Goal: Task Accomplishment & Management: Manage account settings

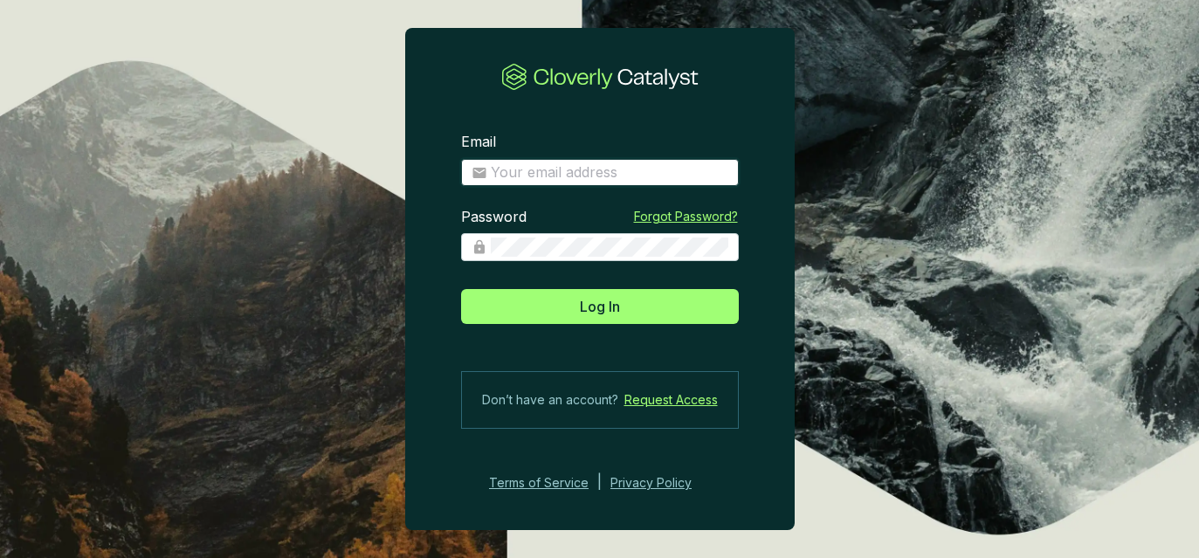
click at [626, 176] on input "Email" at bounding box center [610, 172] width 238 height 19
type input "[EMAIL_ADDRESS][DOMAIN_NAME]"
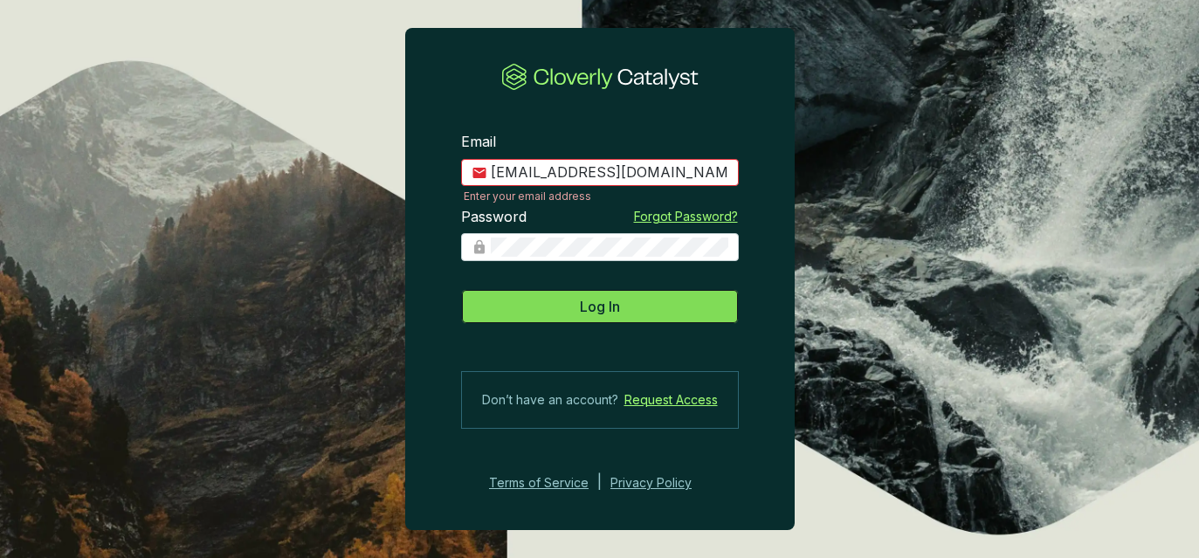
click at [657, 300] on button "Log In" at bounding box center [600, 306] width 278 height 35
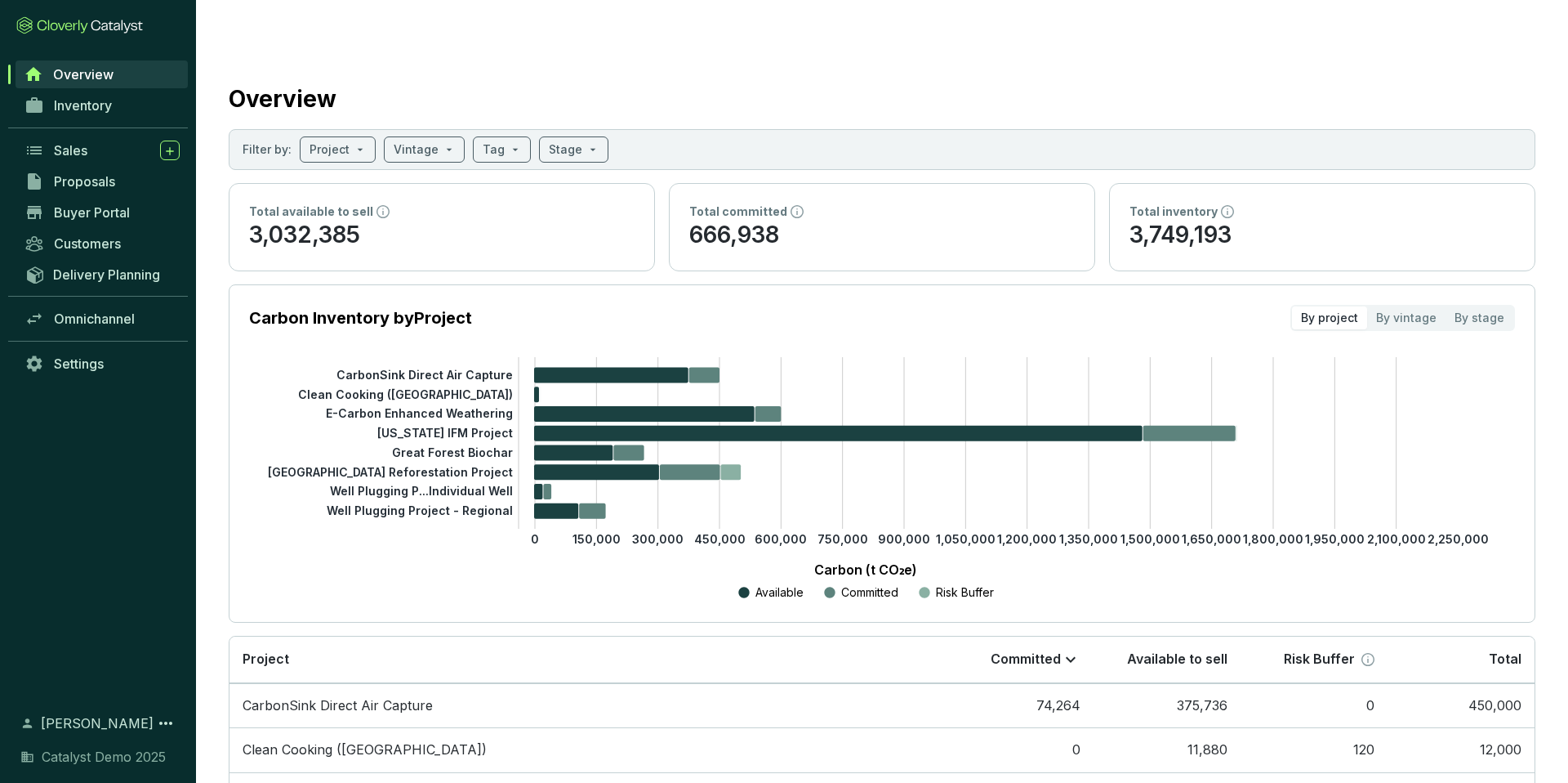
click at [383, 80] on div "Overview" at bounding box center [883, 95] width 1307 height 41
click at [107, 108] on span "Inventory" at bounding box center [83, 105] width 58 height 16
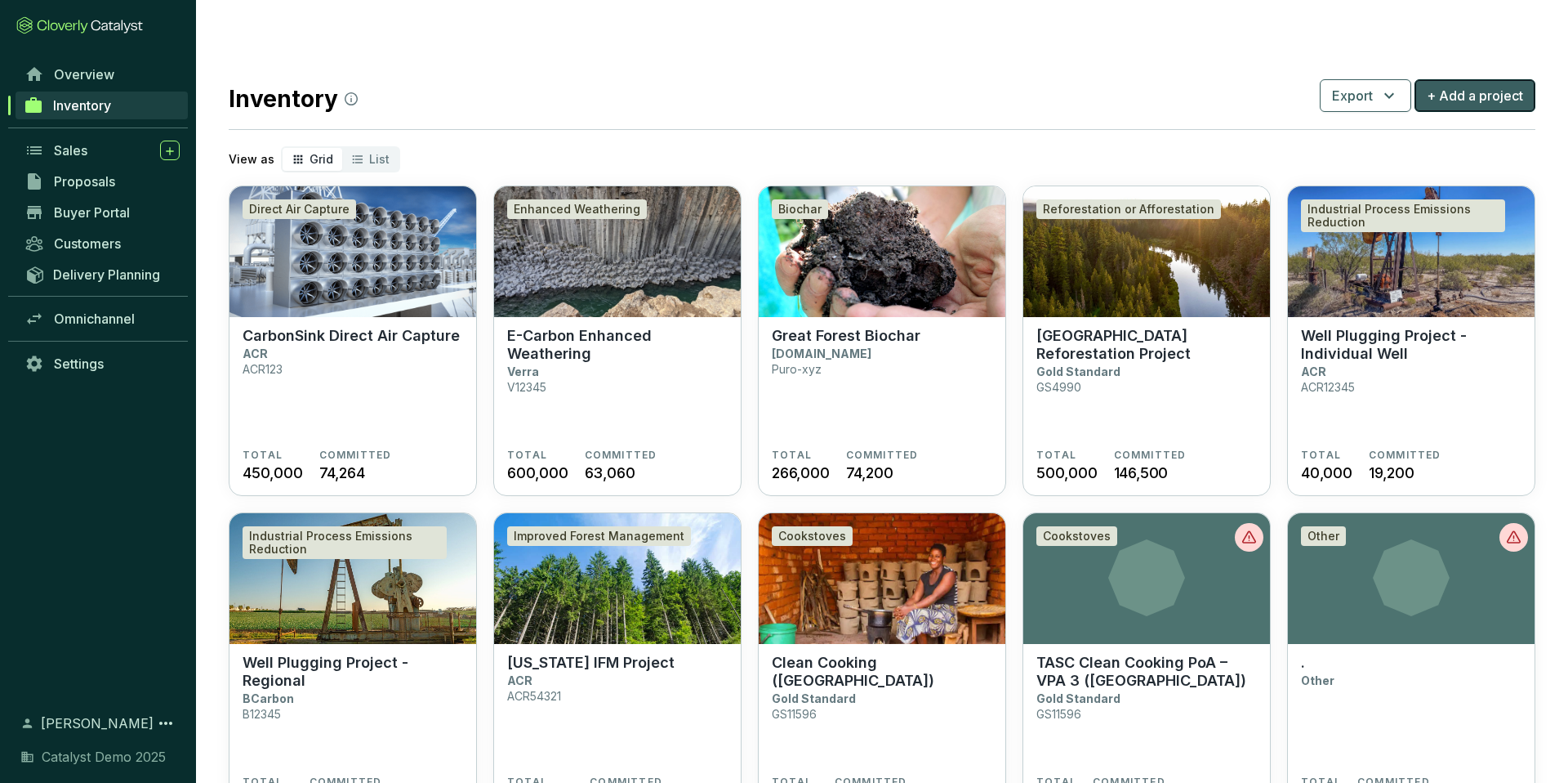
click at [1121, 80] on button "+ Add a project" at bounding box center [1474, 95] width 121 height 33
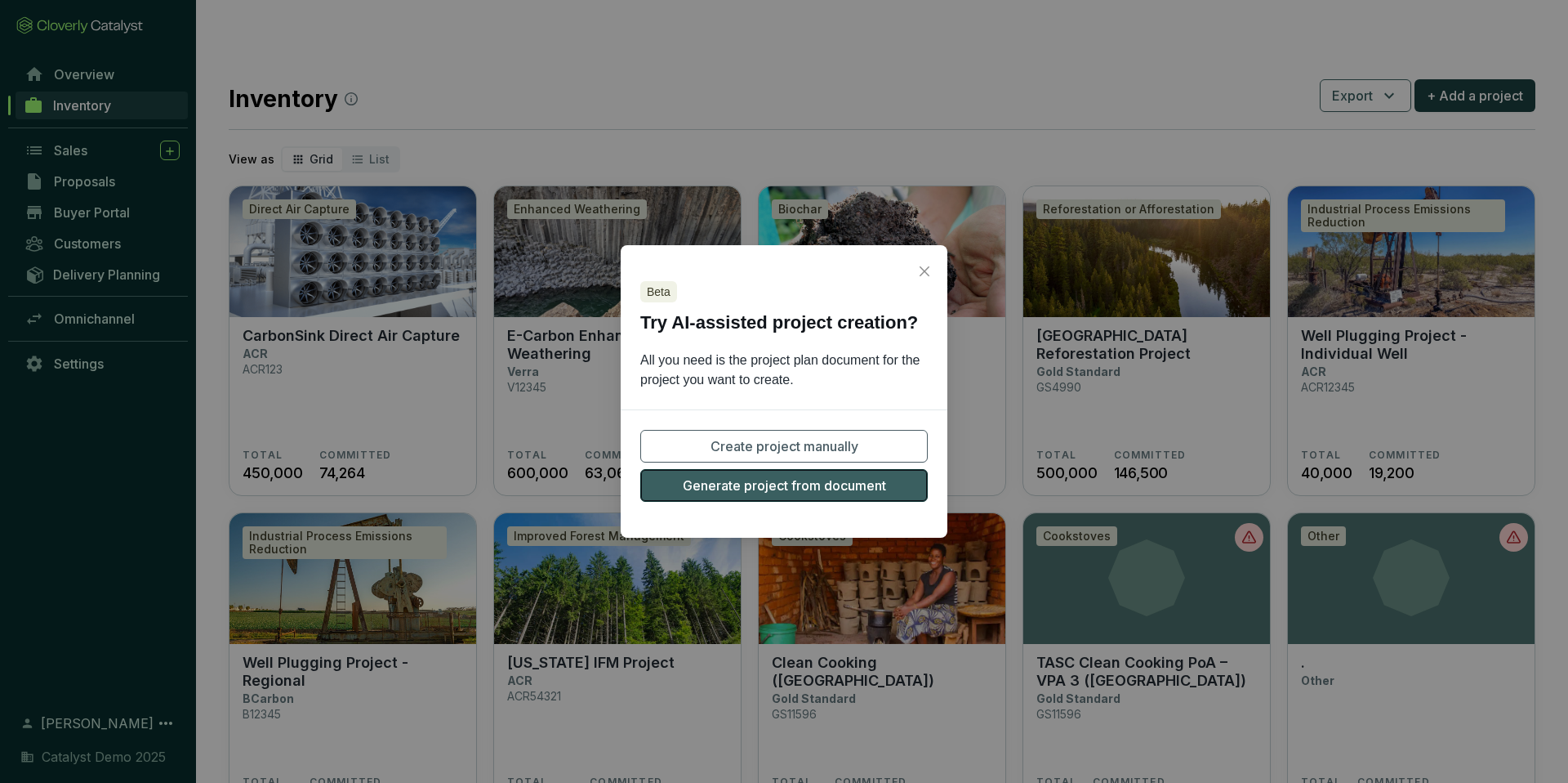
click at [813, 483] on span "Generate project from document" at bounding box center [784, 485] width 204 height 20
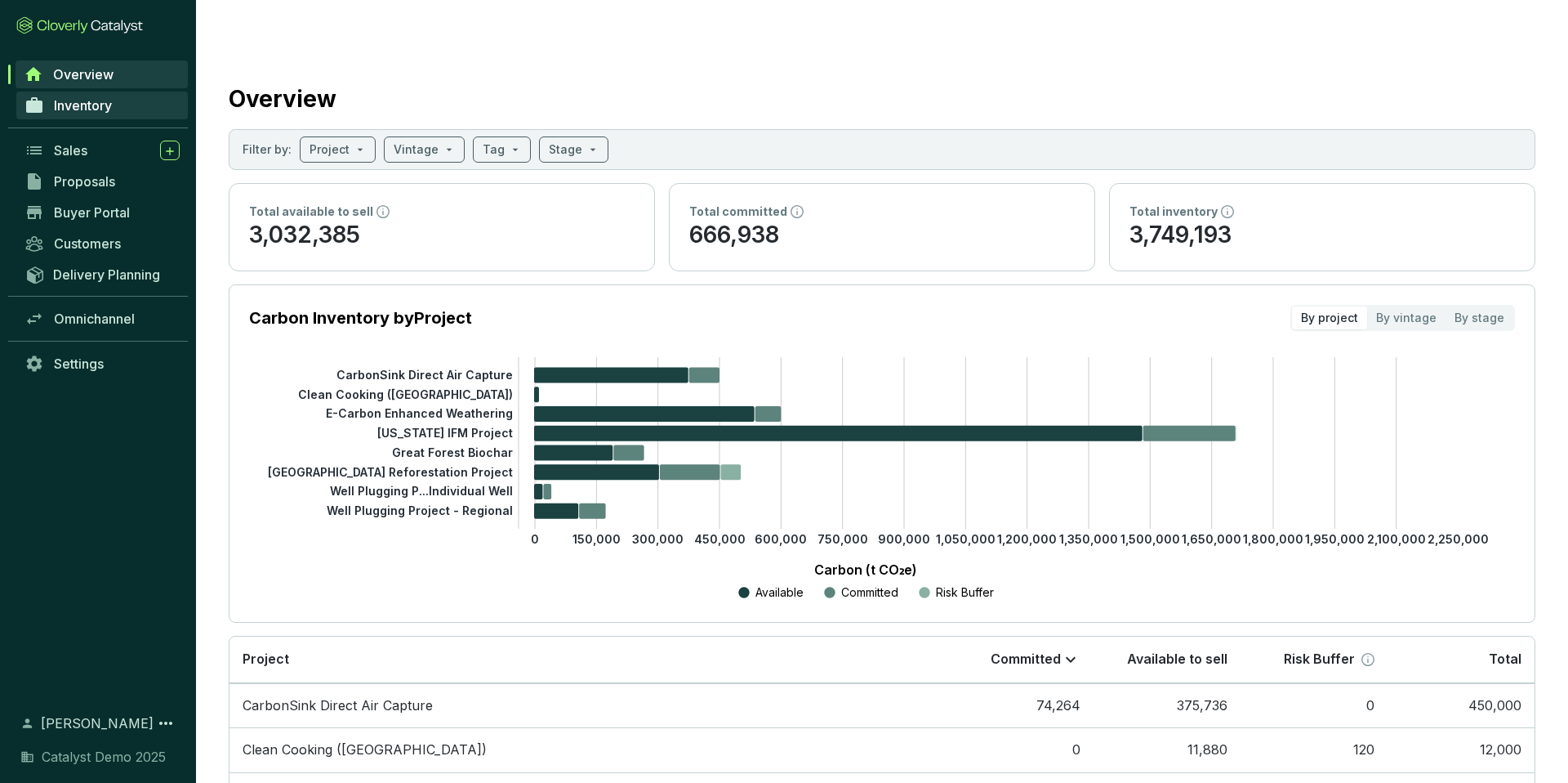
click at [107, 100] on span "Inventory" at bounding box center [83, 105] width 58 height 16
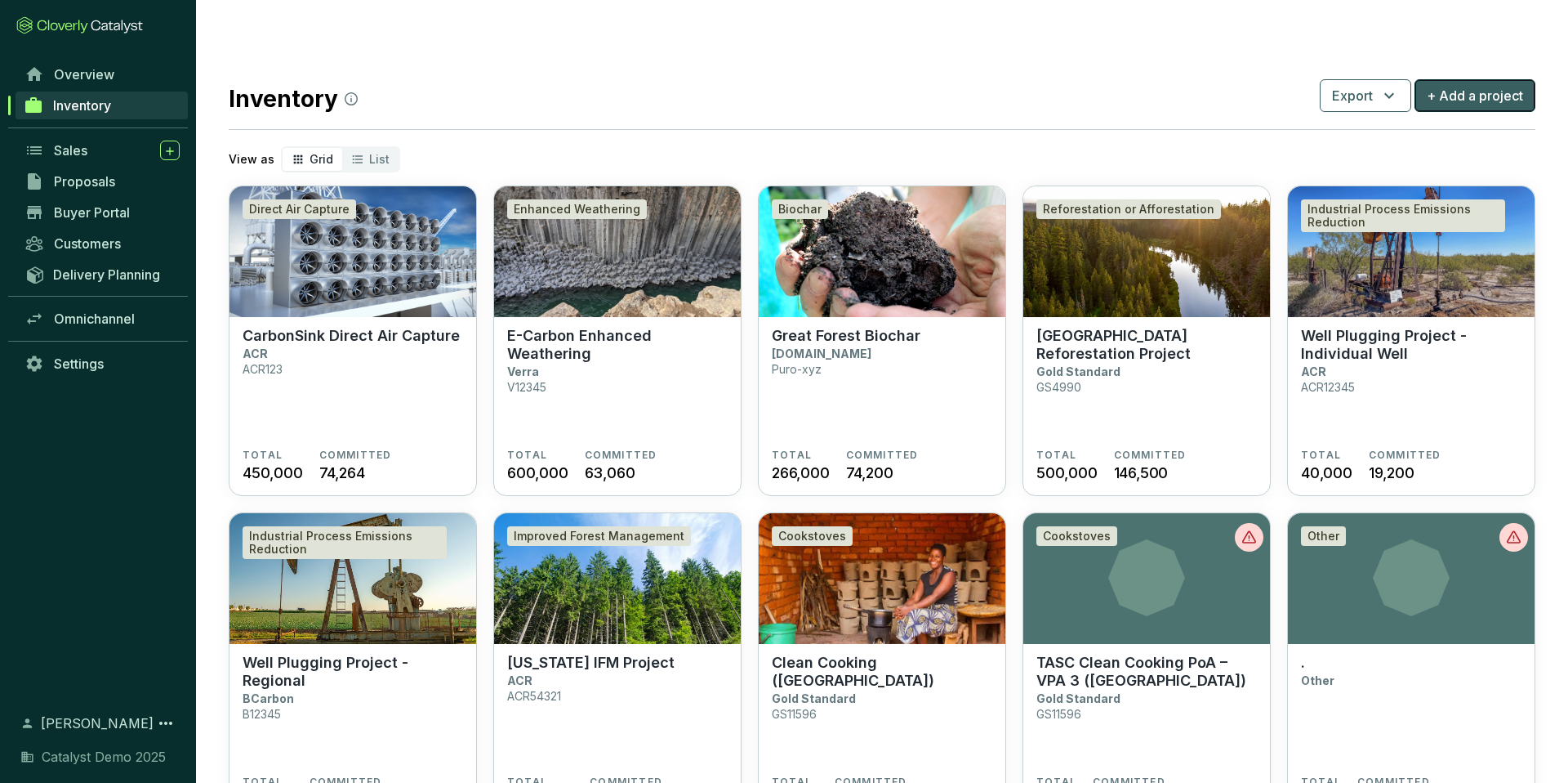
click at [1121, 86] on span "+ Add a project" at bounding box center [1474, 95] width 96 height 20
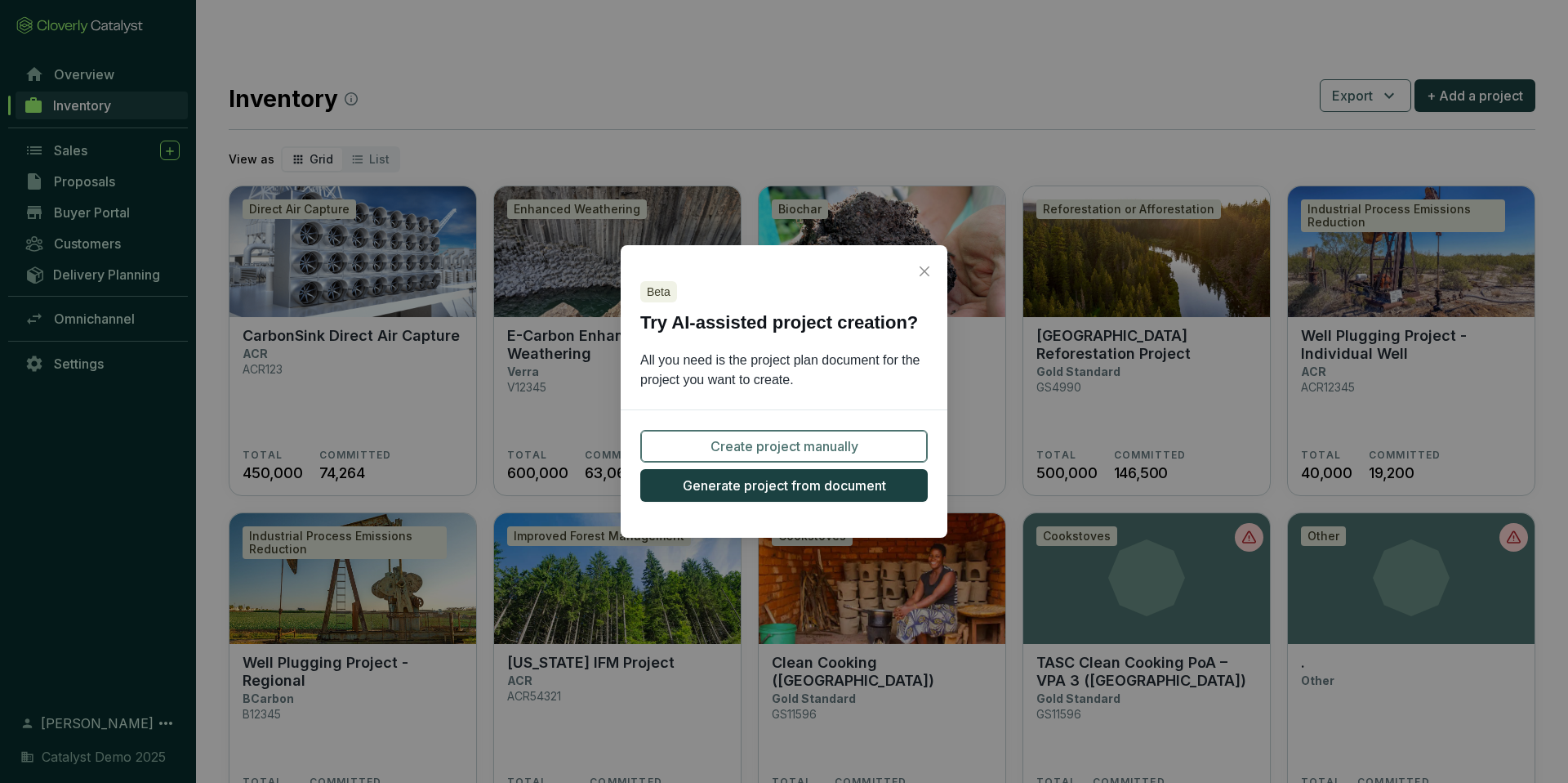
click at [765, 444] on span "Create project manually" at bounding box center [784, 446] width 148 height 20
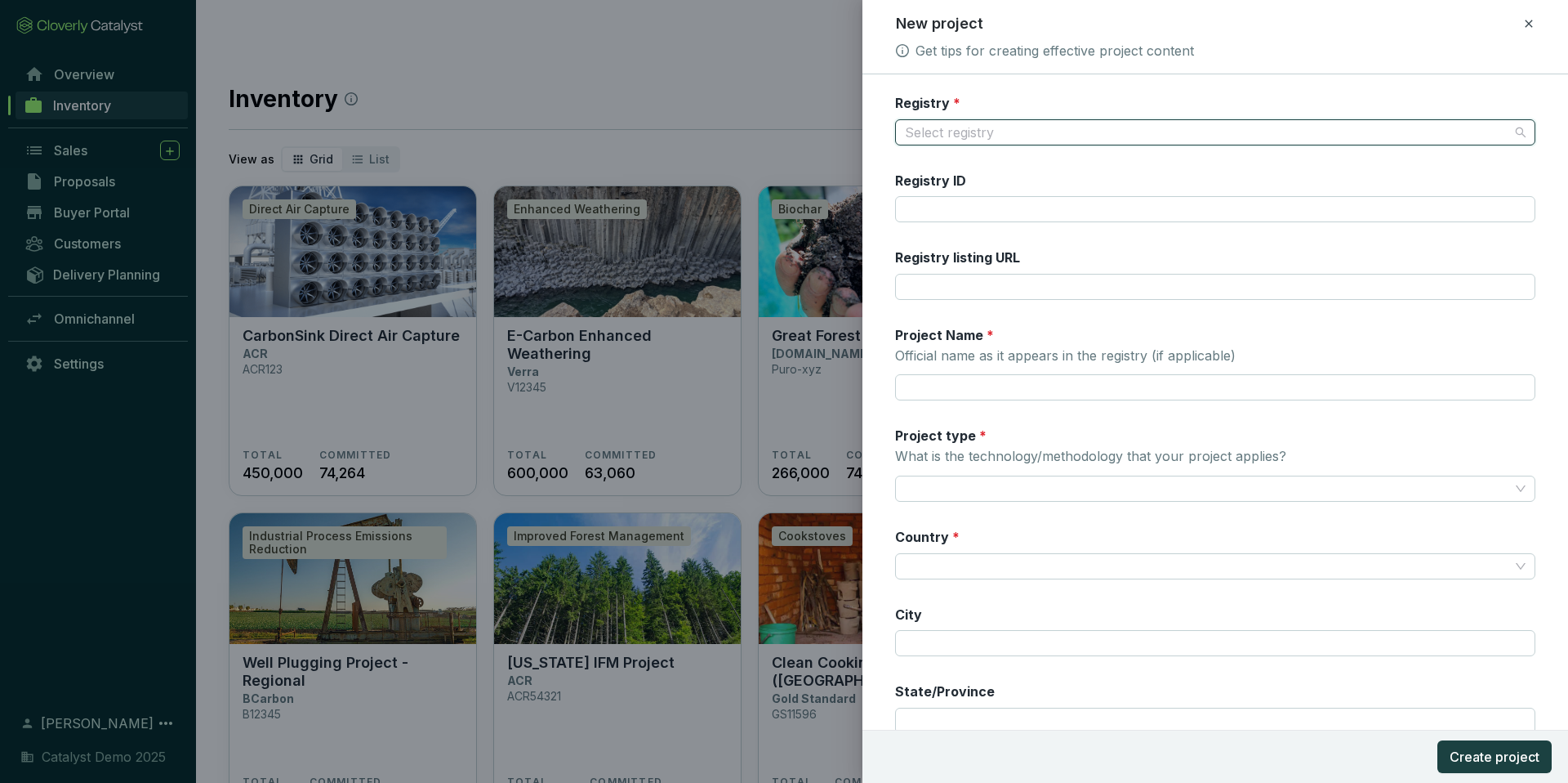
click at [1025, 138] on input "Registry *" at bounding box center [1207, 132] width 604 height 24
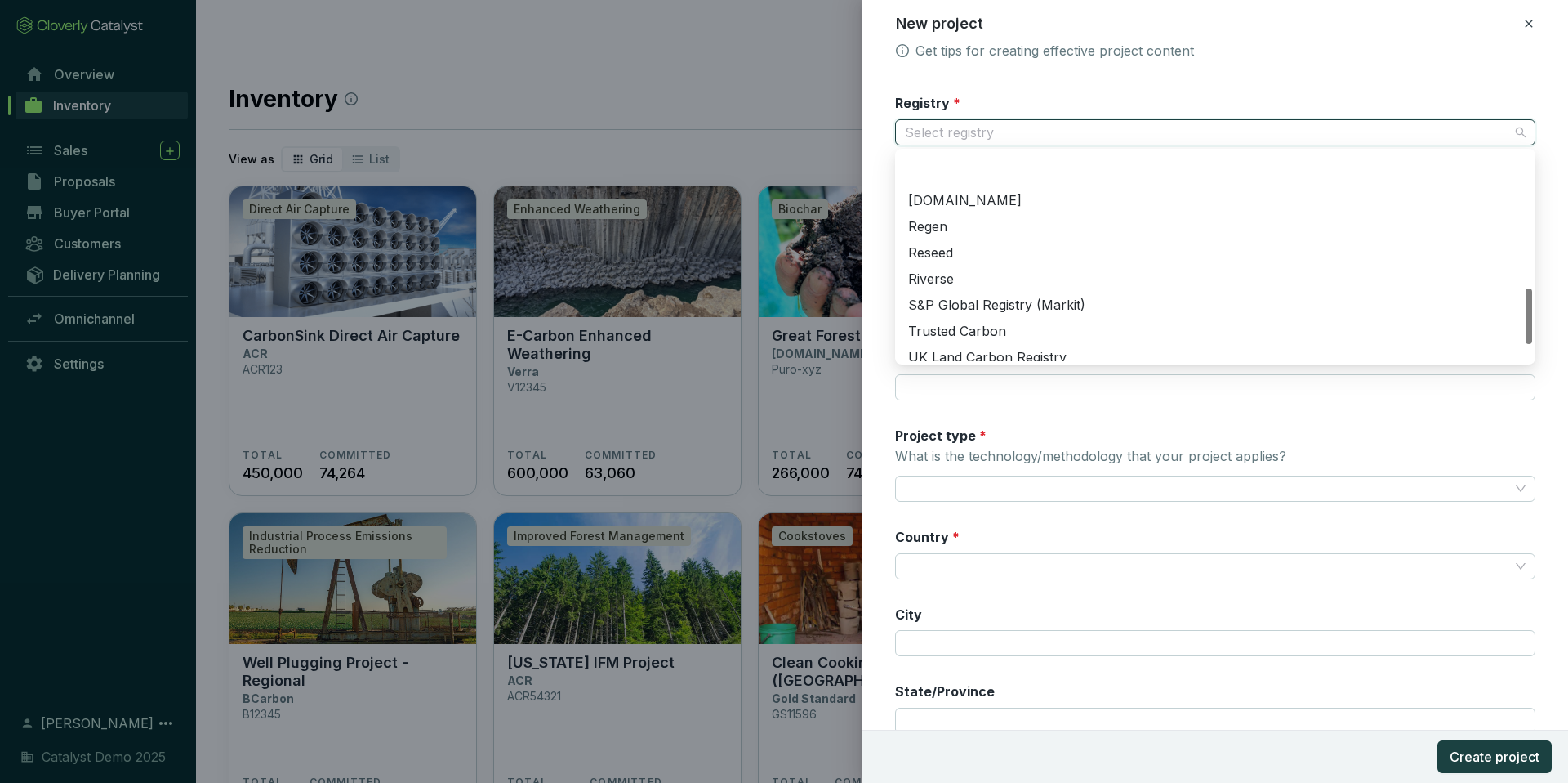
scroll to position [575, 0]
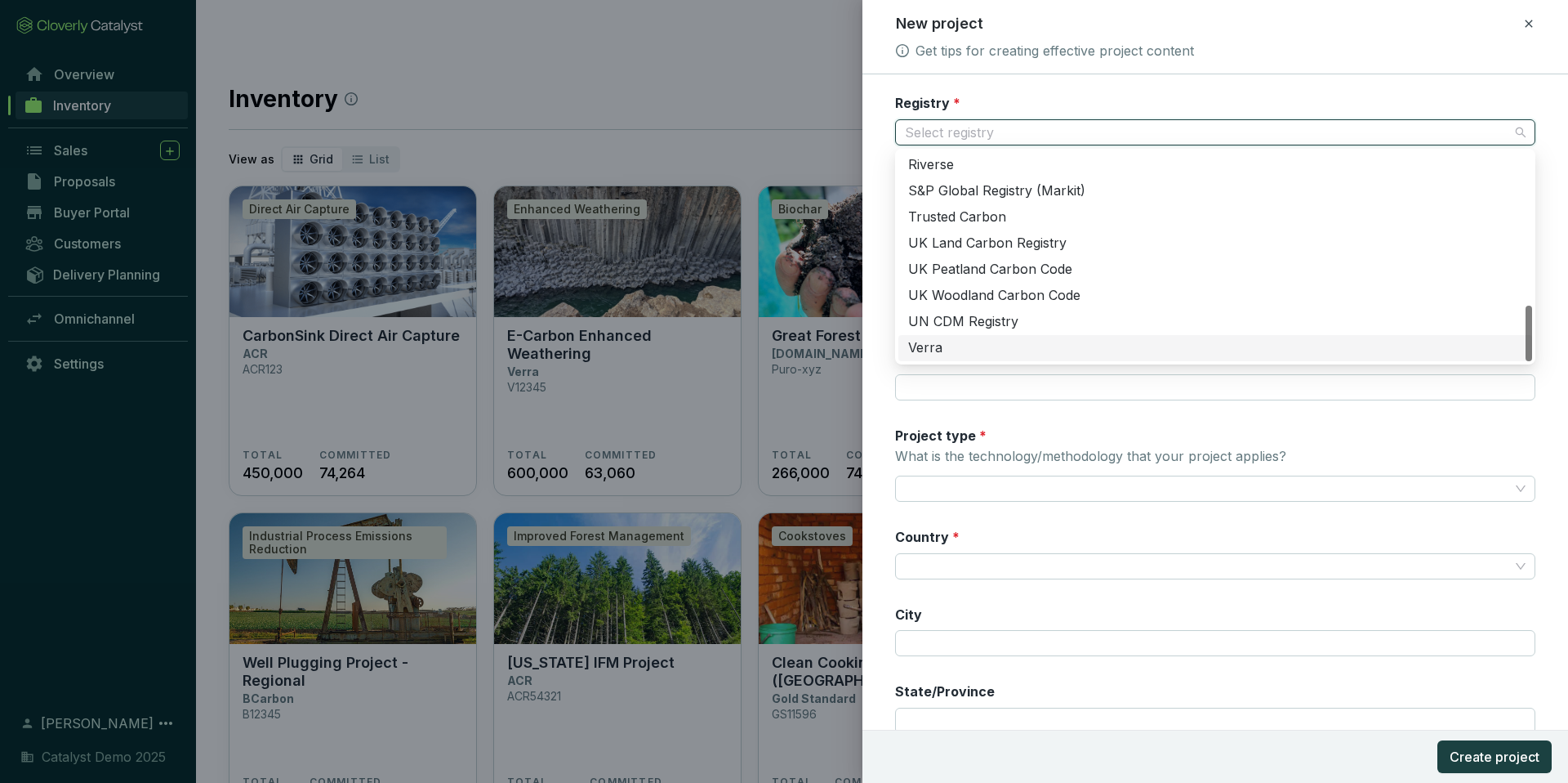
click at [1002, 417] on div "Registry * Select registry Registry ID Registry listing URL Project Name * Offi…" at bounding box center [1215, 472] width 640 height 758
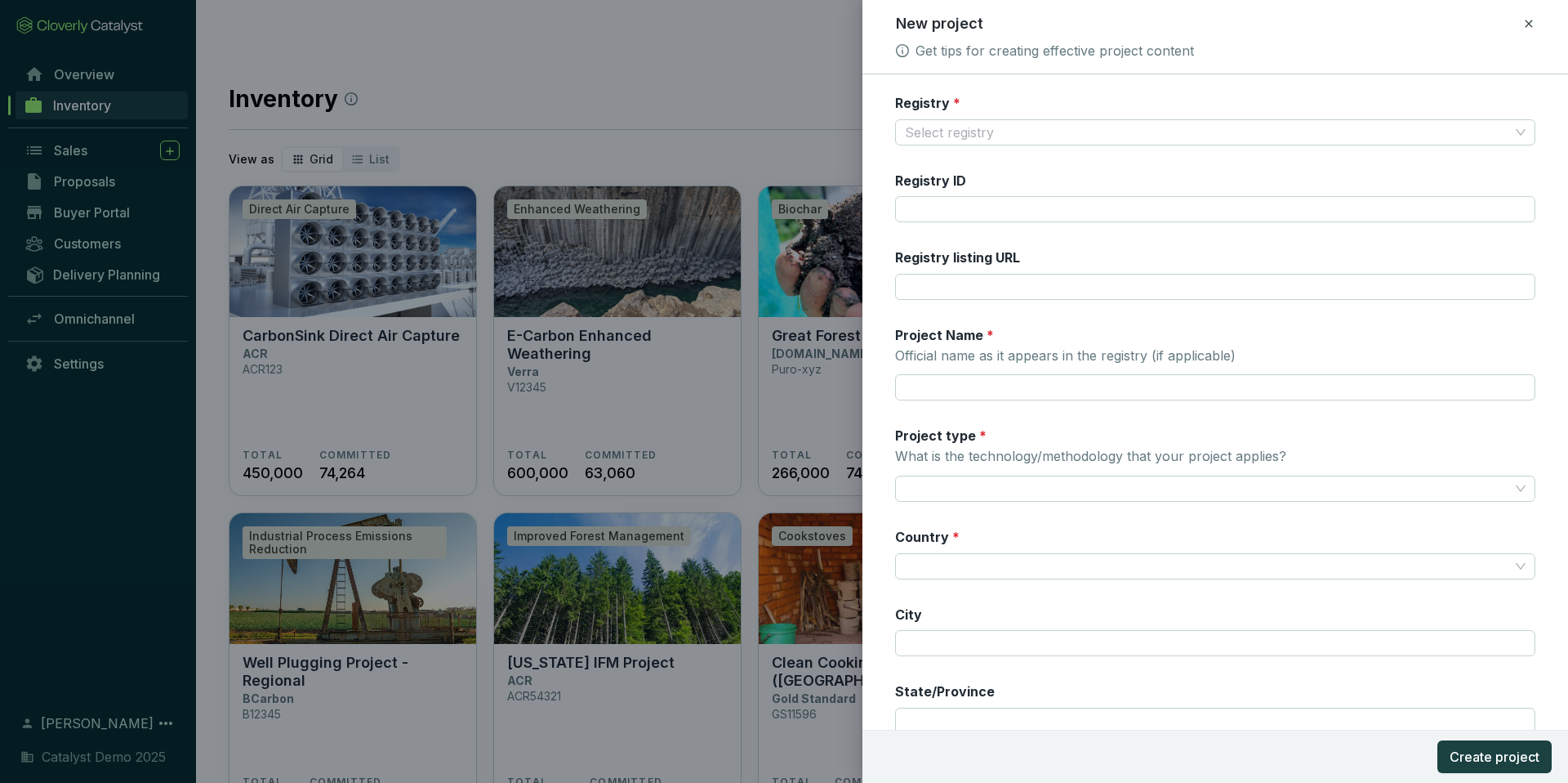
scroll to position [167, 0]
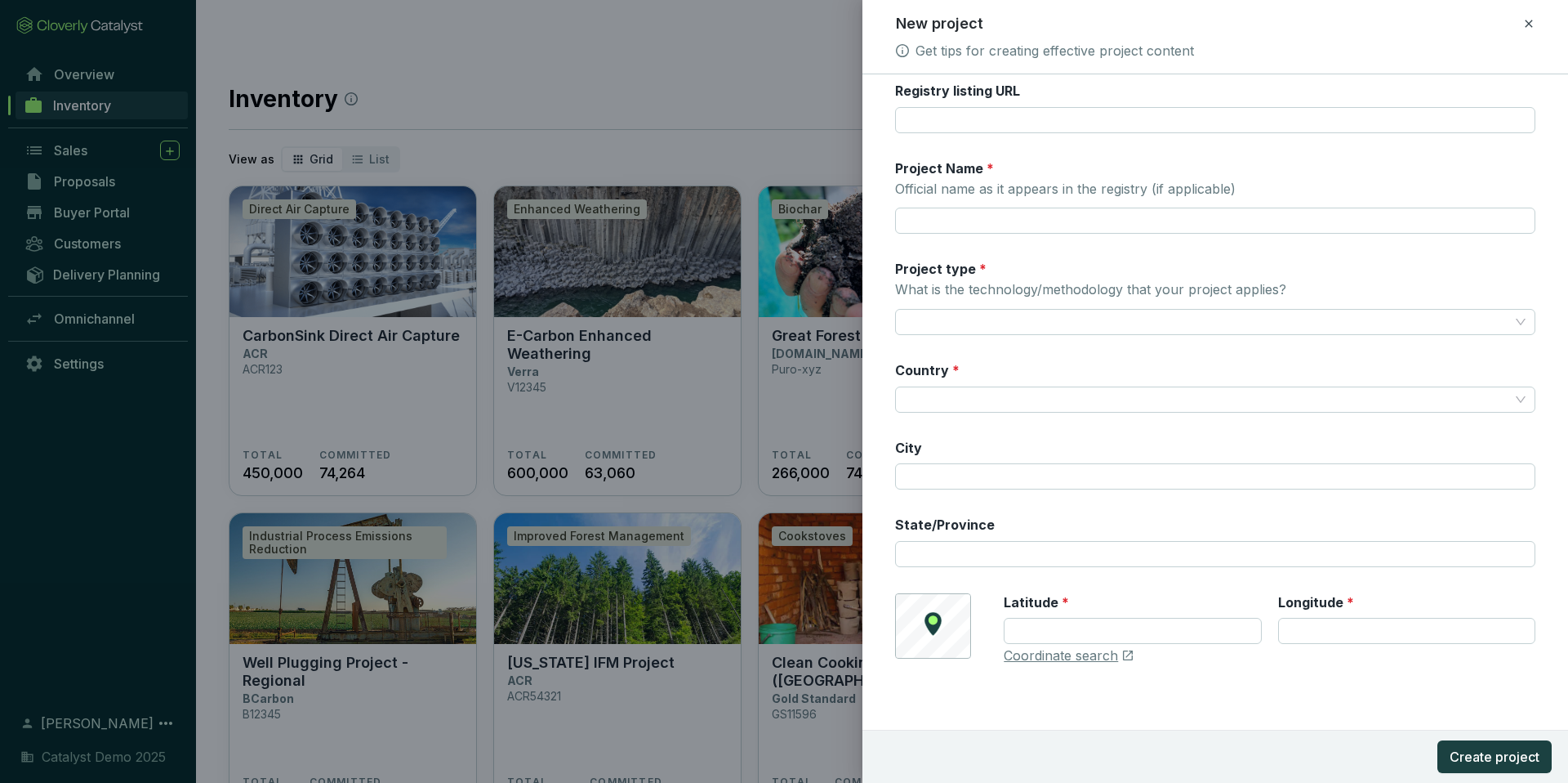
click at [1121, 24] on icon at bounding box center [1529, 23] width 13 height 20
click at [1121, 97] on span "Discard" at bounding box center [1411, 94] width 43 height 16
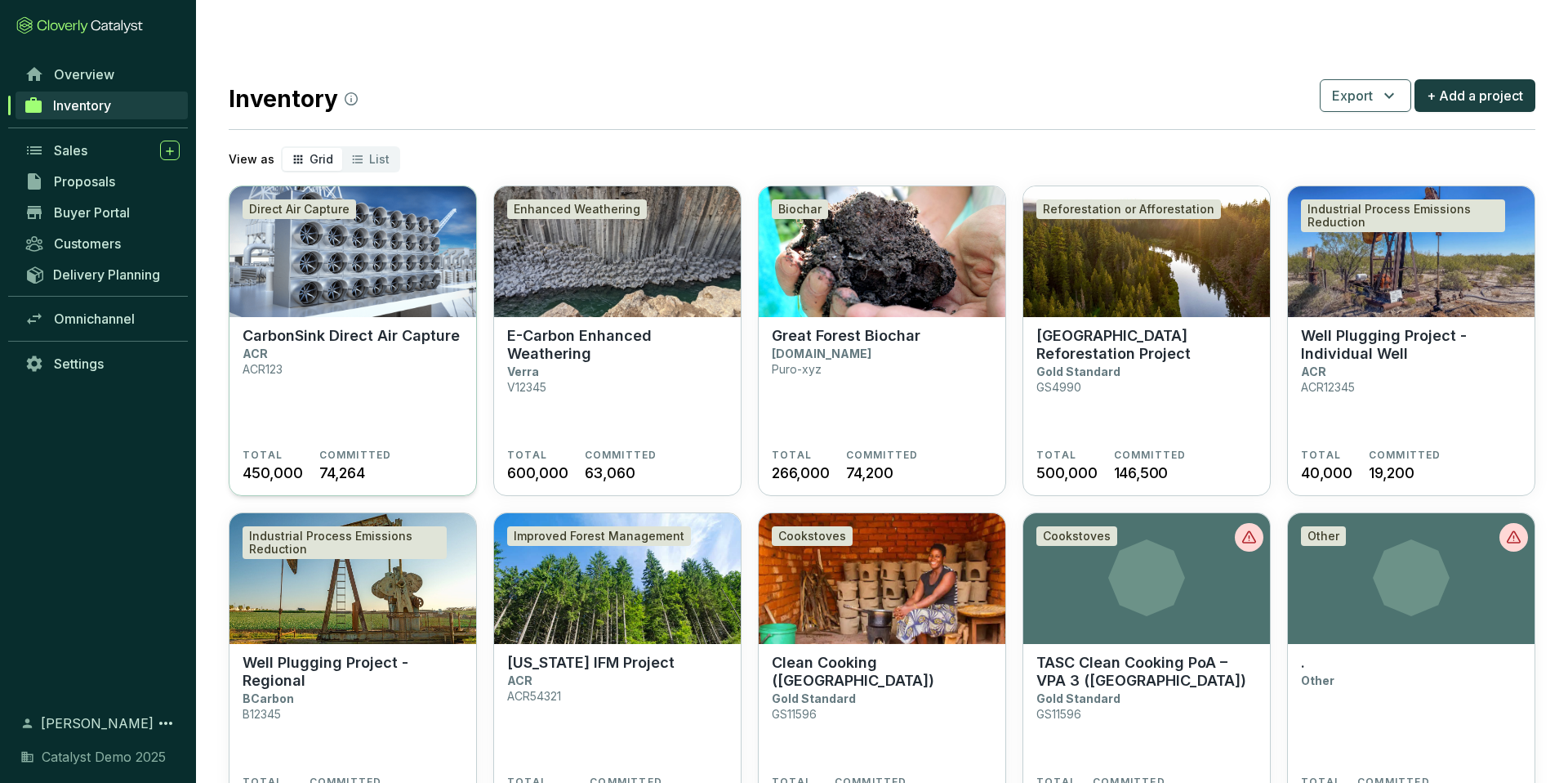
click at [347, 326] on section "CarbonSink Direct Air Capture ACR ACR123" at bounding box center [352, 387] width 221 height 122
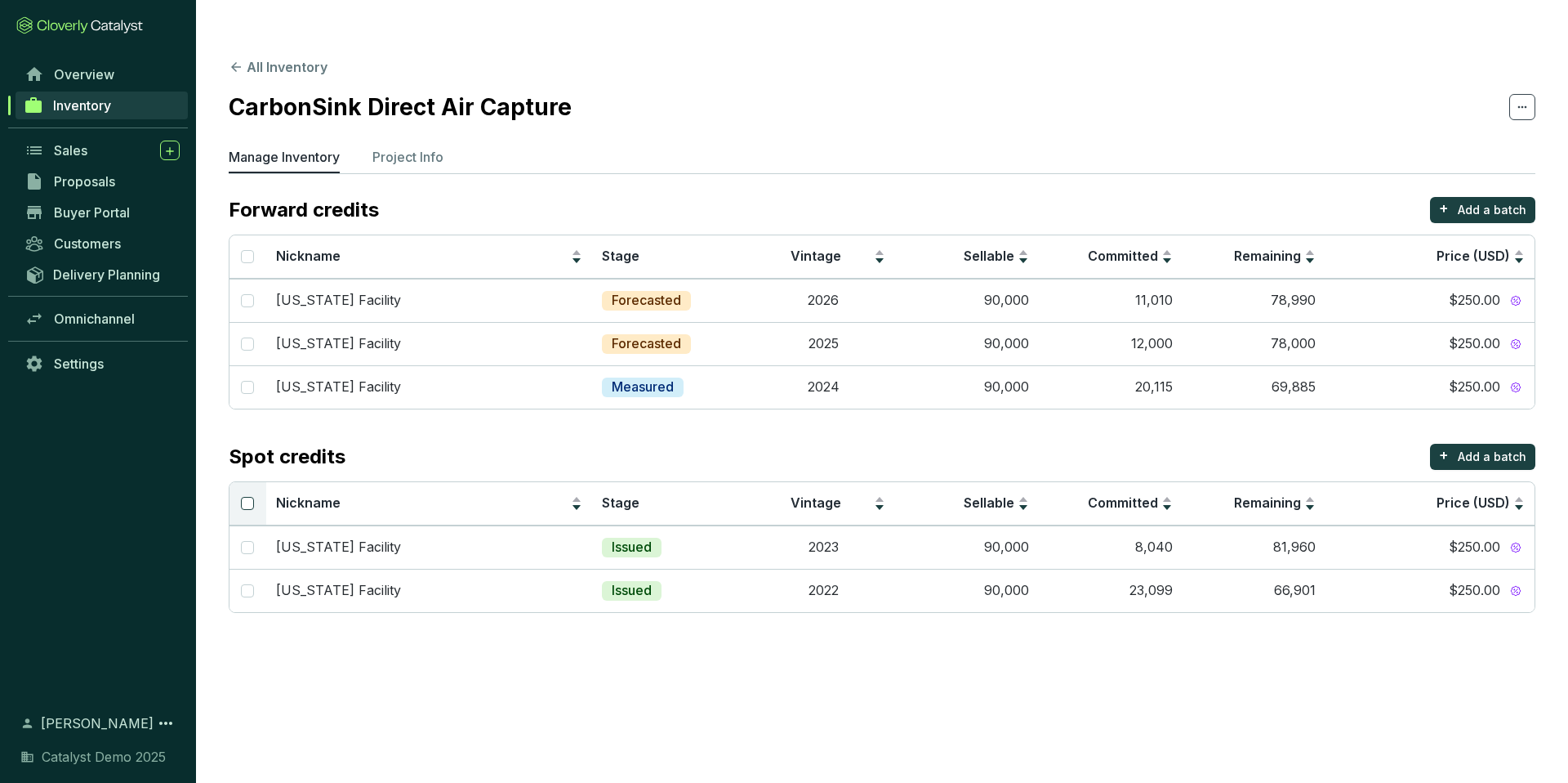
click at [252, 497] on input "Select all" at bounding box center [248, 503] width 13 height 13
checkbox input "true"
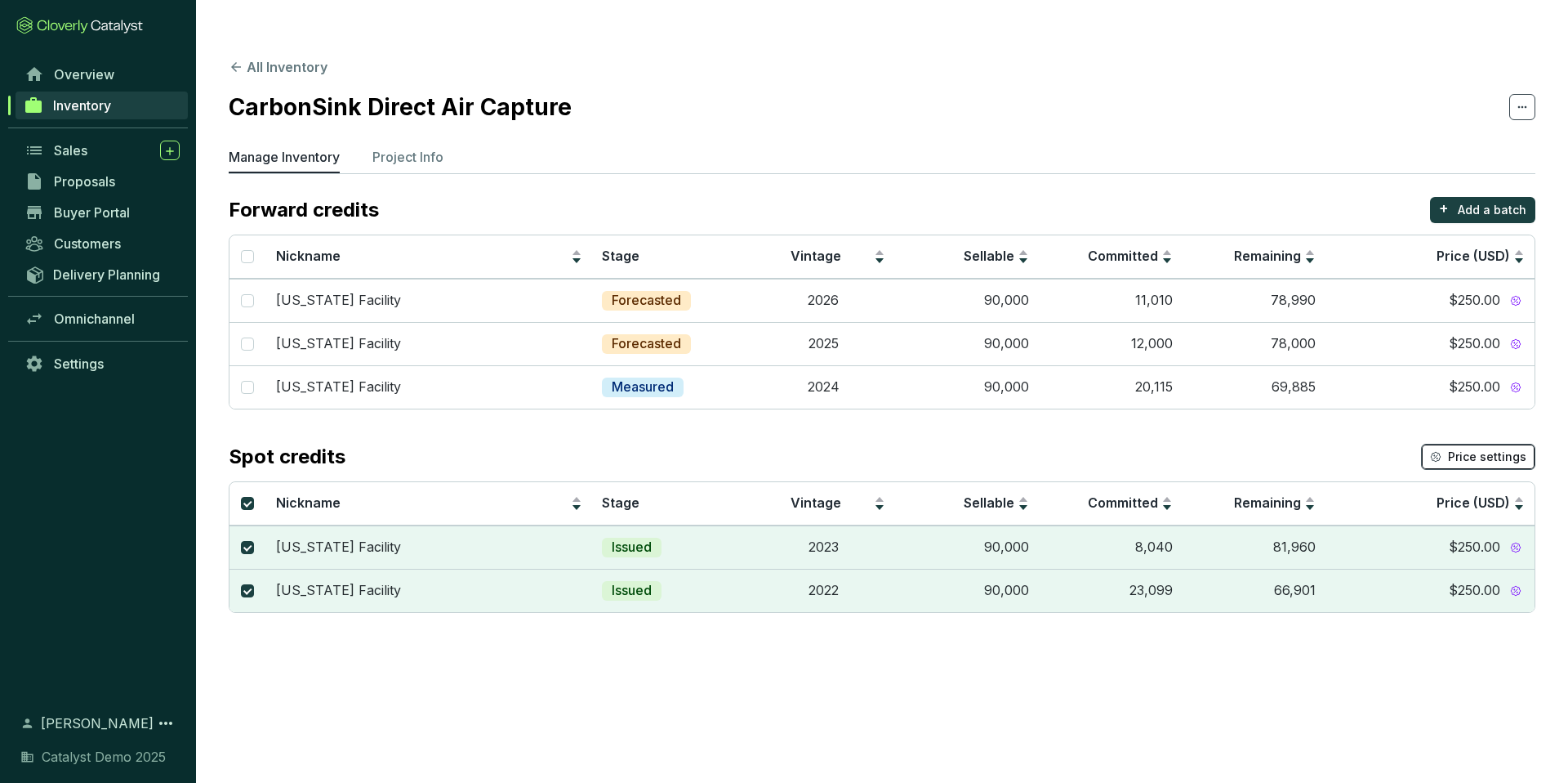
click at [1450, 443] on button "Price settings" at bounding box center [1478, 457] width 114 height 26
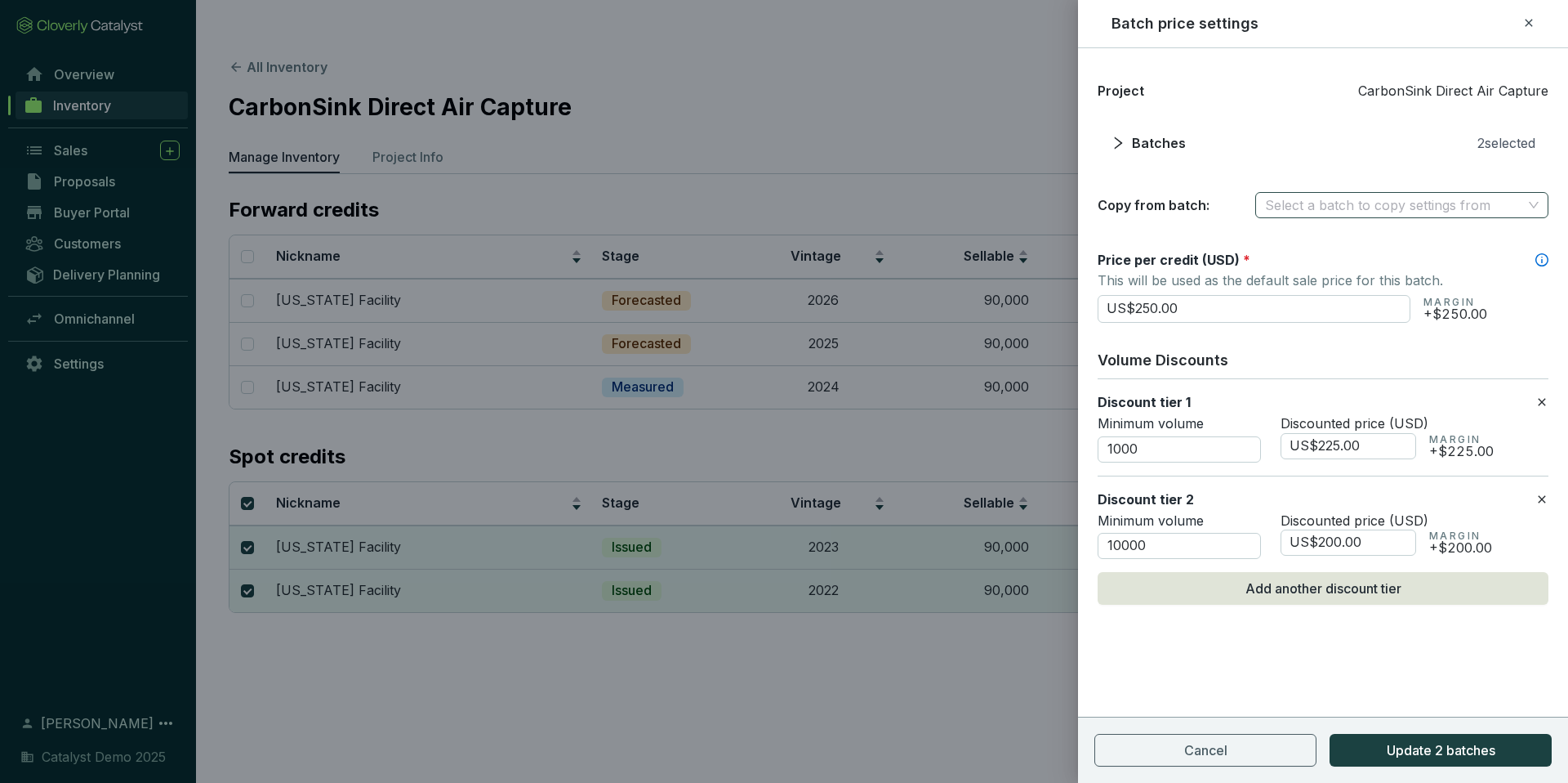
click at [1378, 210] on input "search" at bounding box center [1393, 205] width 257 height 24
click at [1378, 210] on input "search" at bounding box center [1393, 205] width 257 height 24
click at [1225, 753] on span "Cancel" at bounding box center [1206, 750] width 43 height 20
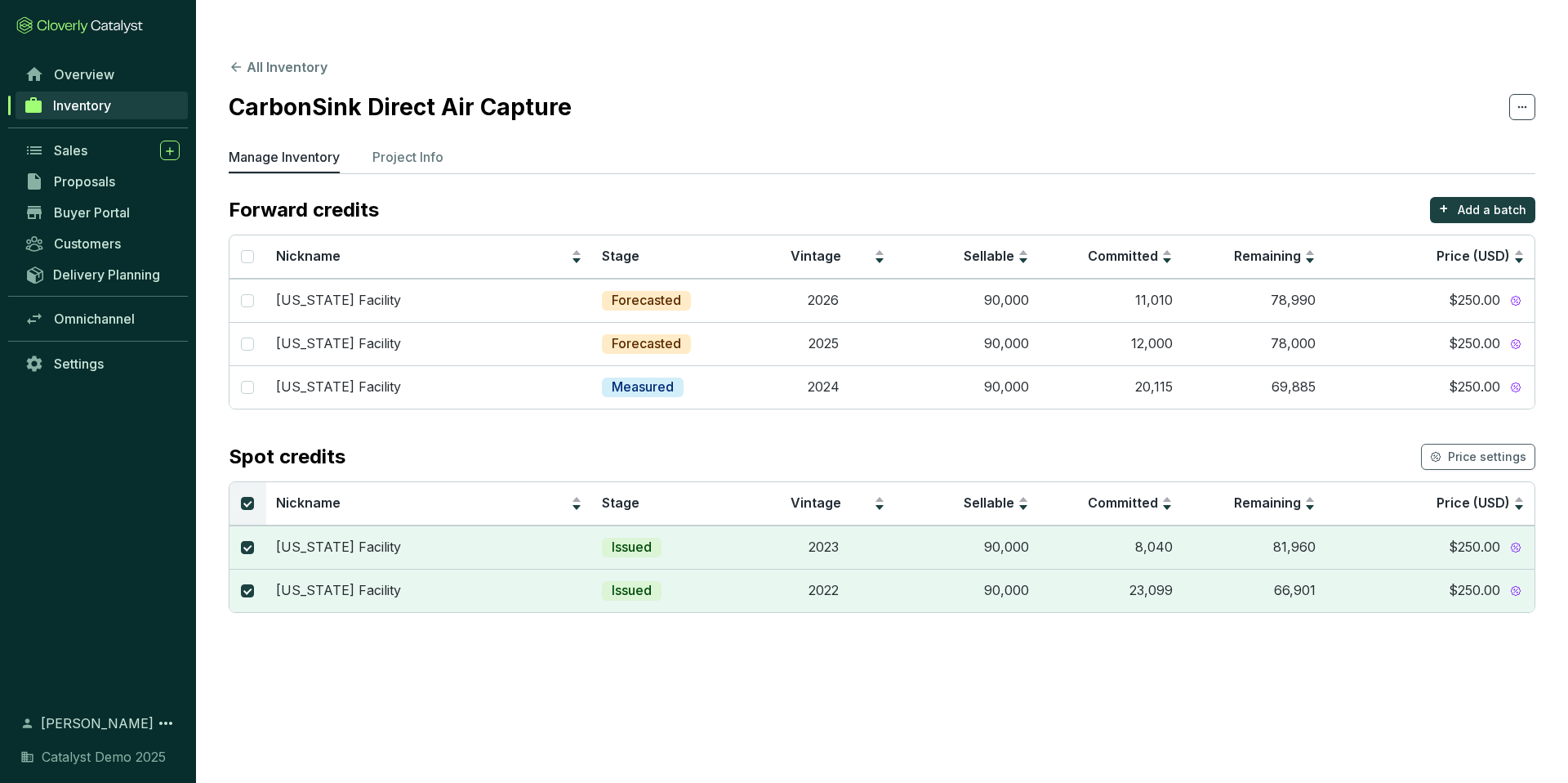
click at [239, 482] on th at bounding box center [247, 503] width 36 height 43
click at [250, 497] on input "Select all" at bounding box center [248, 503] width 13 height 13
checkbox input "false"
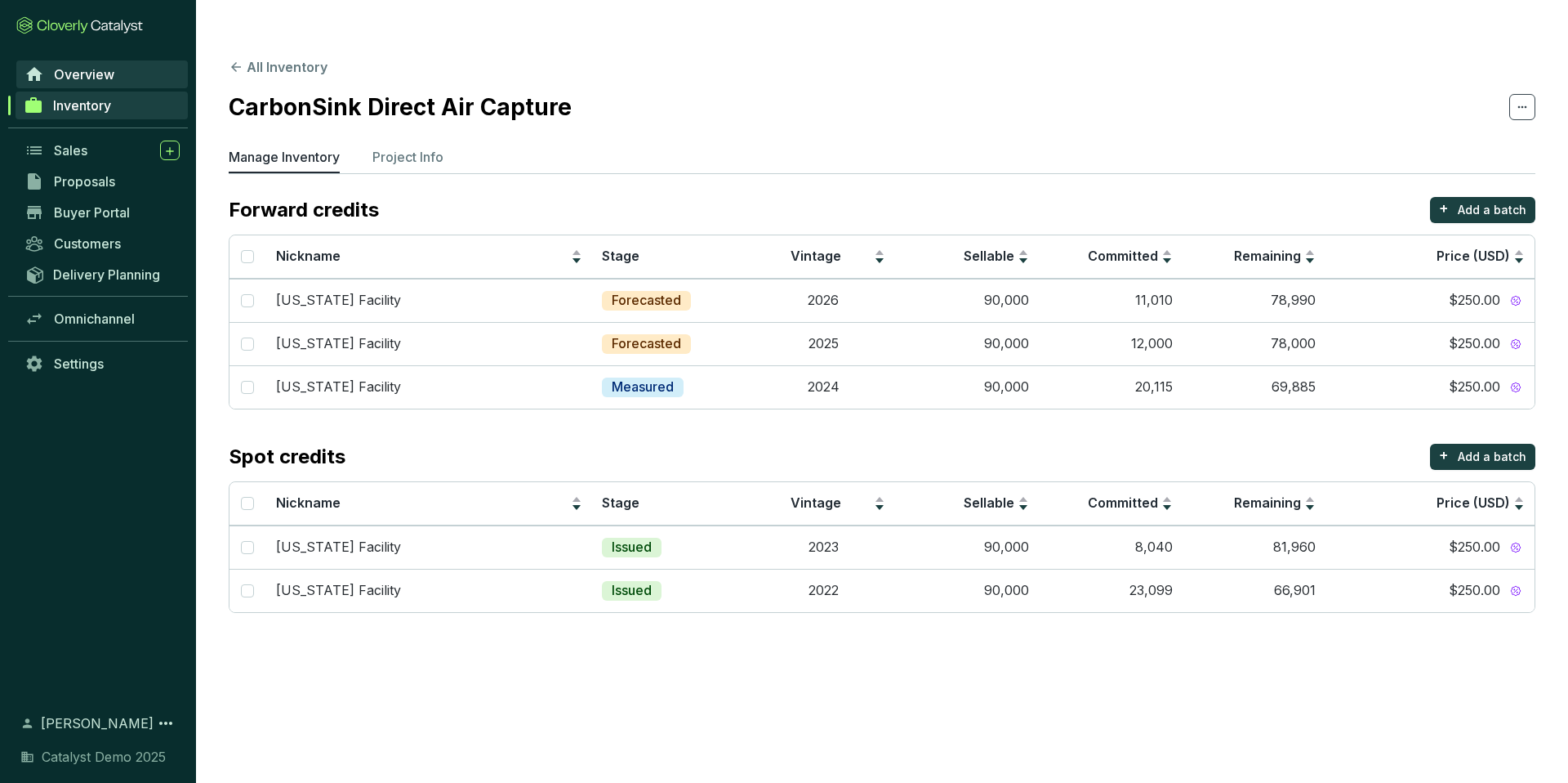
click at [87, 70] on span "Overview" at bounding box center [84, 74] width 61 height 16
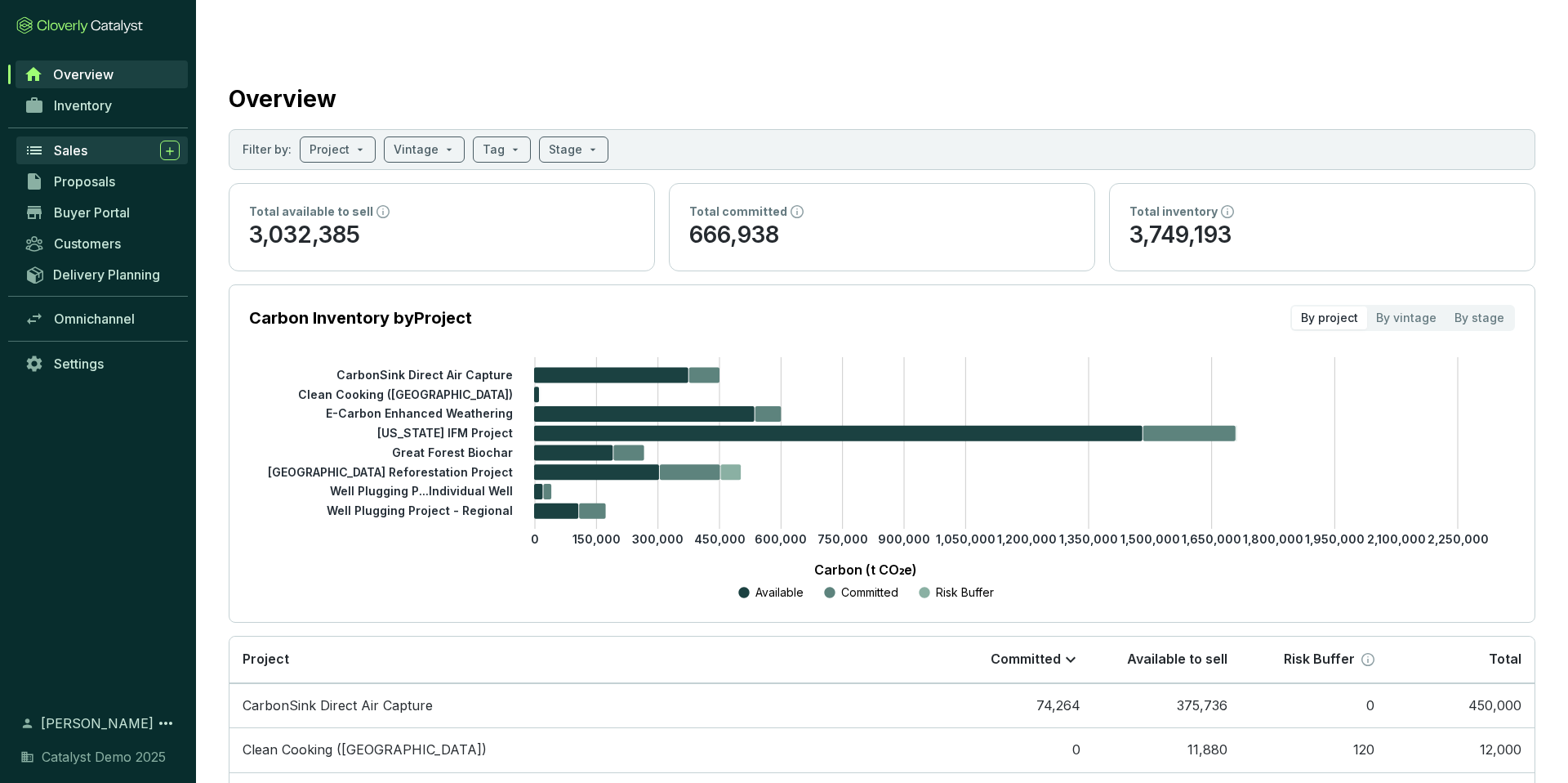
click at [93, 152] on div "Sales" at bounding box center [117, 150] width 126 height 20
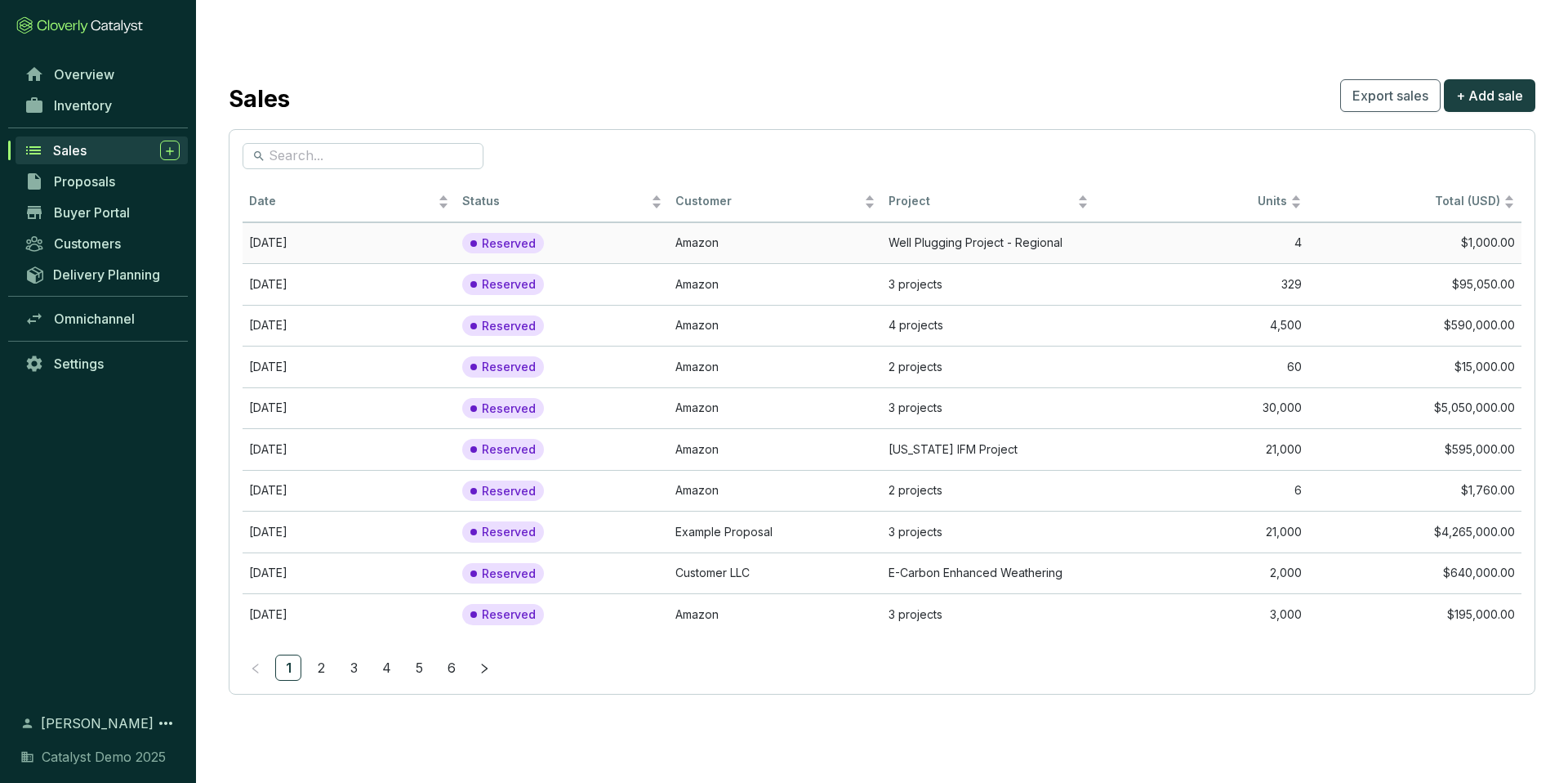
click at [920, 223] on td "Well Plugging Project - Regional" at bounding box center [989, 243] width 213 height 42
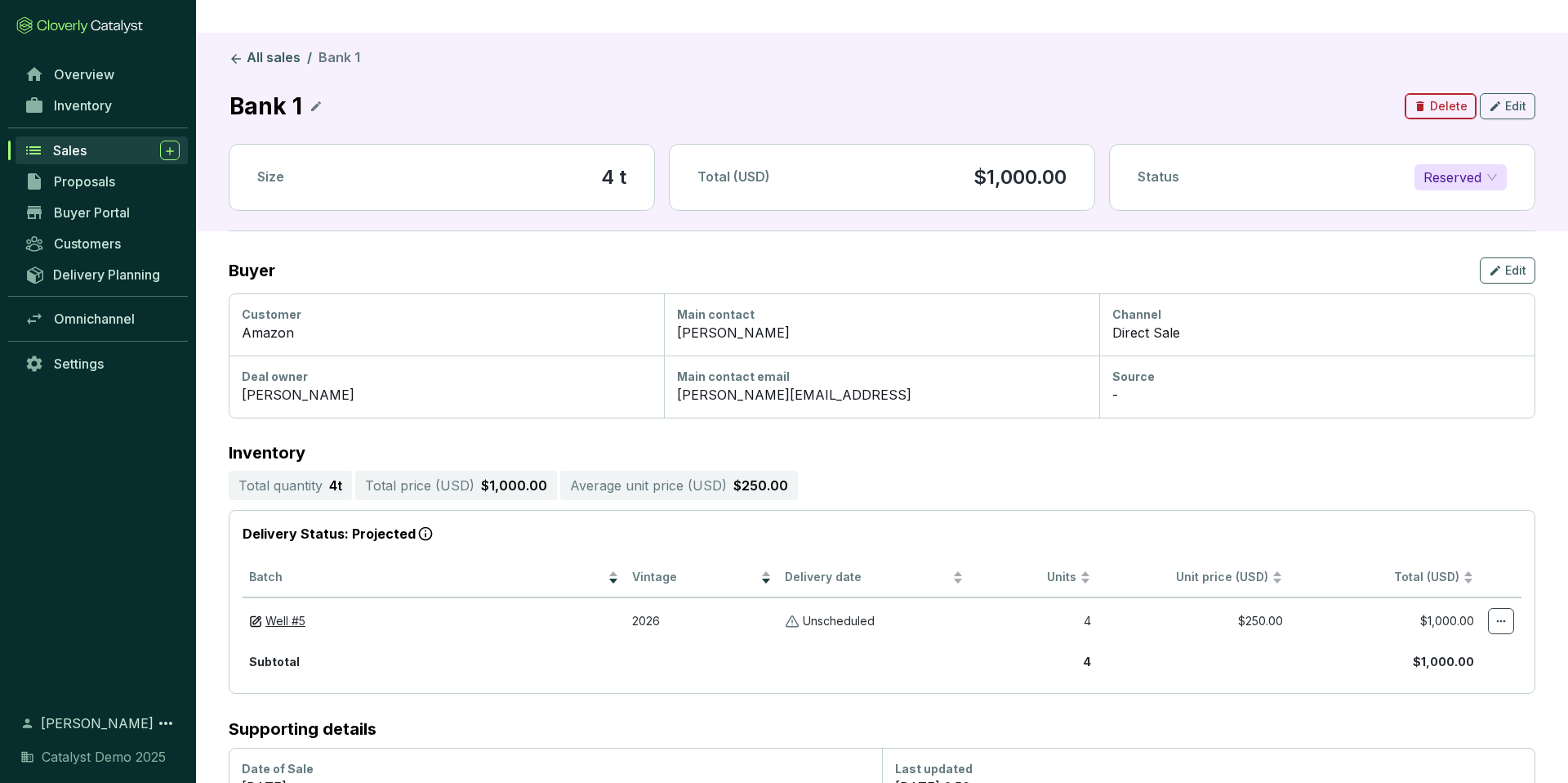
click at [1443, 98] on span "Delete" at bounding box center [1449, 106] width 37 height 16
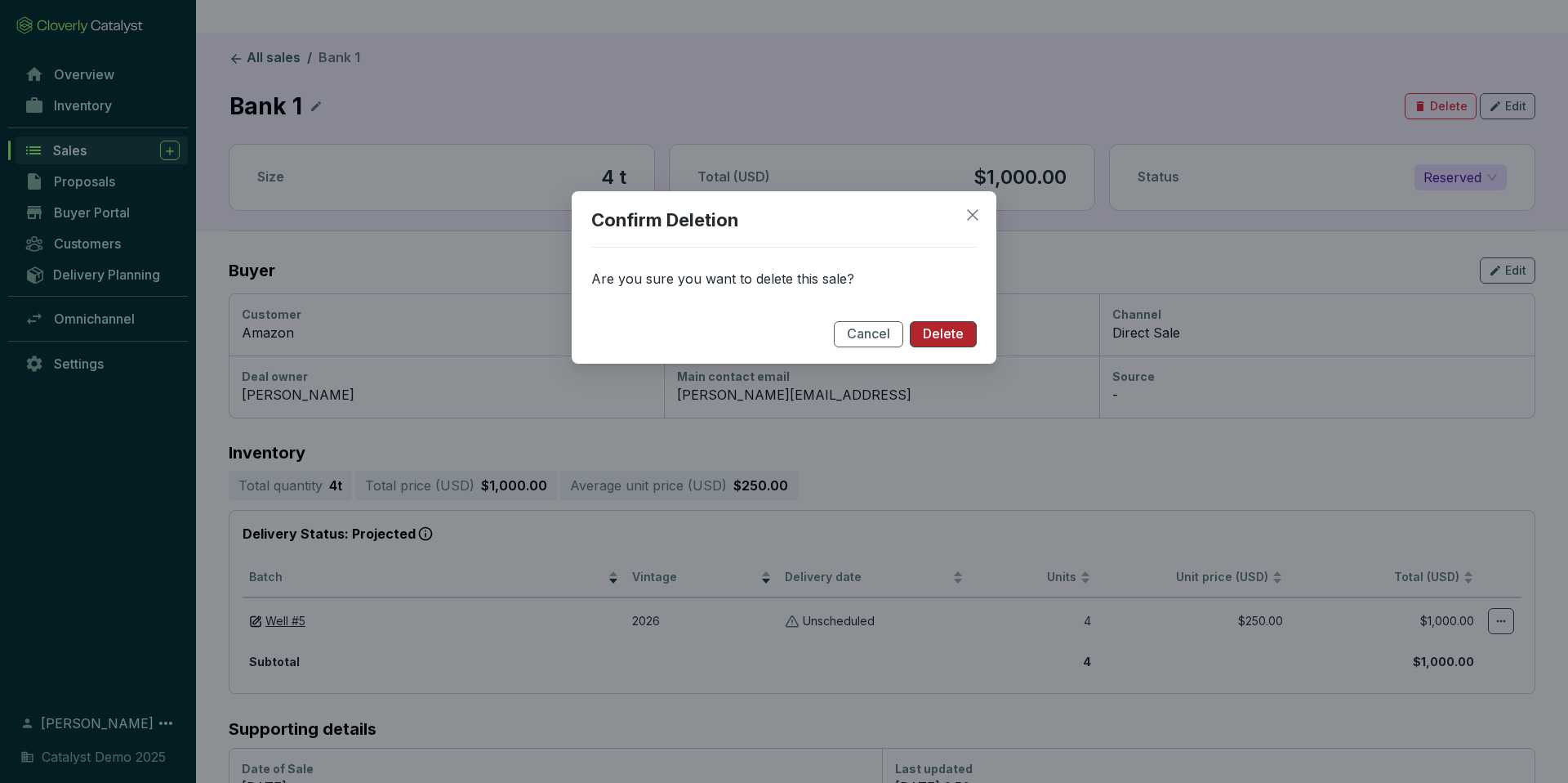
click at [941, 333] on span "Delete" at bounding box center [943, 334] width 41 height 18
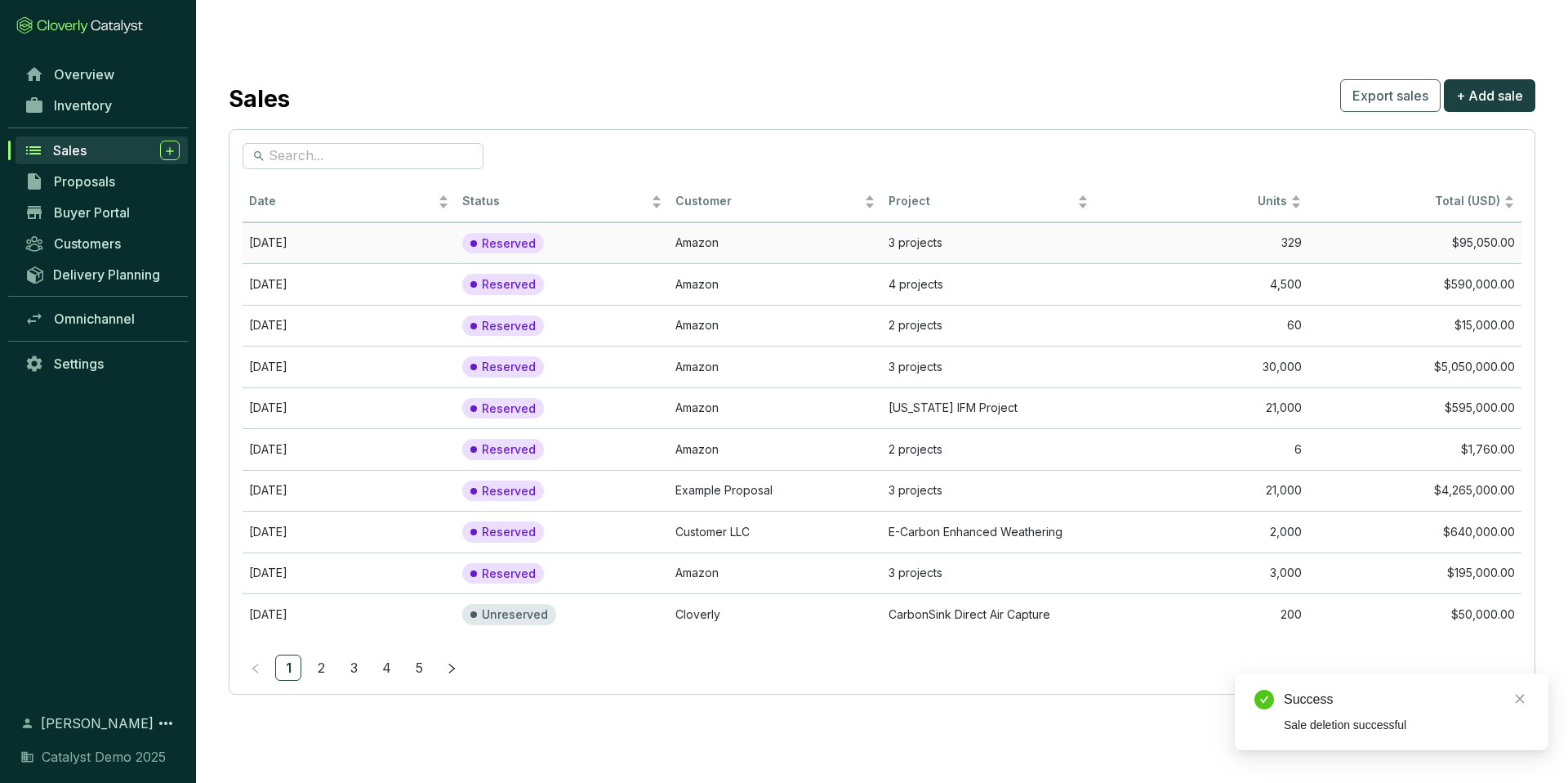
click at [770, 223] on td "Amazon" at bounding box center [776, 243] width 213 height 42
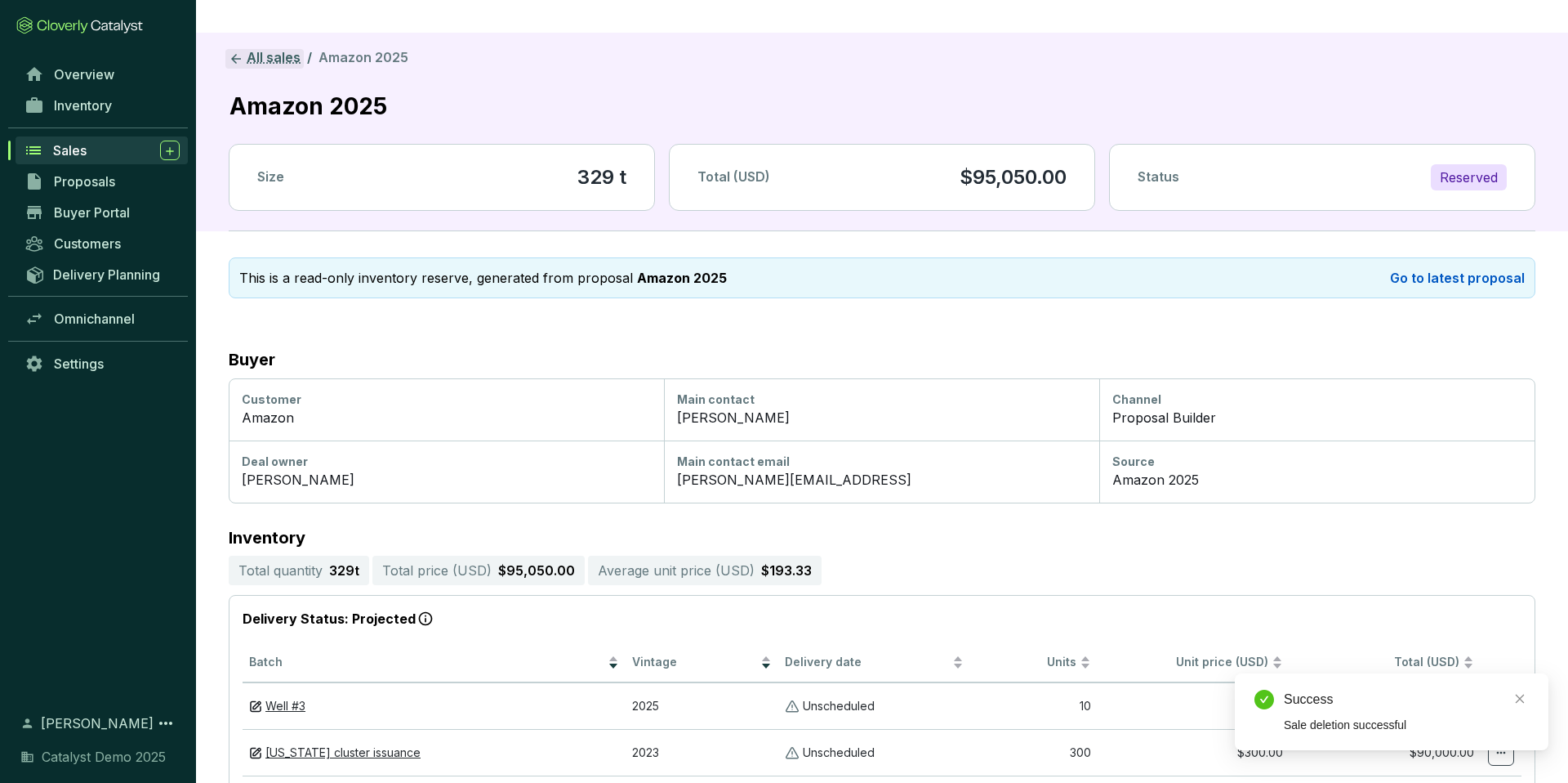
click at [261, 49] on link "All sales" at bounding box center [265, 58] width 79 height 20
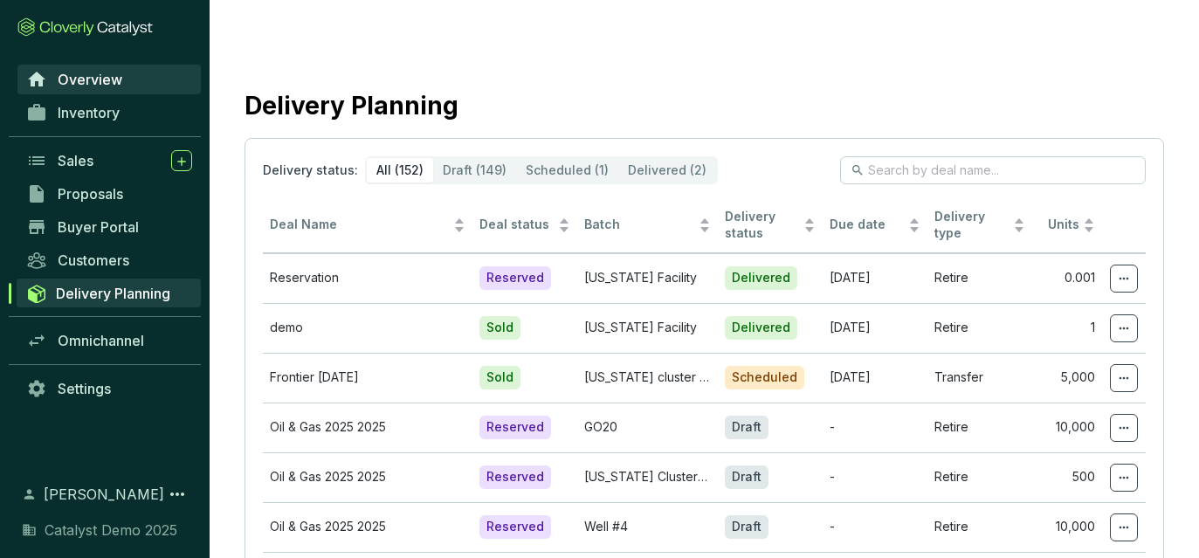
click at [94, 73] on span "Overview" at bounding box center [90, 79] width 65 height 17
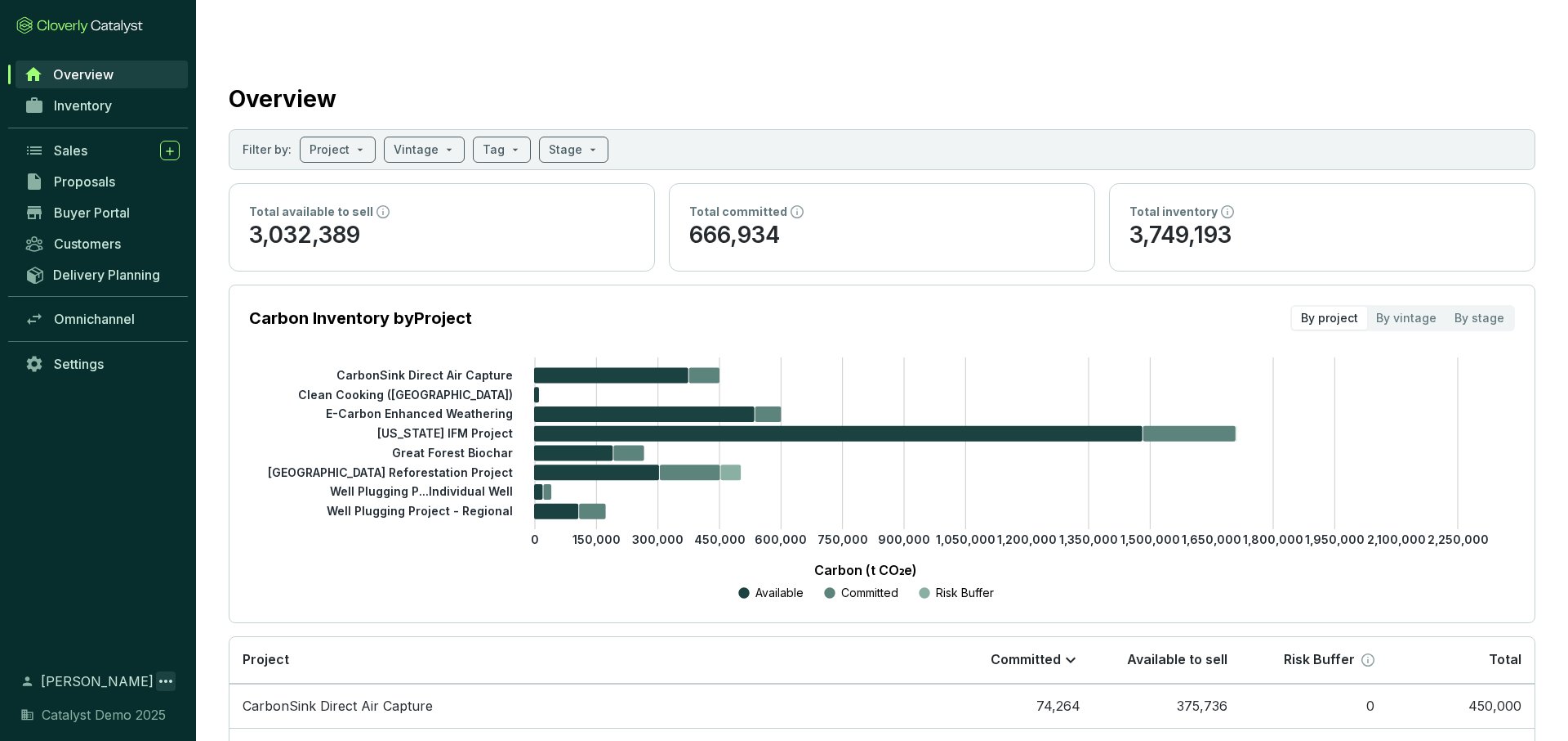
click at [160, 521] on icon at bounding box center [165, 680] width 20 height 20
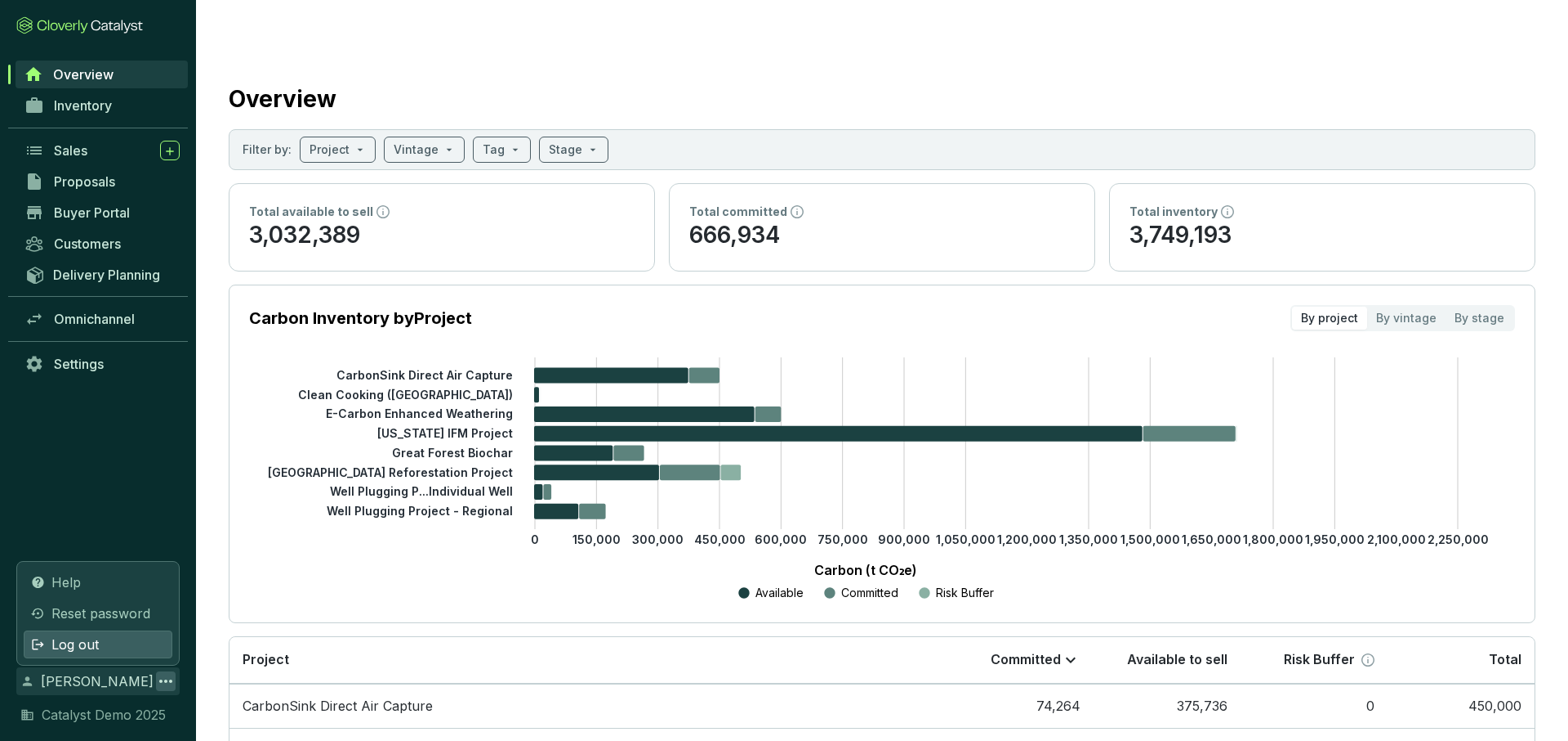
click at [122, 521] on div "Log out" at bounding box center [97, 645] width 149 height 28
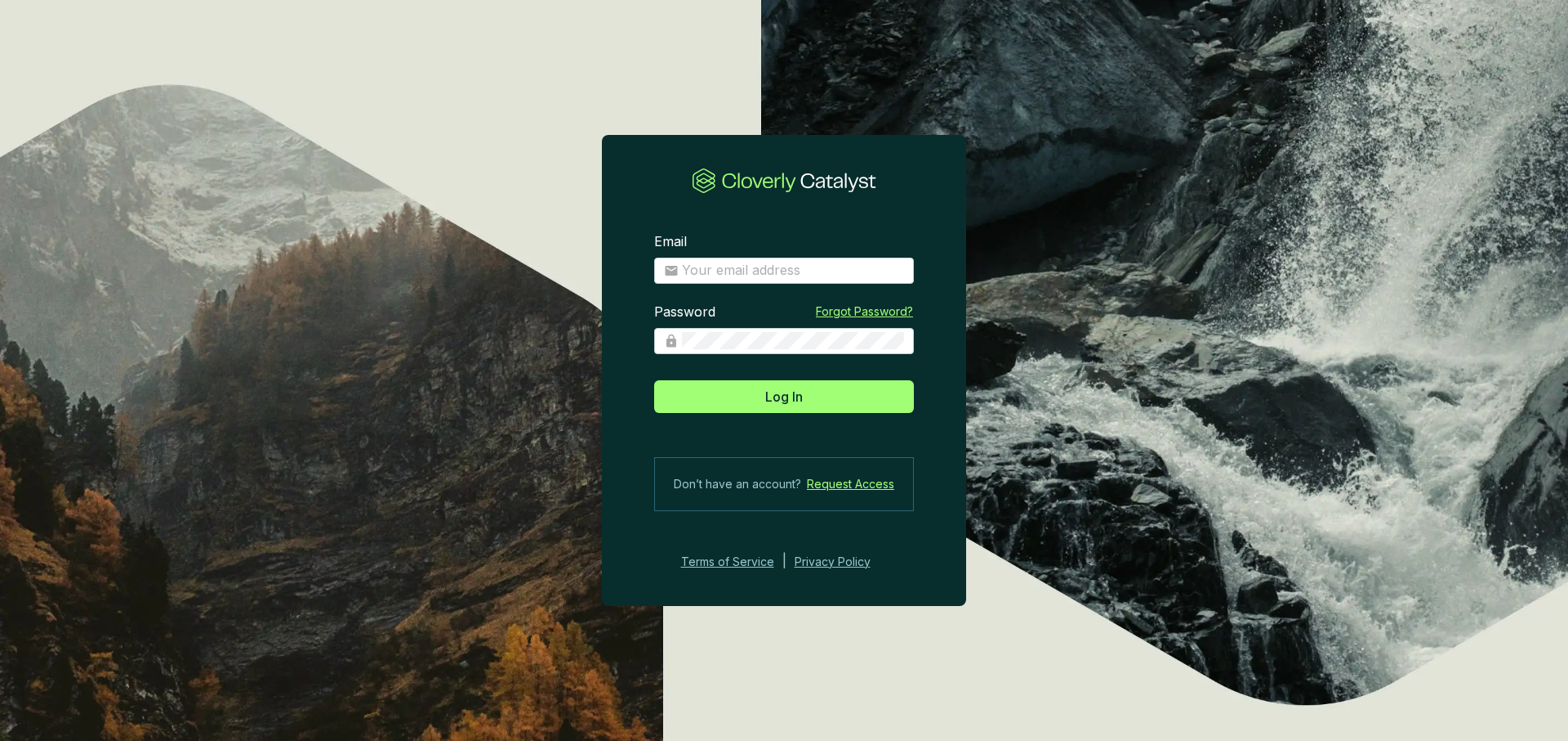
click at [803, 285] on section "Email Password Forgot Password? Log In Don’t have an account? Request Access Te…" at bounding box center [784, 401] width 365 height 390
click at [803, 274] on input "Email" at bounding box center [793, 270] width 223 height 18
type input "charley+demo@cloverly.com"
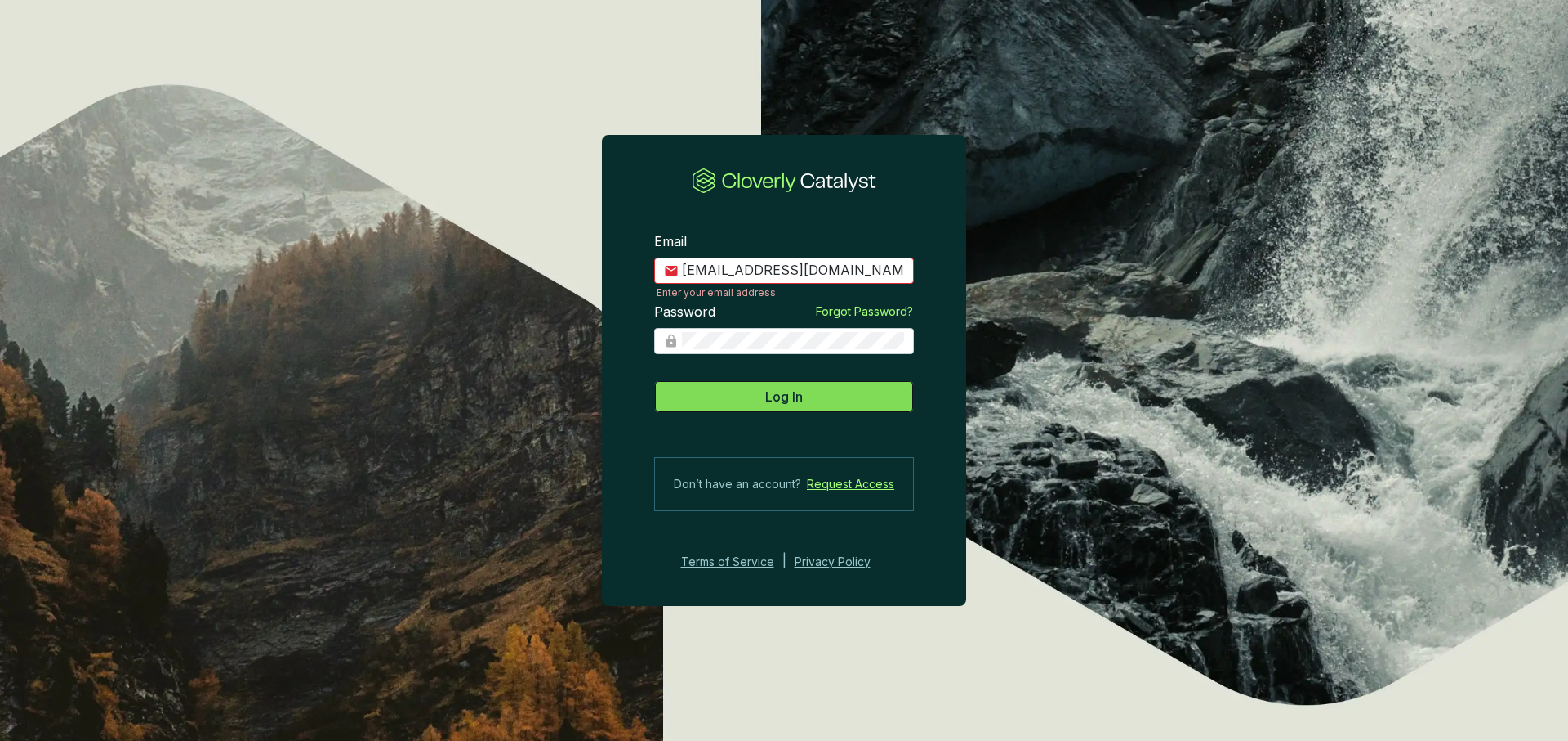
click at [788, 391] on span "Log In" at bounding box center [784, 396] width 37 height 20
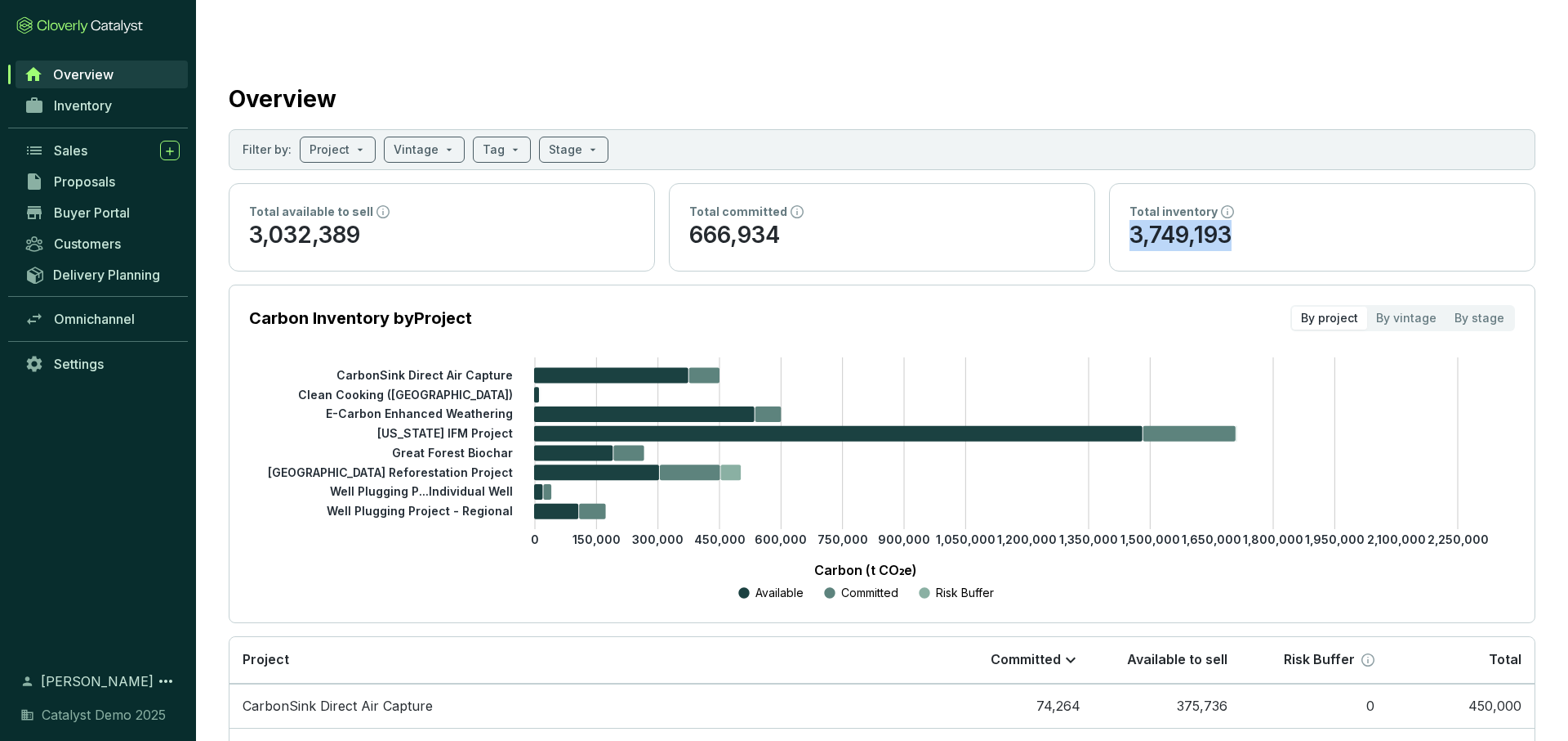
drag, startPoint x: 1132, startPoint y: 206, endPoint x: 1244, endPoint y: 207, distance: 112.0
click at [1121, 220] on p "3,749,193" at bounding box center [1322, 235] width 385 height 31
click at [453, 220] on p "3,032,389" at bounding box center [441, 235] width 385 height 31
click at [509, 220] on p "3,032,389" at bounding box center [441, 235] width 385 height 31
click at [508, 138] on span at bounding box center [501, 150] width 38 height 24
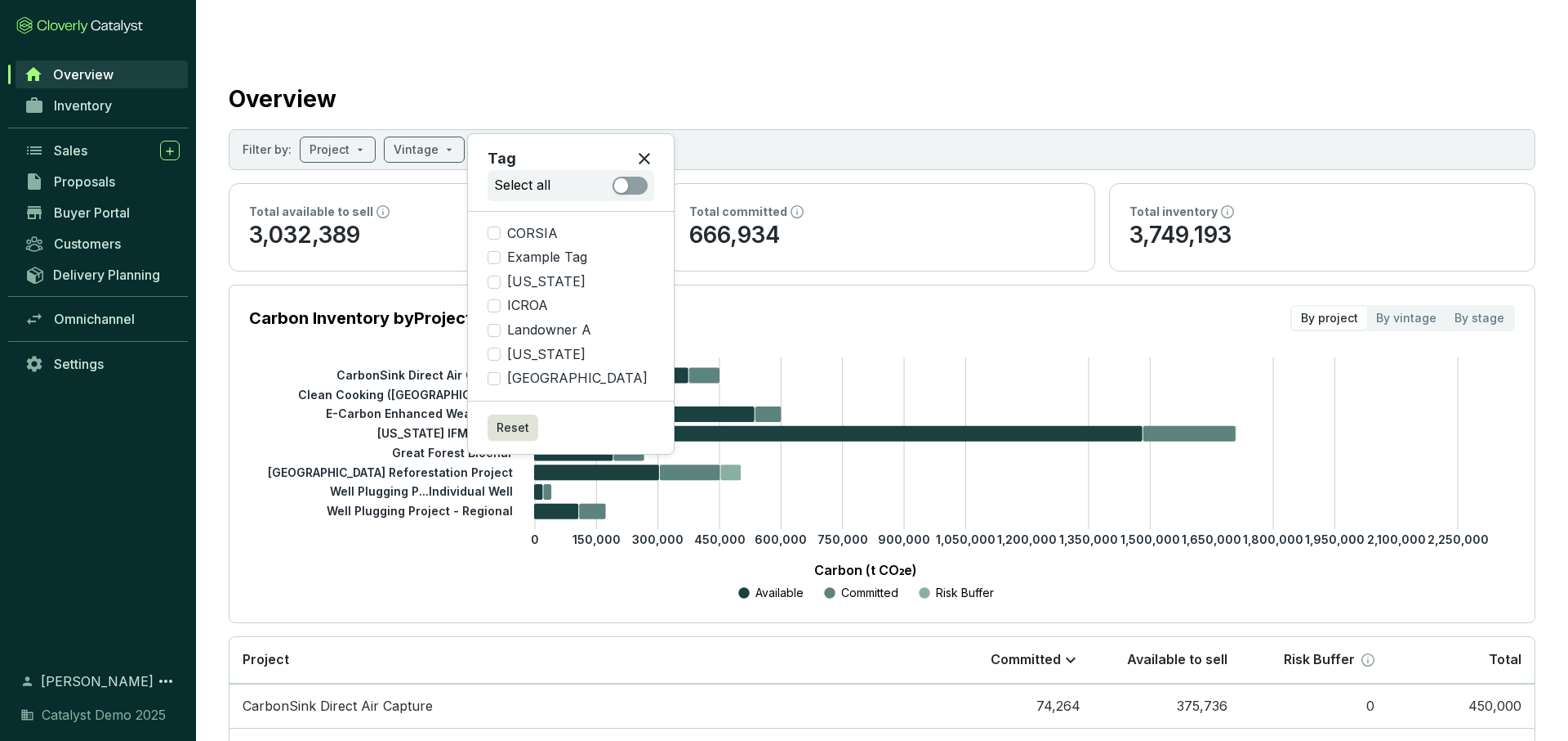
click at [427, 204] on div "Total available to sell" at bounding box center [441, 211] width 385 height 16
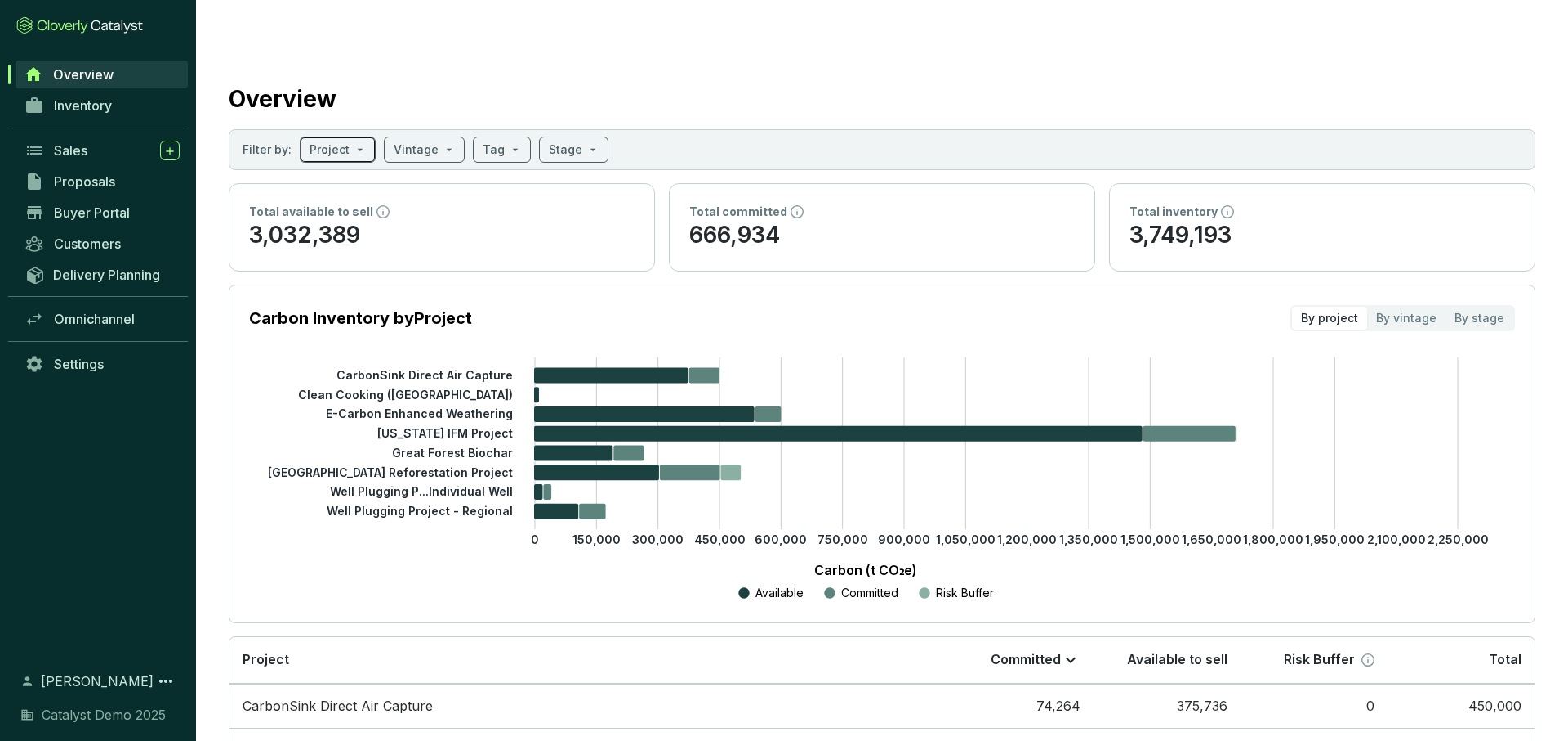
click at [342, 138] on input "search" at bounding box center [329, 150] width 40 height 24
click at [433, 138] on span at bounding box center [424, 150] width 62 height 24
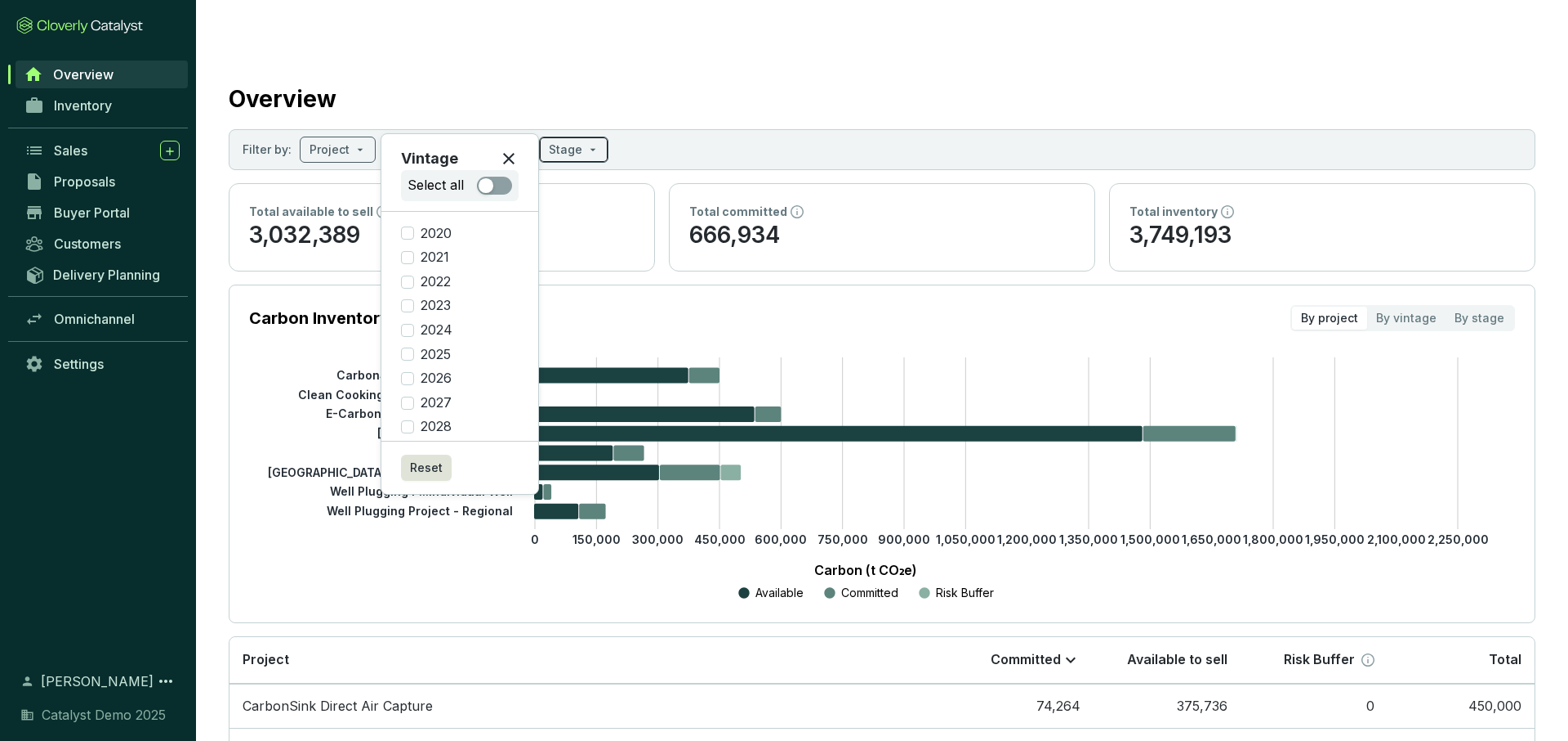
click at [568, 138] on input "search" at bounding box center [566, 150] width 34 height 24
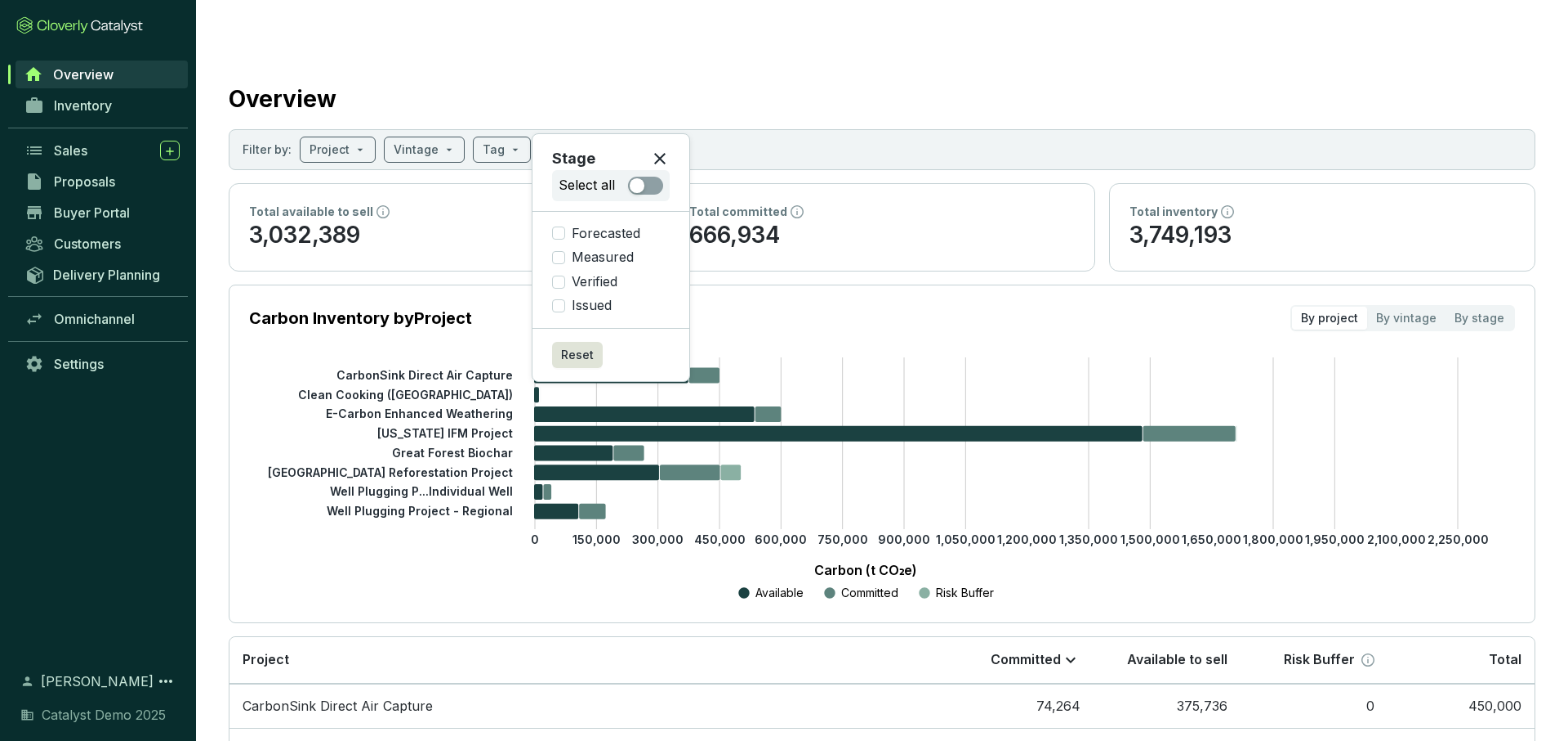
click at [448, 242] on section "Overview Filter by: Project Vintage Tag Stage Total available to sell 3,032,389…" at bounding box center [883, 580] width 1373 height 1096
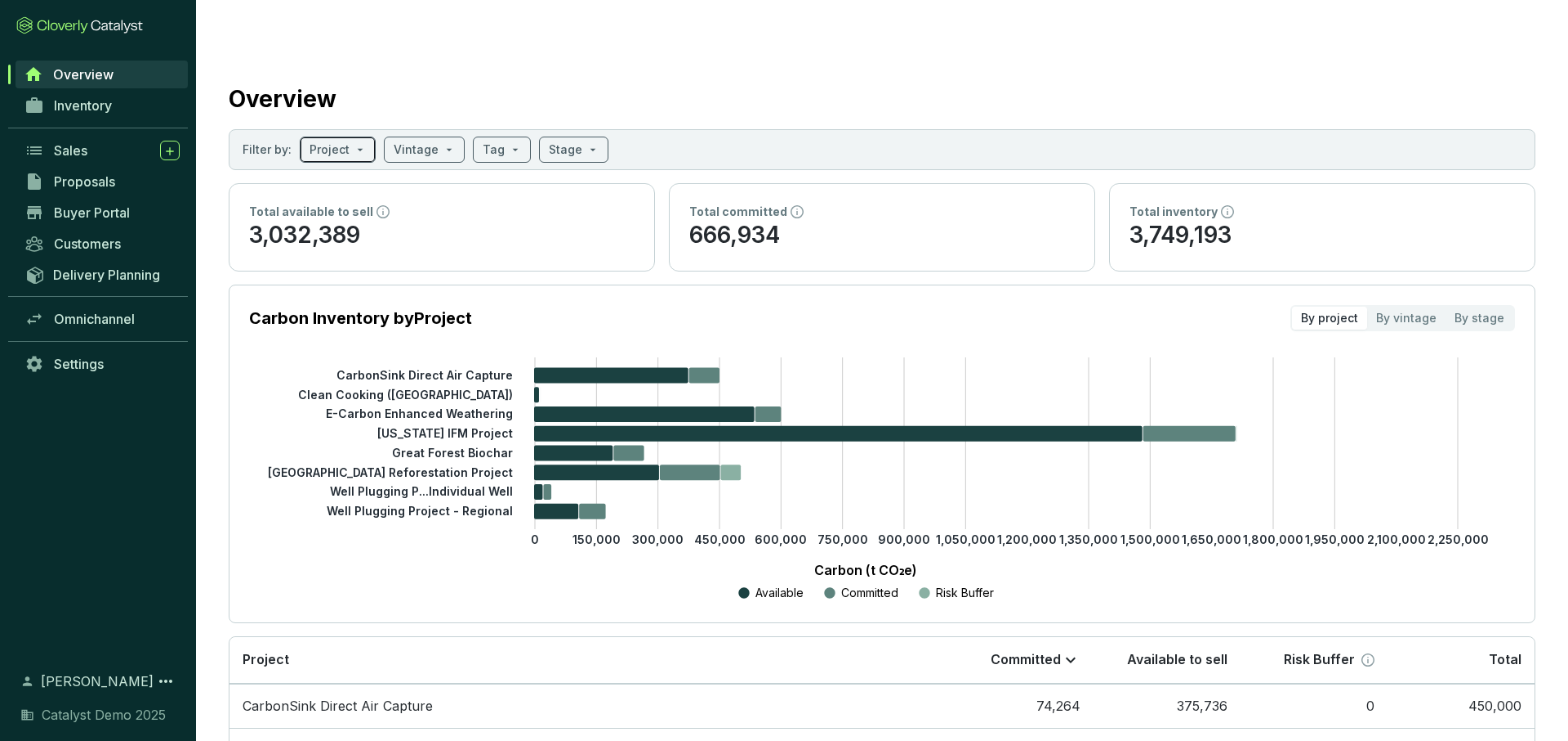
click at [348, 138] on span at bounding box center [338, 150] width 56 height 24
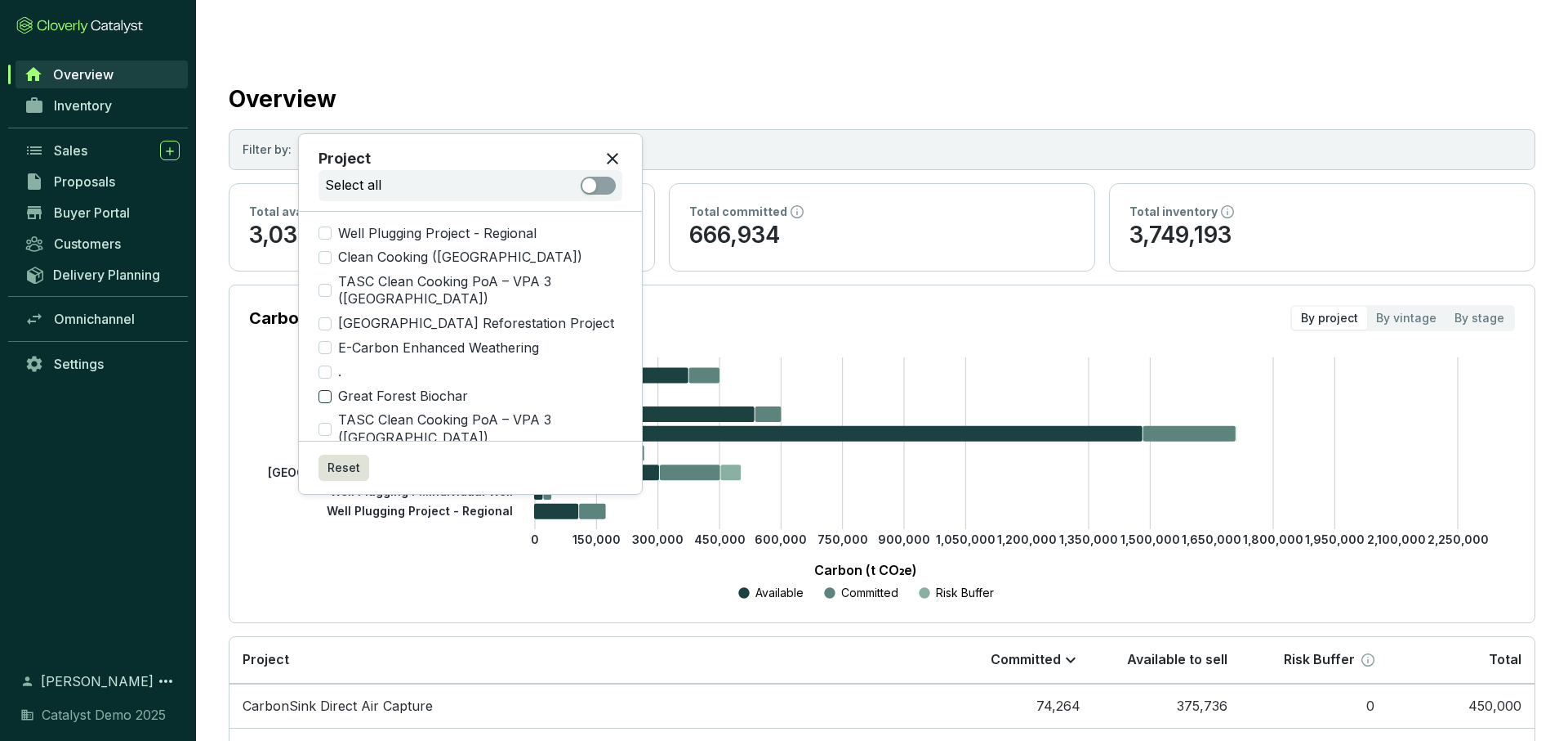
click at [332, 387] on span "Great Forest Biochar" at bounding box center [403, 396] width 143 height 18
click at [332, 390] on input "Great Forest Biochar" at bounding box center [325, 397] width 13 height 13
checkbox input "true"
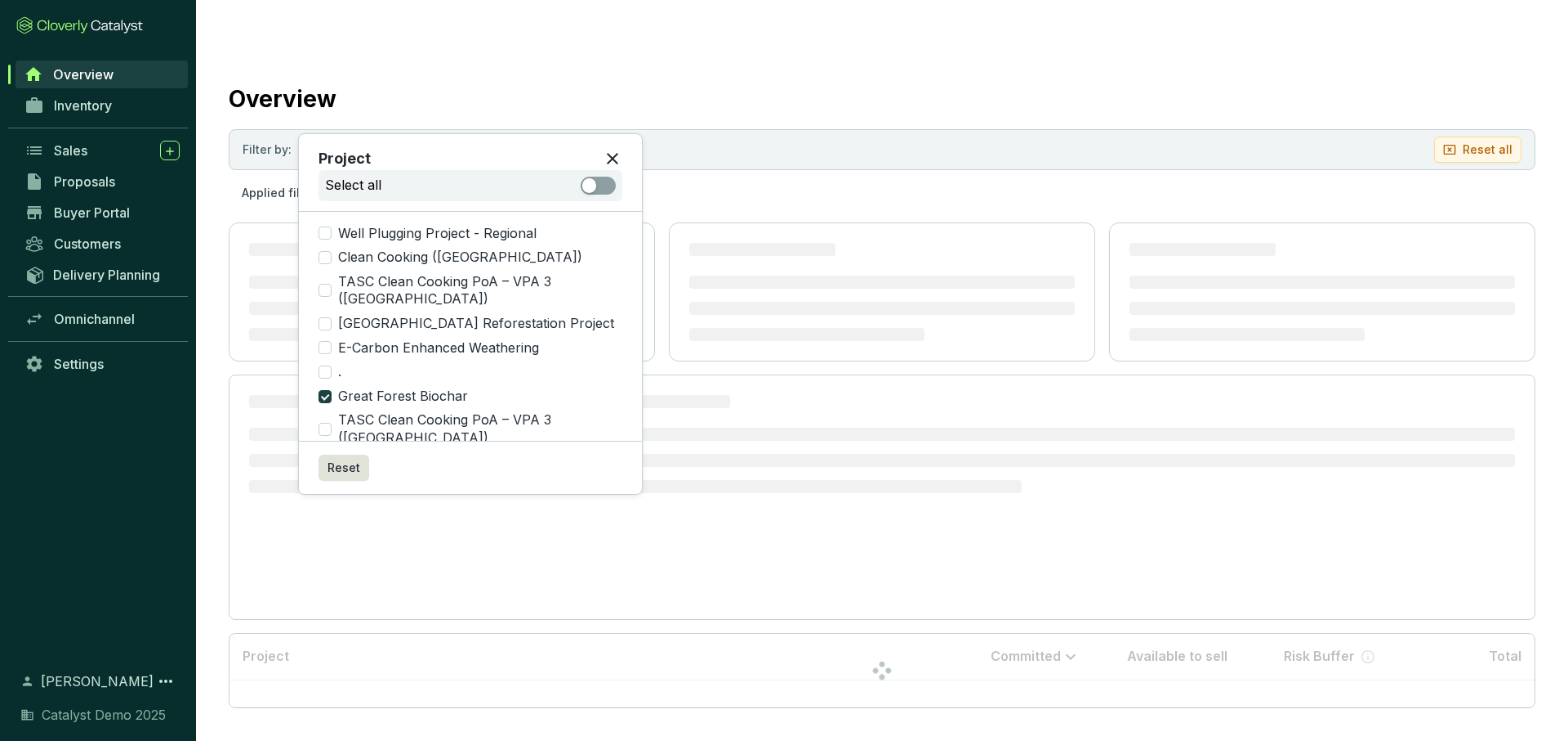
click at [431, 138] on input "search" at bounding box center [433, 150] width 45 height 24
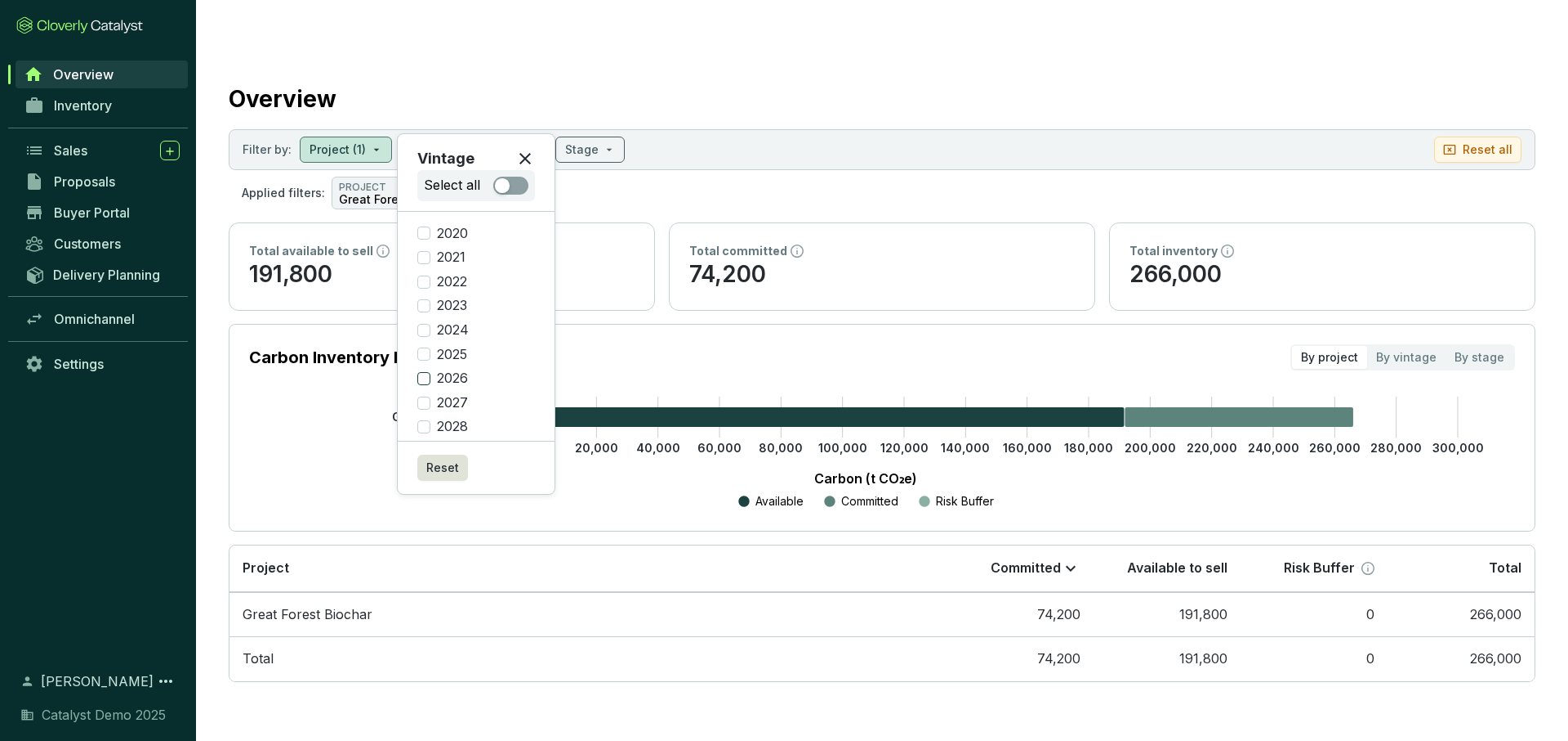
click at [423, 385] on input "2026" at bounding box center [424, 379] width 13 height 13
checkbox input "true"
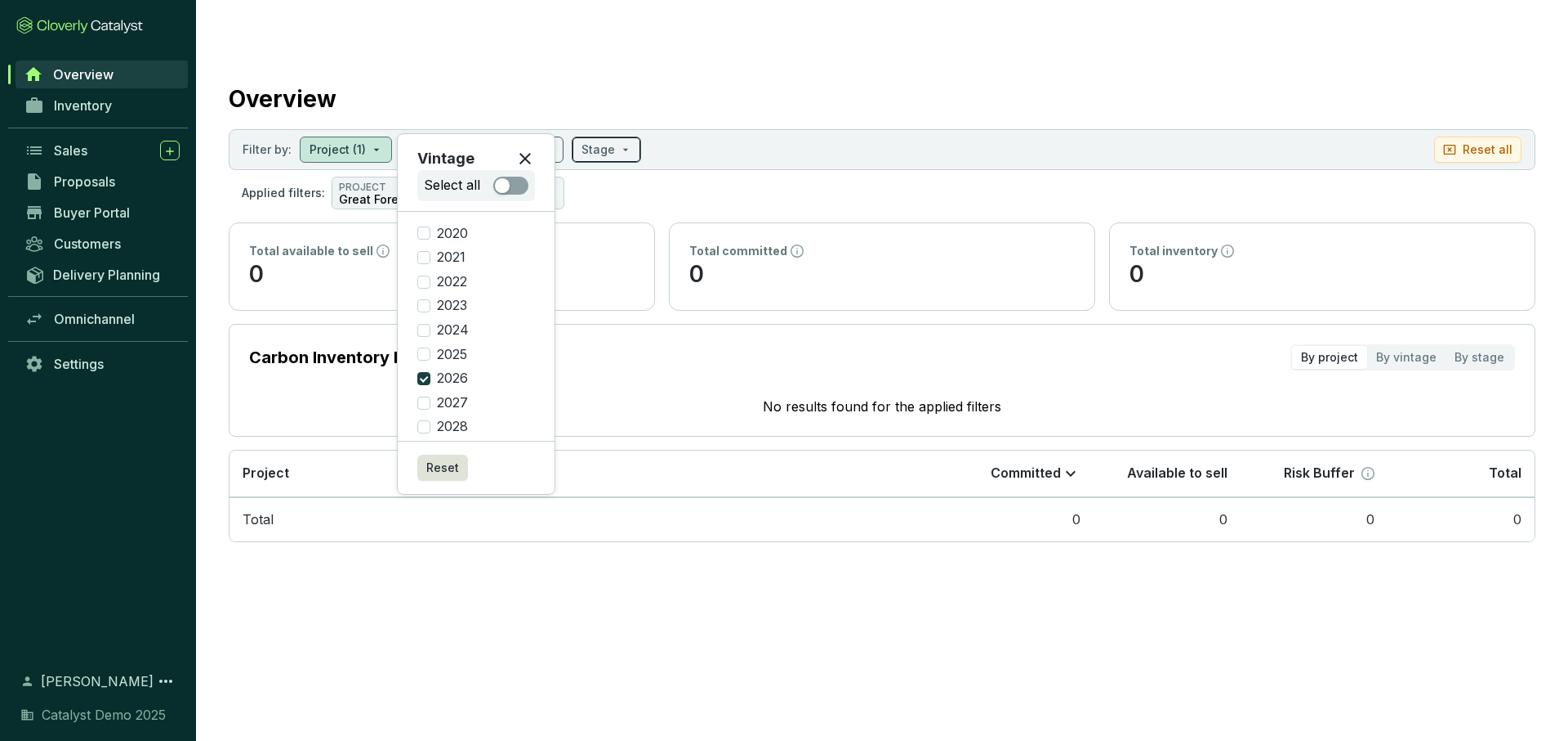
click at [611, 138] on span at bounding box center [606, 150] width 50 height 24
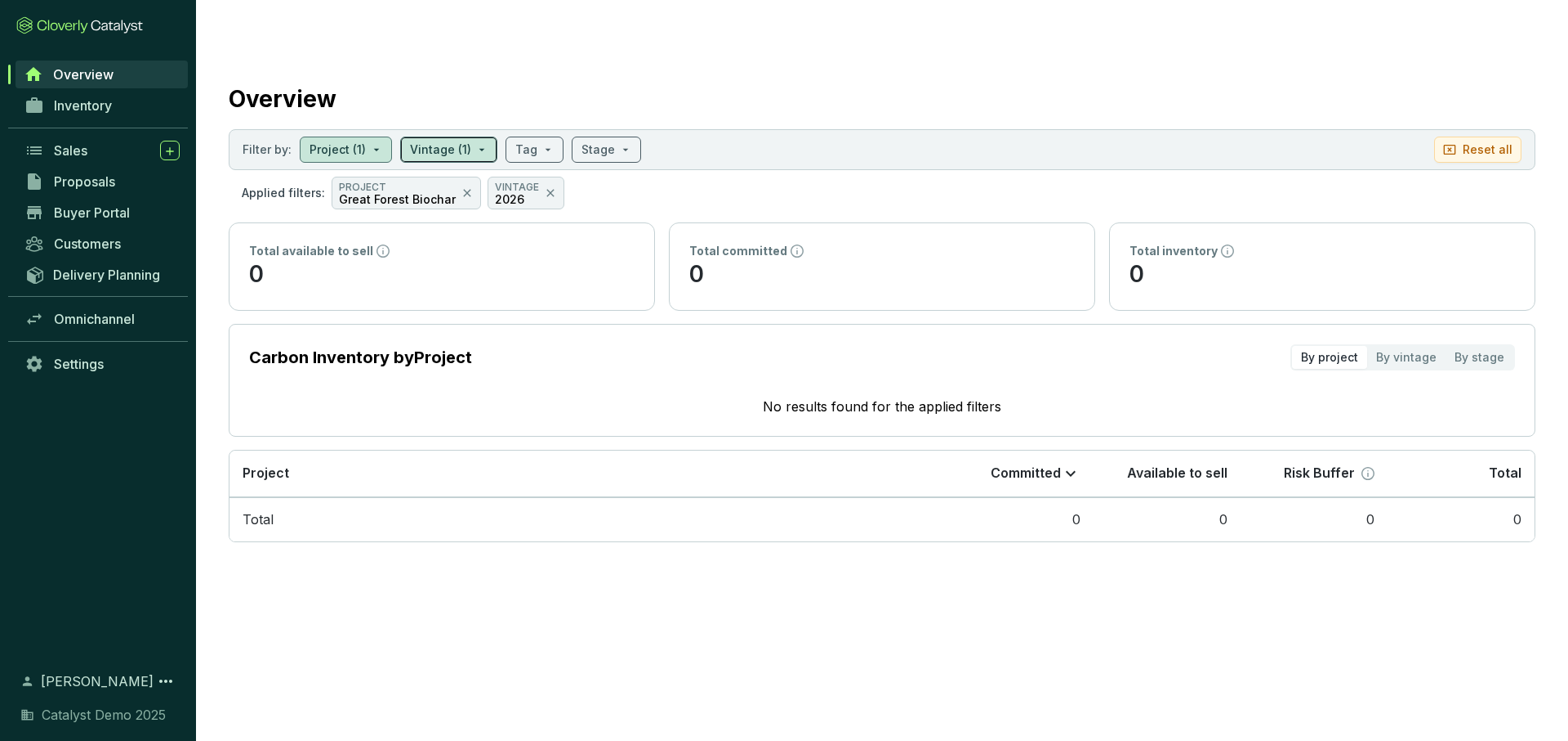
click at [438, 138] on input "search" at bounding box center [441, 150] width 62 height 24
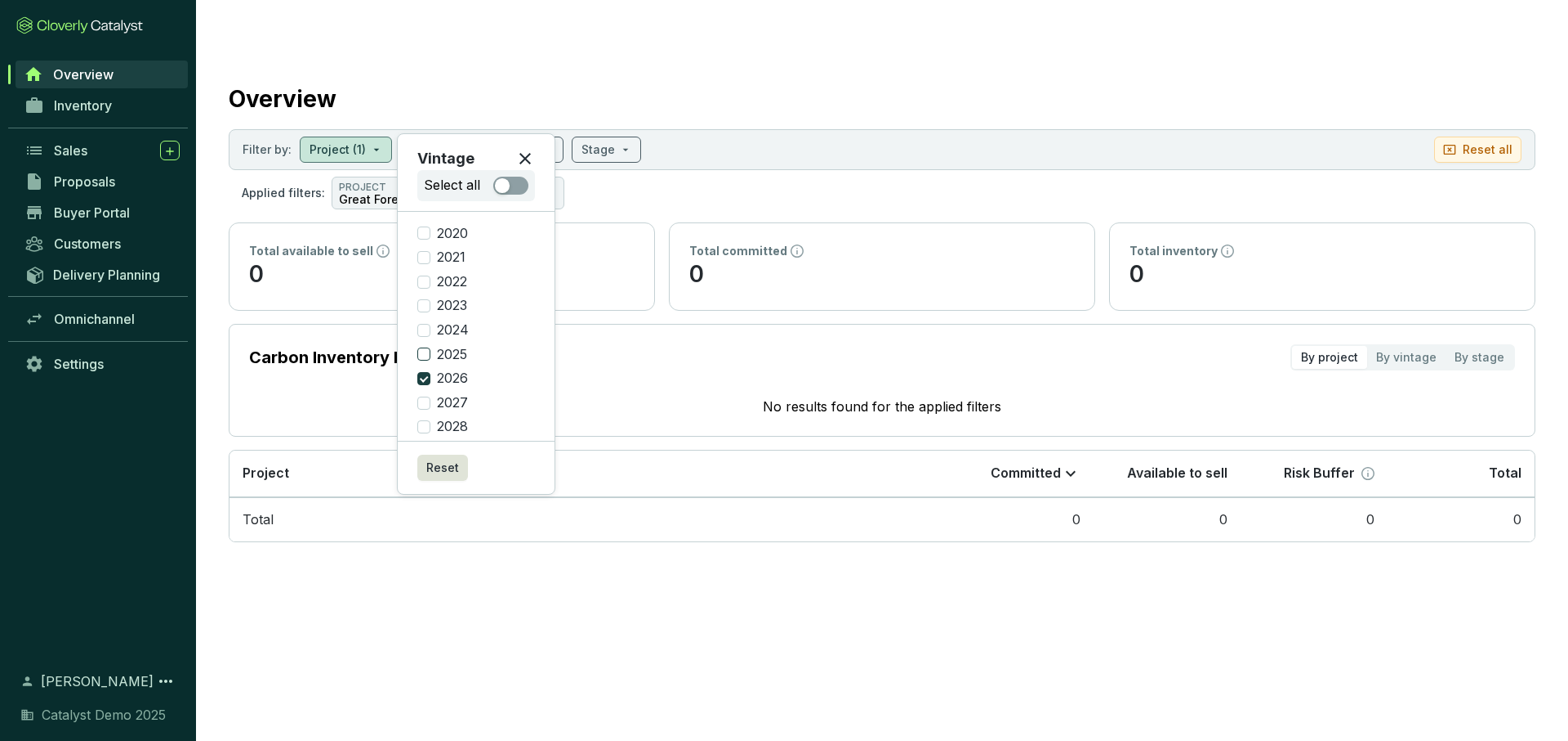
click at [425, 361] on label "2025" at bounding box center [476, 355] width 118 height 18
click at [425, 360] on input "2025" at bounding box center [424, 354] width 13 height 13
checkbox input "true"
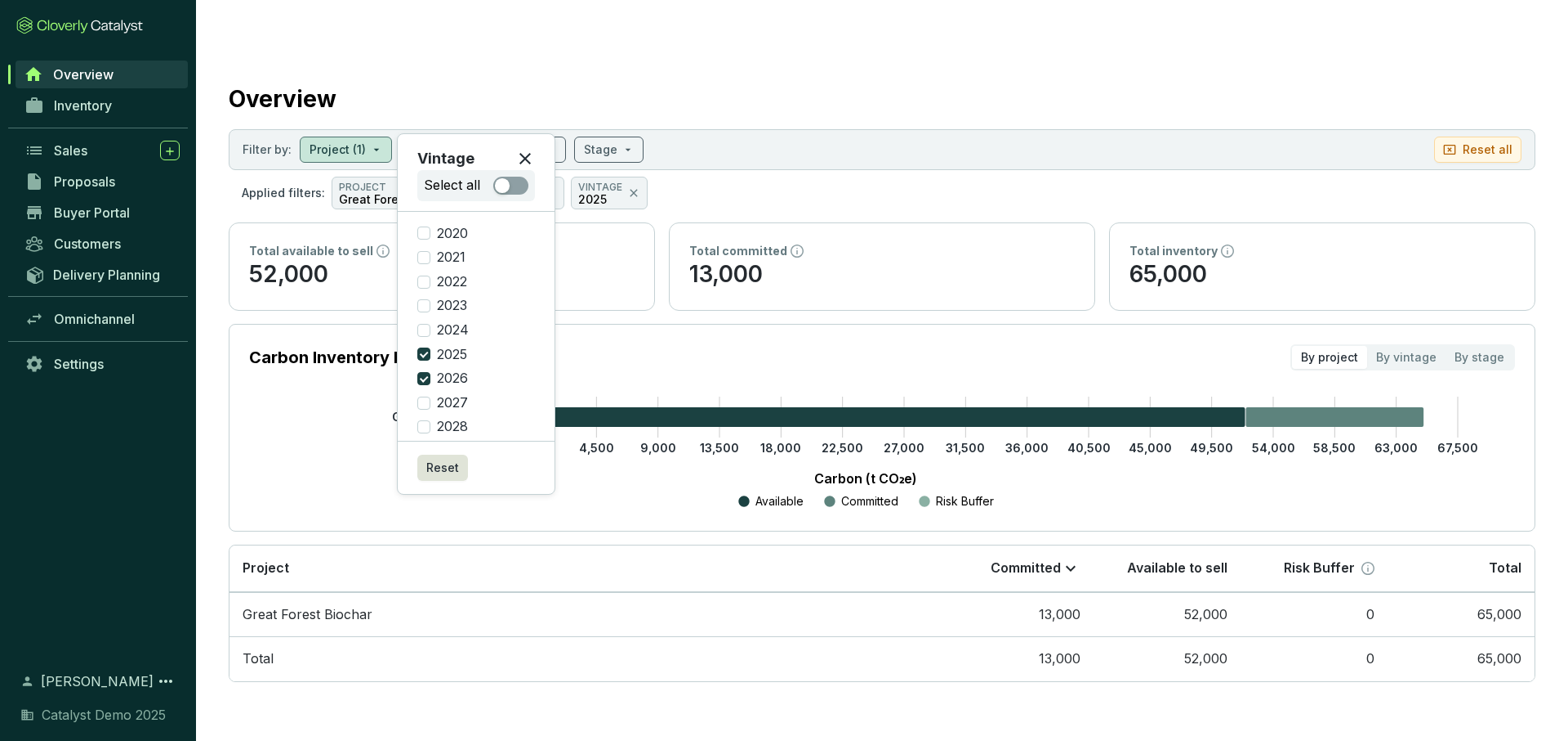
click at [708, 177] on section "Applied filters: PROJECT Great Forest Biochar VINTAGE 2026 VINTAGE 2025" at bounding box center [883, 193] width 1307 height 33
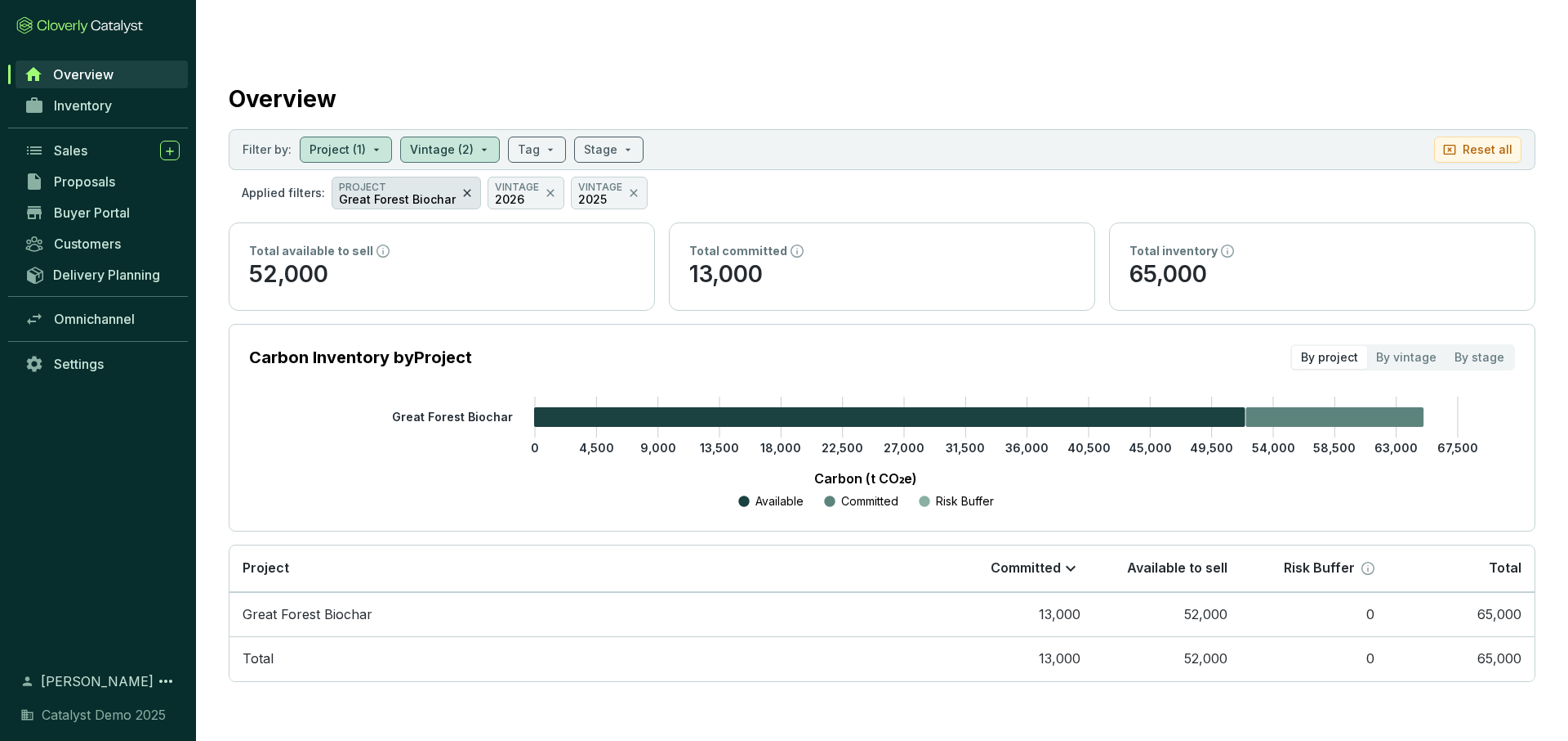
click at [462, 183] on icon at bounding box center [468, 193] width 13 height 20
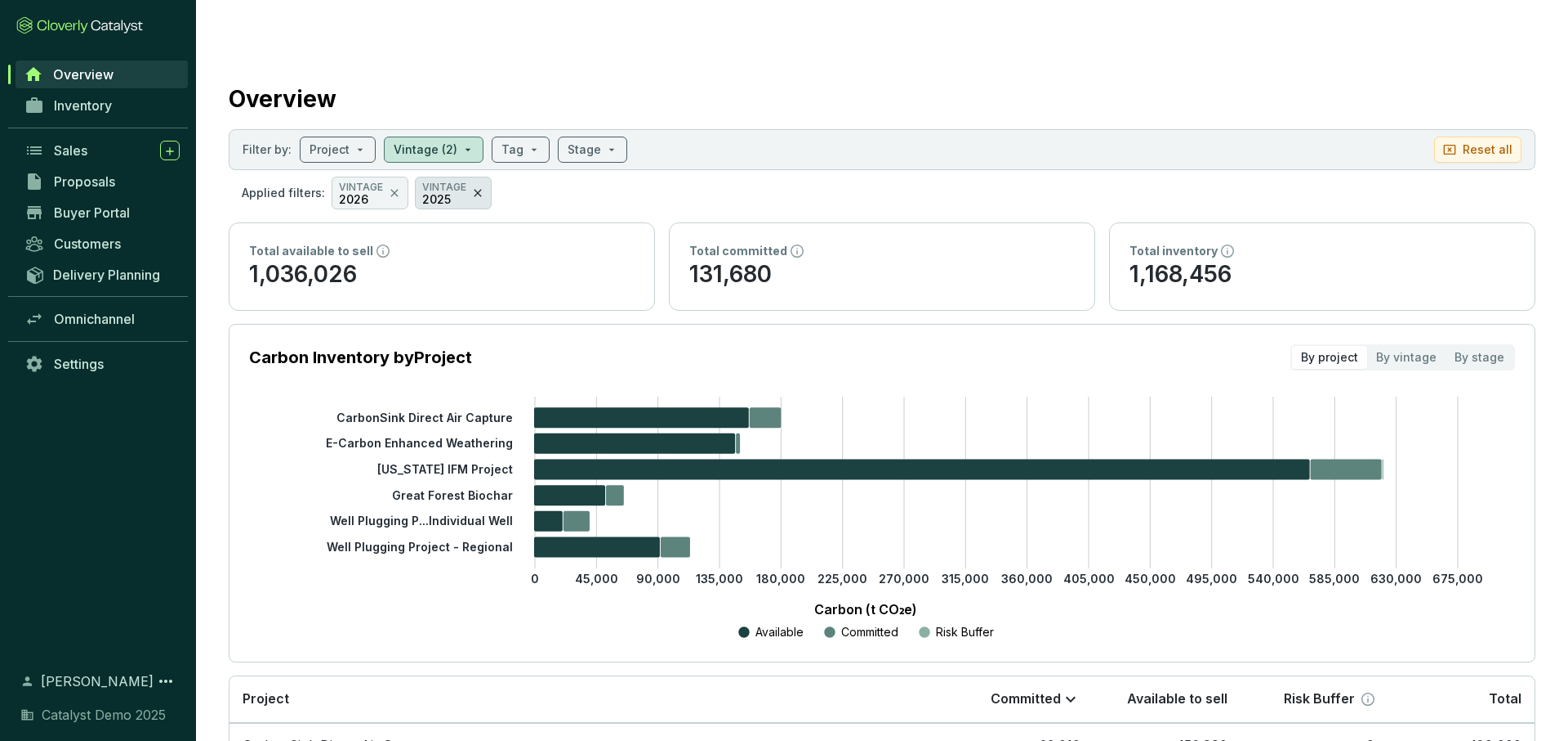
click at [474, 189] on icon at bounding box center [478, 193] width 7 height 7
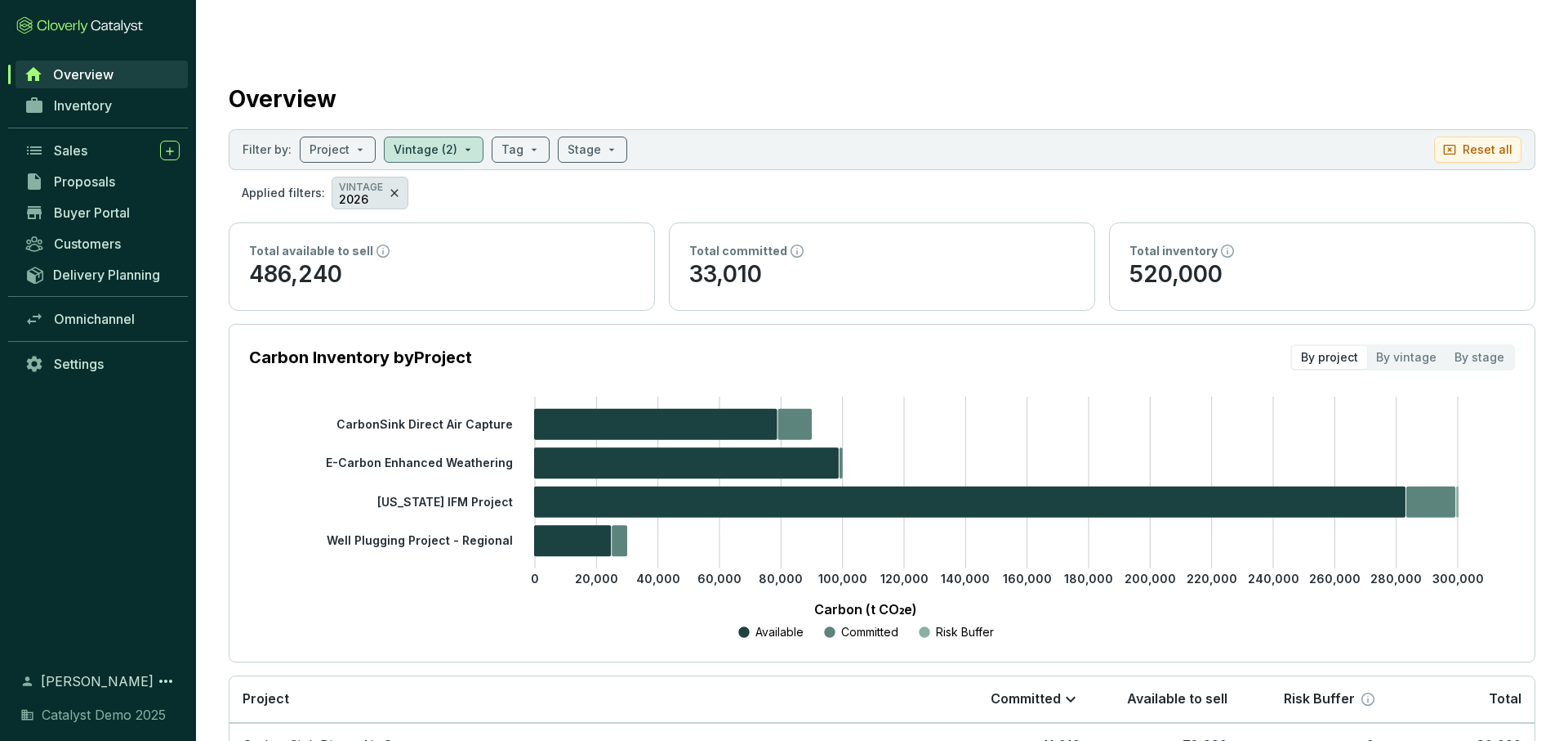
click at [389, 183] on icon at bounding box center [395, 193] width 13 height 20
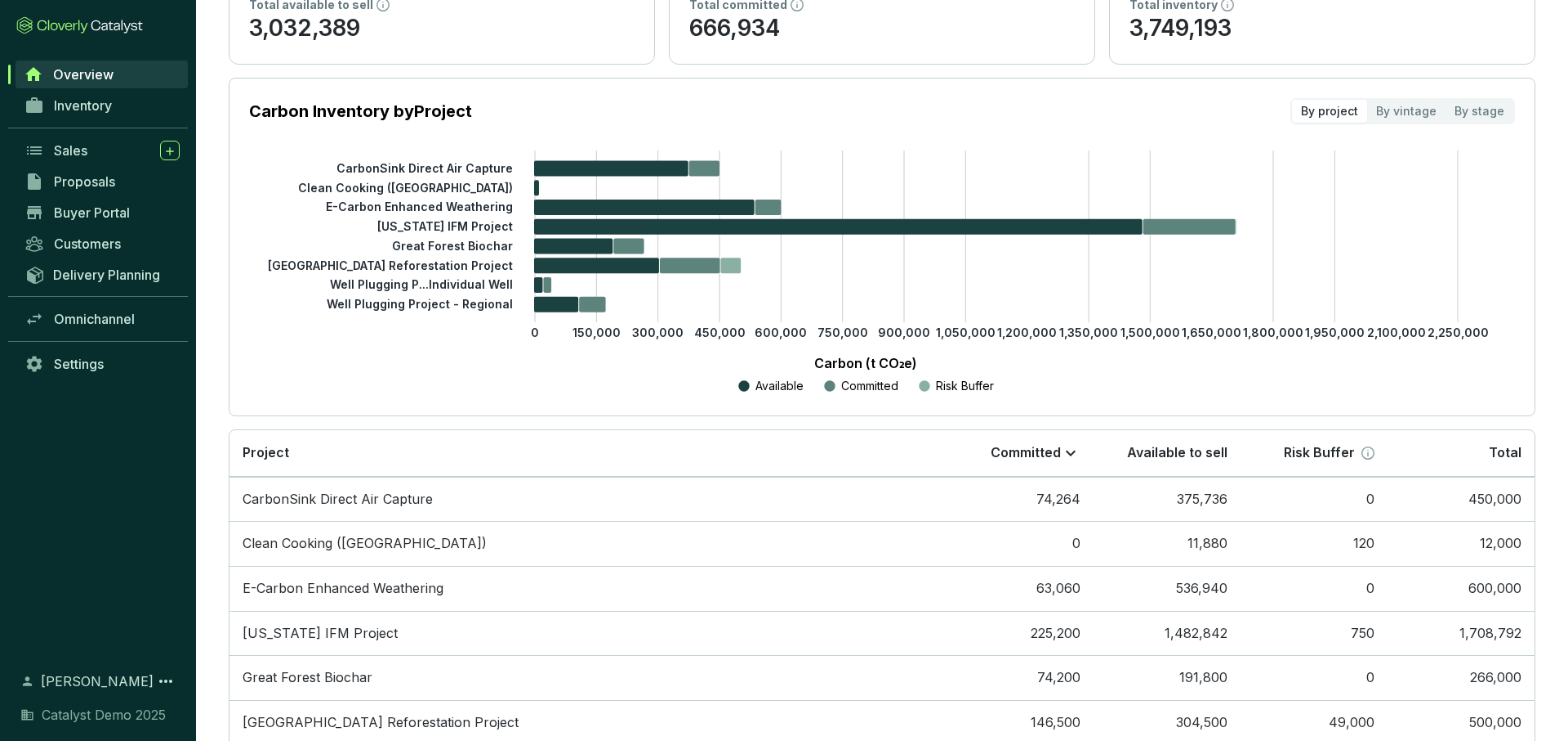
scroll to position [214, 0]
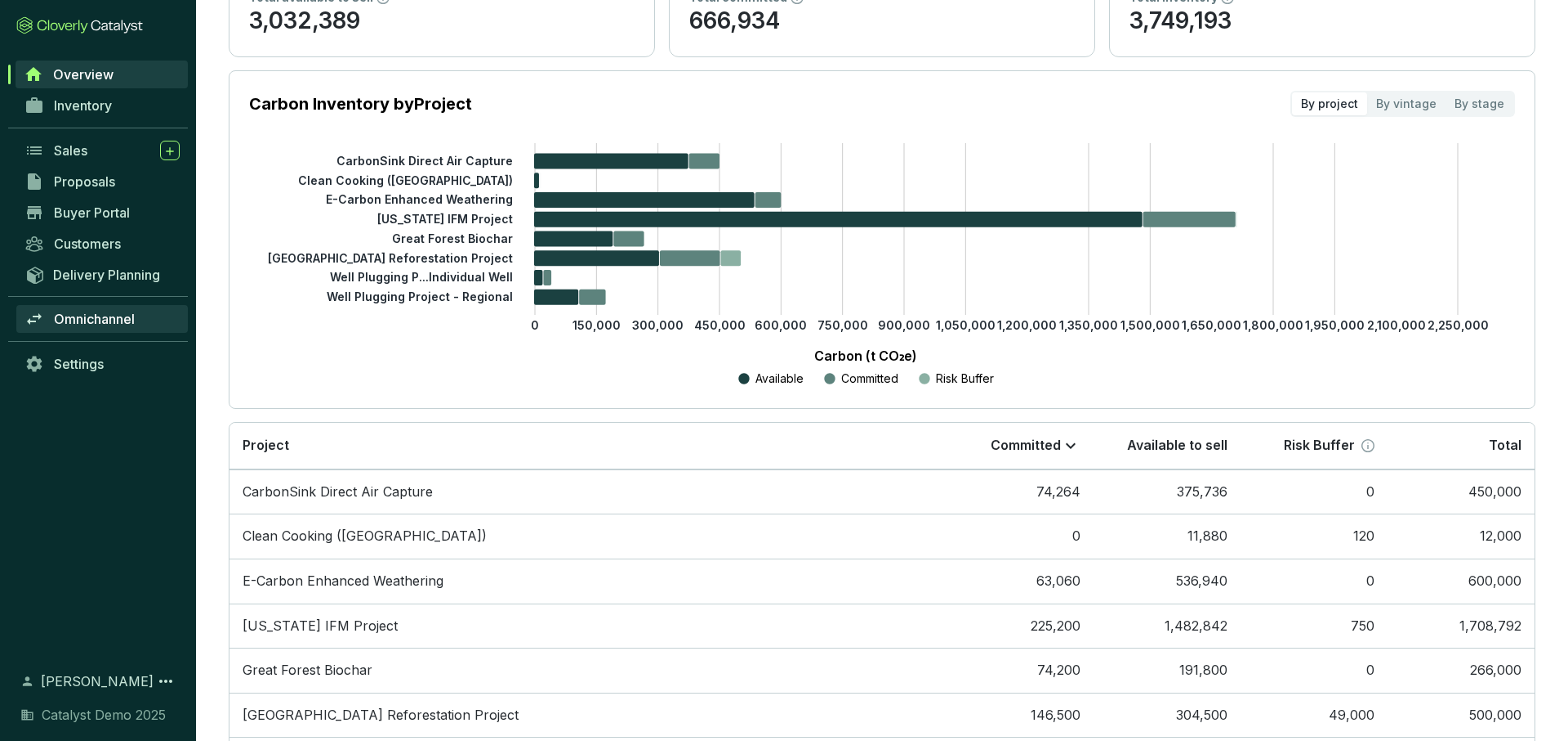
click at [77, 313] on span "Omnichannel" at bounding box center [94, 318] width 80 height 16
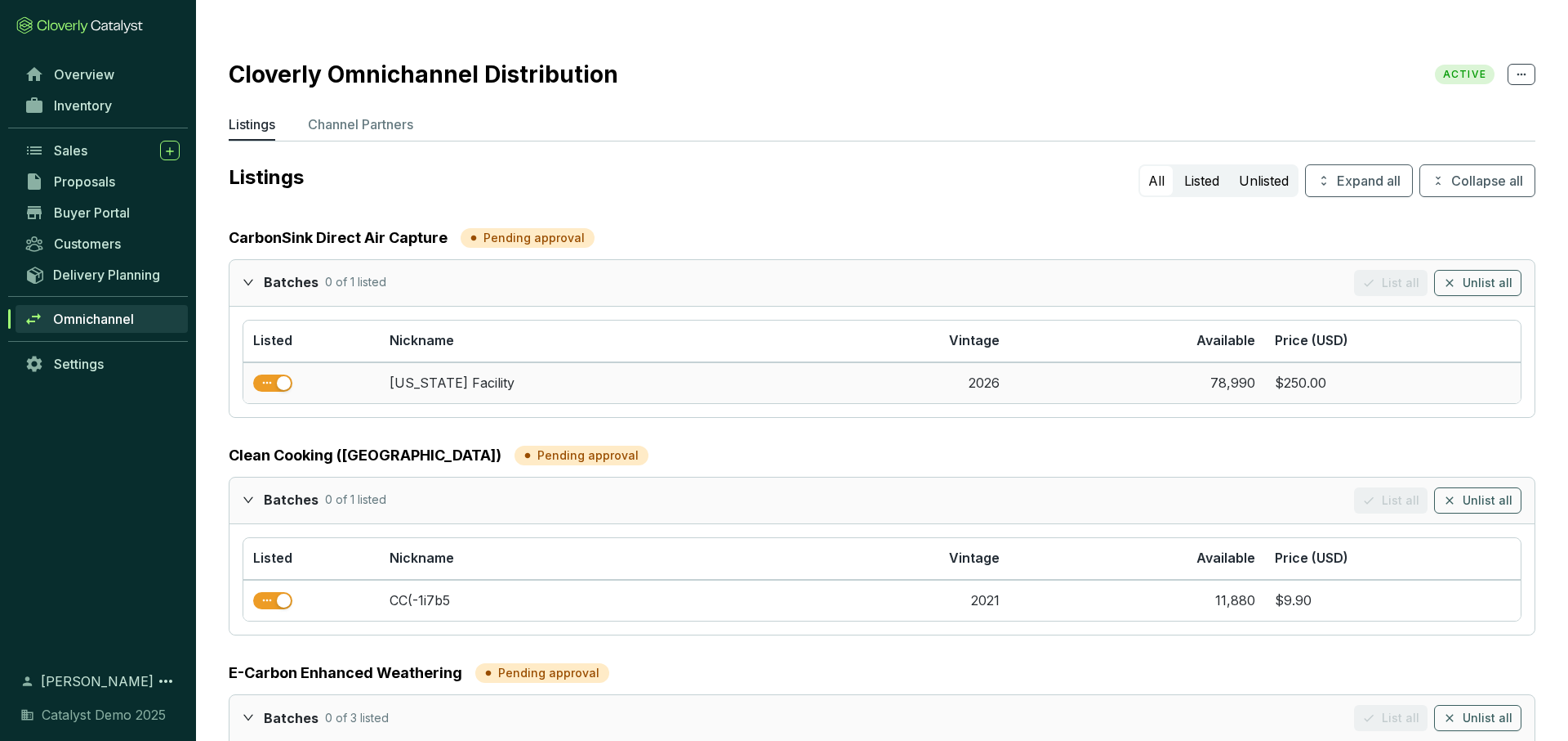
click at [273, 374] on span "button" at bounding box center [273, 383] width 39 height 18
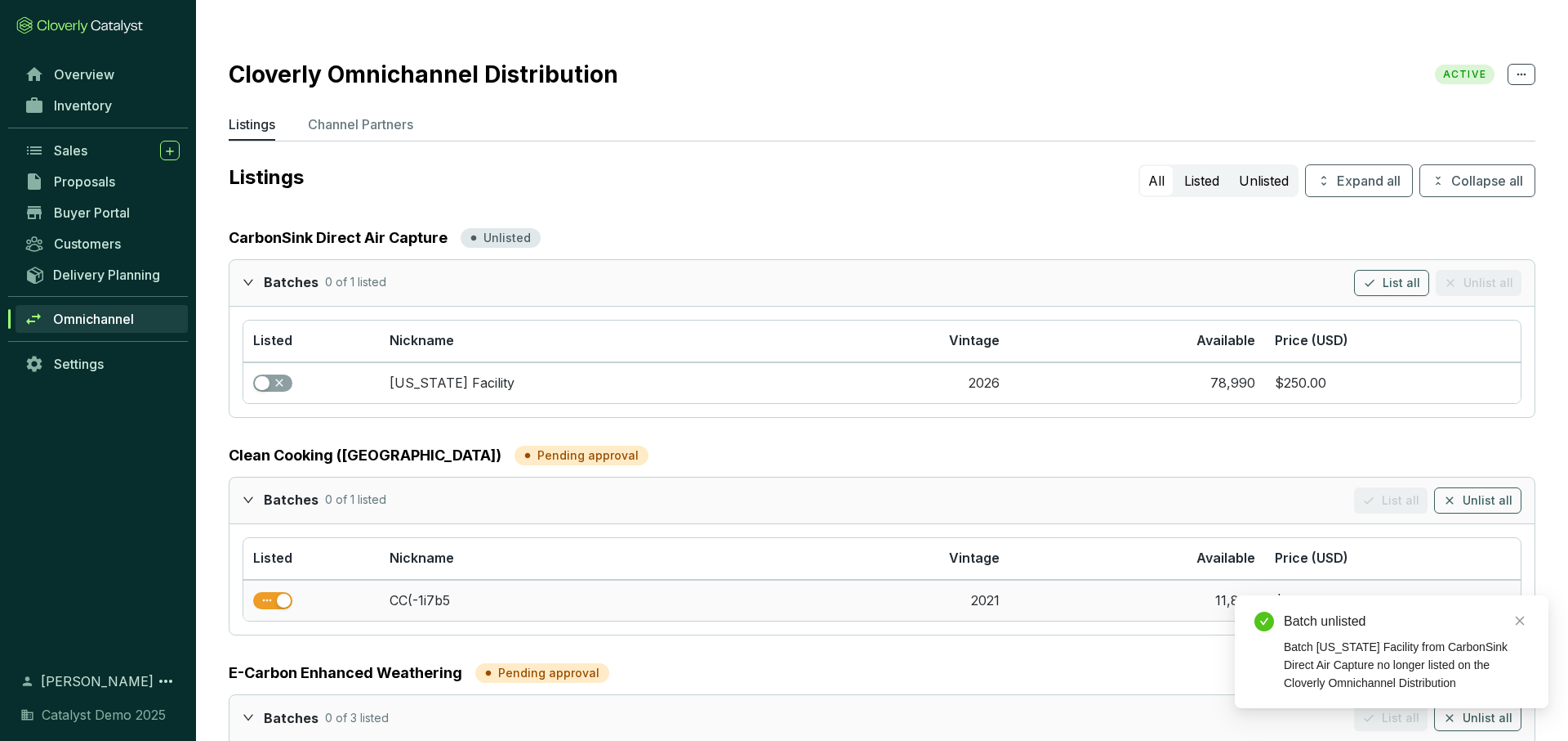
click at [275, 521] on span "button" at bounding box center [273, 601] width 39 height 18
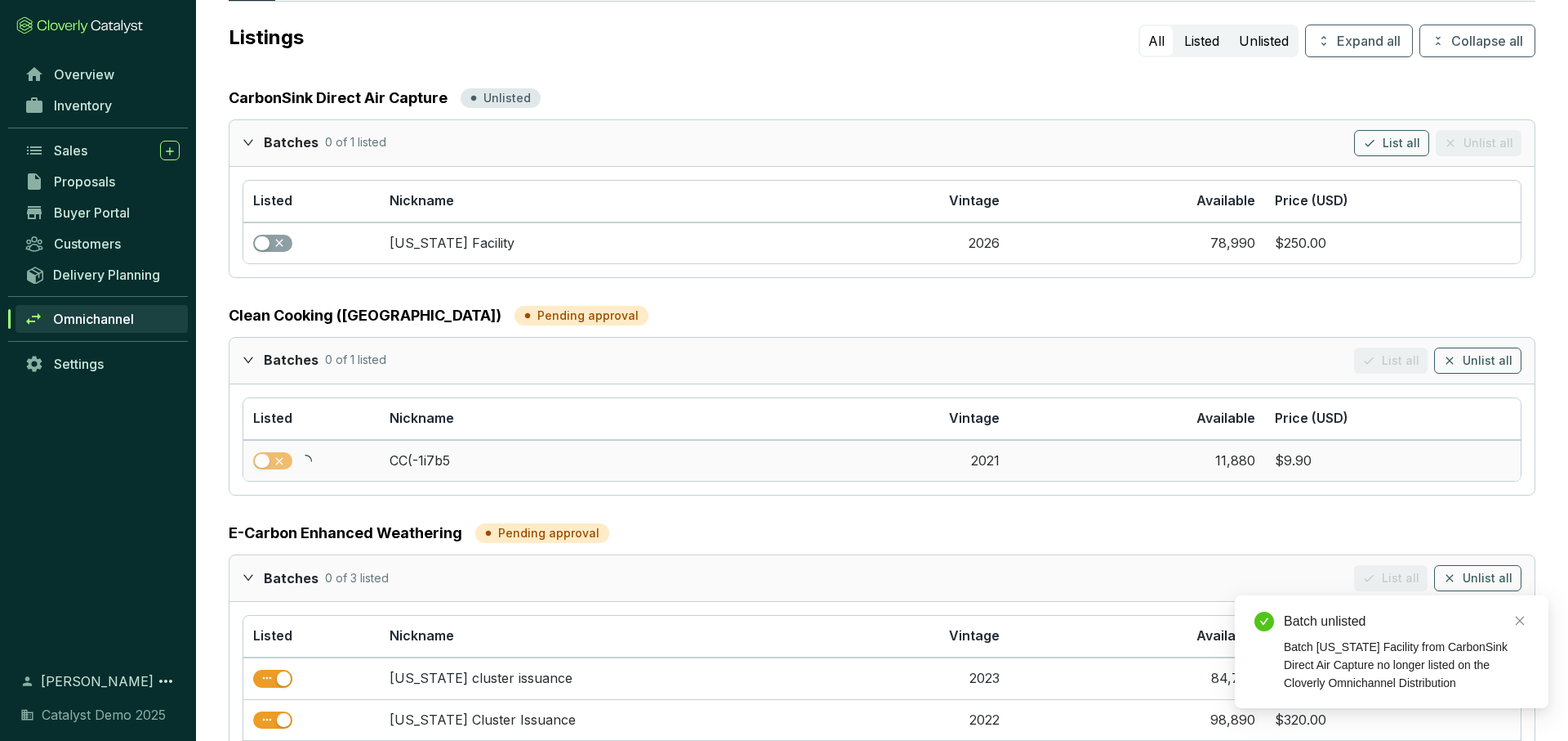
scroll to position [215, 0]
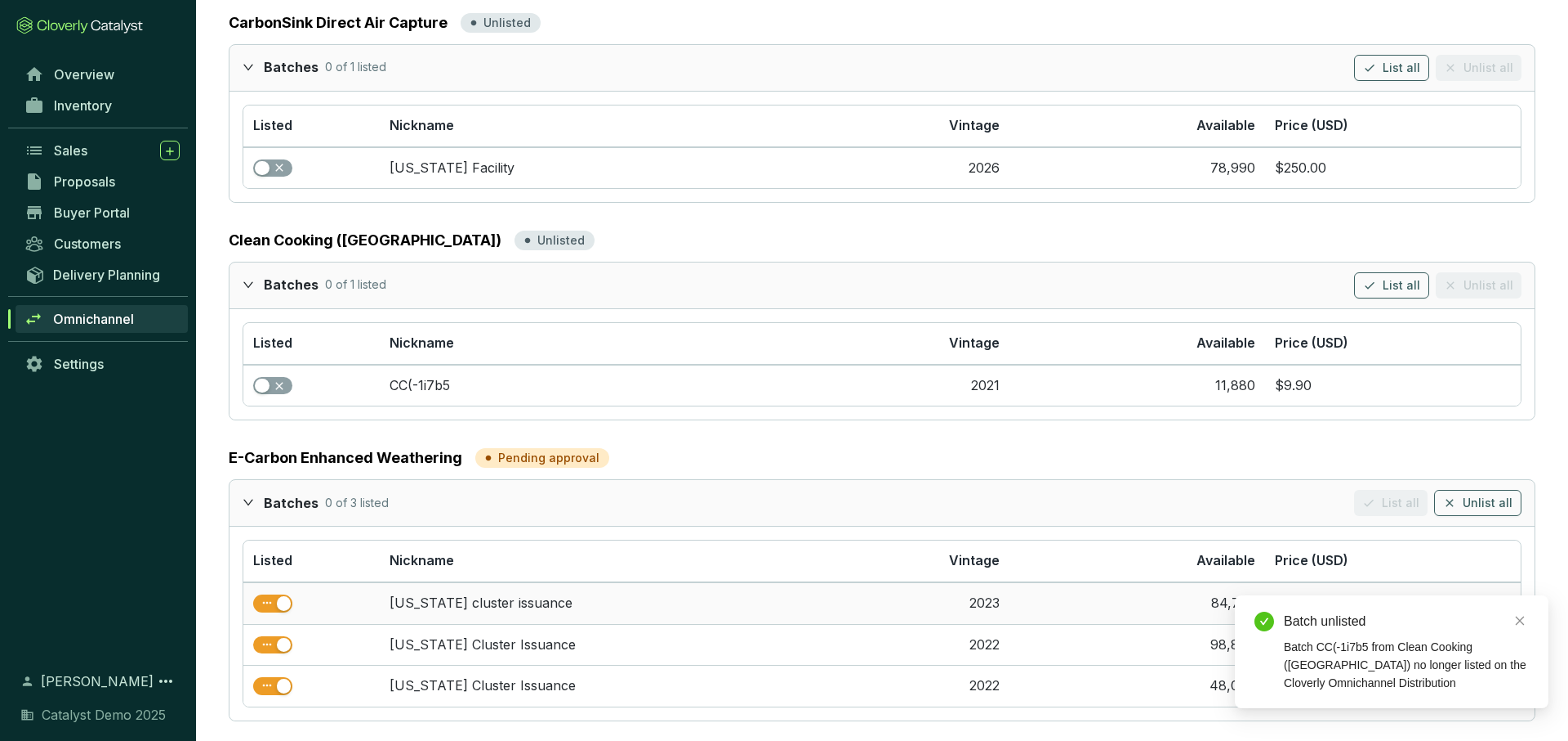
click at [275, 521] on span "button" at bounding box center [273, 603] width 39 height 18
click at [277, 521] on div "button" at bounding box center [284, 645] width 15 height 15
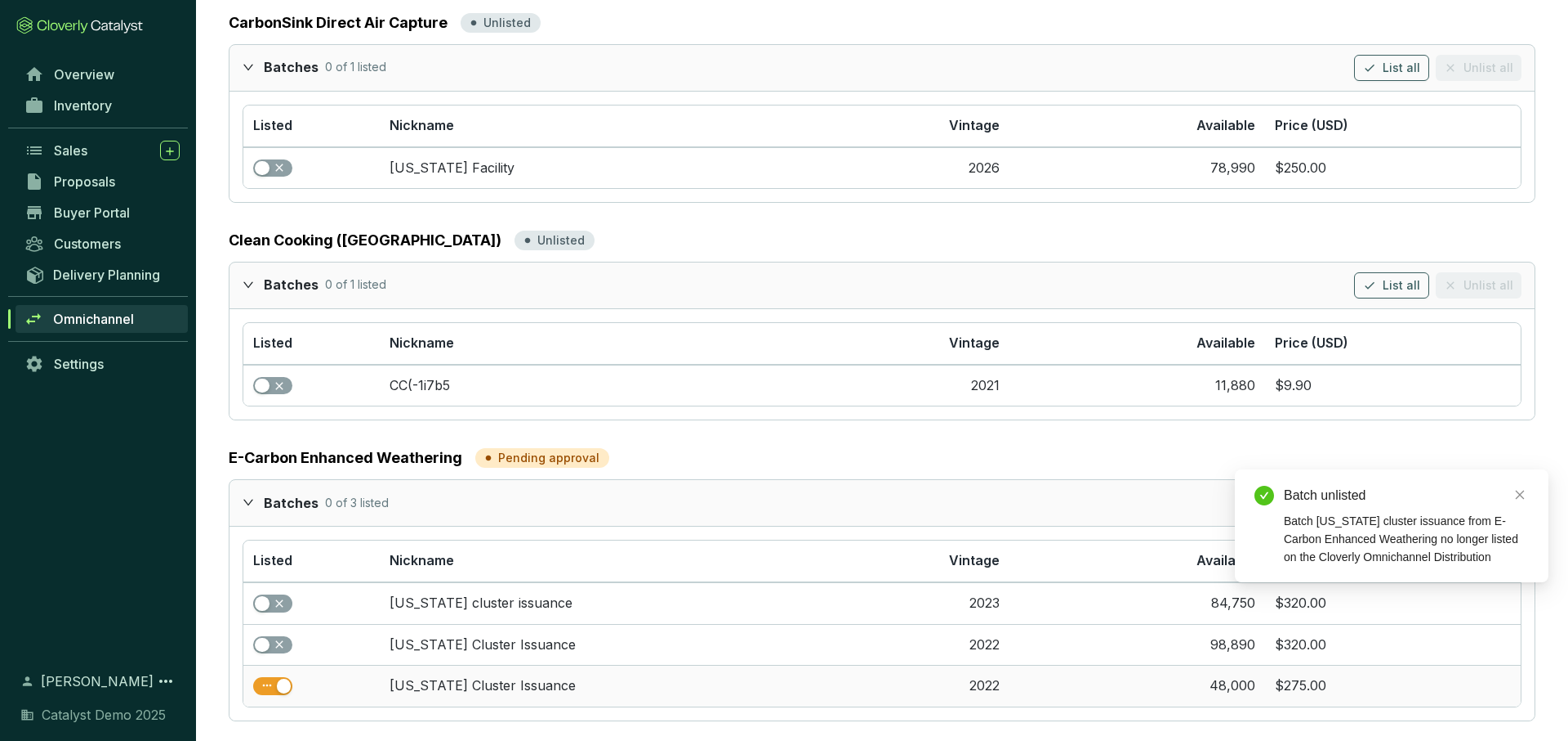
click at [277, 521] on div "button" at bounding box center [284, 686] width 15 height 15
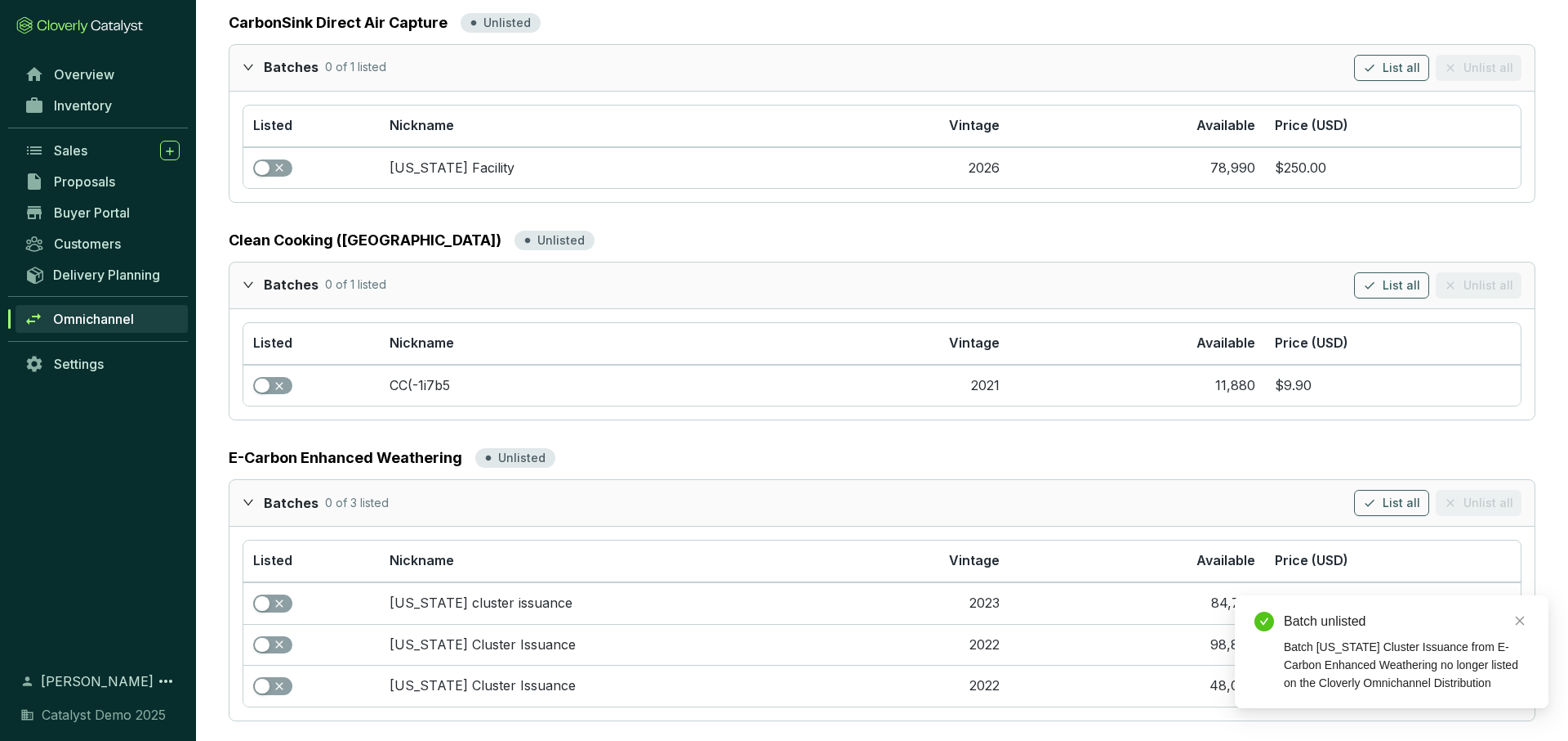
click at [246, 496] on icon "expanded" at bounding box center [248, 501] width 11 height 11
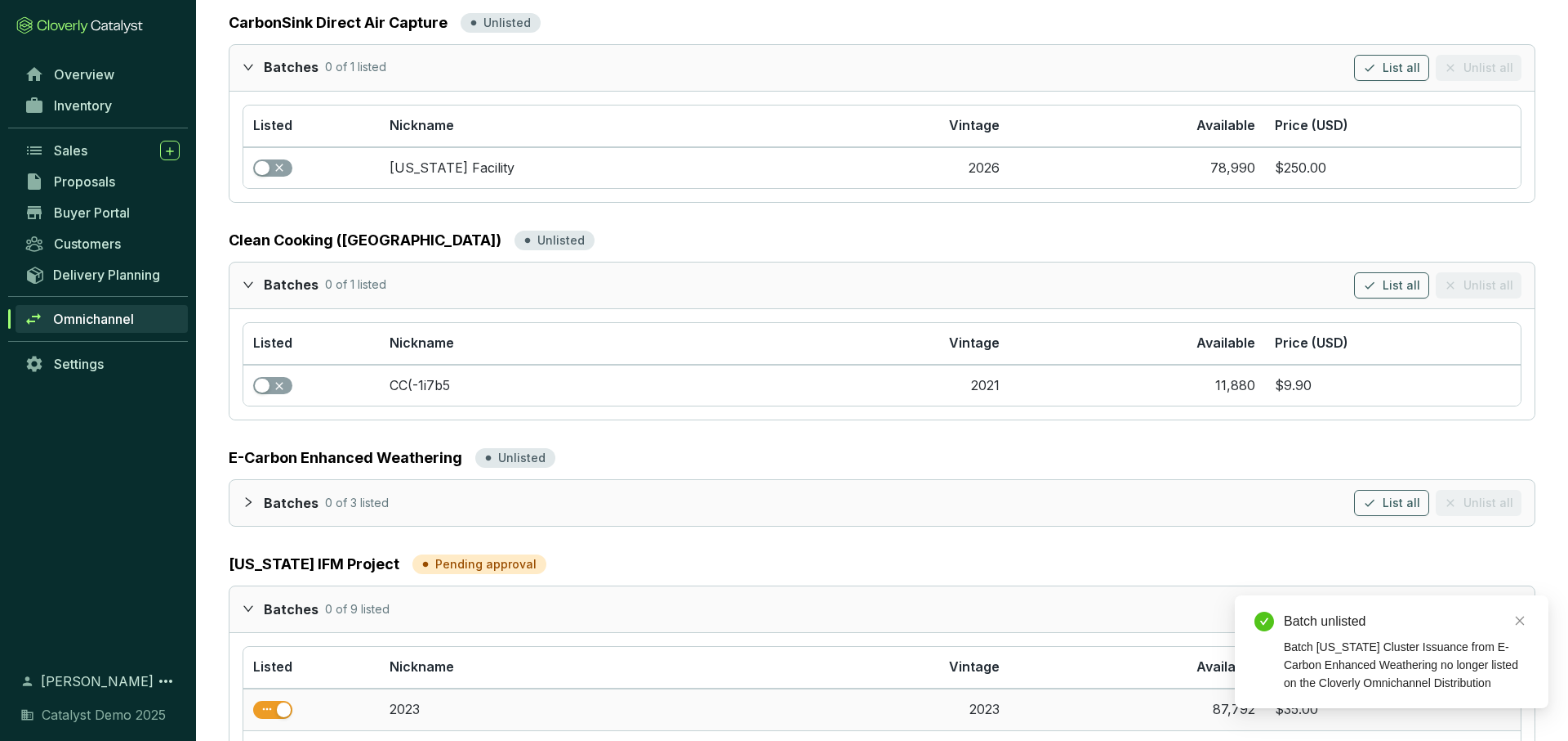
click at [279, 521] on div "button" at bounding box center [284, 709] width 15 height 15
click at [254, 521] on div at bounding box center [252, 607] width 22 height 23
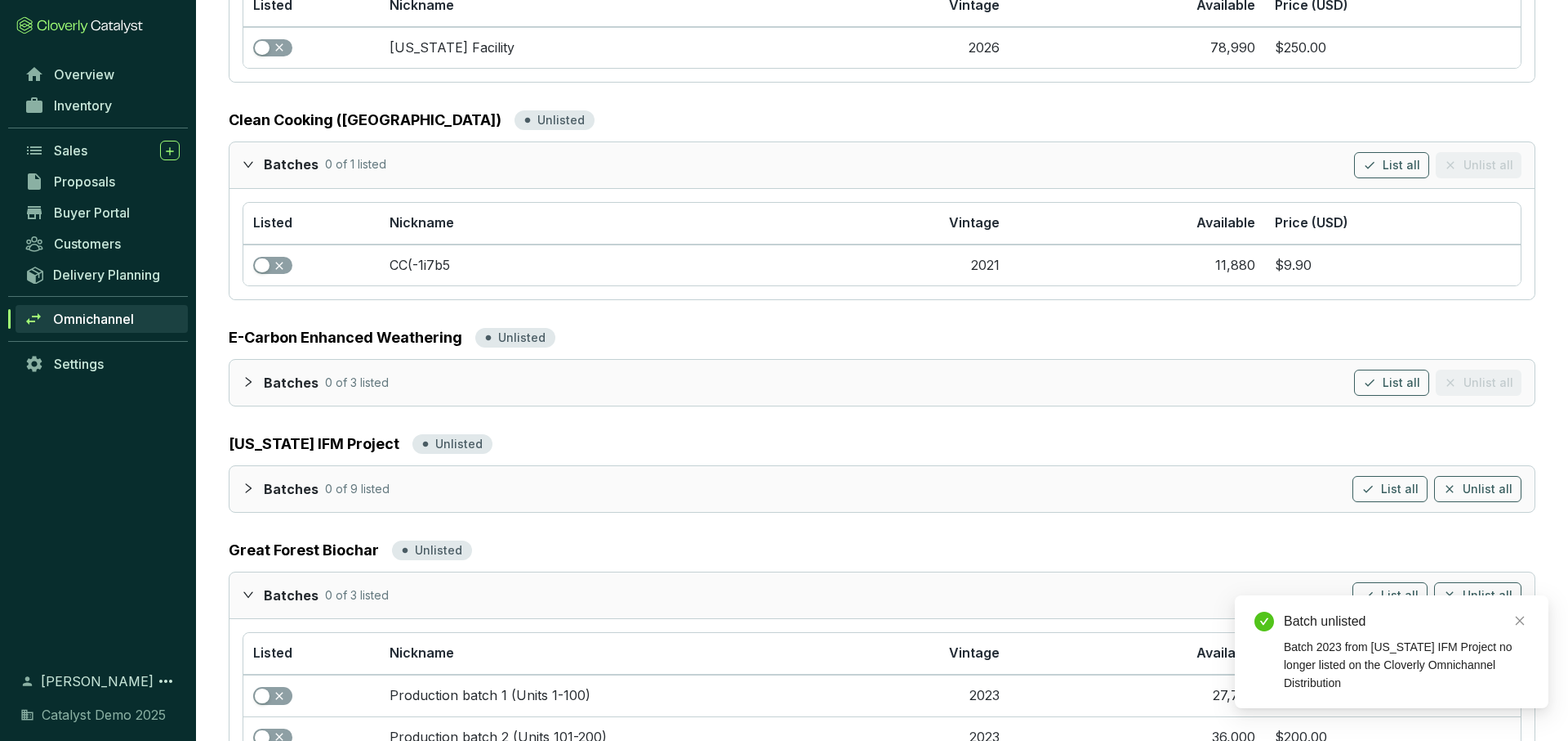
scroll to position [385, 0]
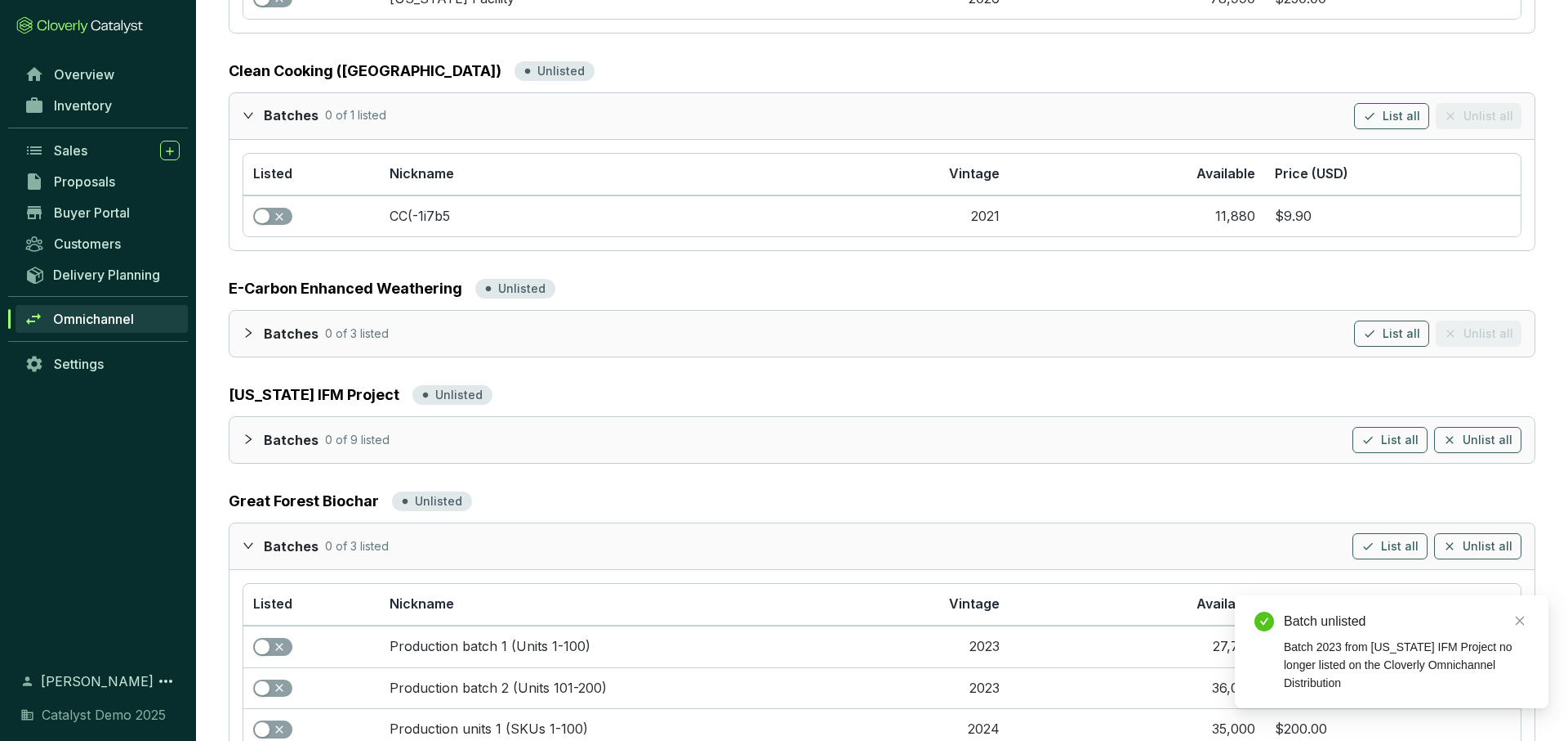
click at [247, 521] on div at bounding box center [252, 545] width 22 height 23
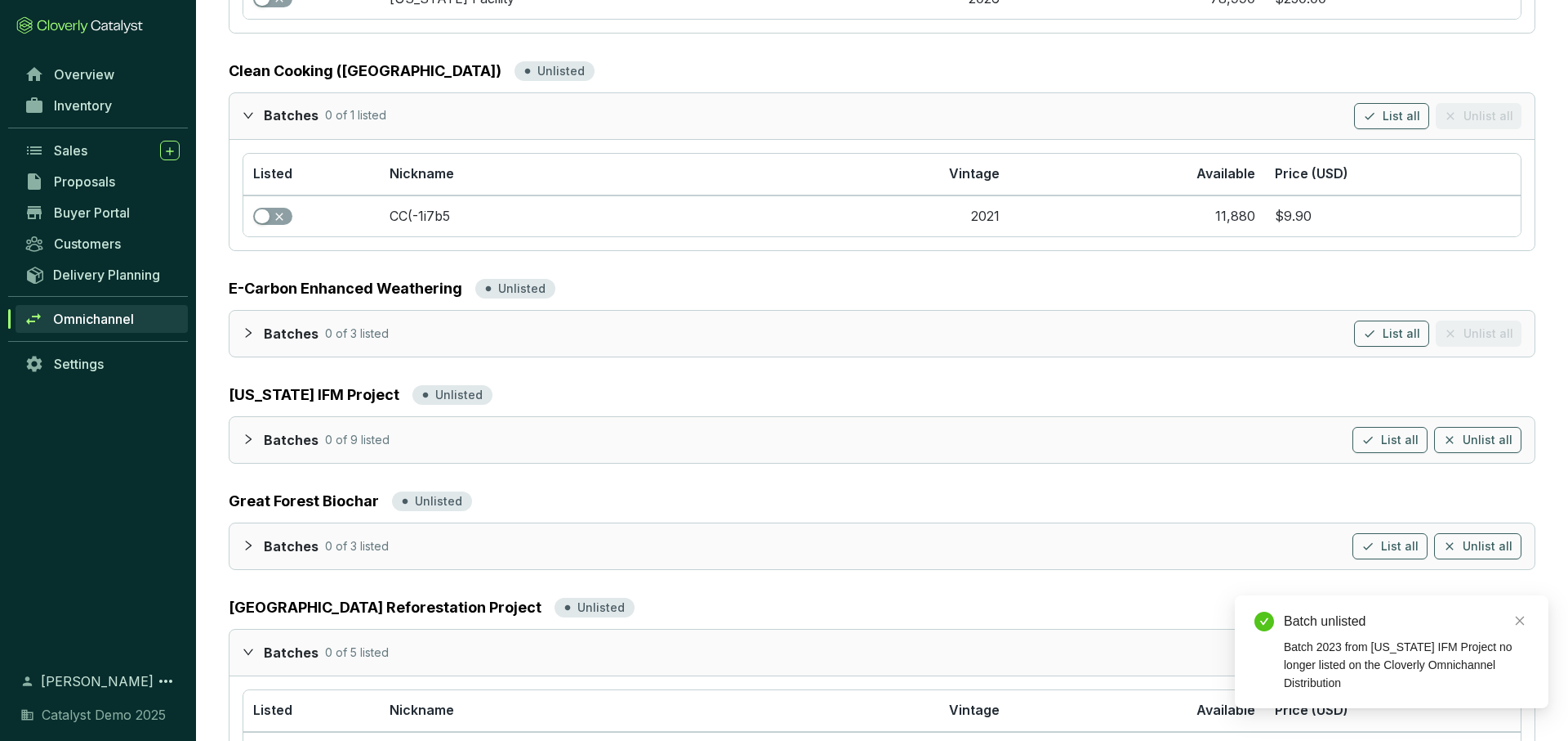
click at [250, 521] on div at bounding box center [252, 650] width 22 height 23
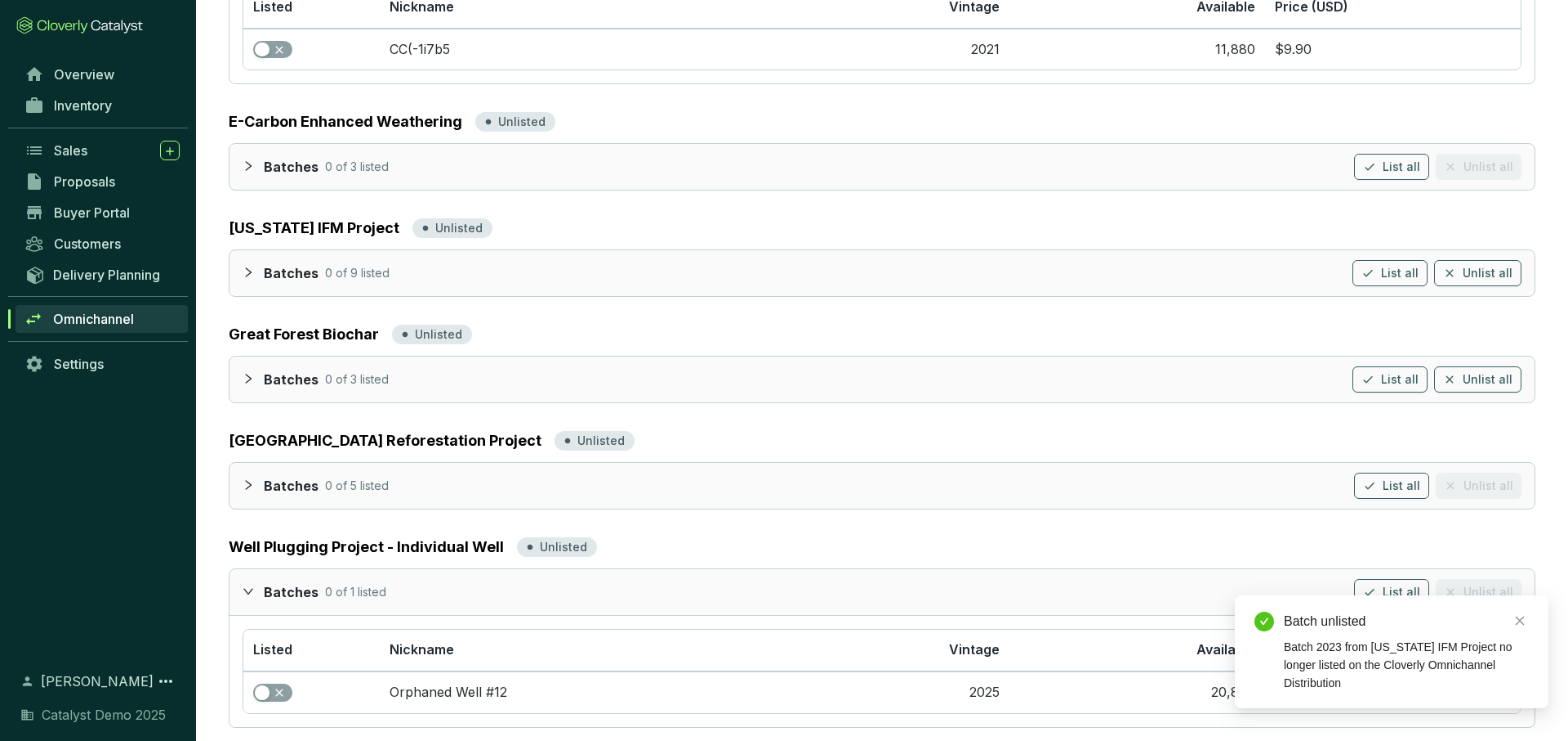
scroll to position [584, 0]
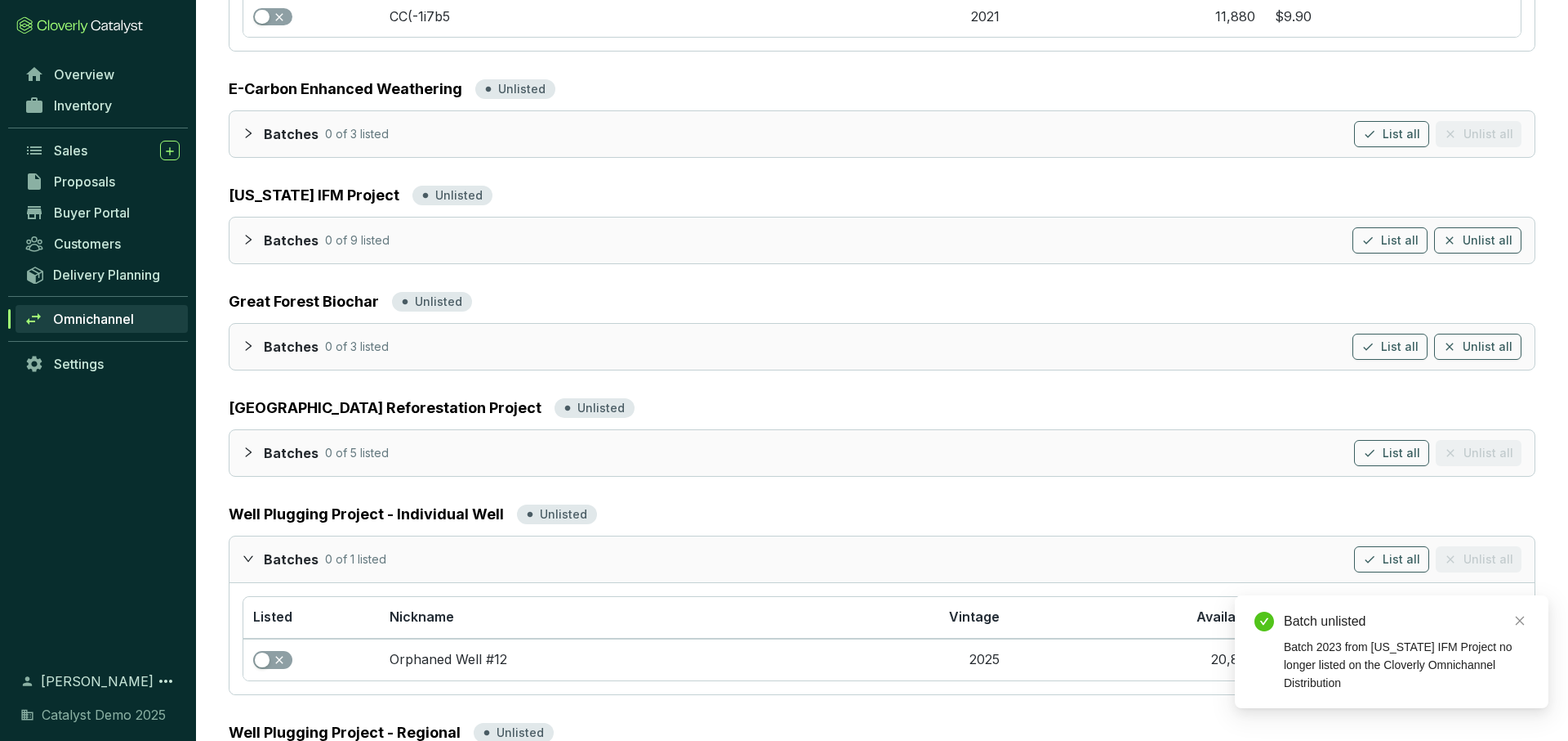
click at [248, 521] on icon "expanded" at bounding box center [248, 559] width 11 height 11
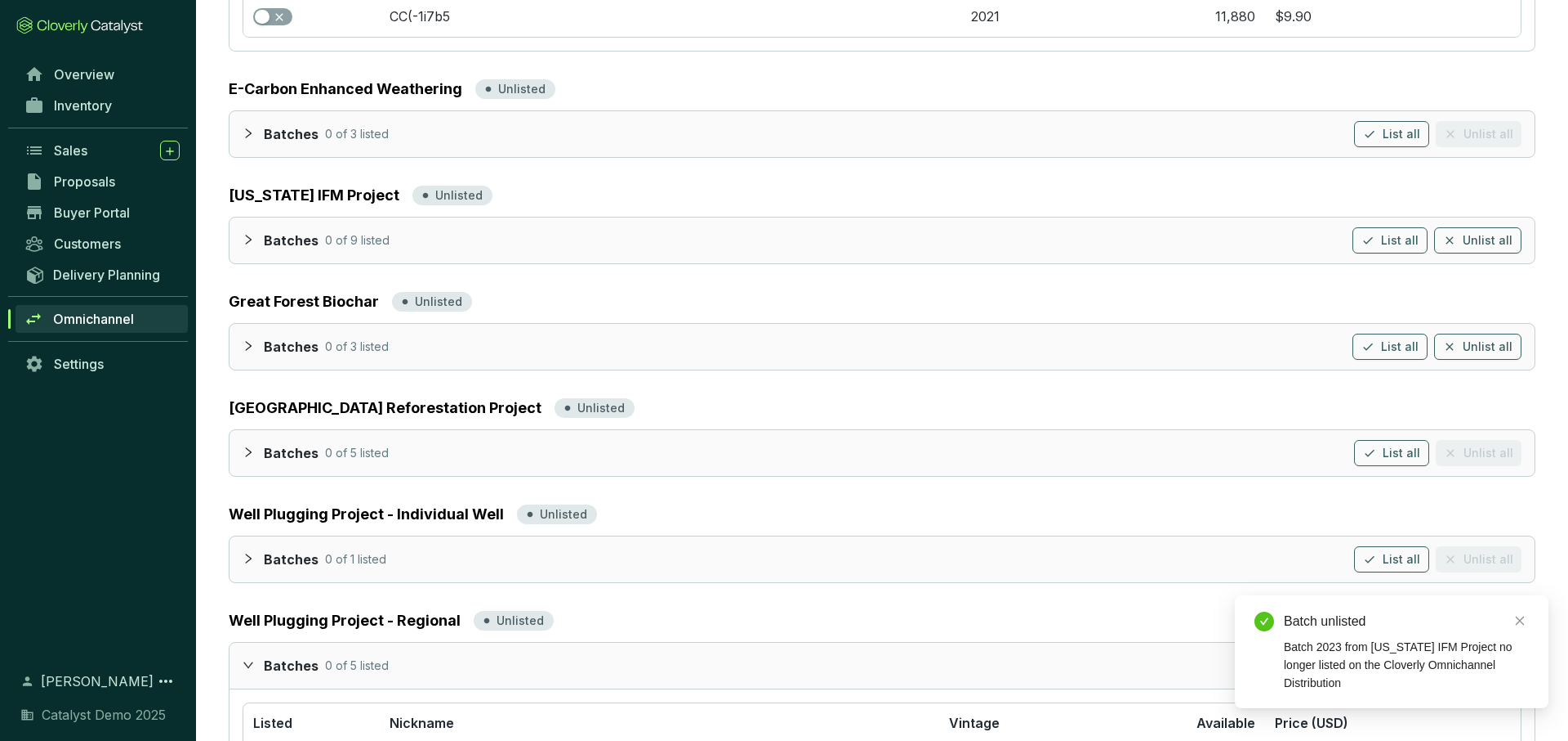
click at [250, 521] on div at bounding box center [252, 663] width 22 height 23
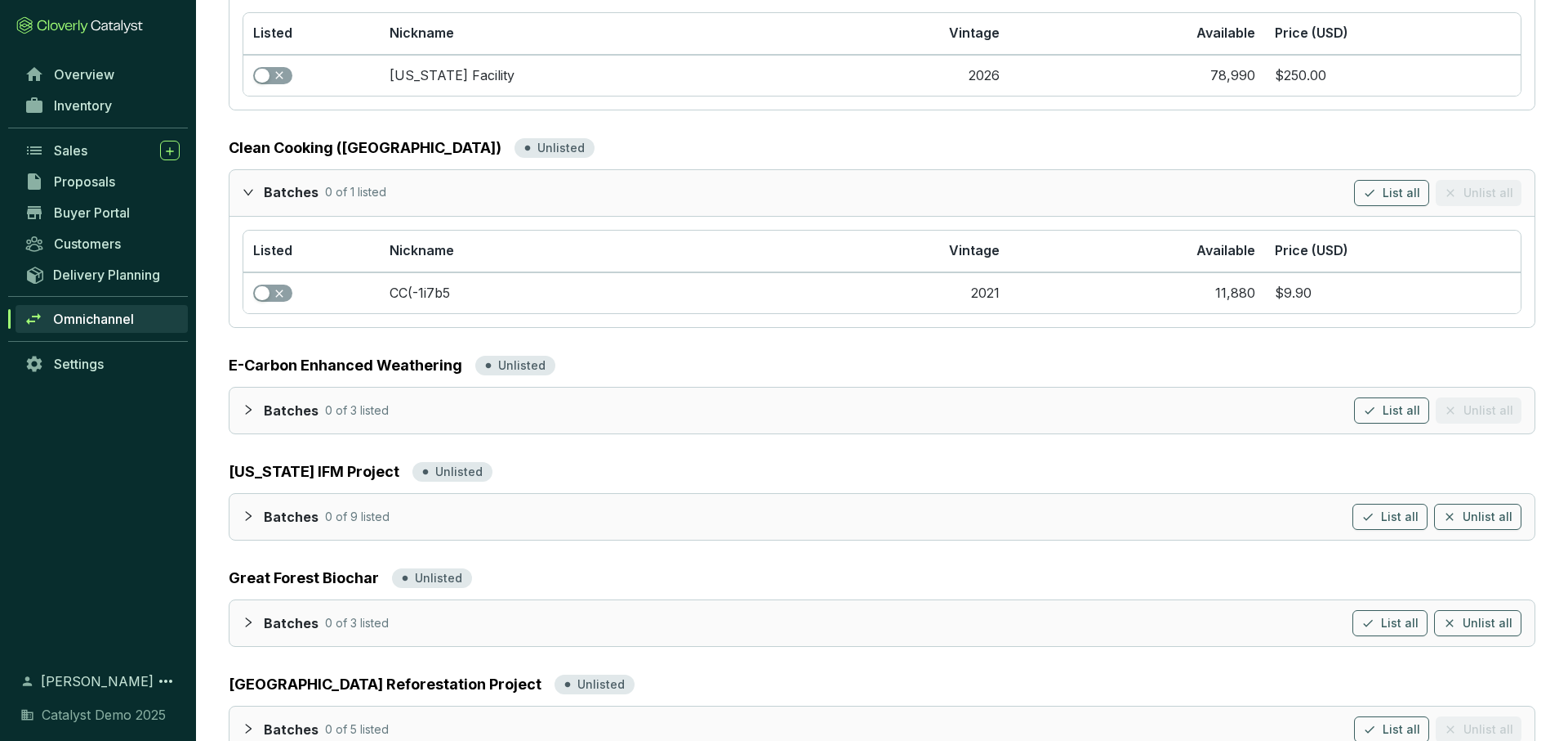
scroll to position [290, 0]
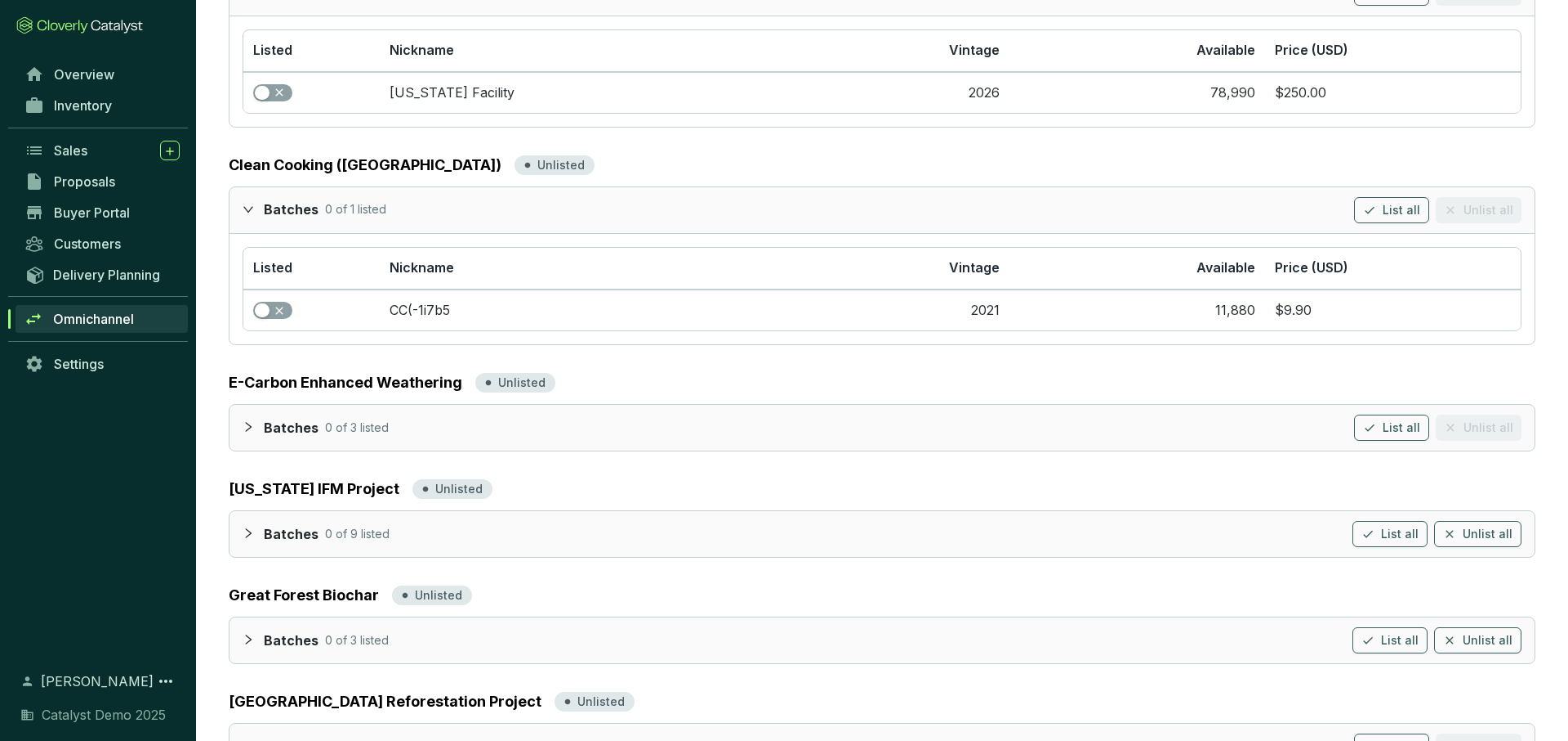
click at [249, 204] on icon "expanded" at bounding box center [248, 210] width 11 height 11
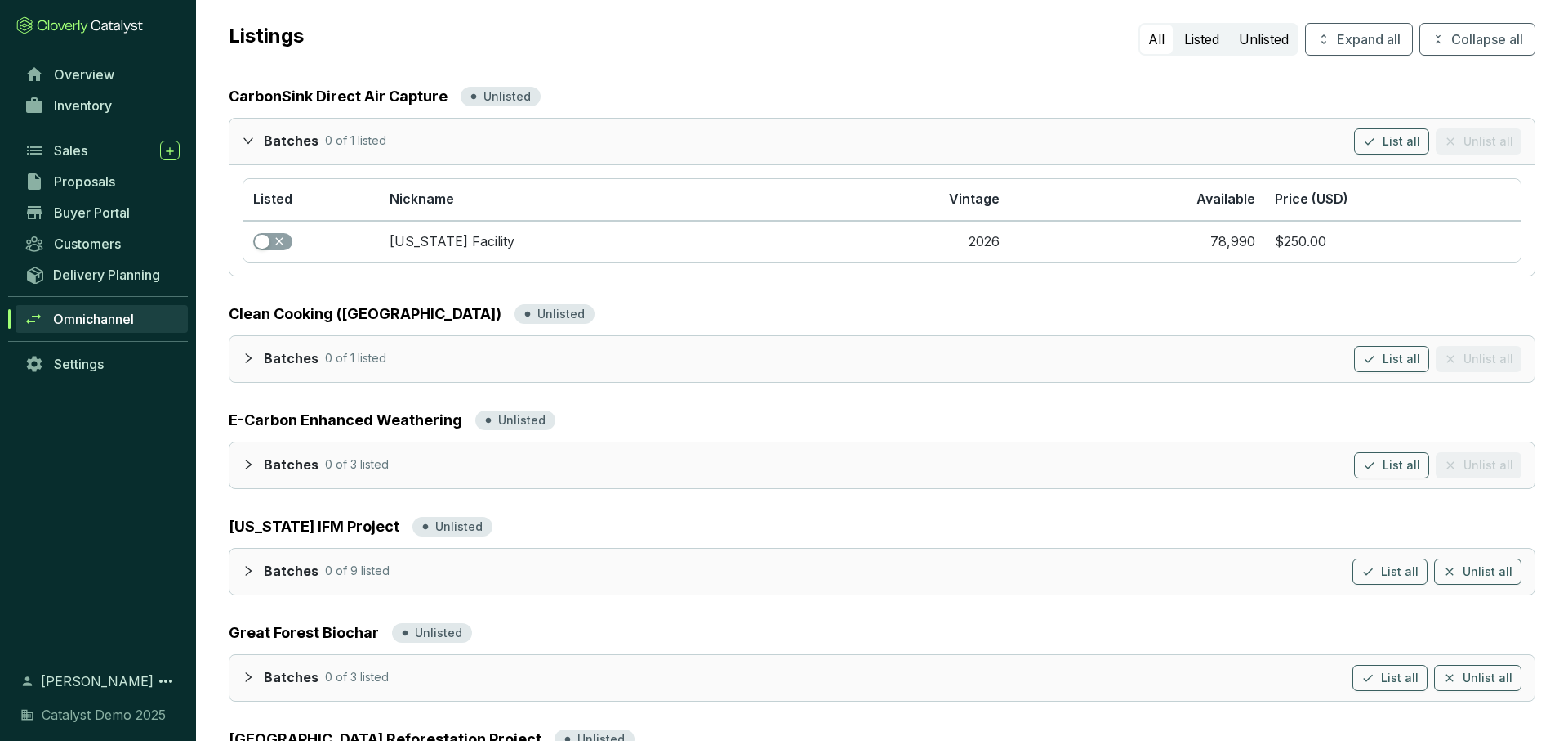
scroll to position [139, 0]
click at [239, 120] on div "Batches 0 of 1 listed List all Unlist all" at bounding box center [882, 142] width 1305 height 46
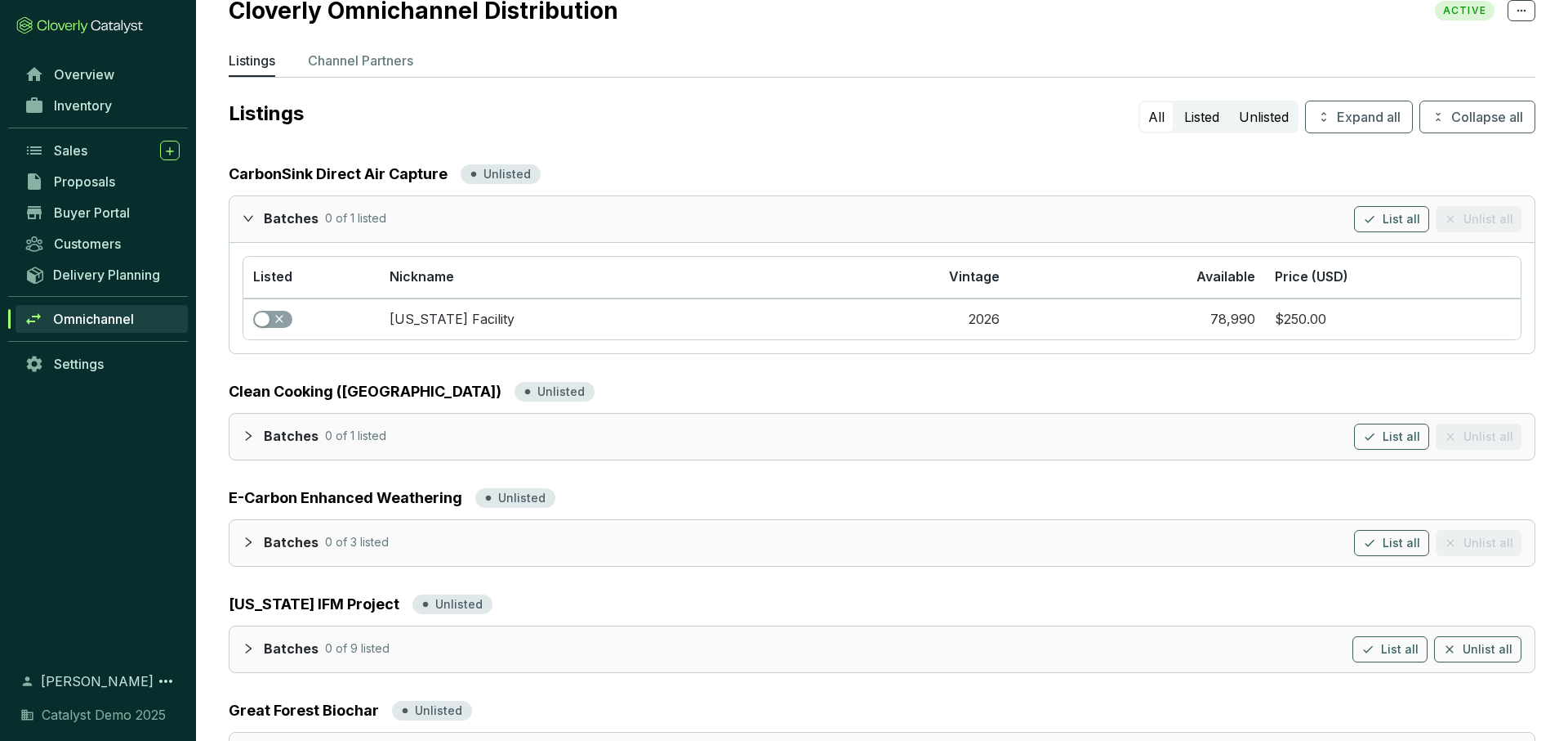
scroll to position [34, 0]
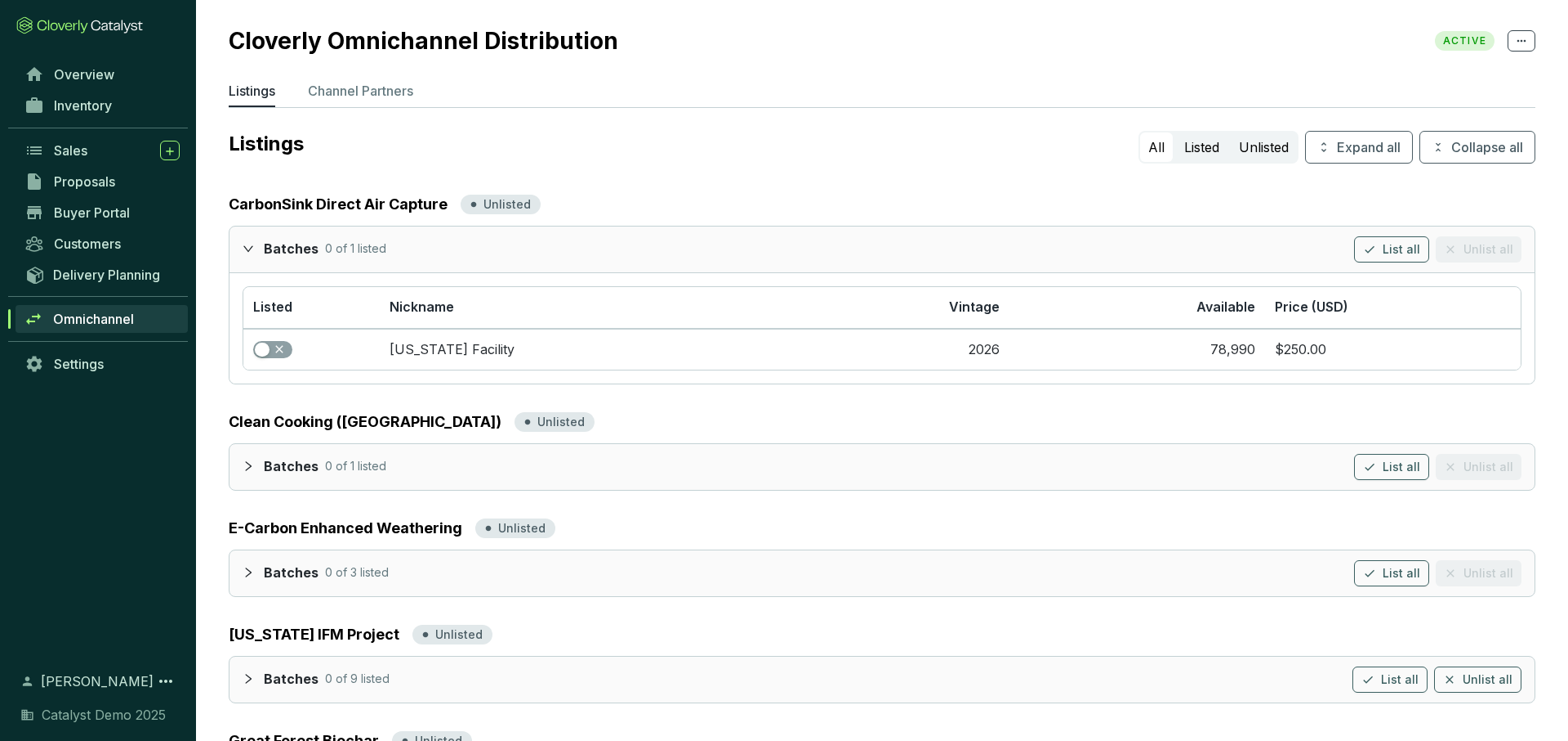
click at [245, 242] on icon "expanded" at bounding box center [248, 248] width 11 height 11
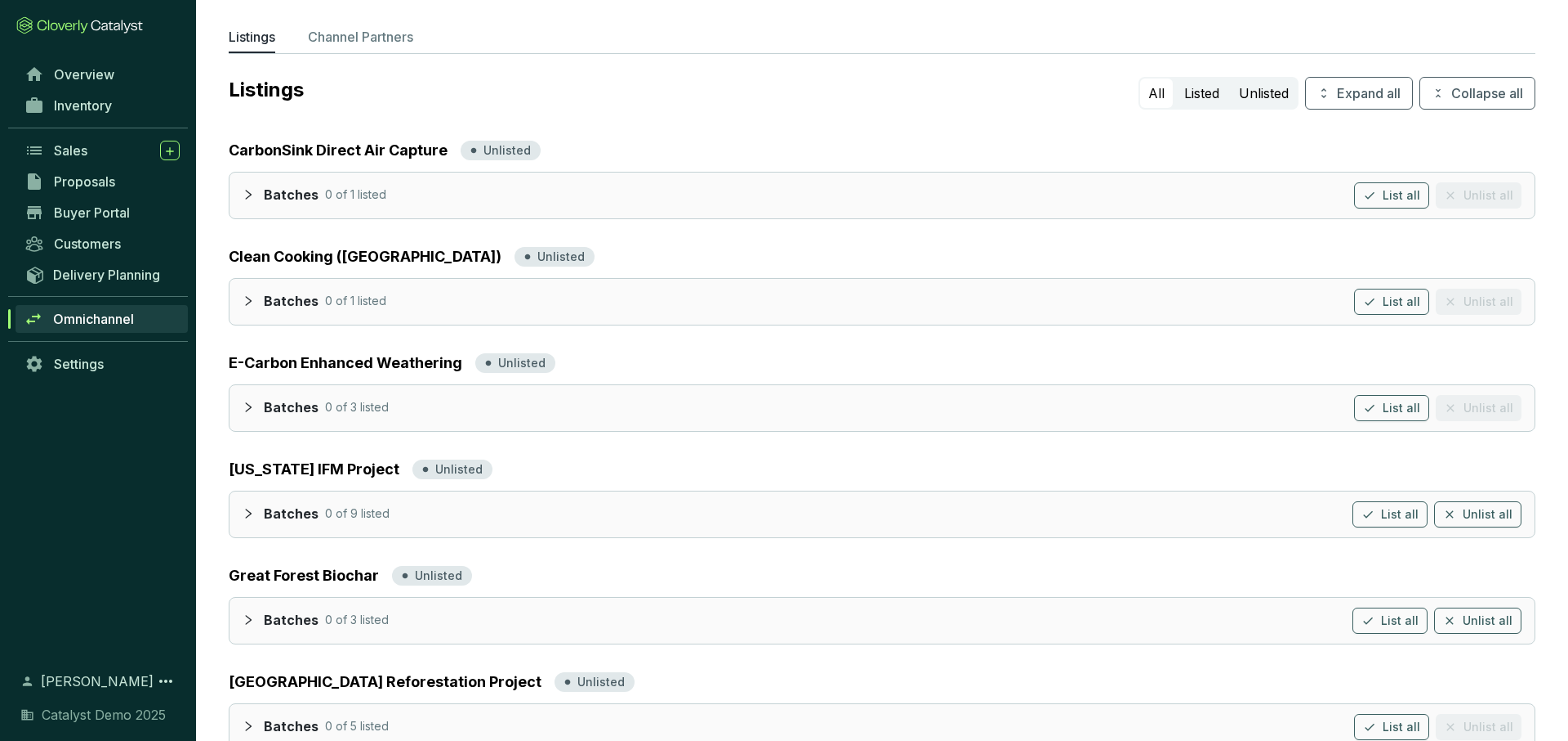
scroll to position [90, 0]
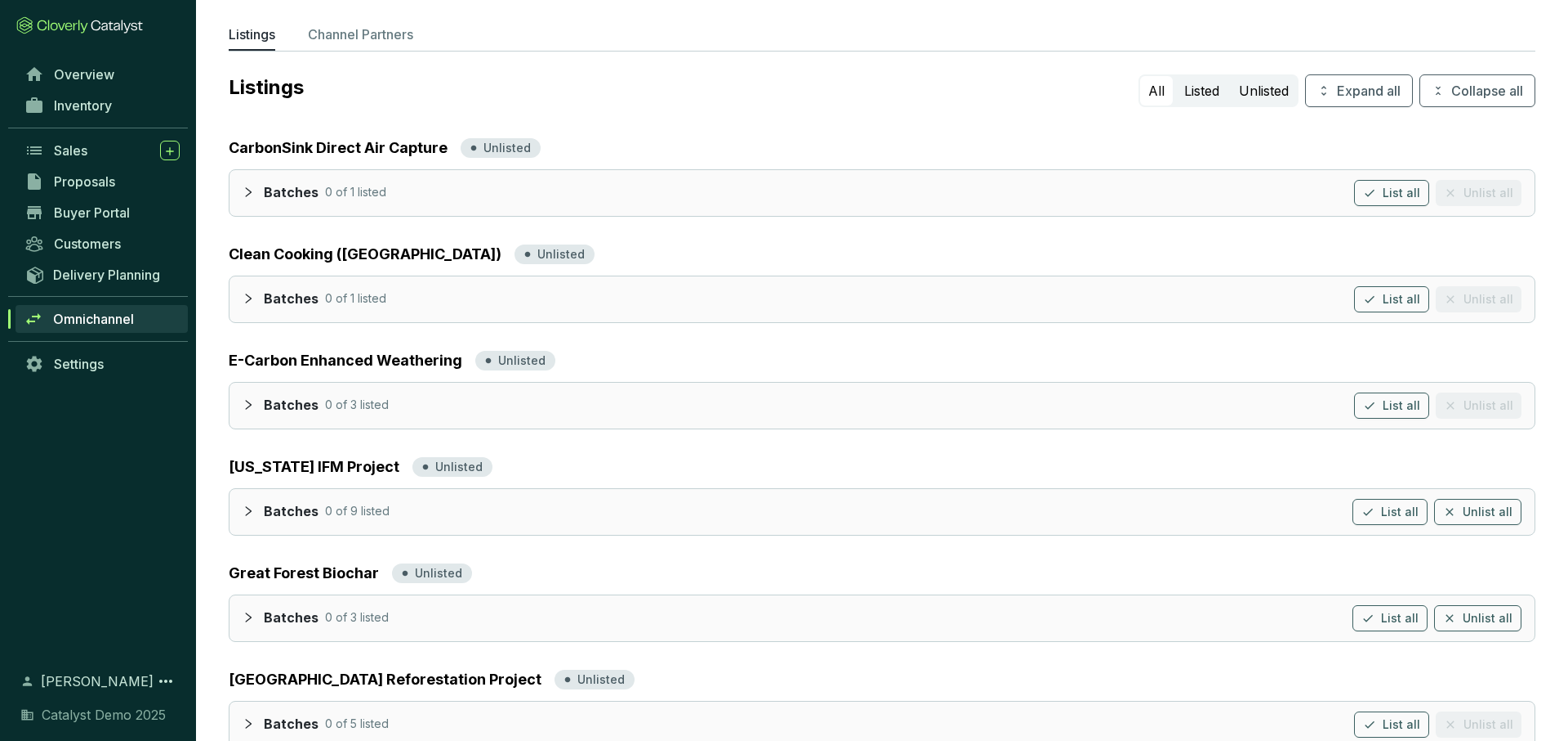
click at [245, 186] on icon "collapsed" at bounding box center [248, 192] width 11 height 11
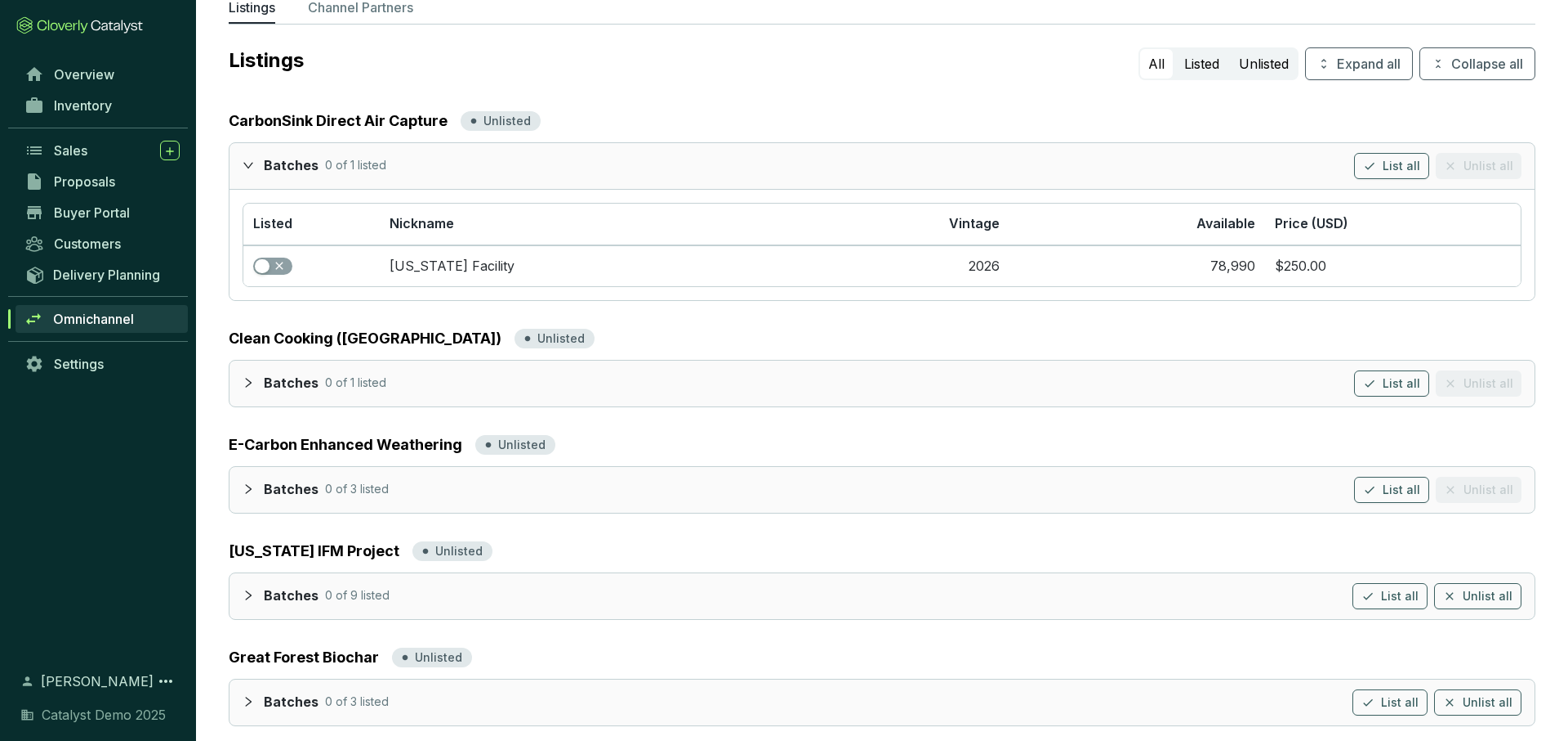
scroll to position [121, 0]
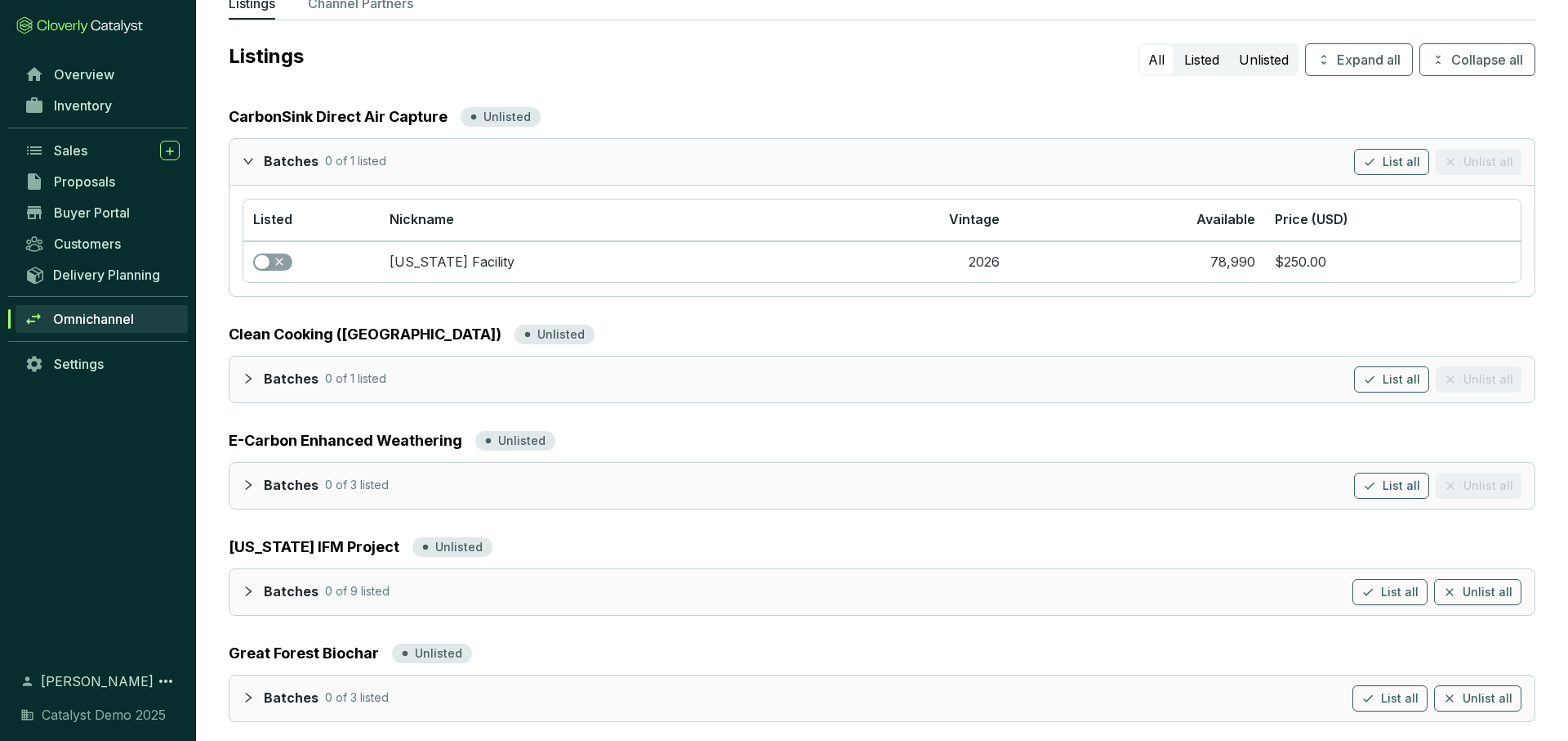
click at [252, 372] on icon "collapsed" at bounding box center [248, 378] width 11 height 11
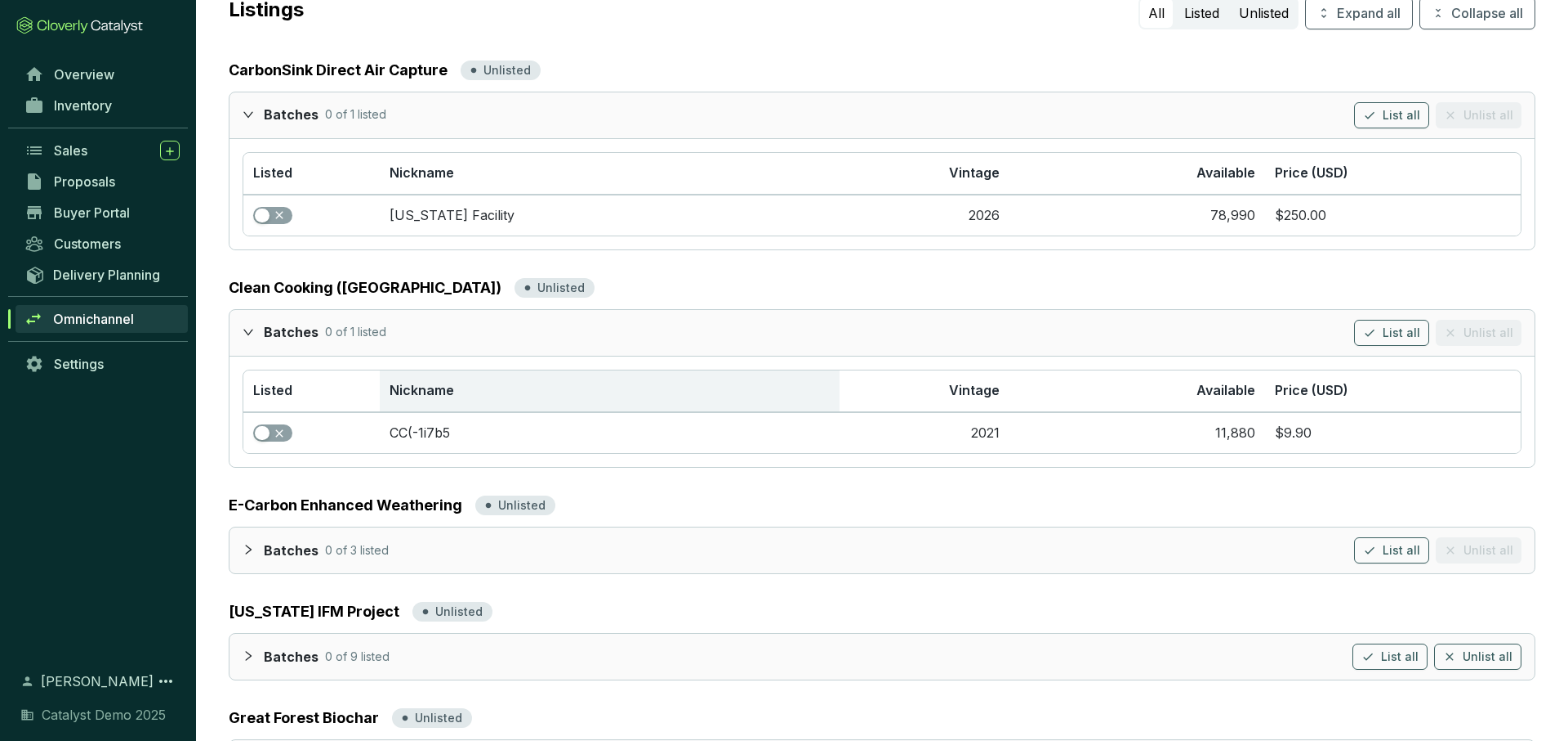
scroll to position [184, 0]
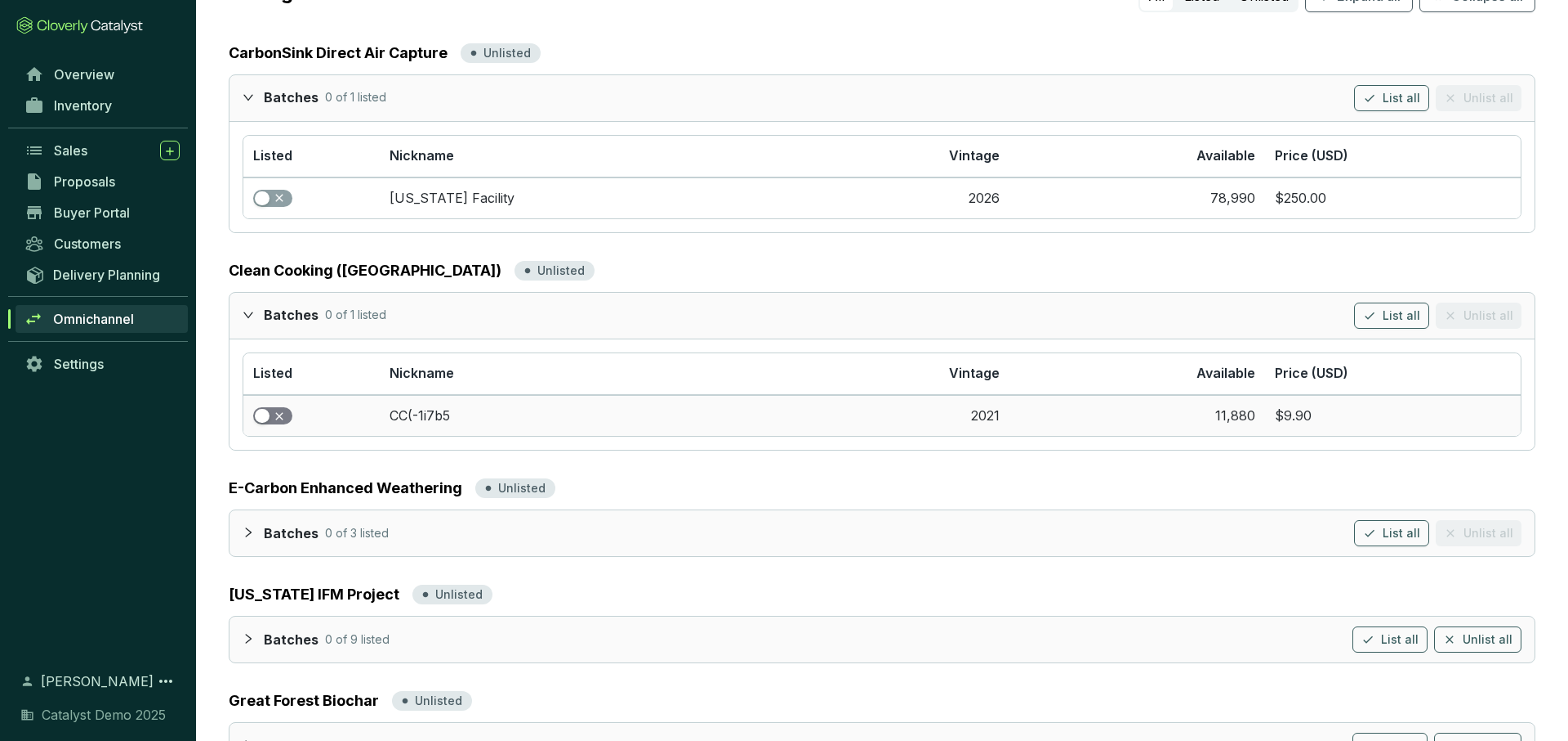
click at [263, 409] on div "button" at bounding box center [263, 416] width 15 height 15
click at [250, 521] on icon "collapsed" at bounding box center [248, 532] width 11 height 11
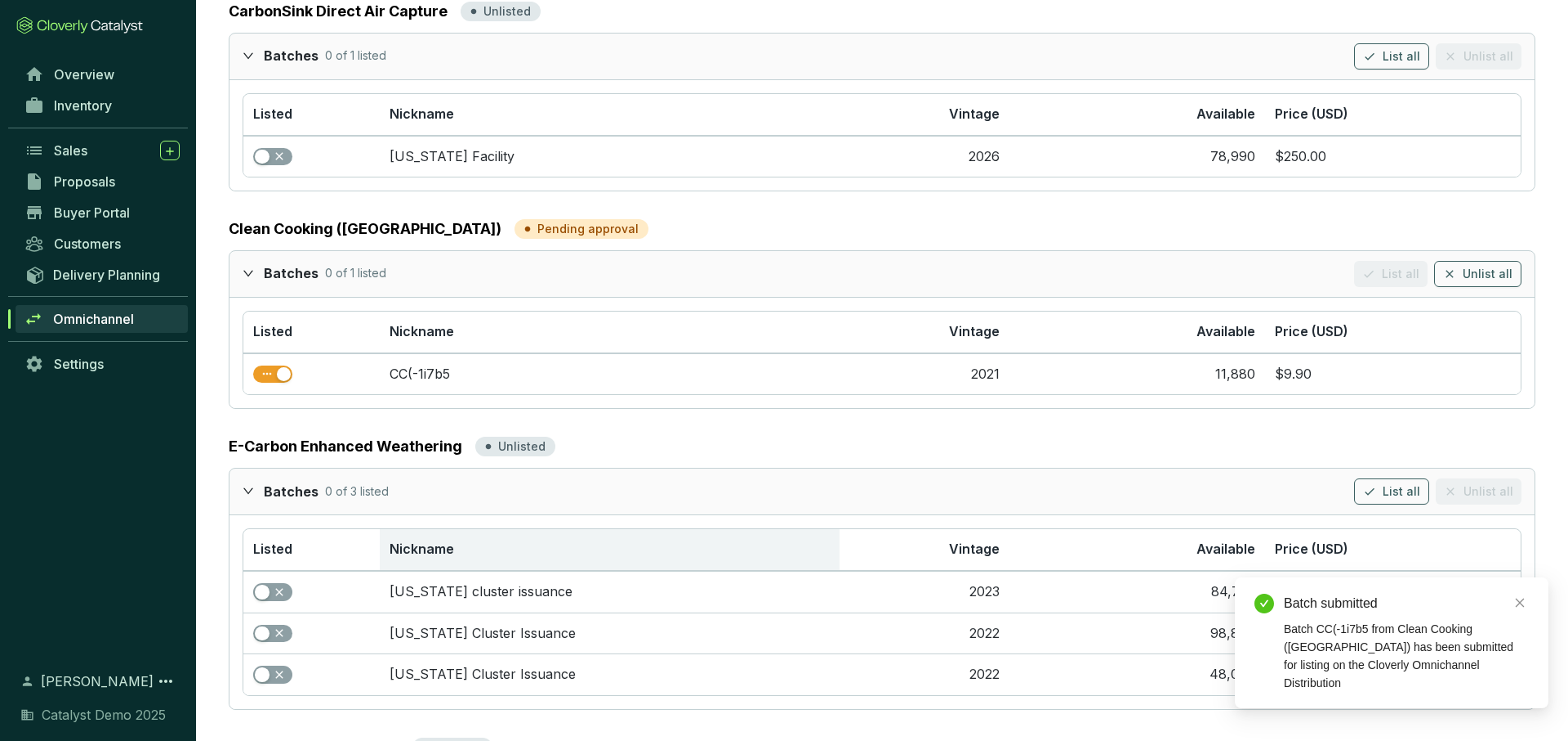
scroll to position [255, 0]
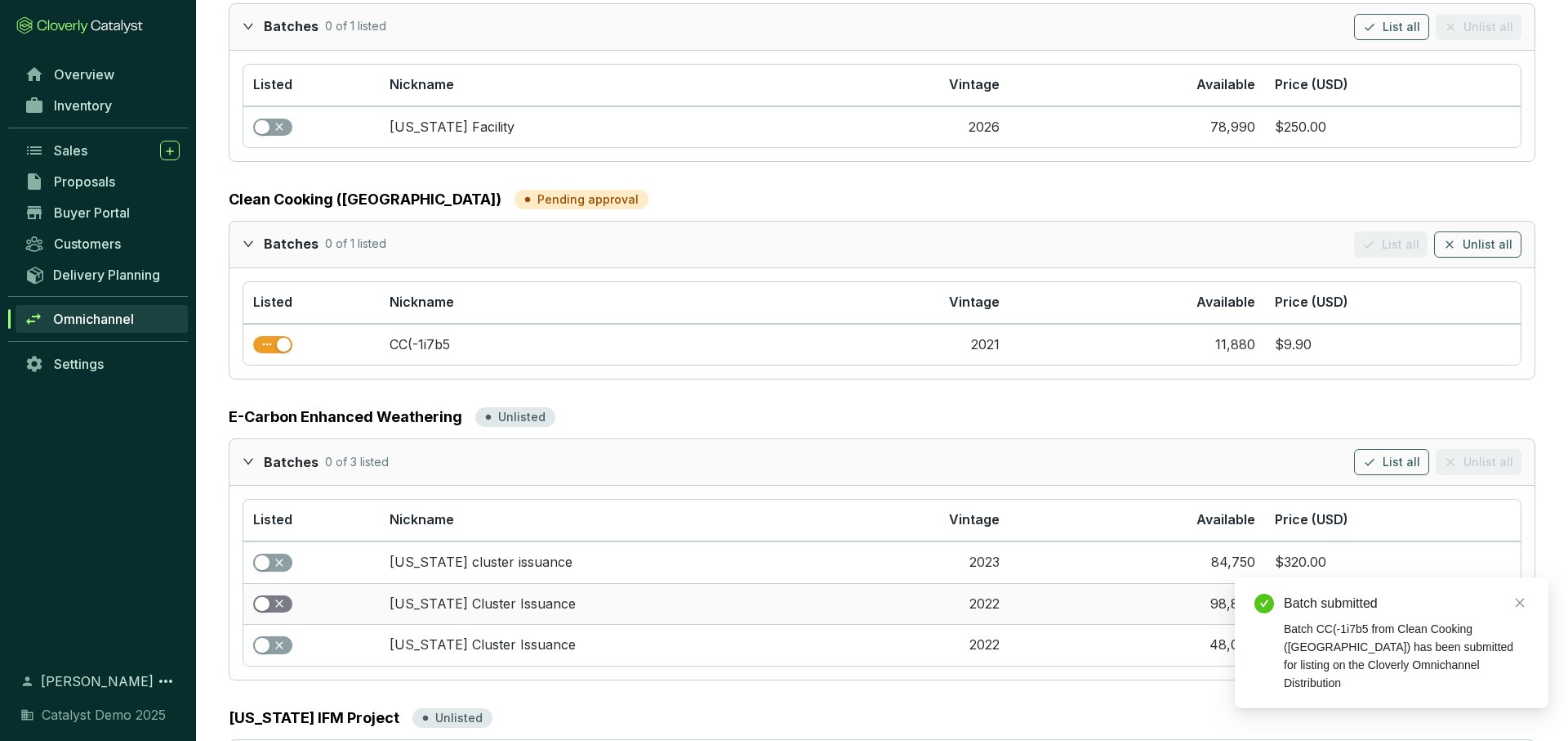
click at [267, 521] on div "button" at bounding box center [263, 604] width 15 height 15
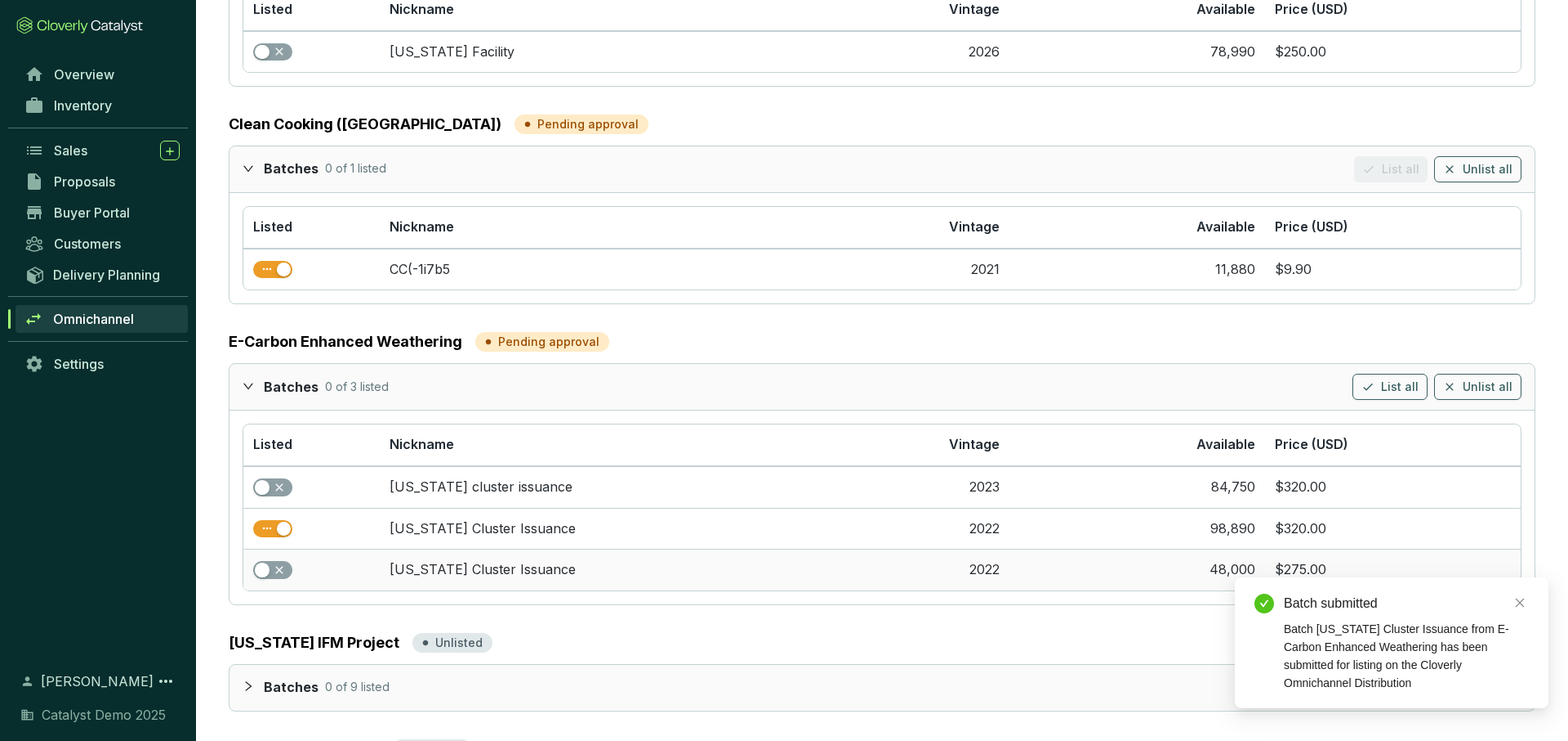
scroll to position [337, 0]
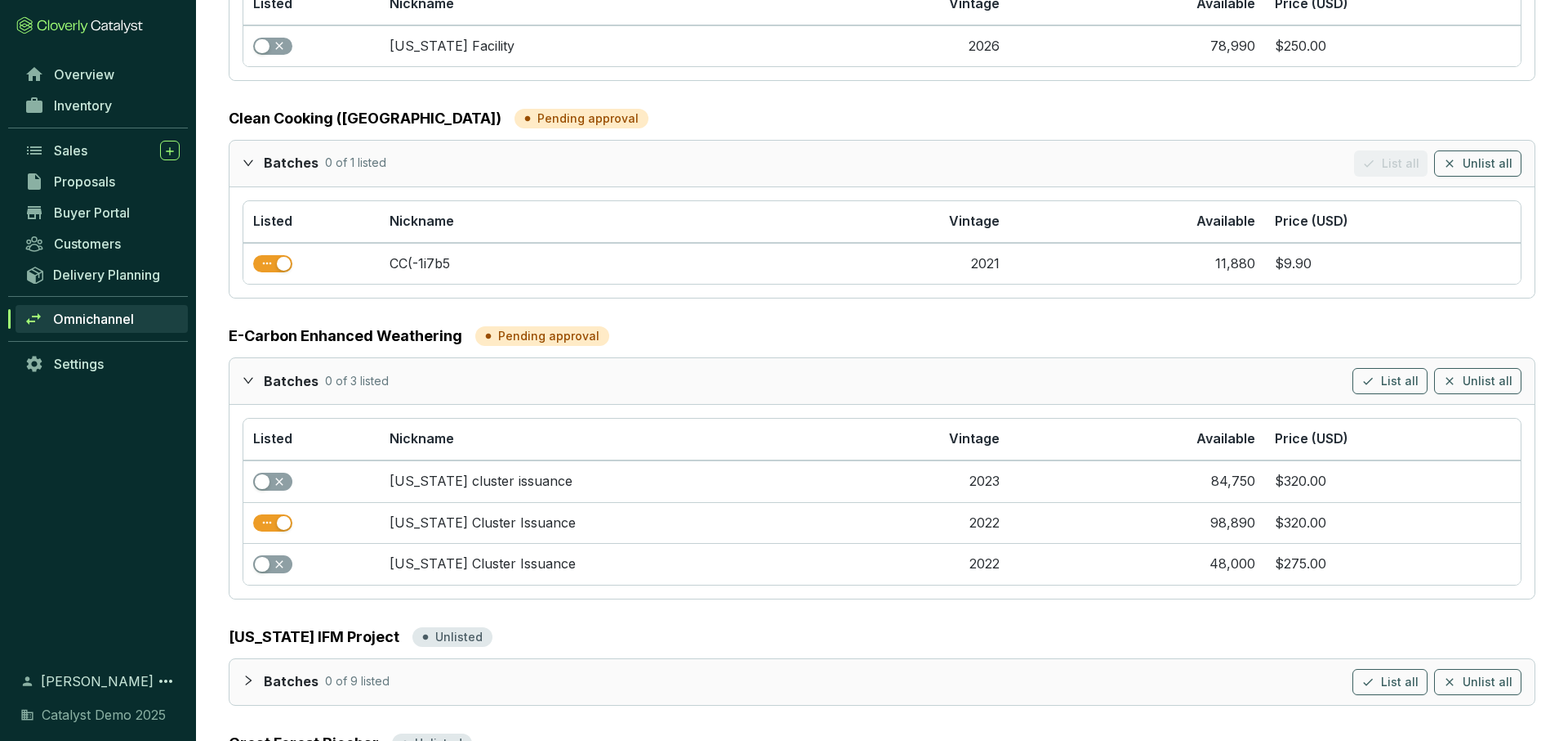
click at [244, 374] on icon "expanded" at bounding box center [248, 380] width 11 height 11
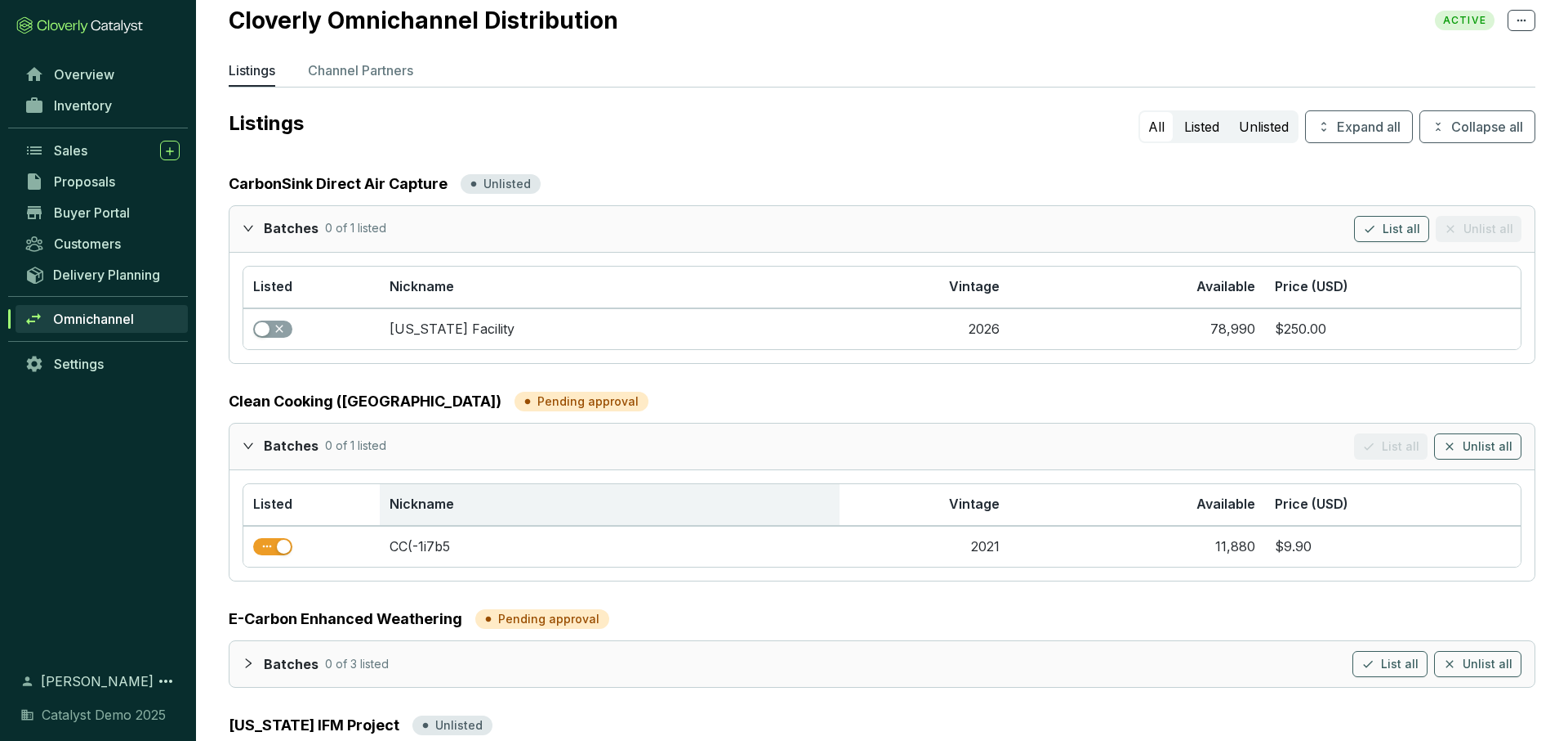
scroll to position [0, 0]
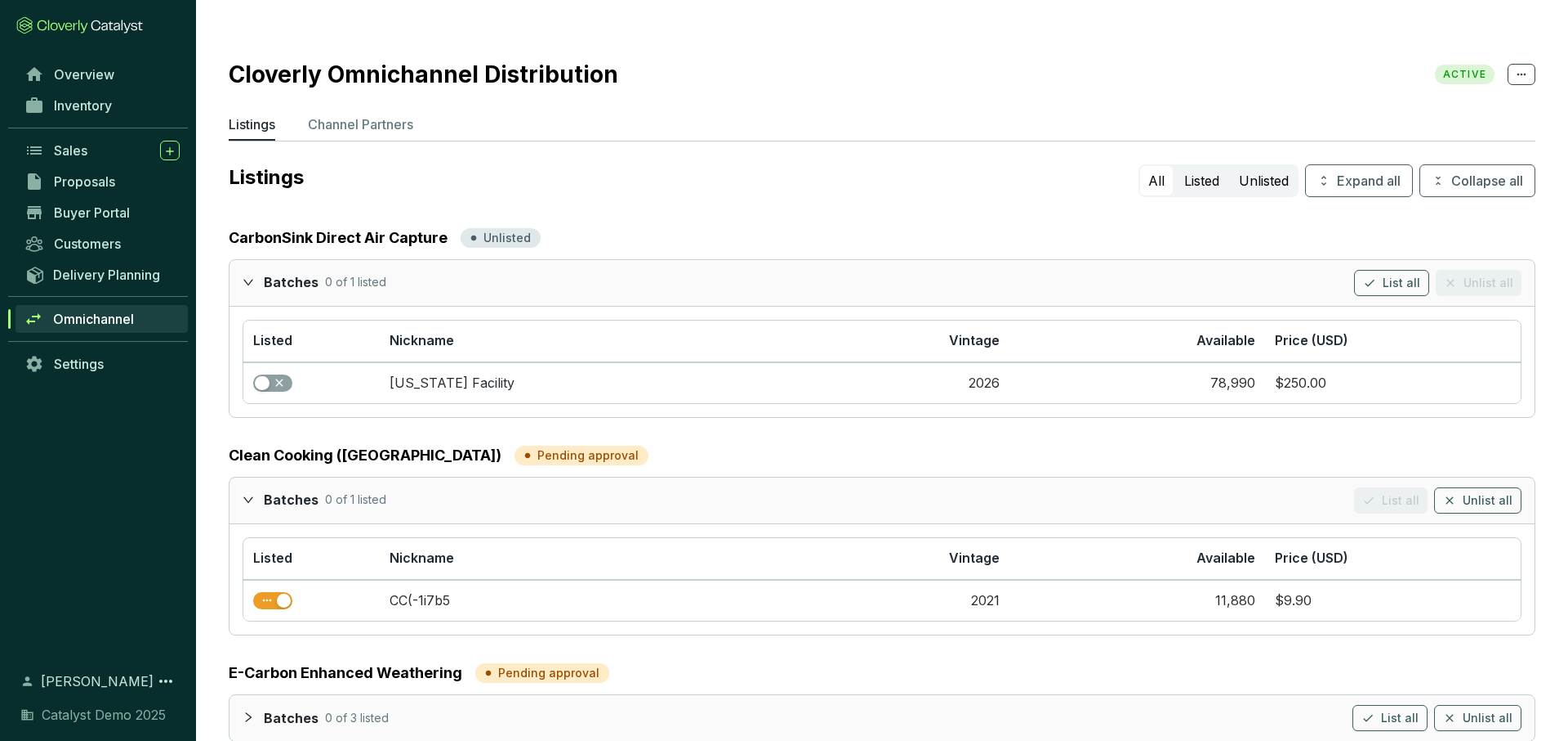
click at [245, 494] on icon "expanded" at bounding box center [248, 500] width 11 height 11
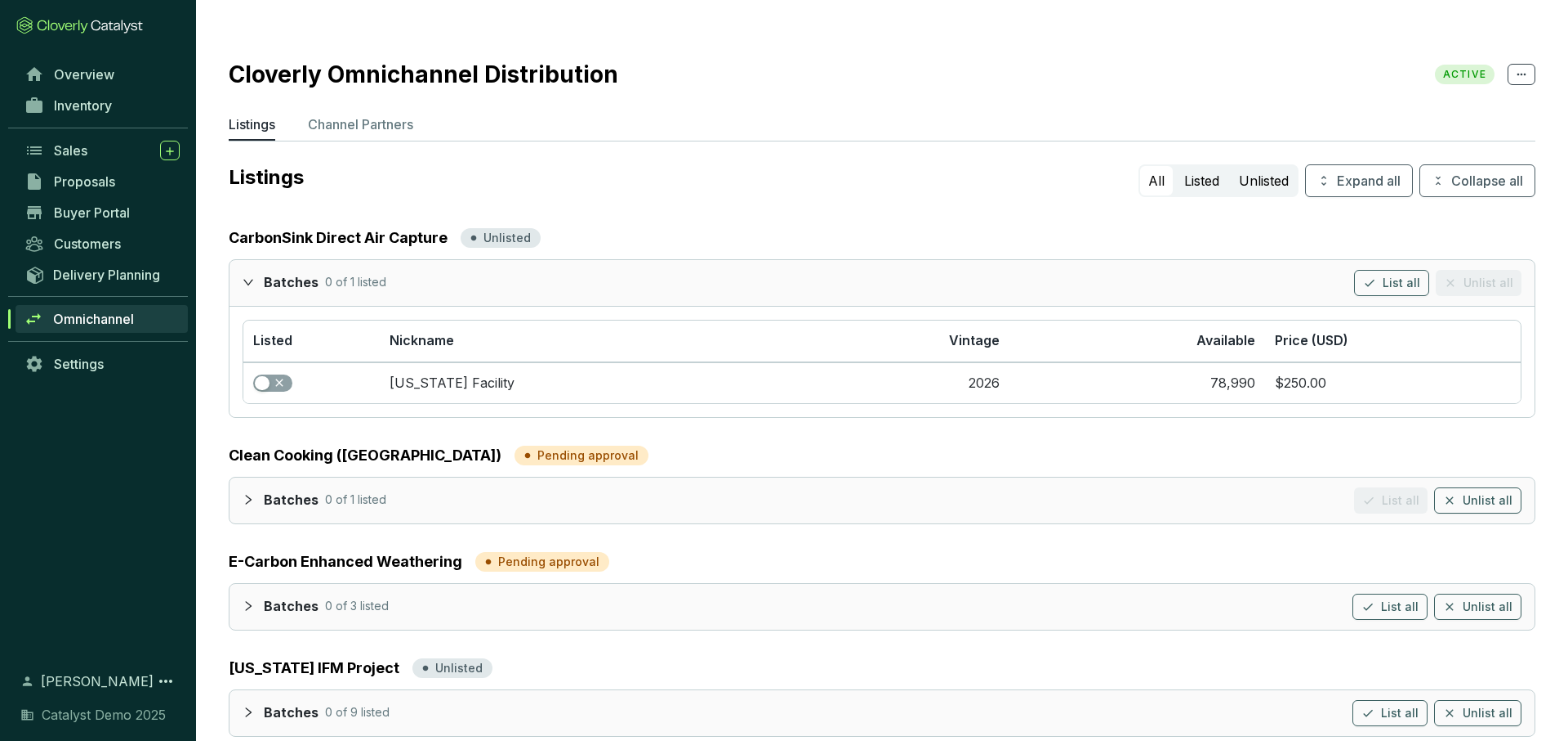
click at [246, 279] on icon "expanded" at bounding box center [248, 282] width 9 height 6
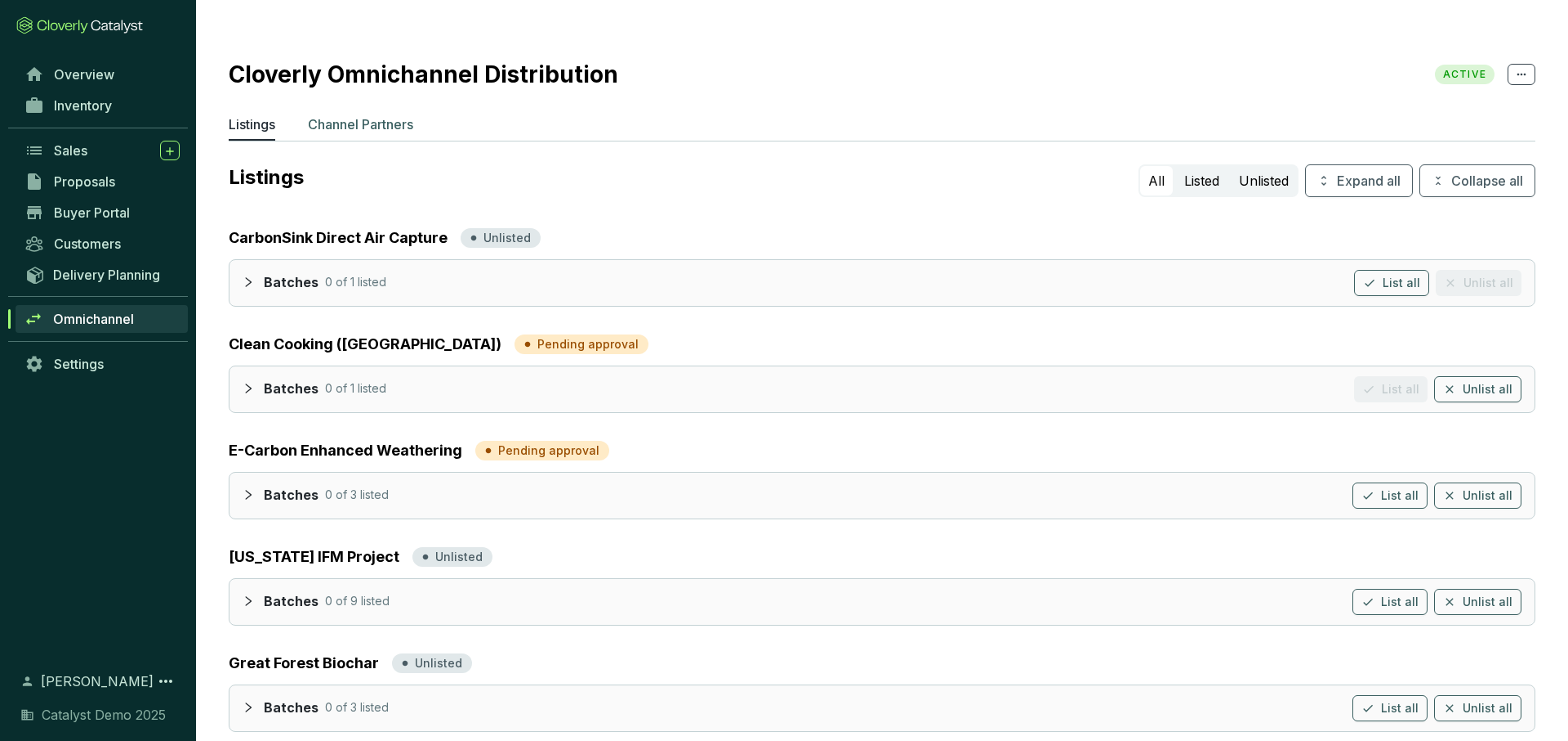
click at [353, 114] on p "Channel Partners" at bounding box center [360, 124] width 106 height 20
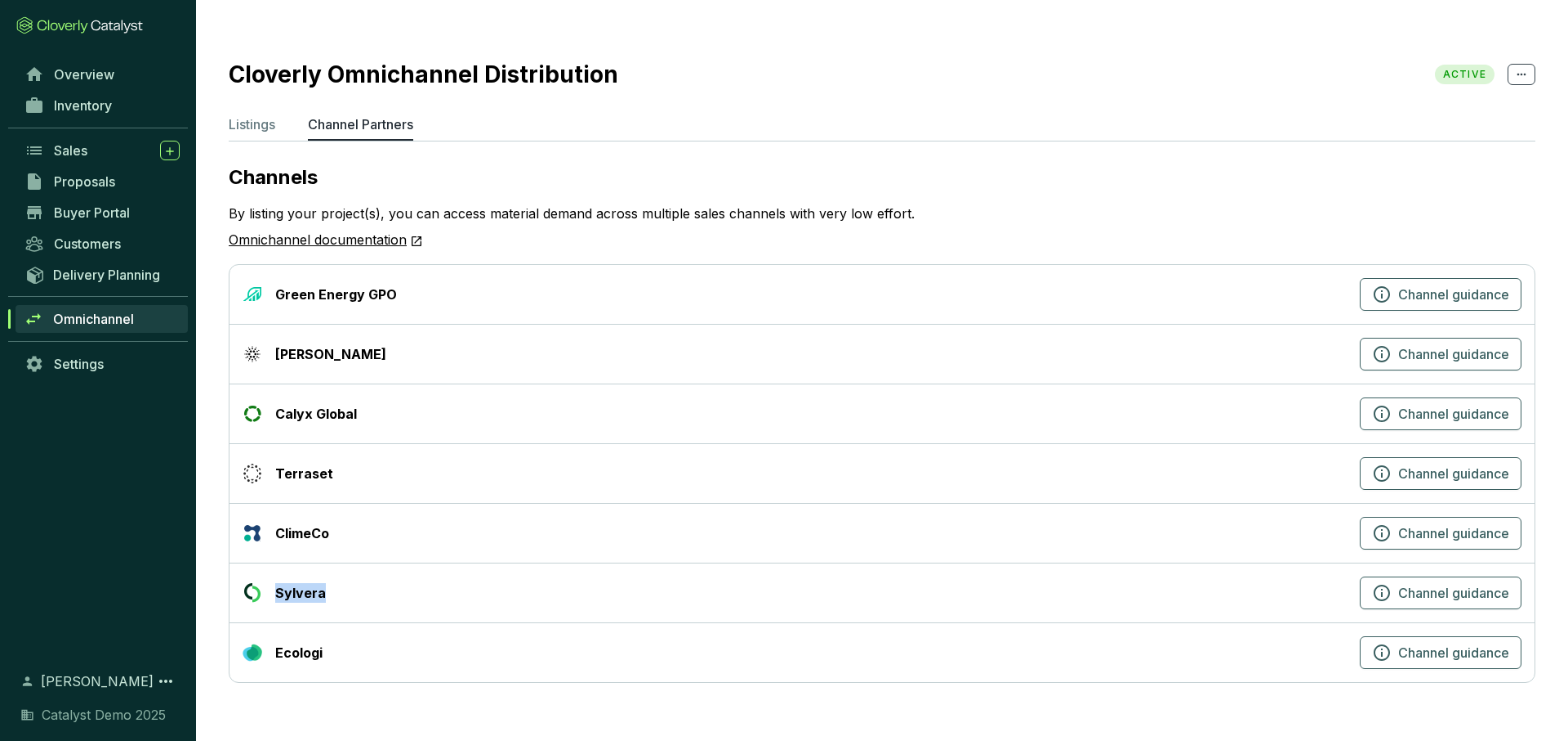
drag, startPoint x: 275, startPoint y: 560, endPoint x: 347, endPoint y: 560, distance: 72.0
click at [347, 521] on div "Sylvera" at bounding box center [798, 592] width 1111 height 20
drag, startPoint x: 274, startPoint y: 382, endPoint x: 380, endPoint y: 385, distance: 106.0
click at [380, 404] on div "Calyx Global" at bounding box center [798, 414] width 1111 height 20
click at [392, 344] on div "[PERSON_NAME]" at bounding box center [798, 354] width 1111 height 20
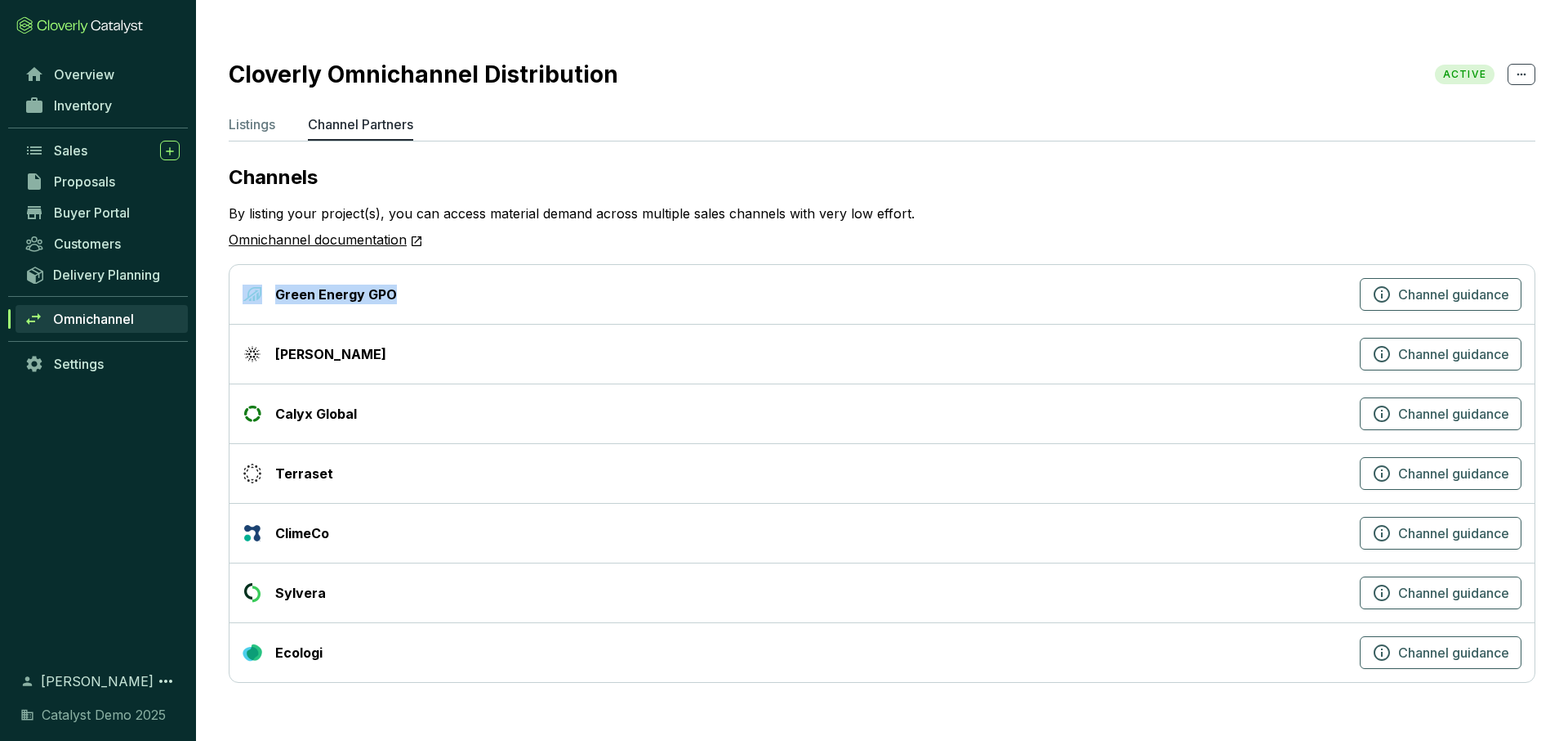
drag, startPoint x: 402, startPoint y: 262, endPoint x: 266, endPoint y: 260, distance: 136.0
click at [266, 284] on div "Green Energy GPO" at bounding box center [798, 294] width 1111 height 20
click at [315, 344] on div "[PERSON_NAME]" at bounding box center [798, 354] width 1111 height 20
drag, startPoint x: 313, startPoint y: 321, endPoint x: 271, endPoint y: 321, distance: 42.0
click at [271, 344] on div "[PERSON_NAME]" at bounding box center [798, 354] width 1111 height 20
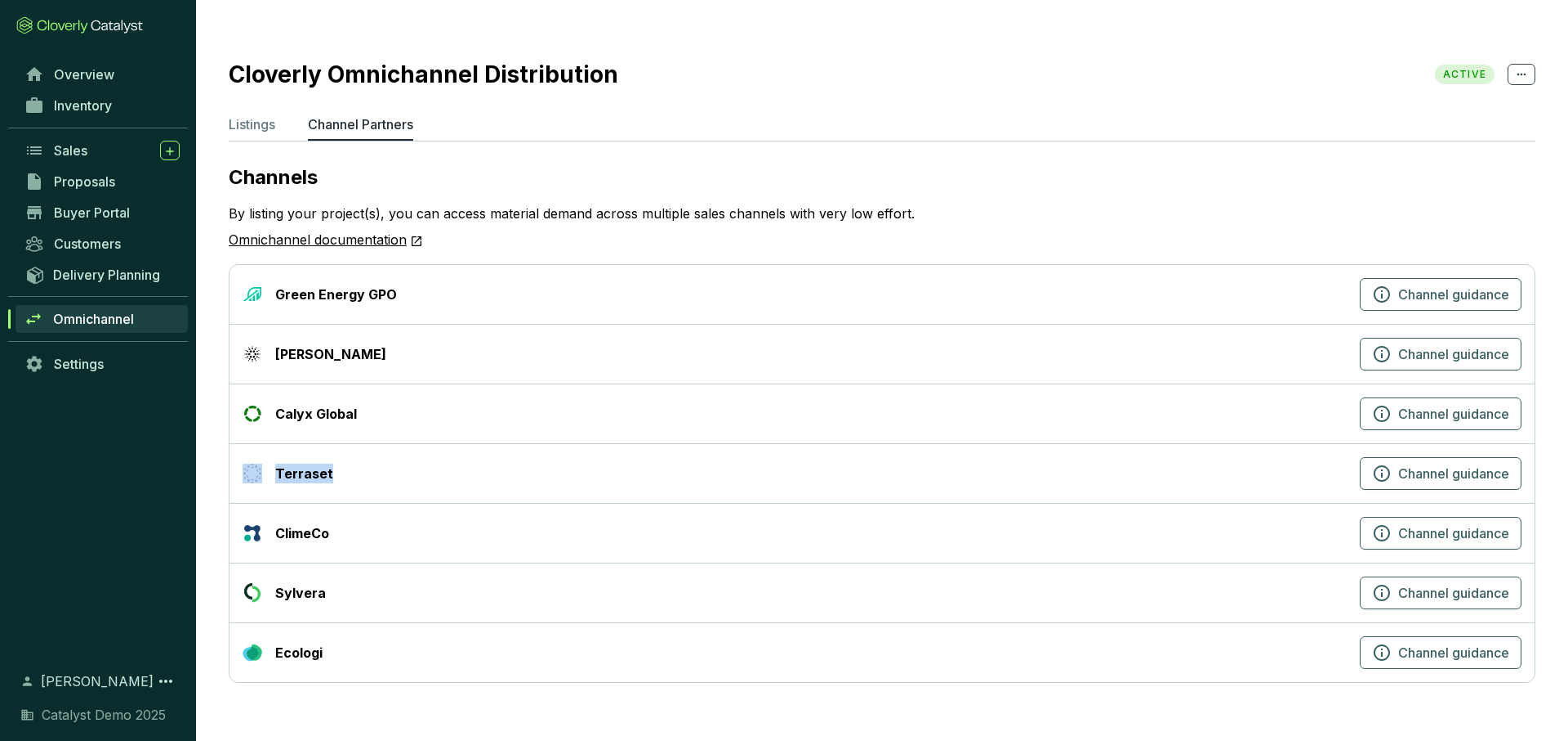
drag, startPoint x: 345, startPoint y: 439, endPoint x: 266, endPoint y: 439, distance: 79.0
click at [266, 463] on div "Terraset" at bounding box center [798, 472] width 1111 height 20
drag, startPoint x: 346, startPoint y: 497, endPoint x: 260, endPoint y: 501, distance: 86.1
click at [260, 521] on div "ClimeCo" at bounding box center [798, 532] width 1111 height 20
drag, startPoint x: 340, startPoint y: 617, endPoint x: 270, endPoint y: 617, distance: 70.0
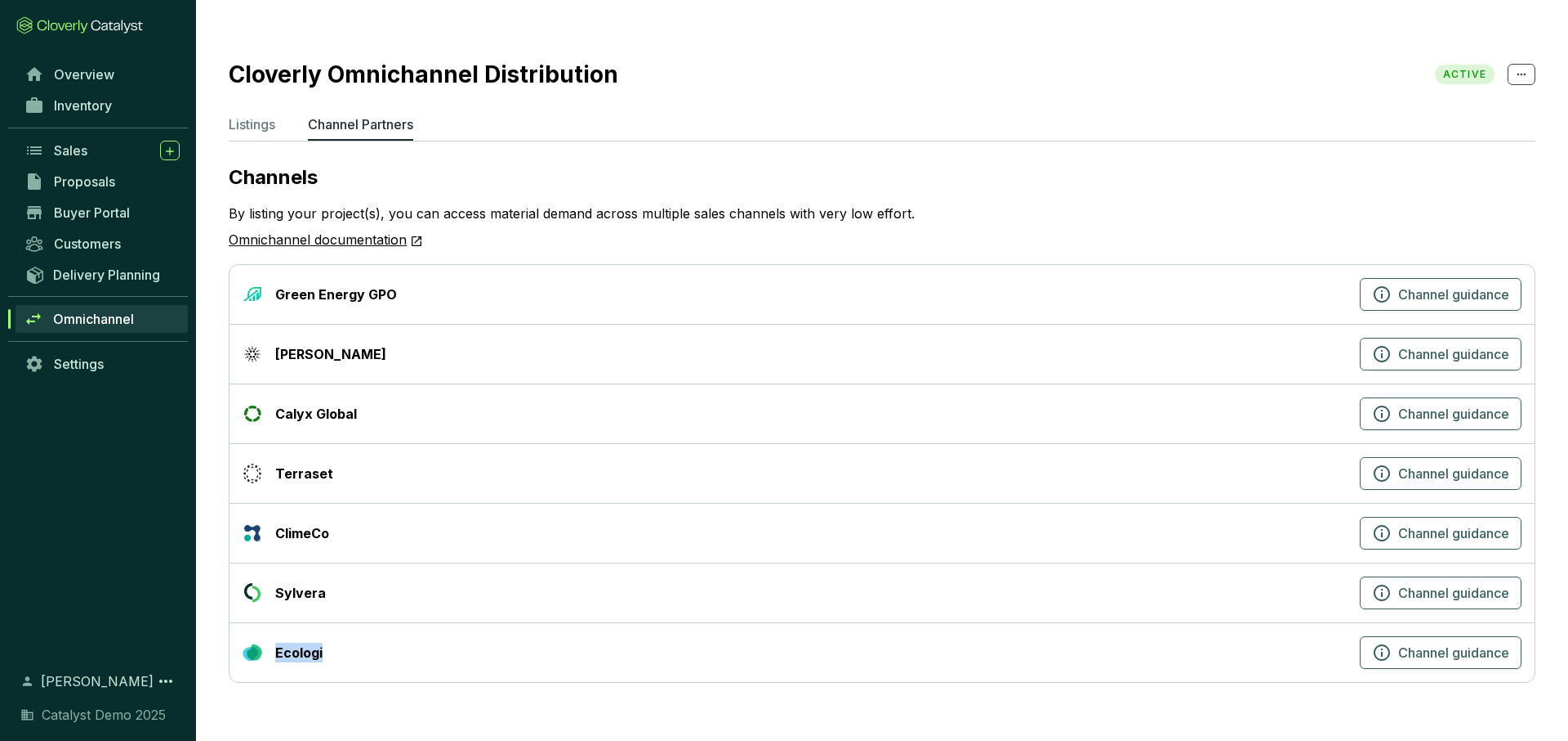
click at [271, 521] on div "Ecologi" at bounding box center [798, 652] width 1111 height 20
click at [550, 466] on div "Terraset Channel guidance" at bounding box center [882, 473] width 1305 height 60
click at [1121, 521] on icon "button" at bounding box center [1381, 532] width 16 height 16
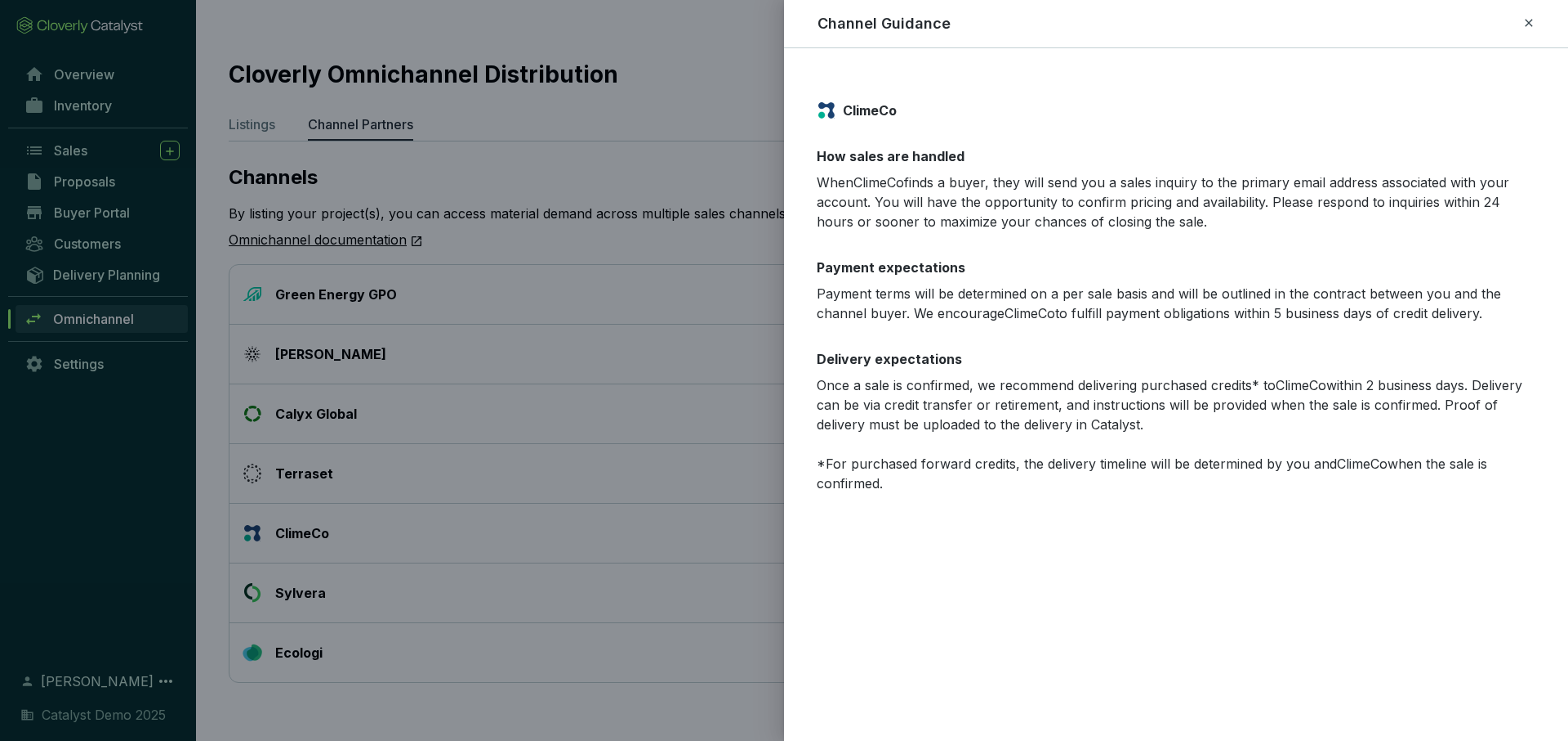
click at [1121, 20] on icon at bounding box center [1529, 22] width 13 height 20
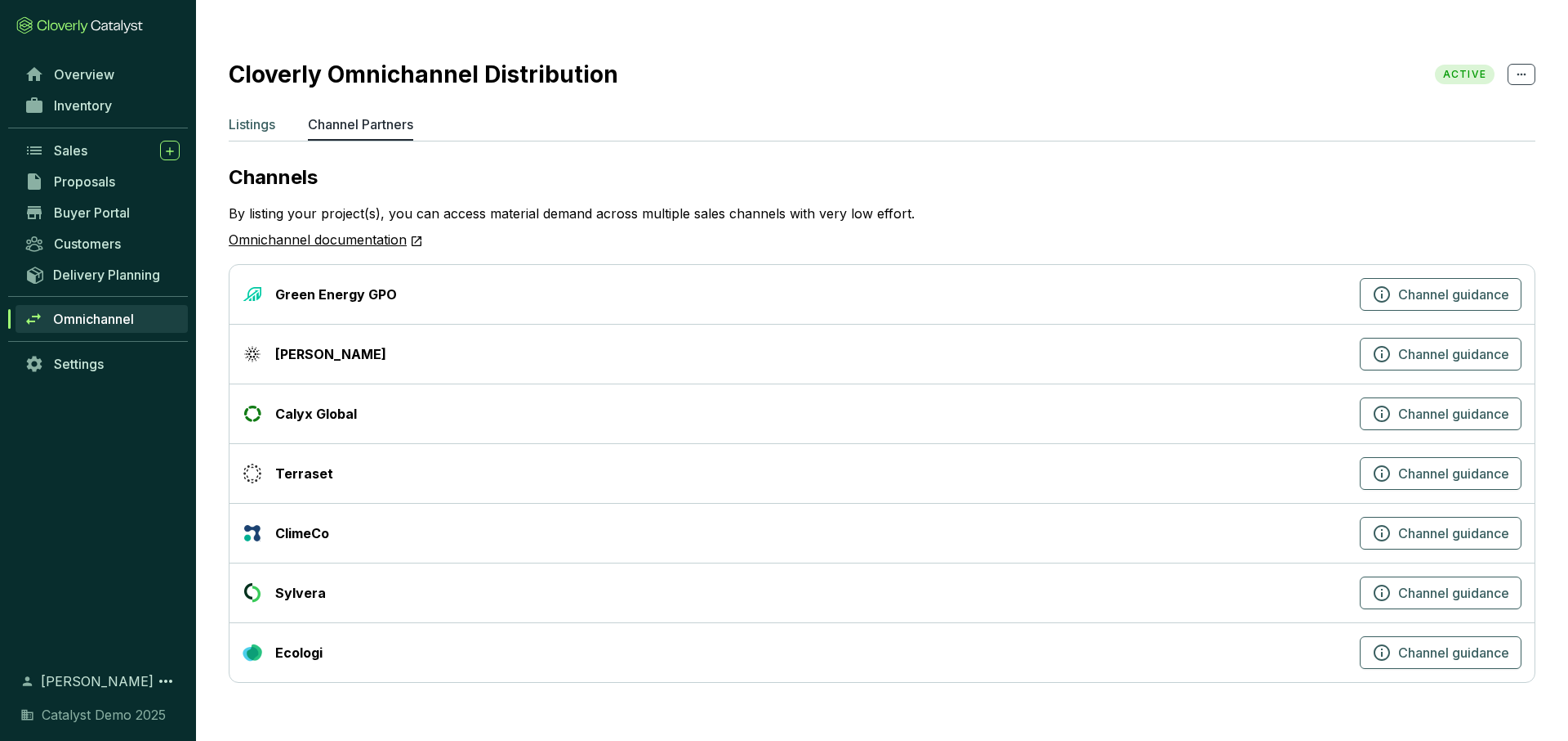
click at [259, 114] on p "Listings" at bounding box center [252, 124] width 47 height 20
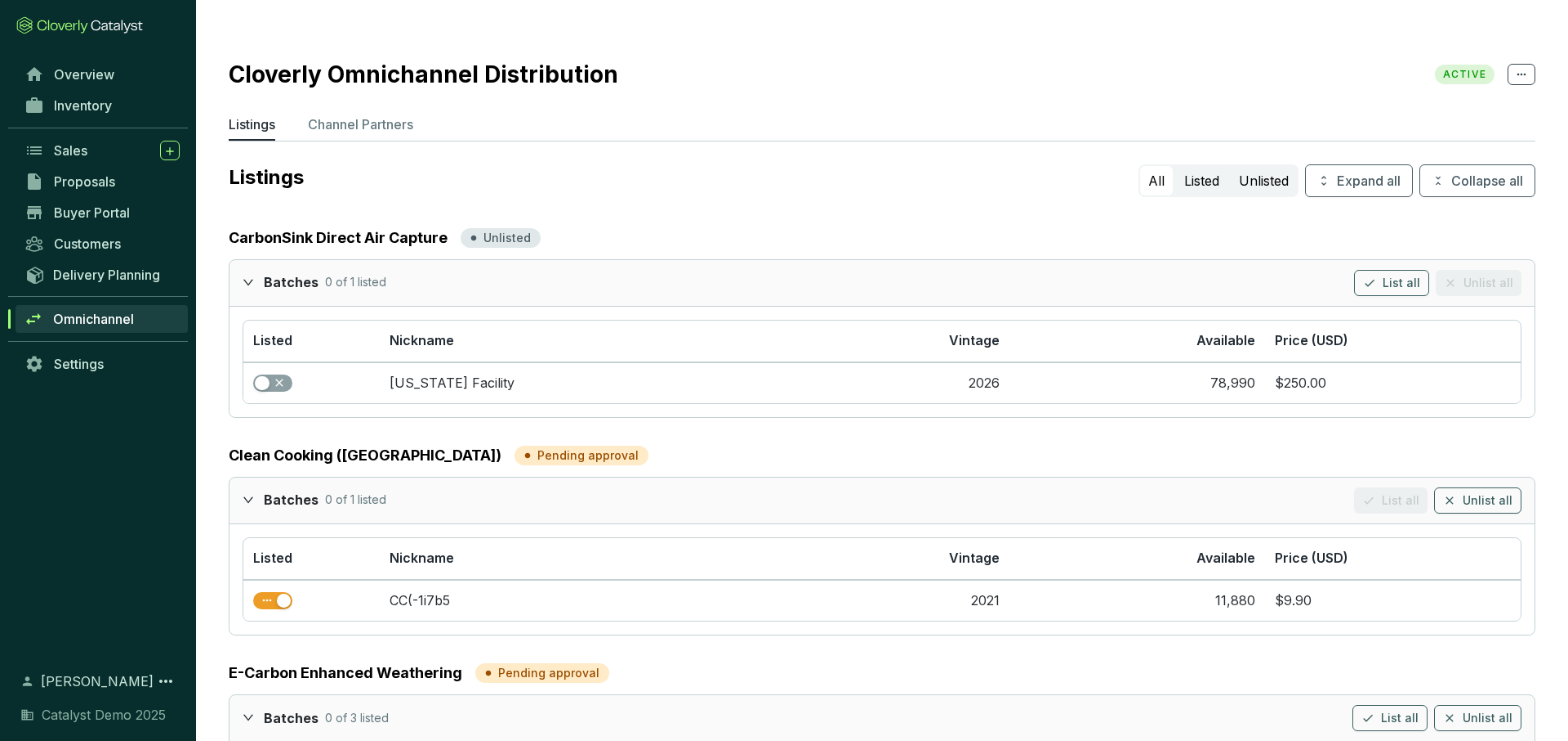
scroll to position [9, 0]
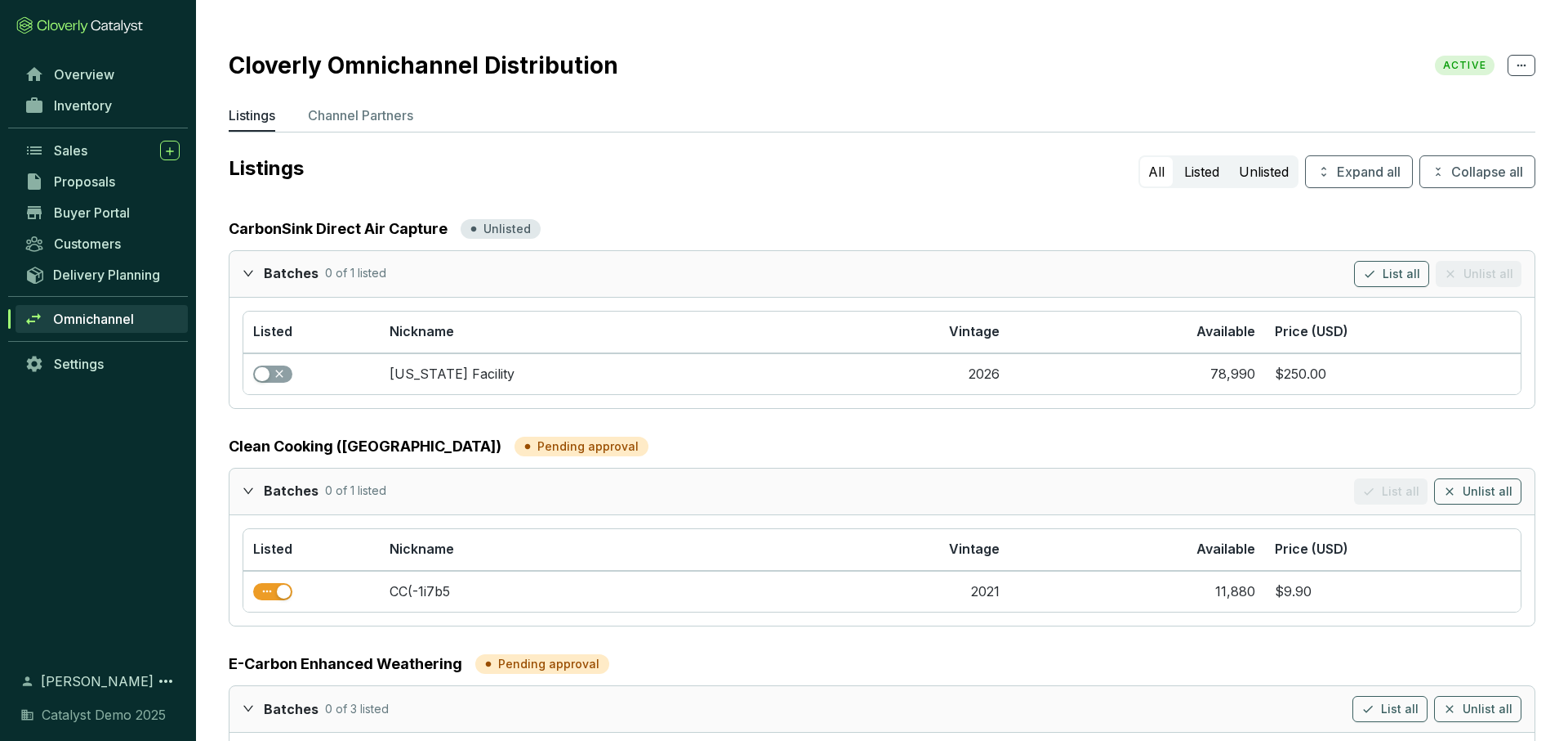
click at [254, 261] on div at bounding box center [252, 272] width 22 height 23
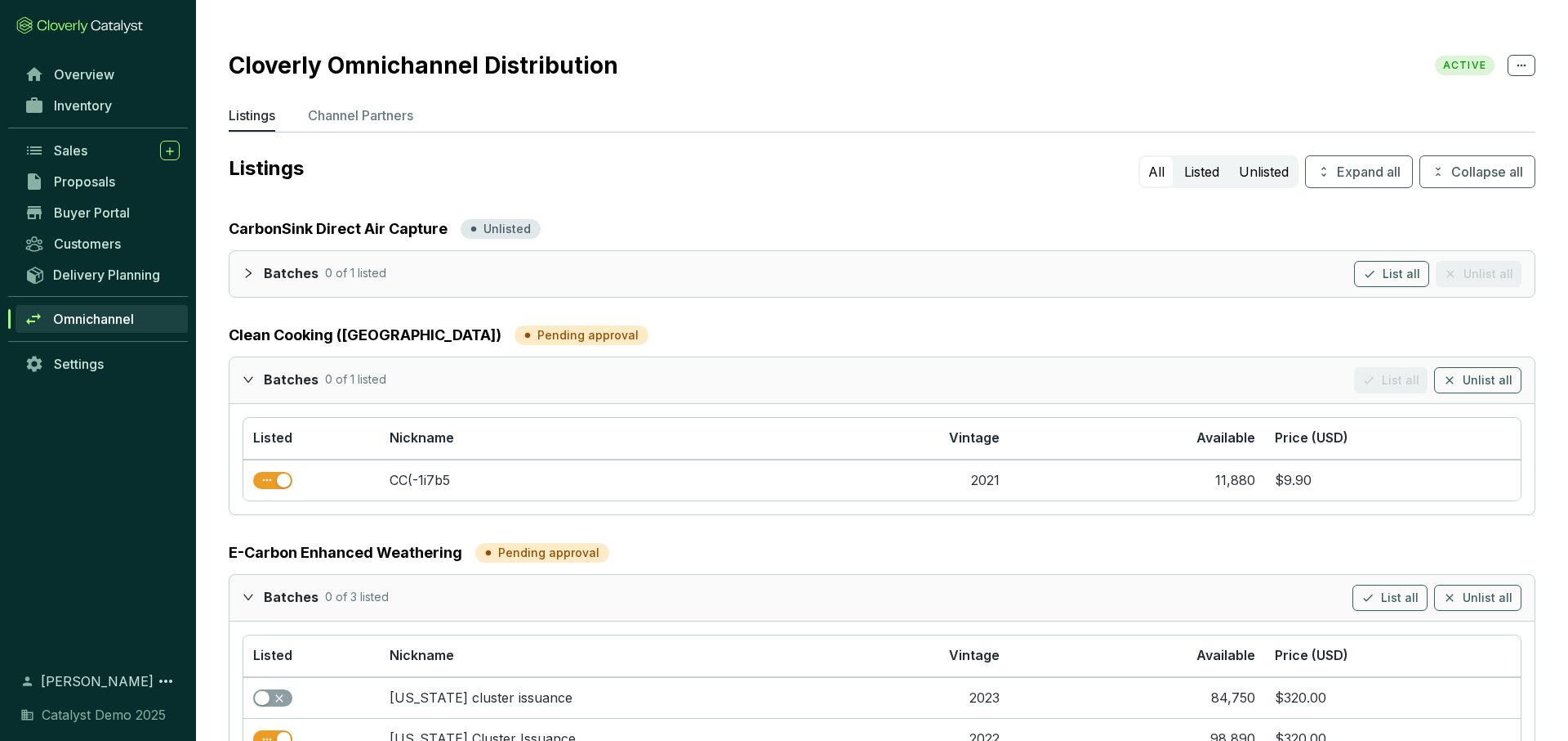
click at [244, 376] on icon "expanded" at bounding box center [248, 379] width 9 height 6
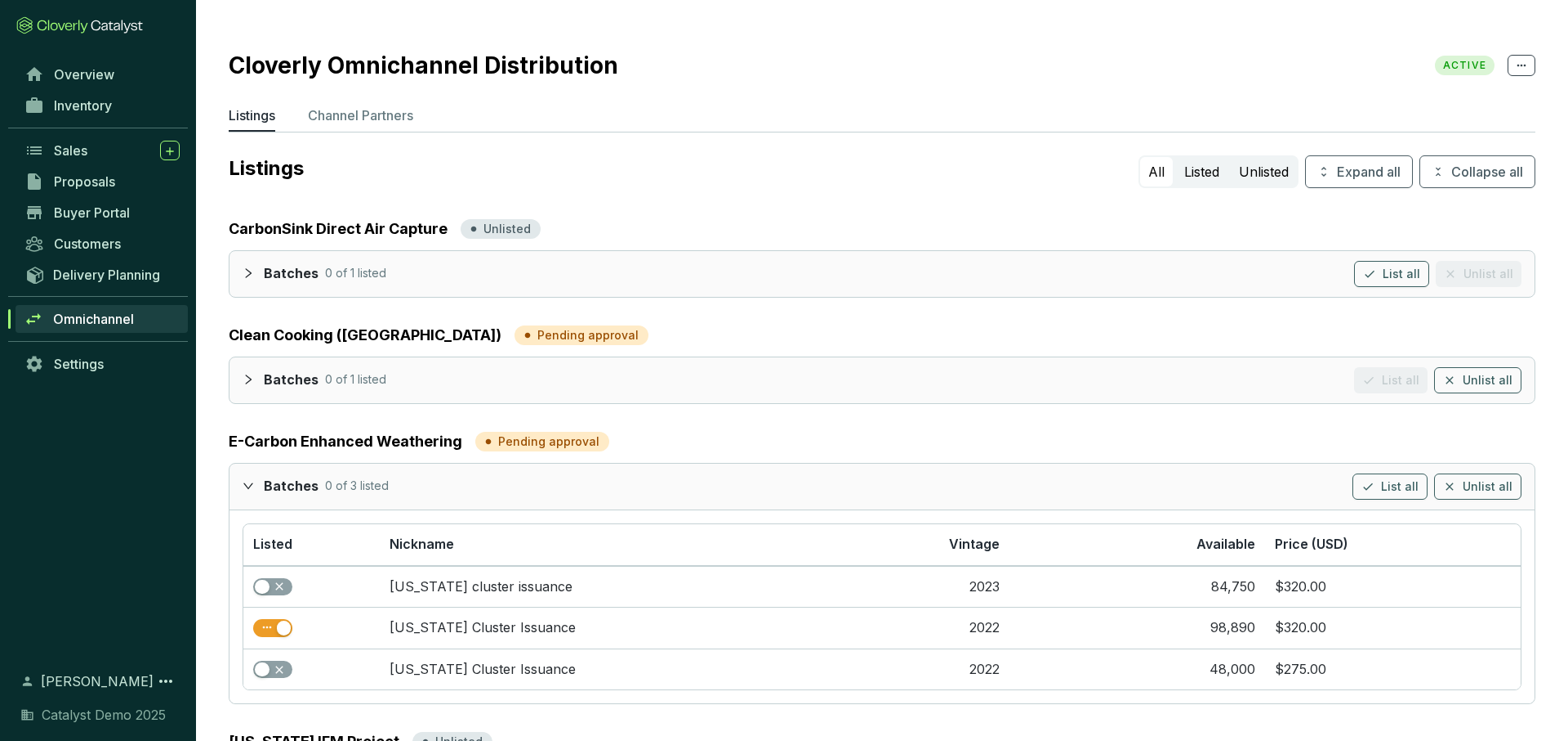
click at [247, 480] on icon "expanded" at bounding box center [248, 486] width 11 height 11
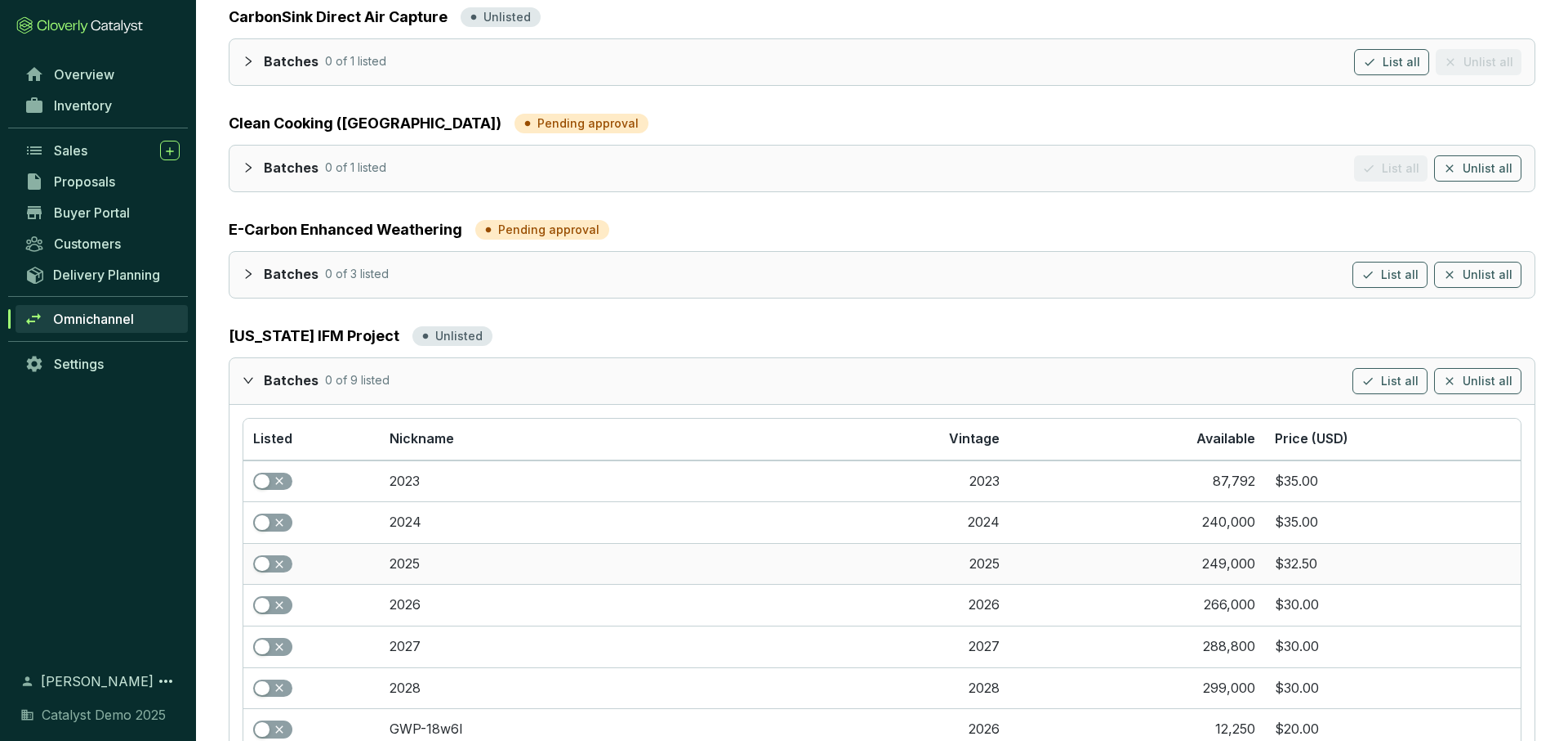
scroll to position [225, 0]
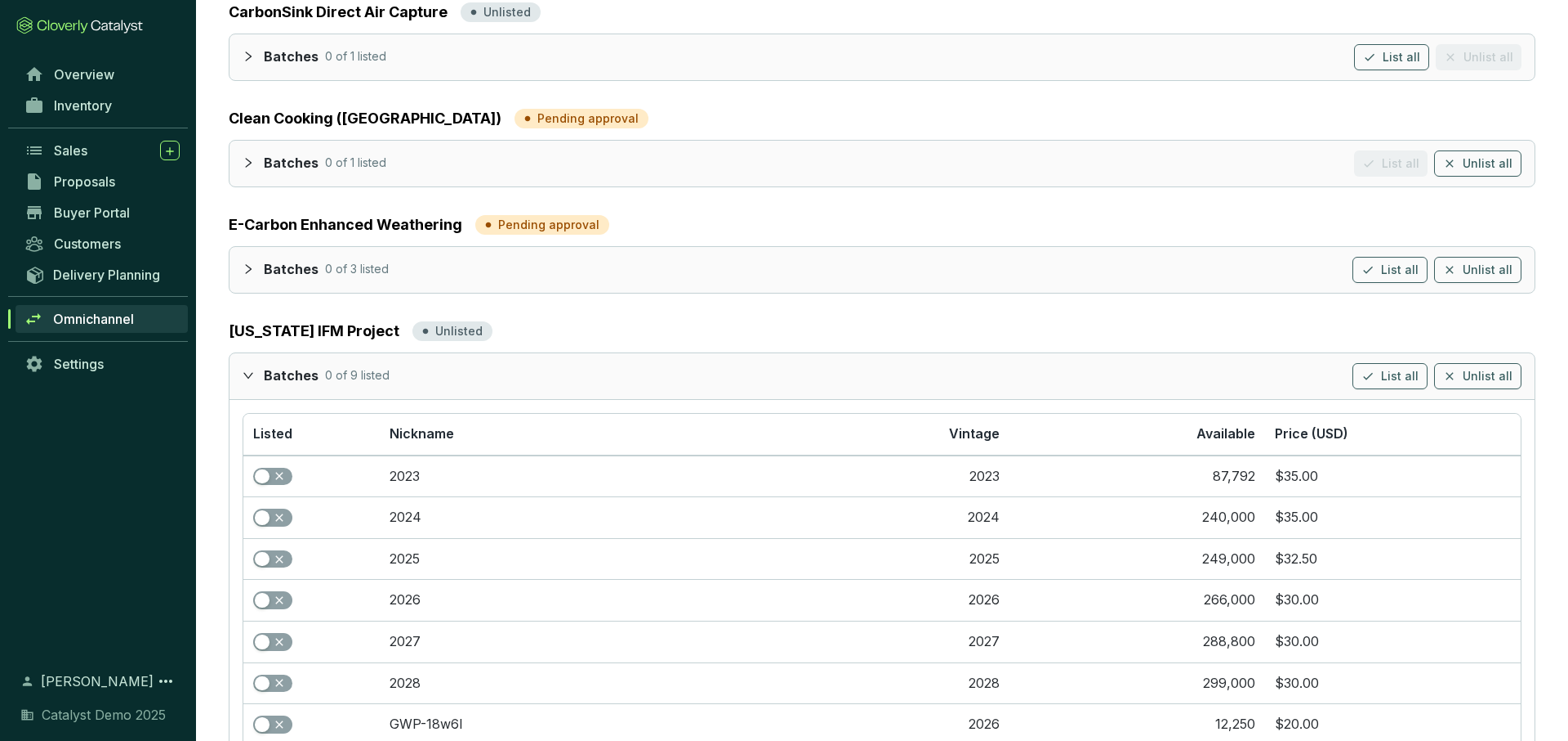
click at [243, 370] on icon "expanded" at bounding box center [248, 375] width 11 height 11
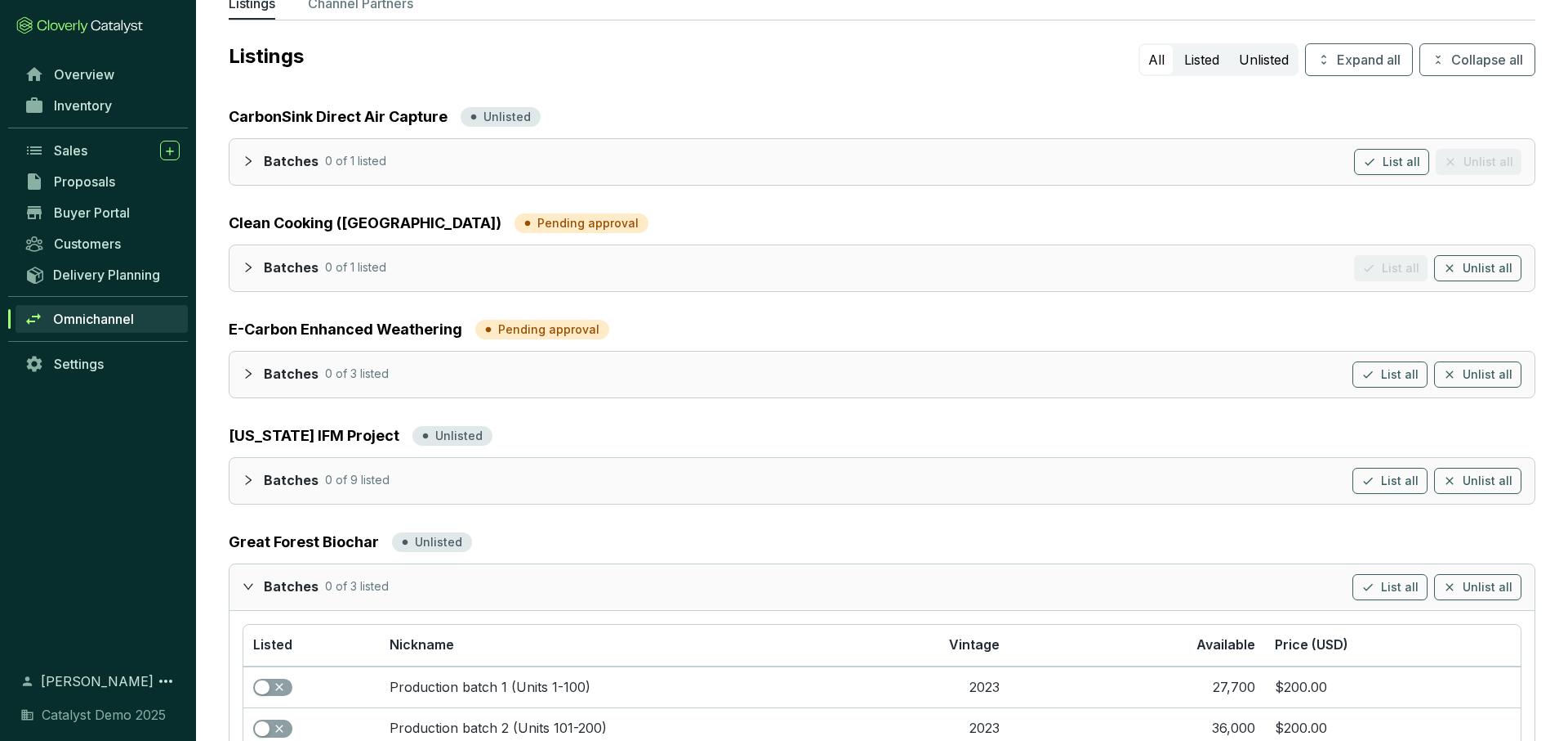
scroll to position [120, 0]
click at [251, 521] on icon "expanded" at bounding box center [248, 588] width 11 height 11
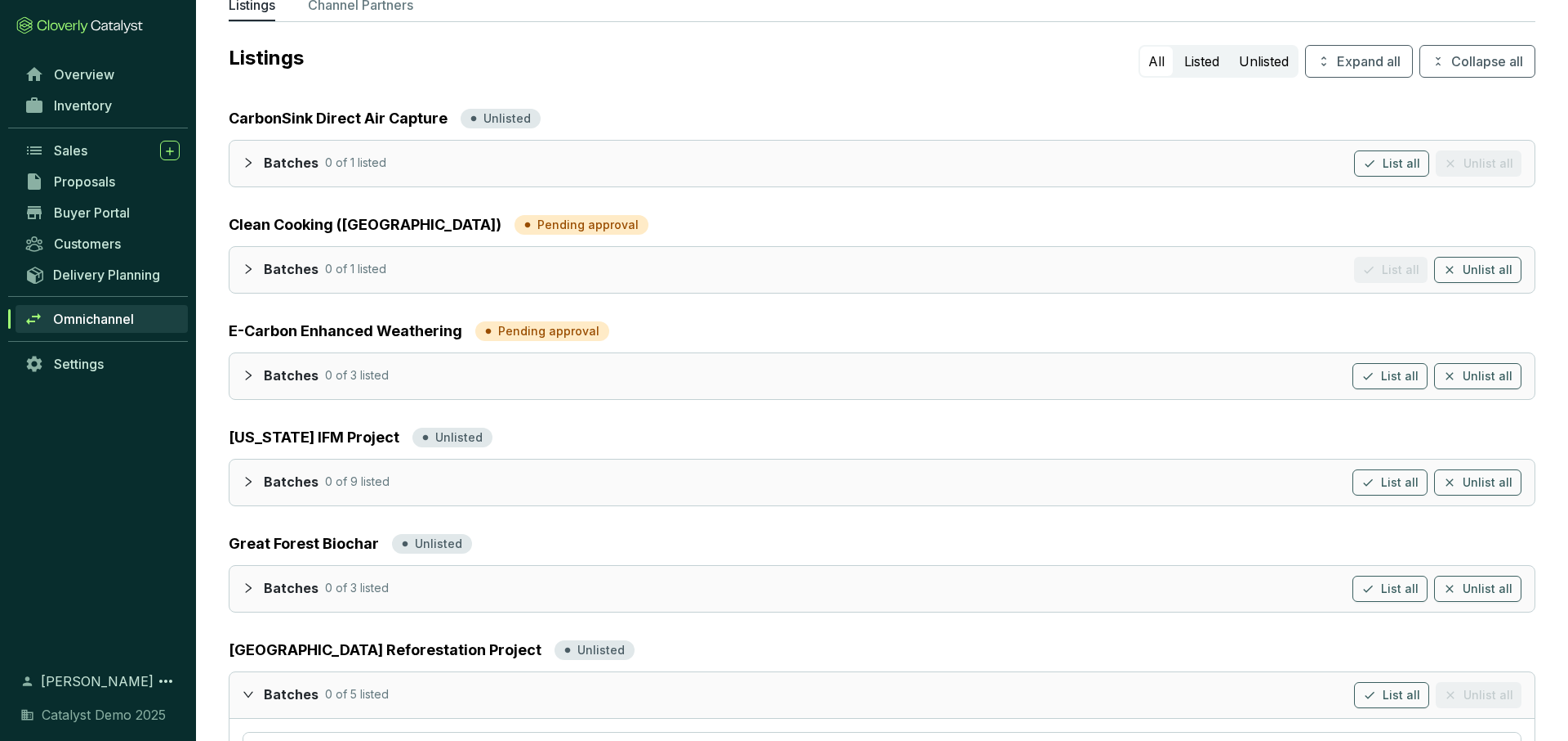
scroll to position [0, 0]
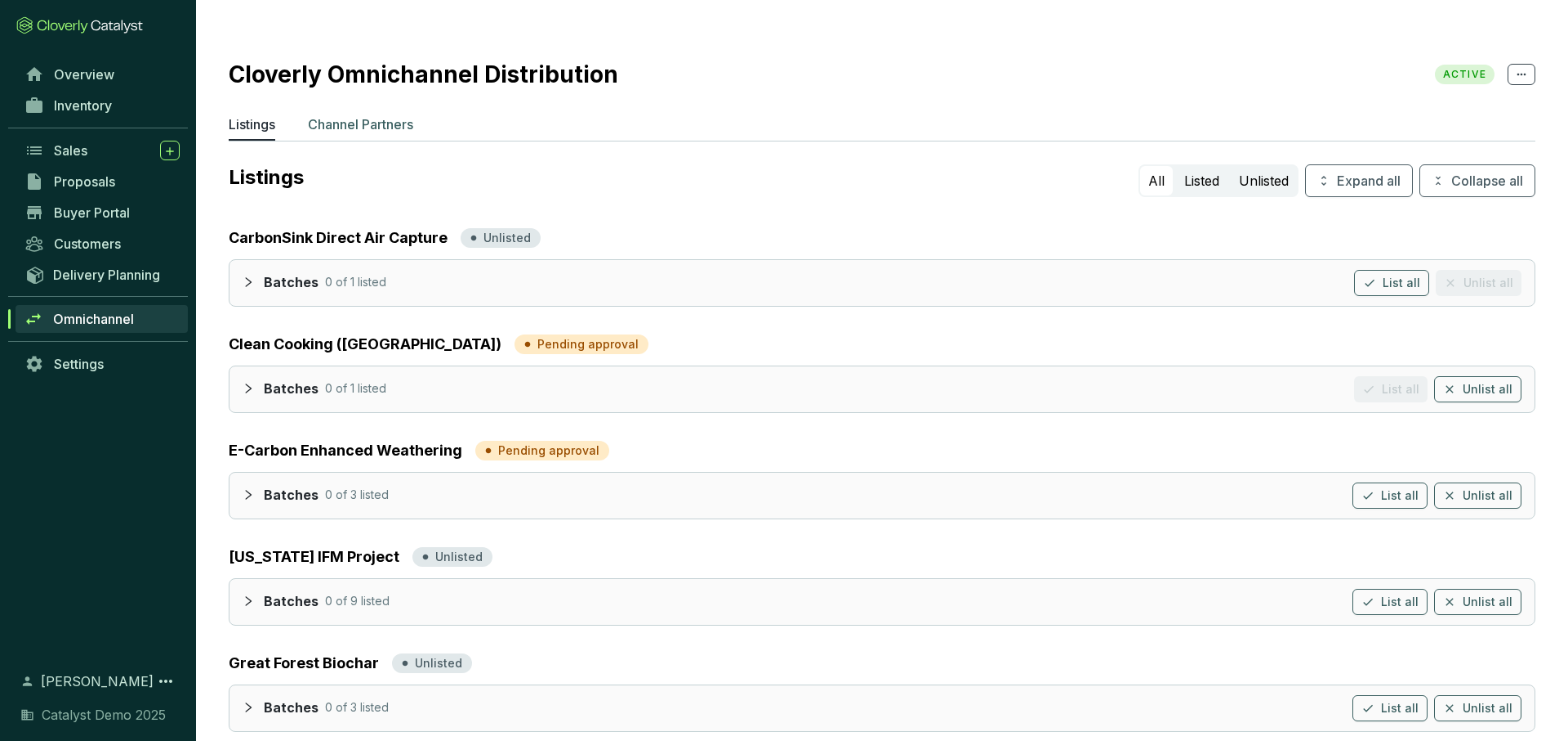
click at [346, 114] on p "Channel Partners" at bounding box center [360, 124] width 106 height 20
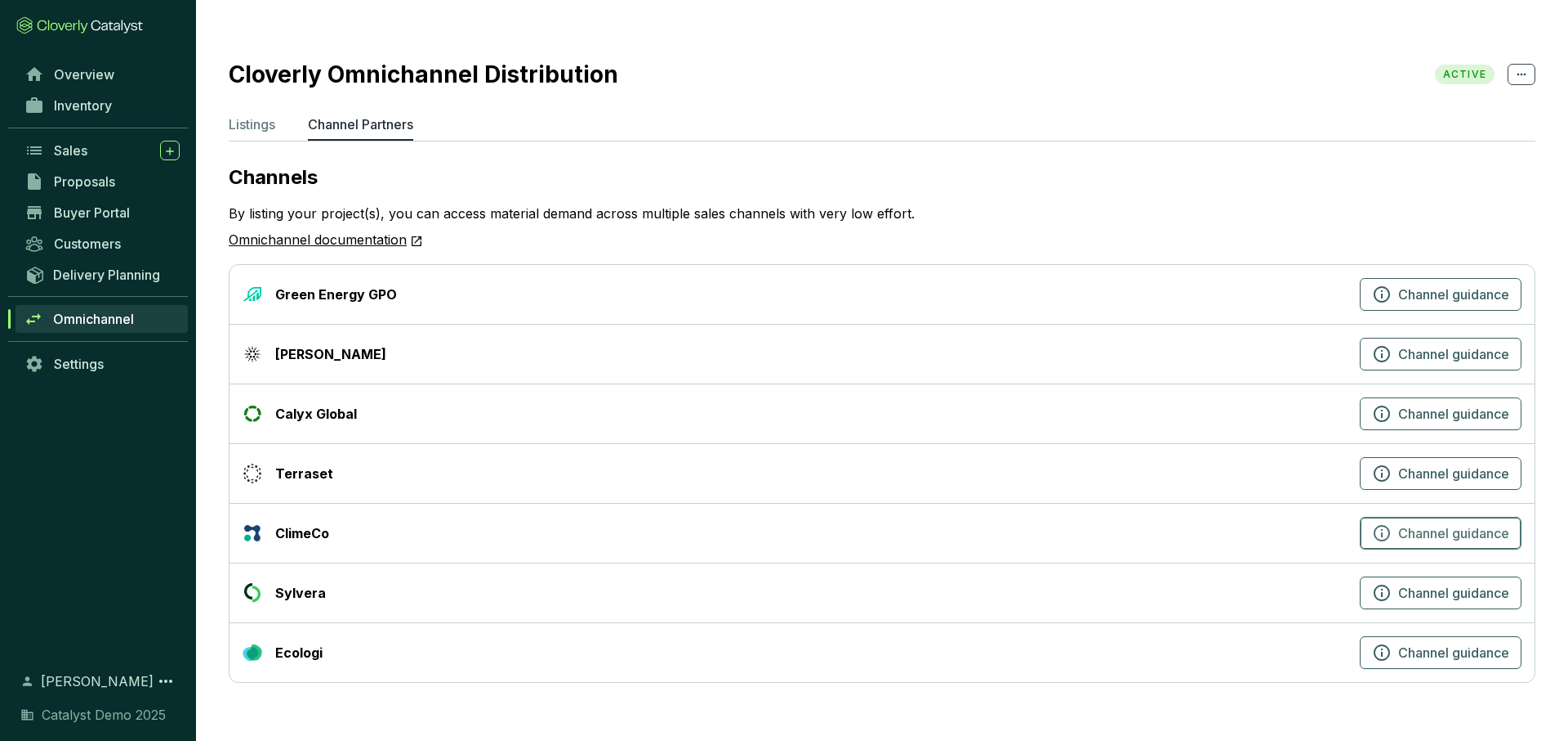
click at [1121, 521] on icon "button" at bounding box center [1382, 532] width 20 height 20
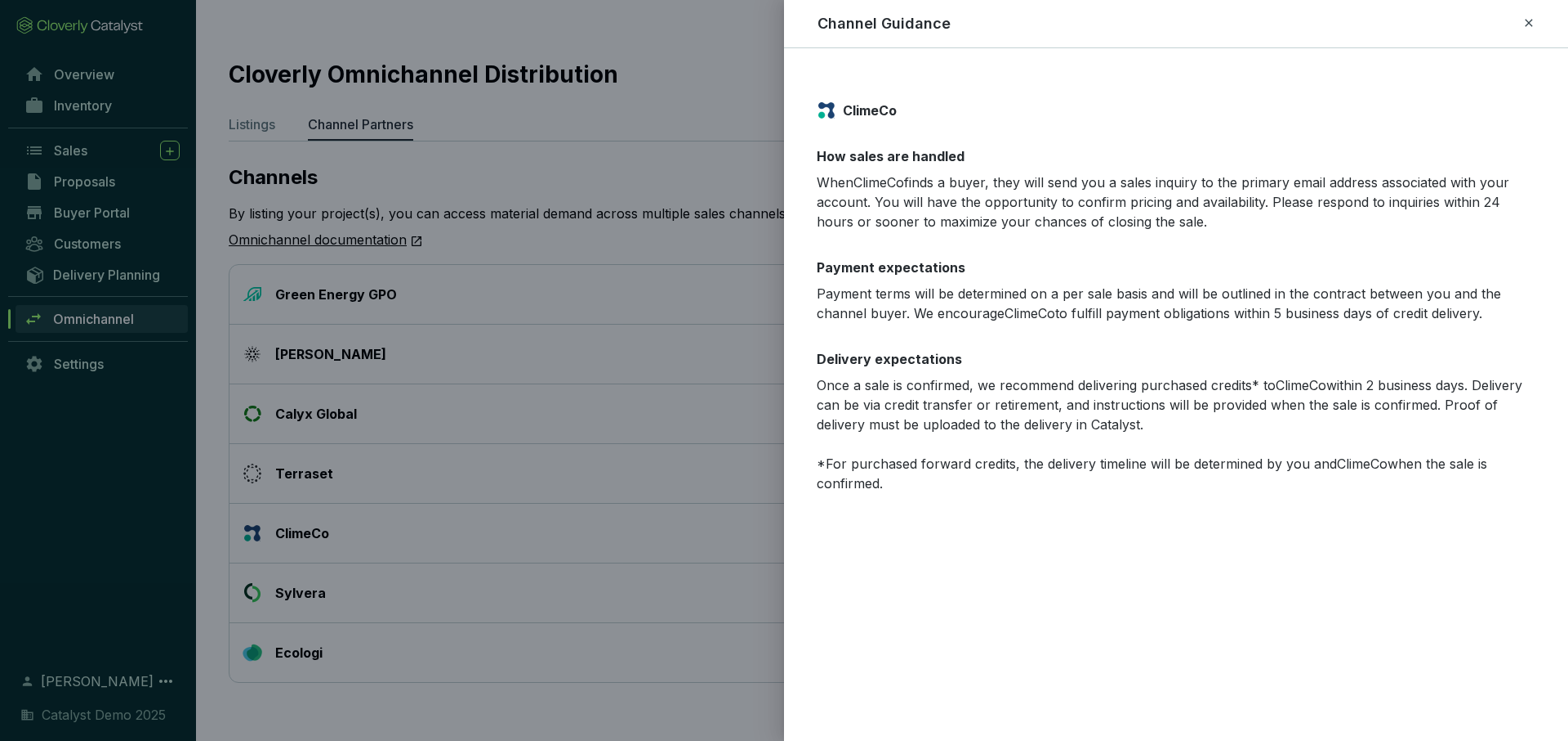
click at [1121, 17] on icon at bounding box center [1529, 22] width 13 height 20
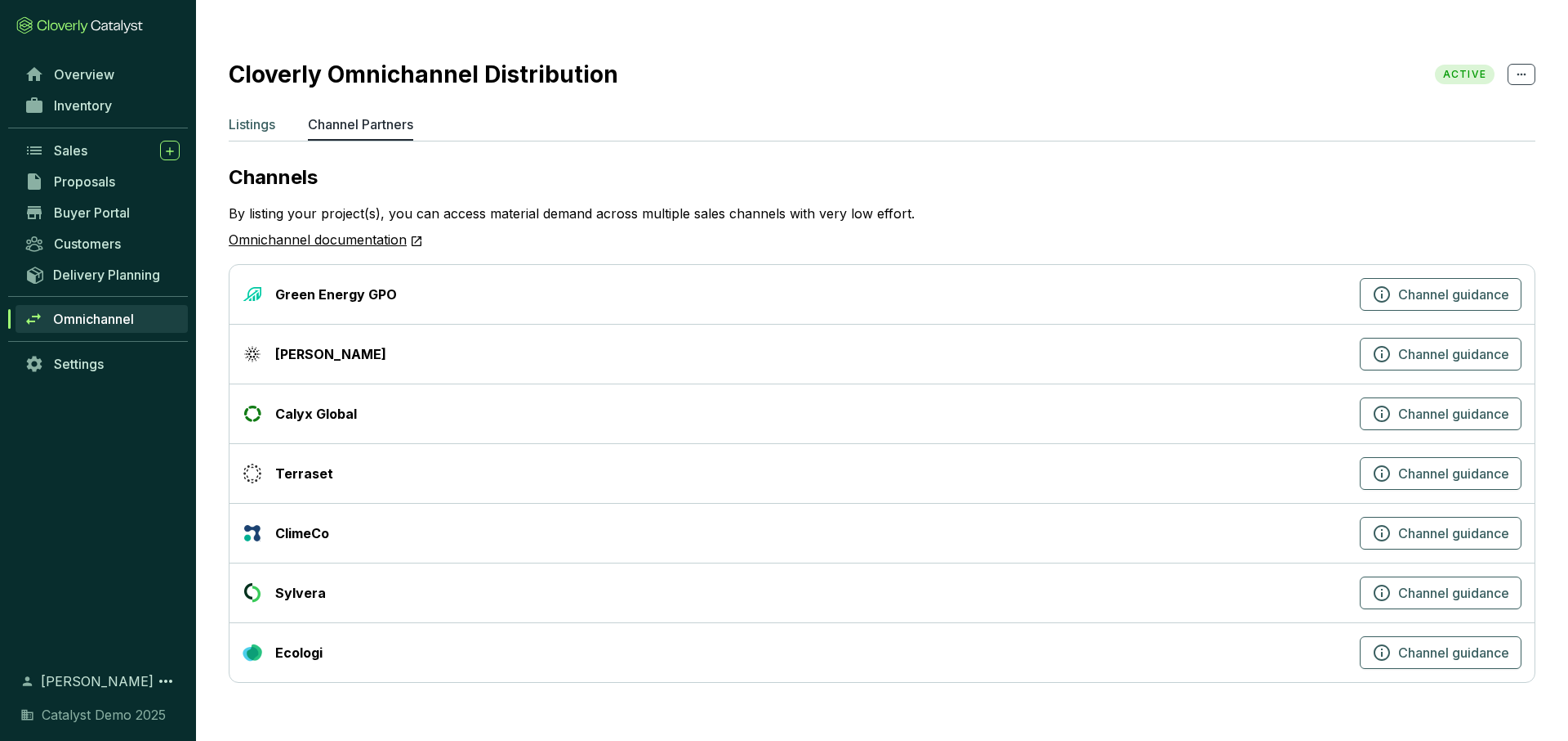
click at [259, 114] on p "Listings" at bounding box center [252, 124] width 47 height 20
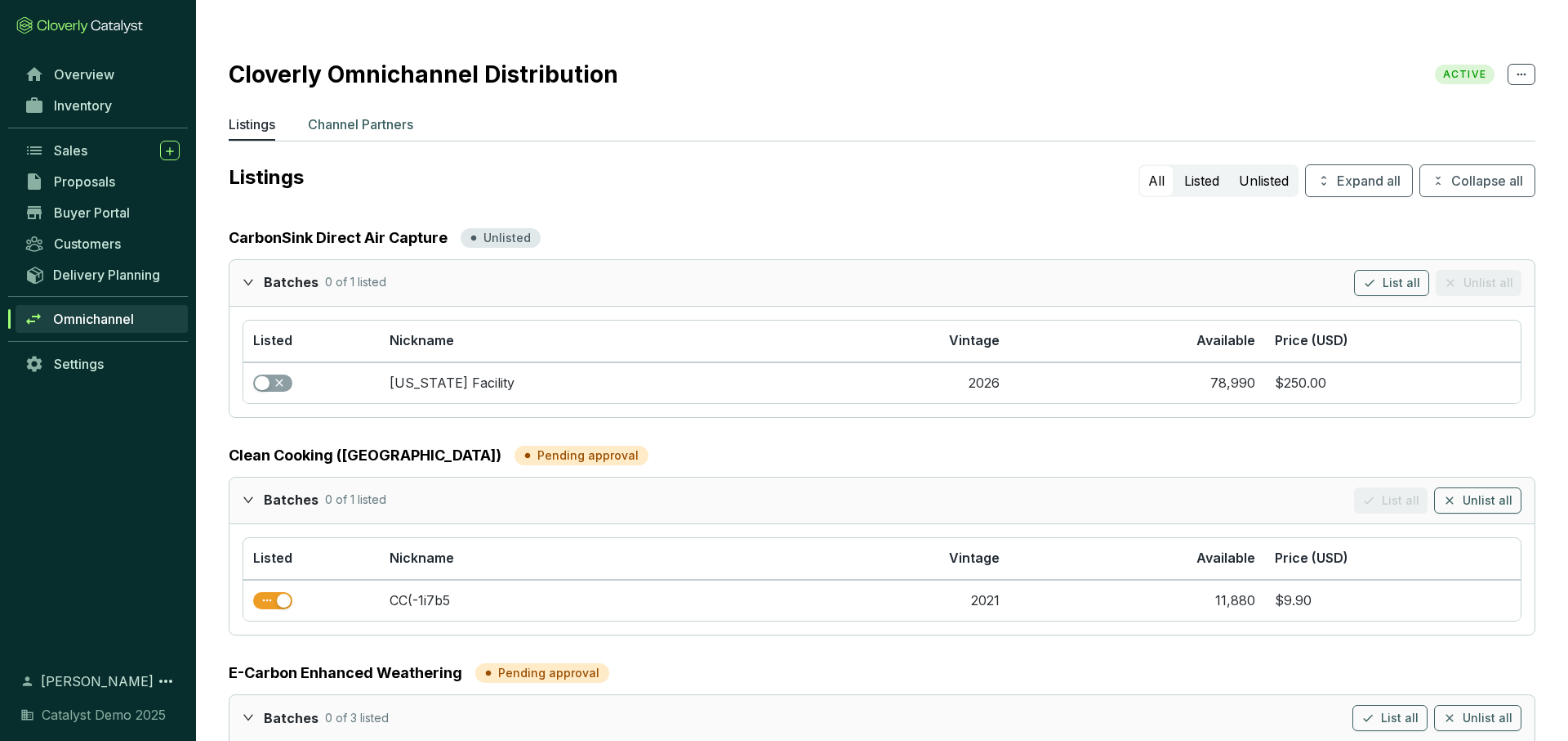
click at [345, 114] on p "Channel Partners" at bounding box center [360, 124] width 106 height 20
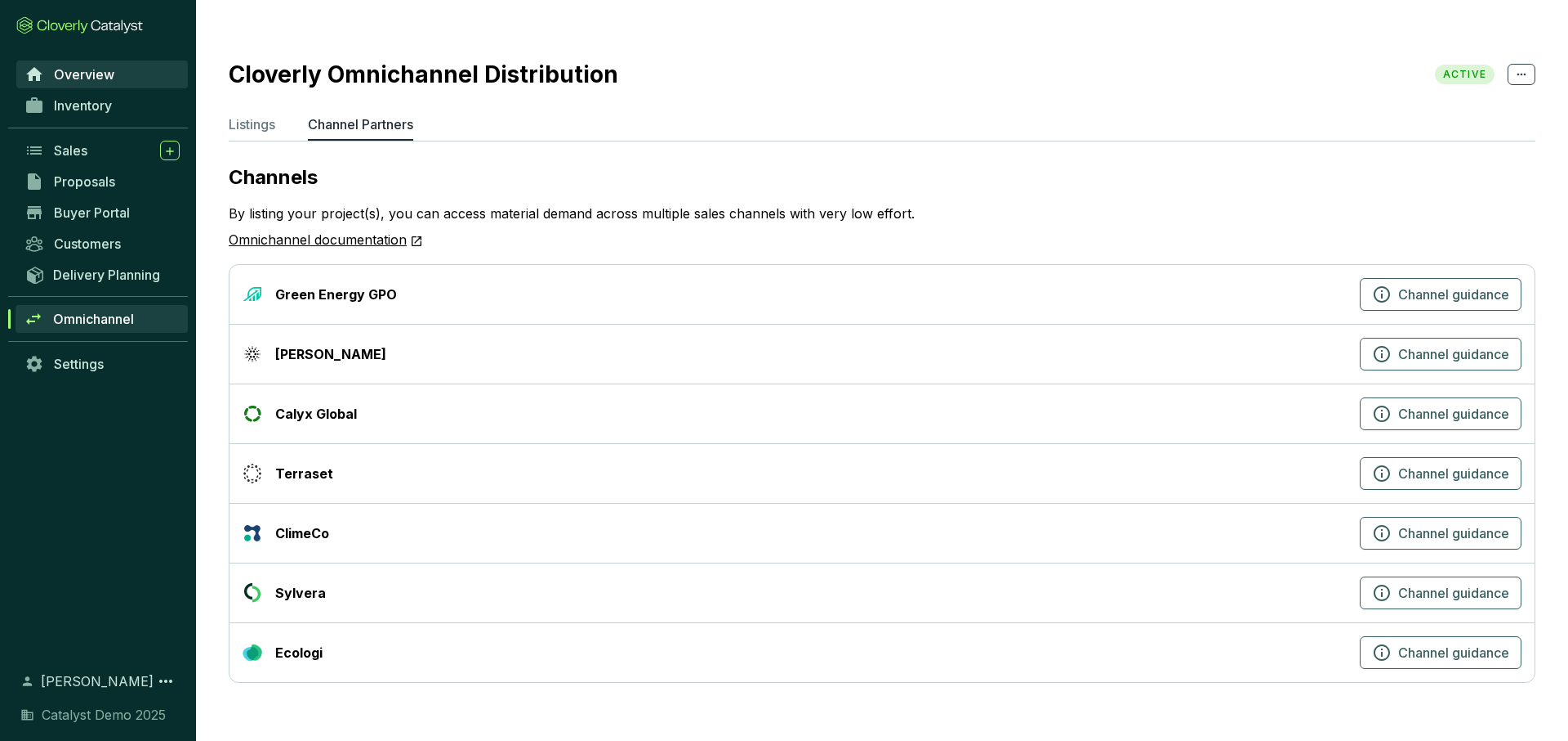
click at [68, 83] on link "Overview" at bounding box center [101, 75] width 171 height 28
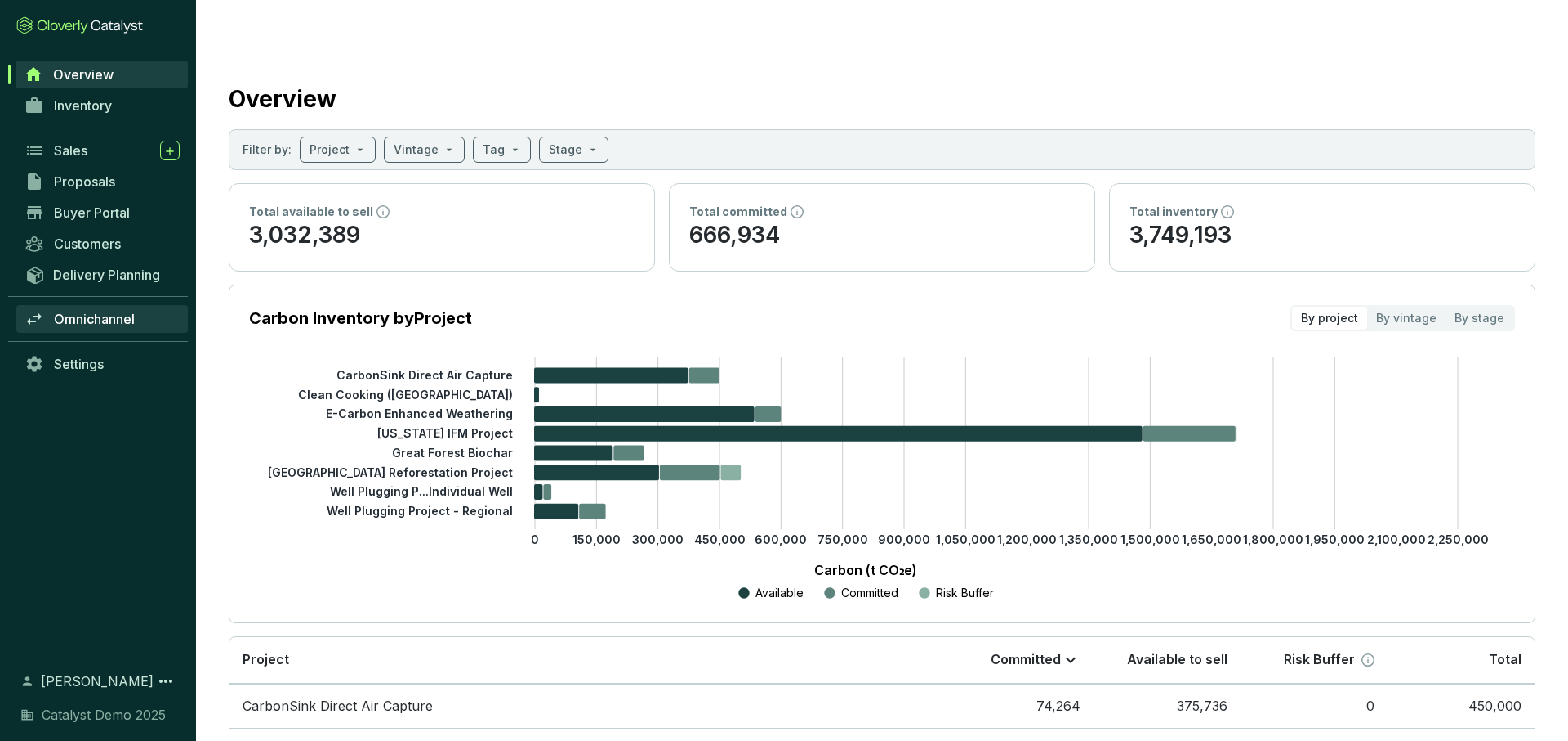
click at [94, 313] on span "Omnichannel" at bounding box center [94, 318] width 80 height 16
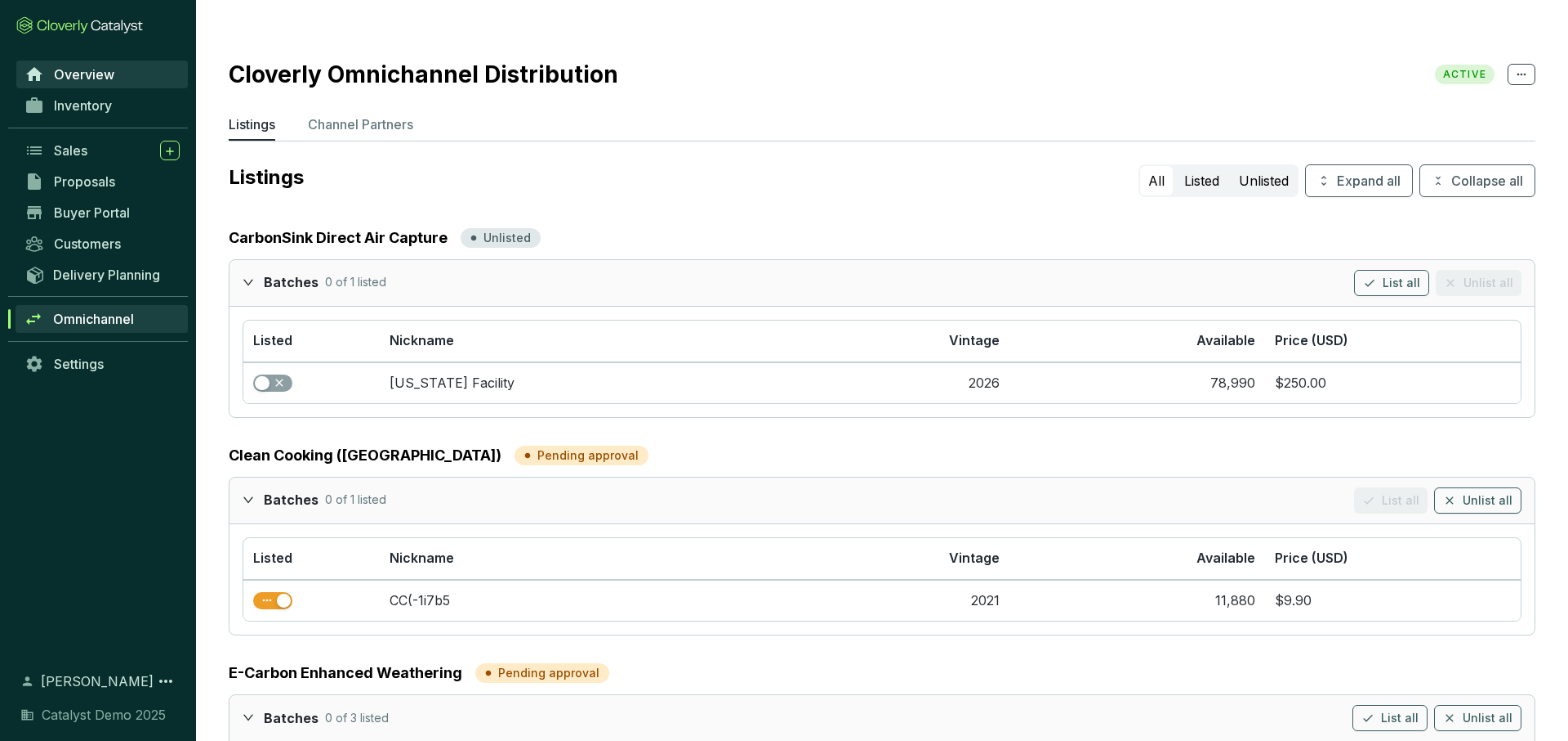
click at [104, 74] on span "Overview" at bounding box center [84, 74] width 61 height 16
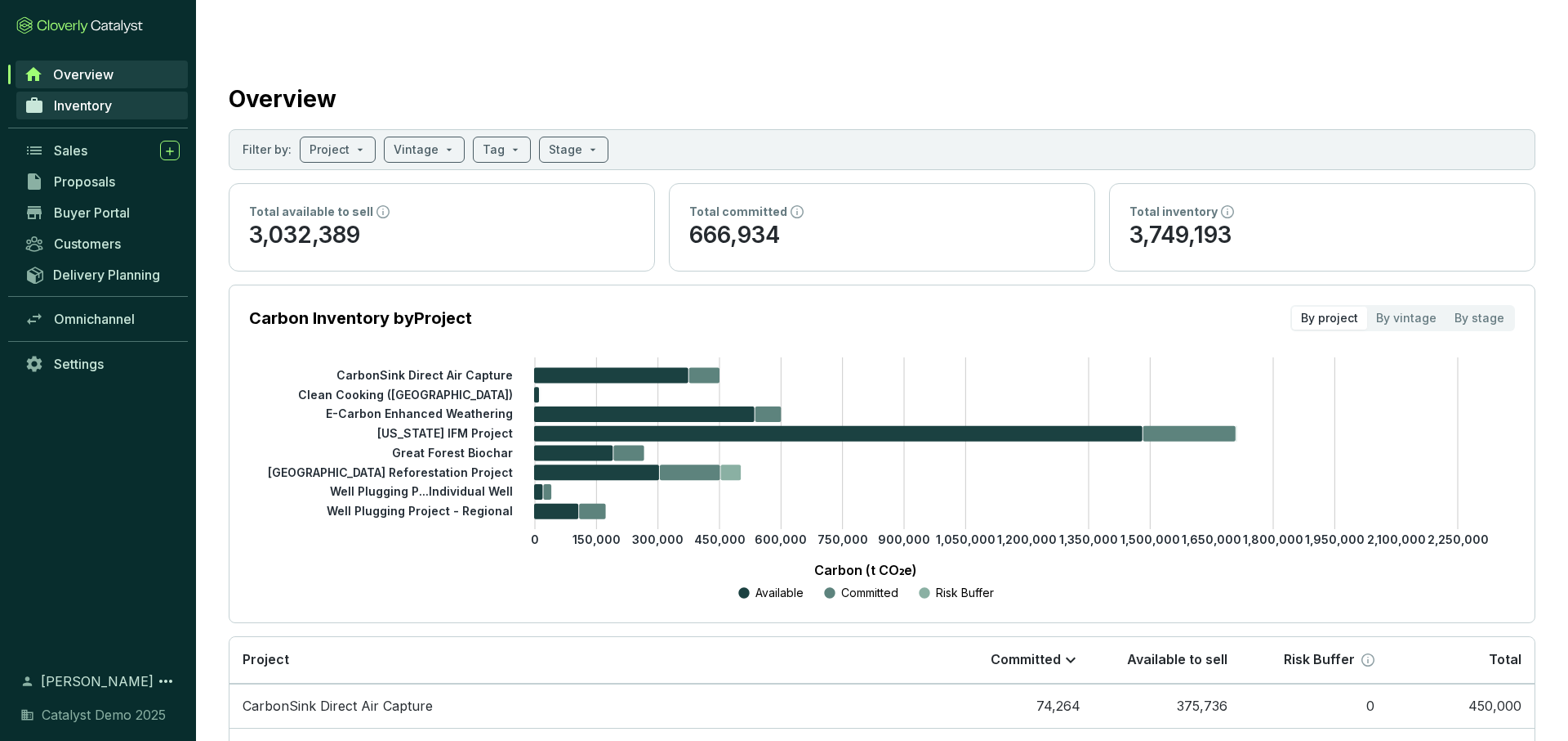
click at [122, 109] on link "Inventory" at bounding box center [101, 106] width 171 height 28
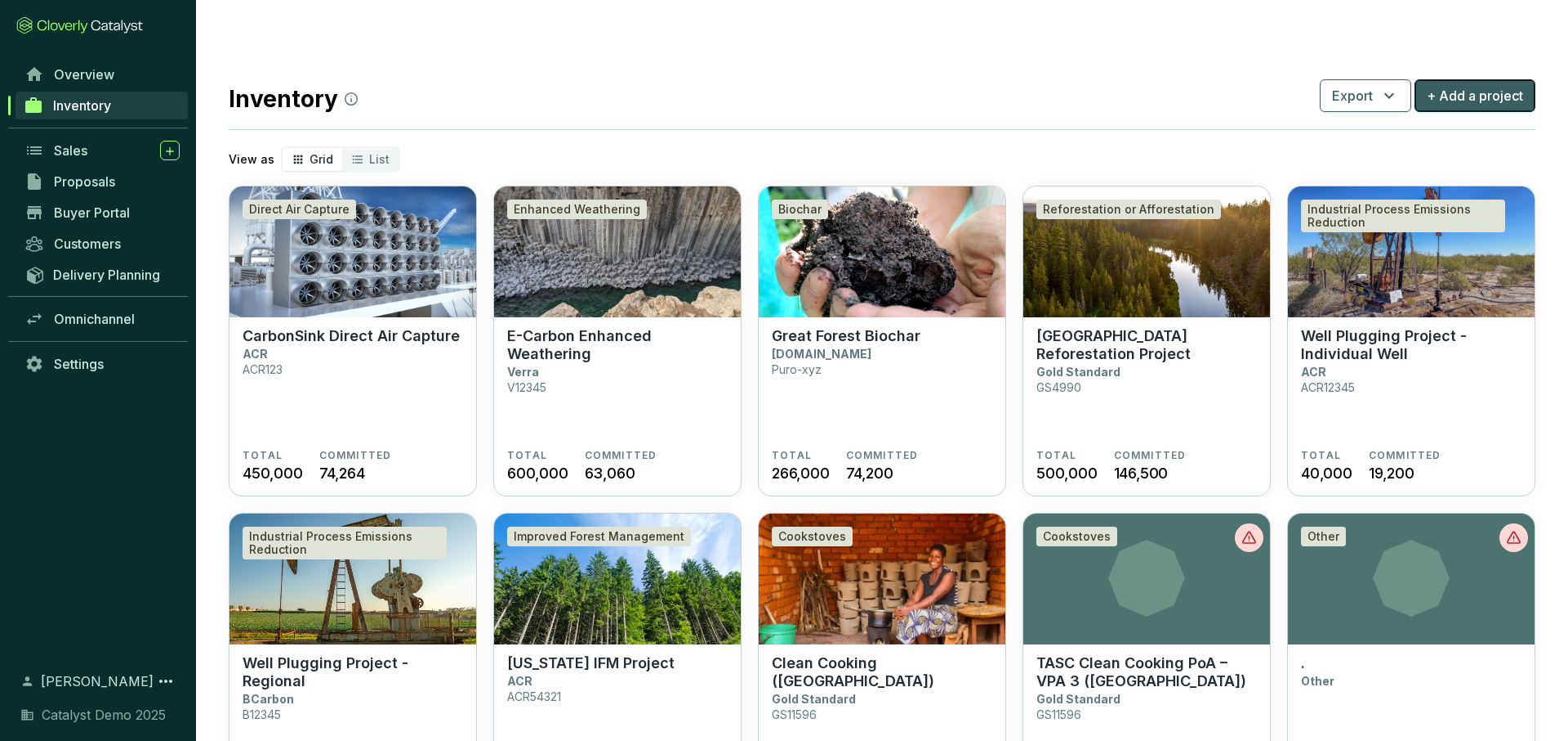
click at [1121, 86] on span "+ Add a project" at bounding box center [1474, 95] width 96 height 20
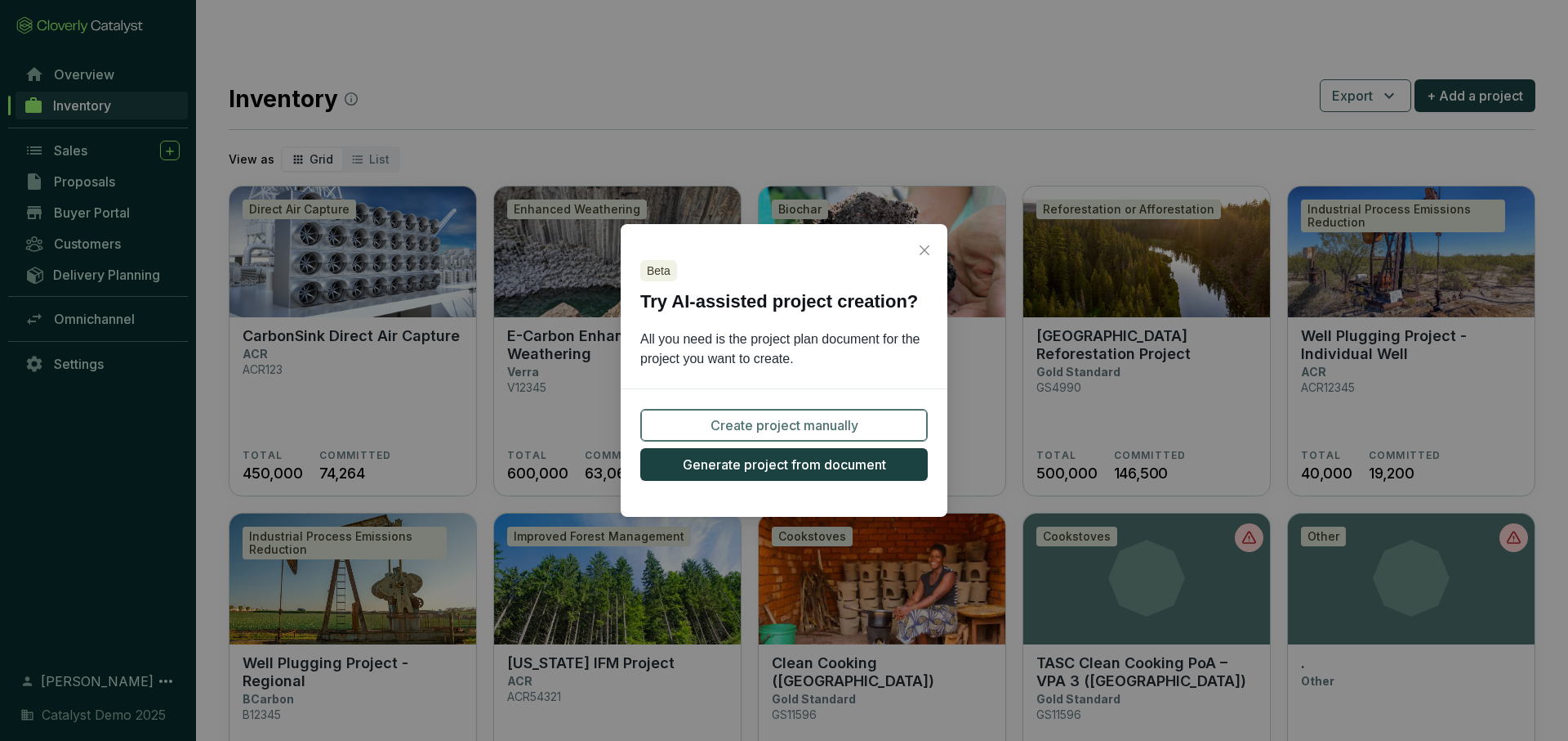
click at [759, 414] on button "Create project manually" at bounding box center [784, 425] width 288 height 33
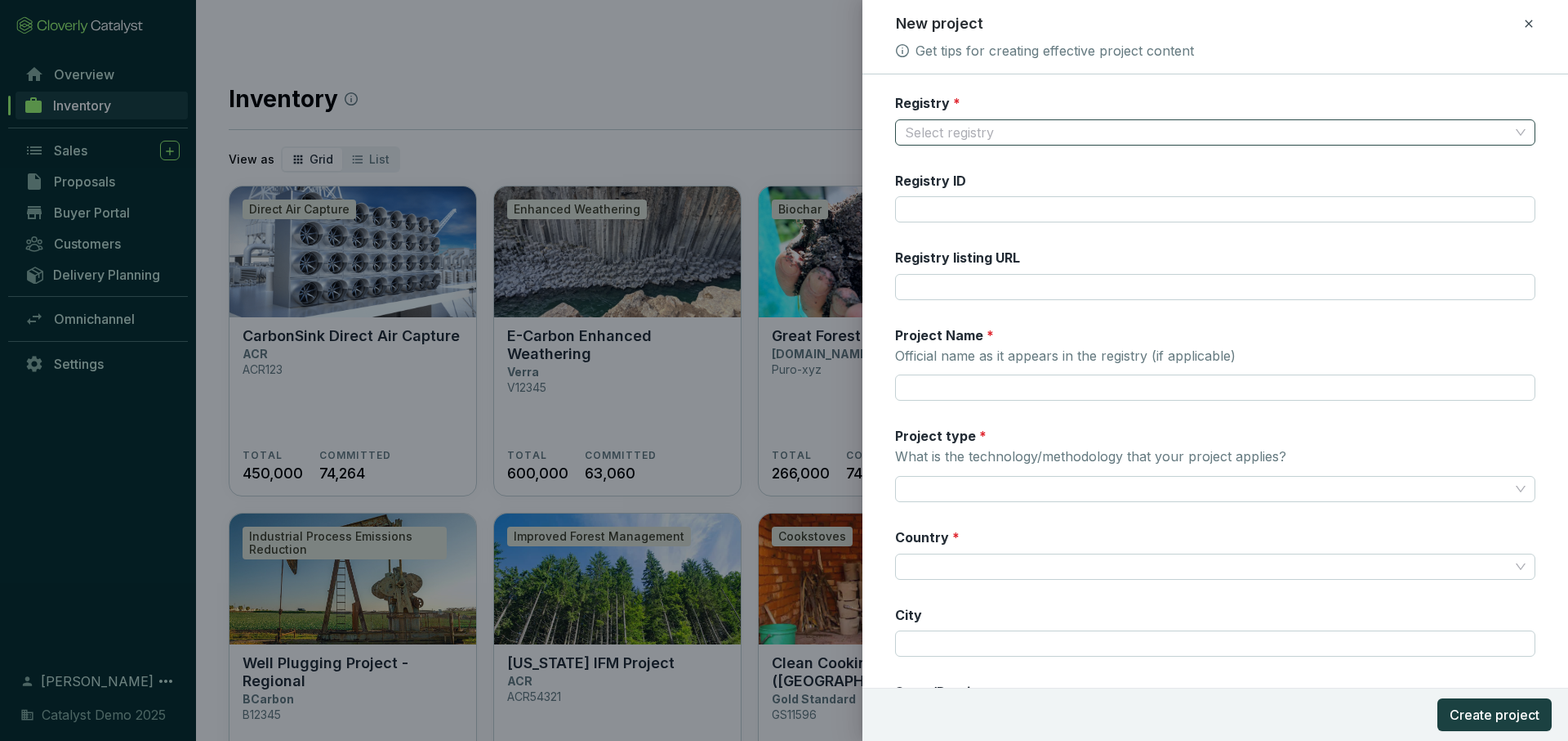
click at [1026, 128] on input "Registry *" at bounding box center [1207, 132] width 604 height 24
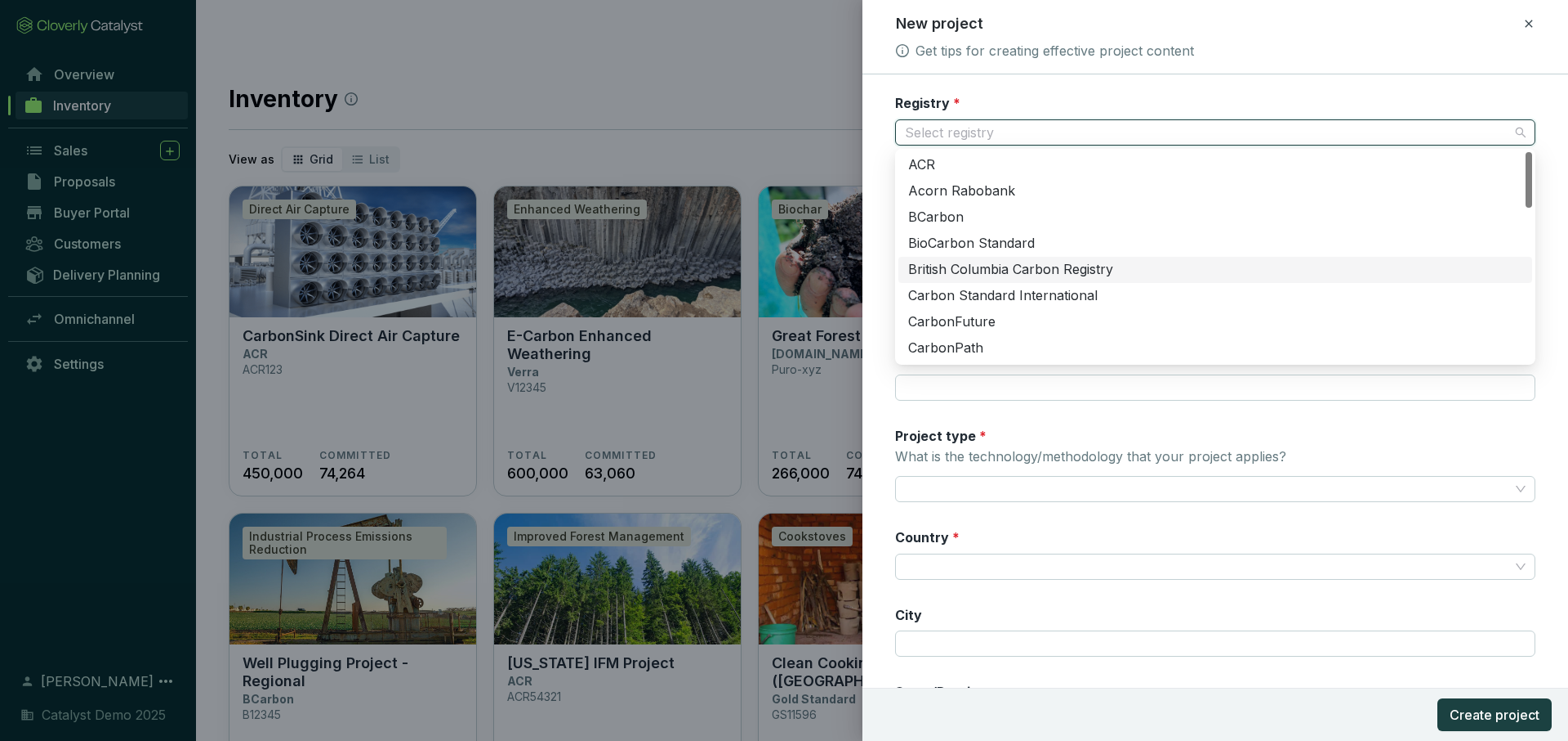
scroll to position [29, 0]
click at [1014, 261] on div "Carbon Standard International" at bounding box center [1215, 267] width 614 height 18
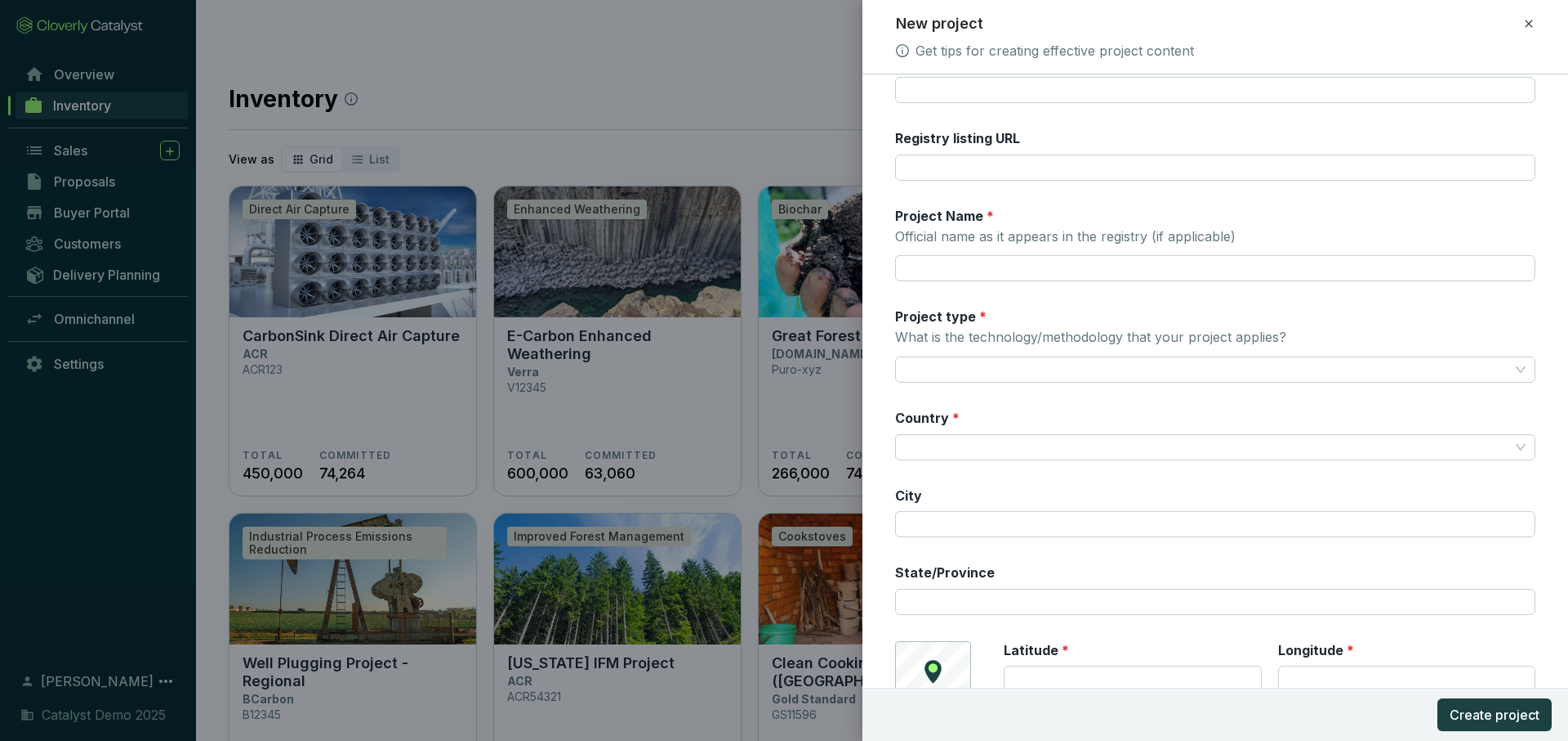
scroll to position [130, 0]
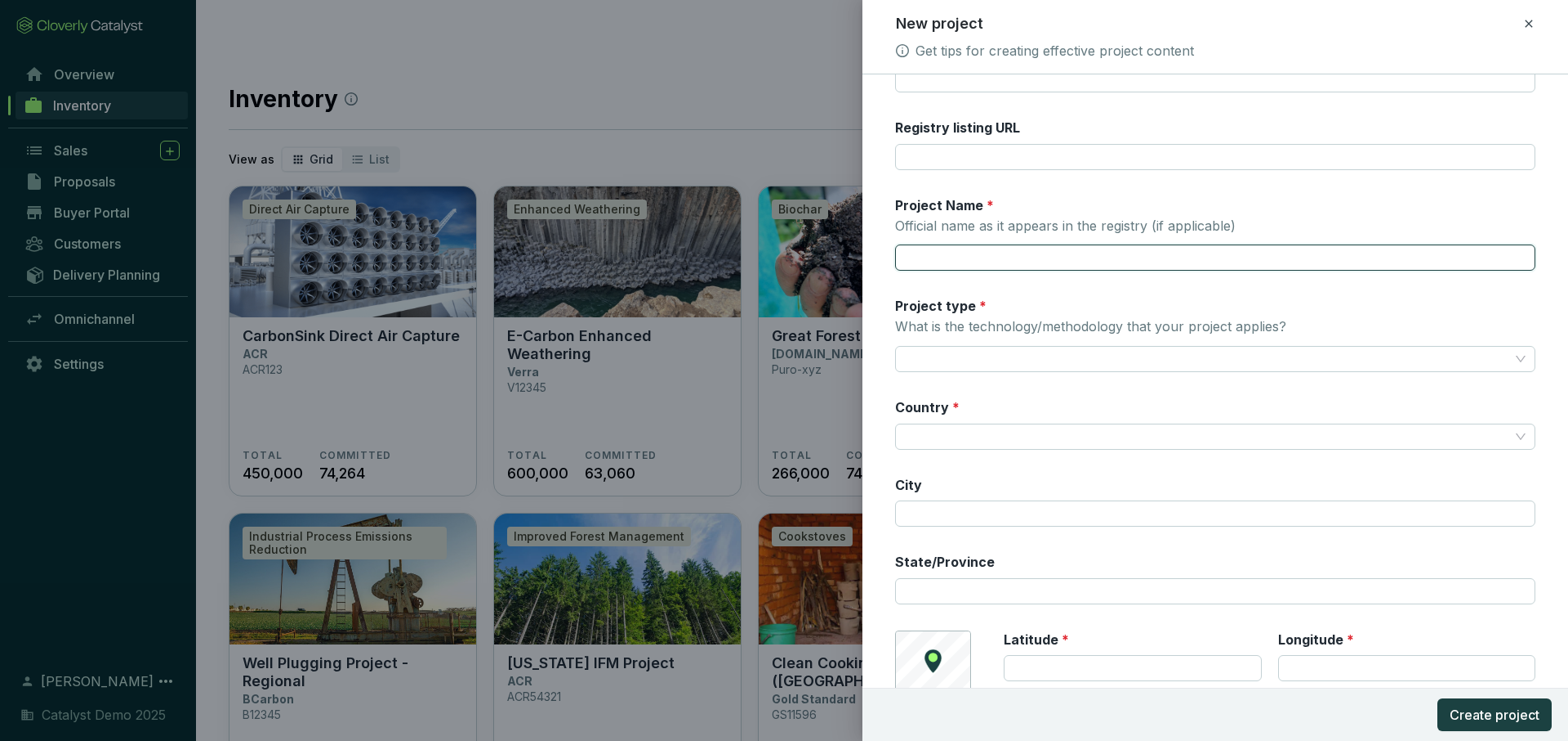
click at [958, 255] on input "Project Name * Official name as it appears in the registry (if applicable)" at bounding box center [1215, 257] width 640 height 26
type input "biochar 2027"
click at [1005, 359] on input "Project type * What is the technology/methodology that your project applies?" at bounding box center [1207, 358] width 604 height 24
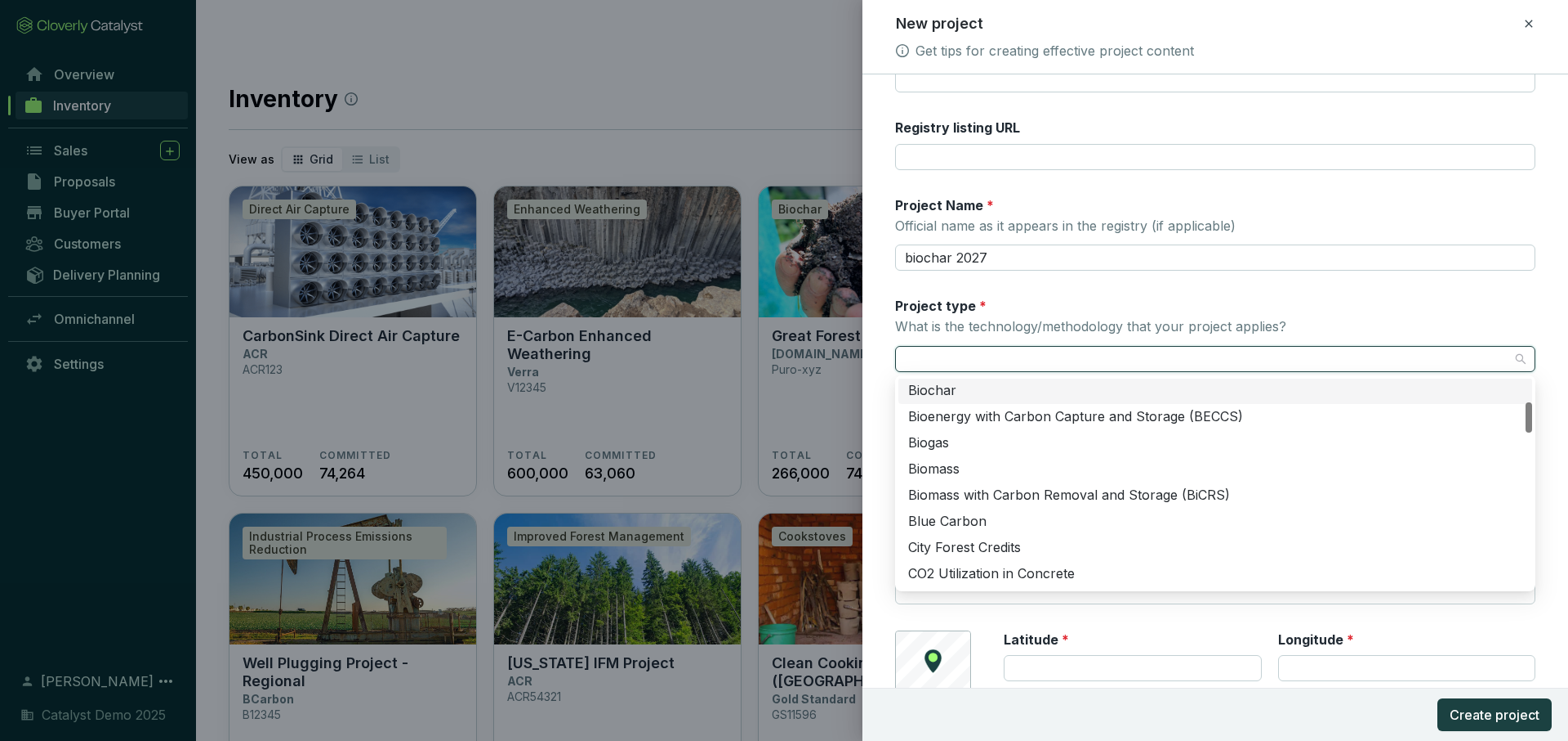
scroll to position [153, 0]
click at [968, 399] on div "Biochar" at bounding box center [1215, 395] width 614 height 18
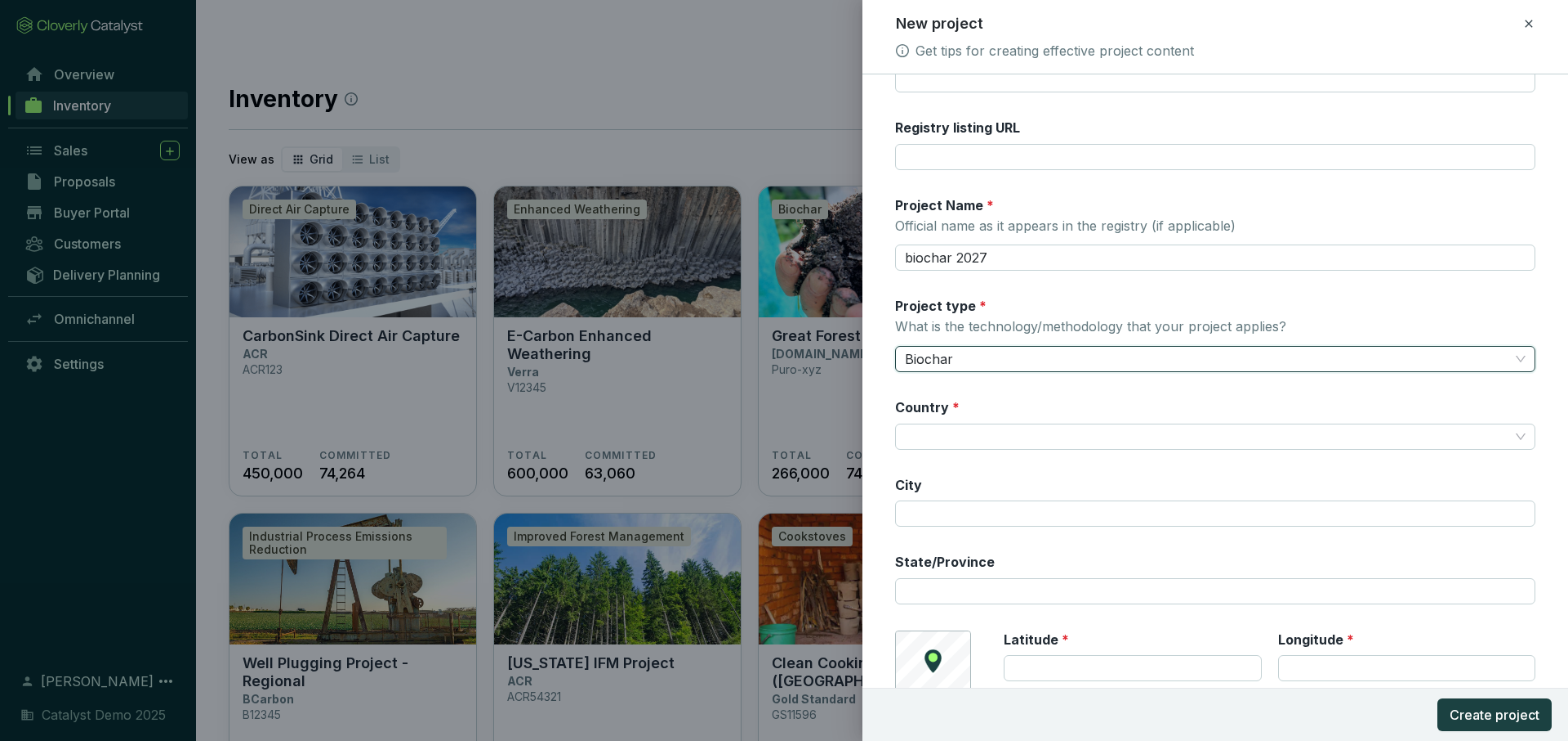
scroll to position [210, 0]
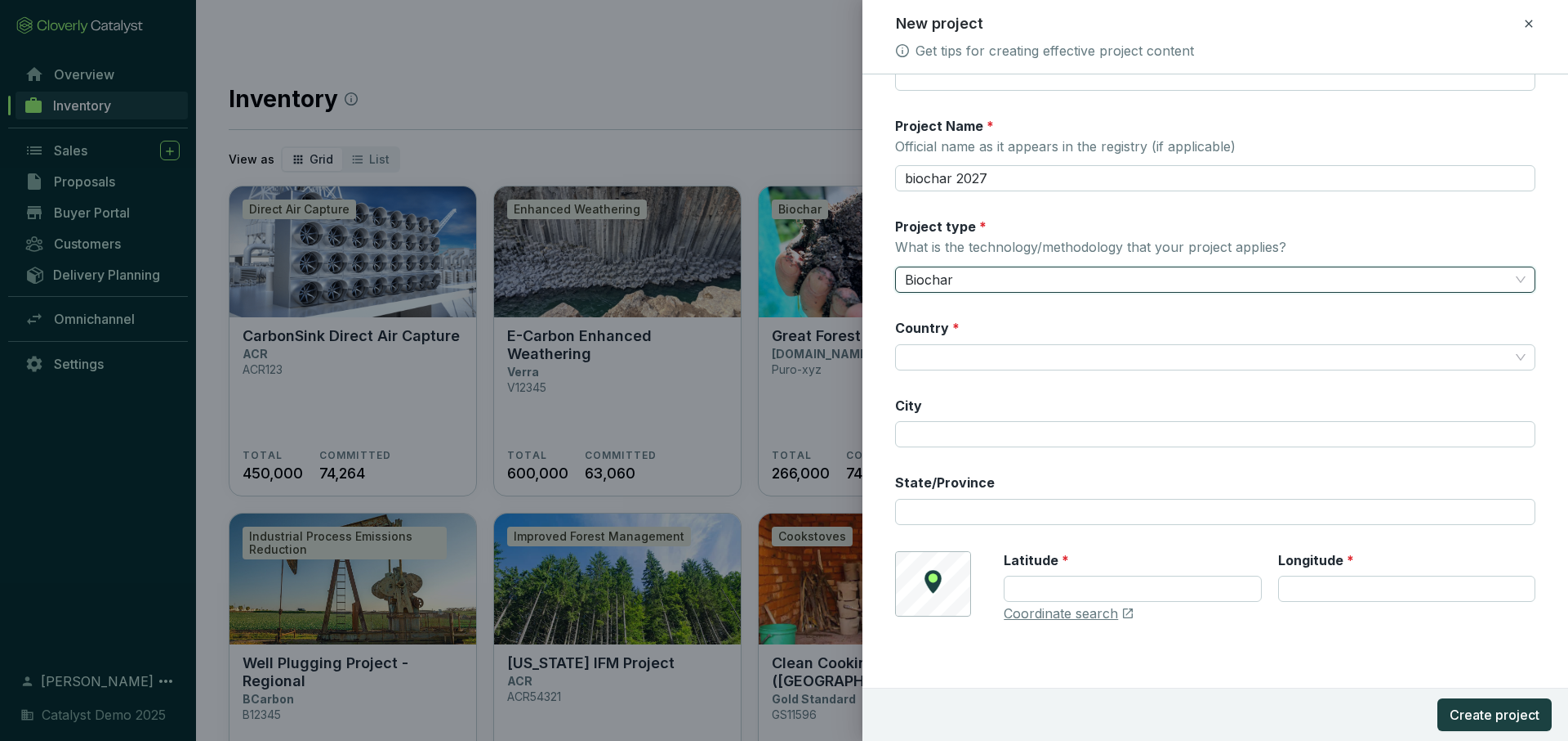
click at [1121, 22] on icon at bounding box center [1529, 23] width 7 height 7
click at [1121, 92] on span "Discard" at bounding box center [1411, 94] width 43 height 16
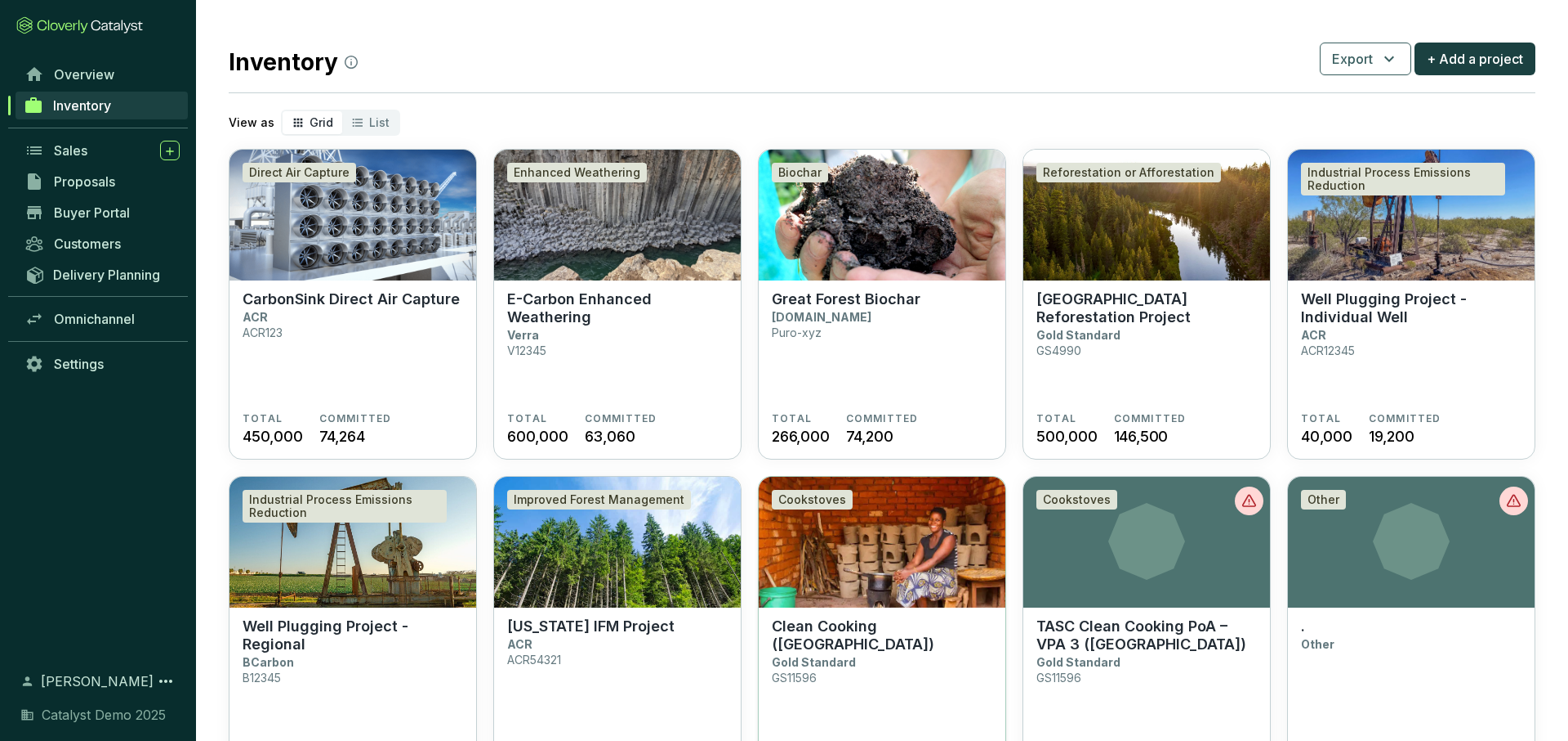
scroll to position [51, 0]
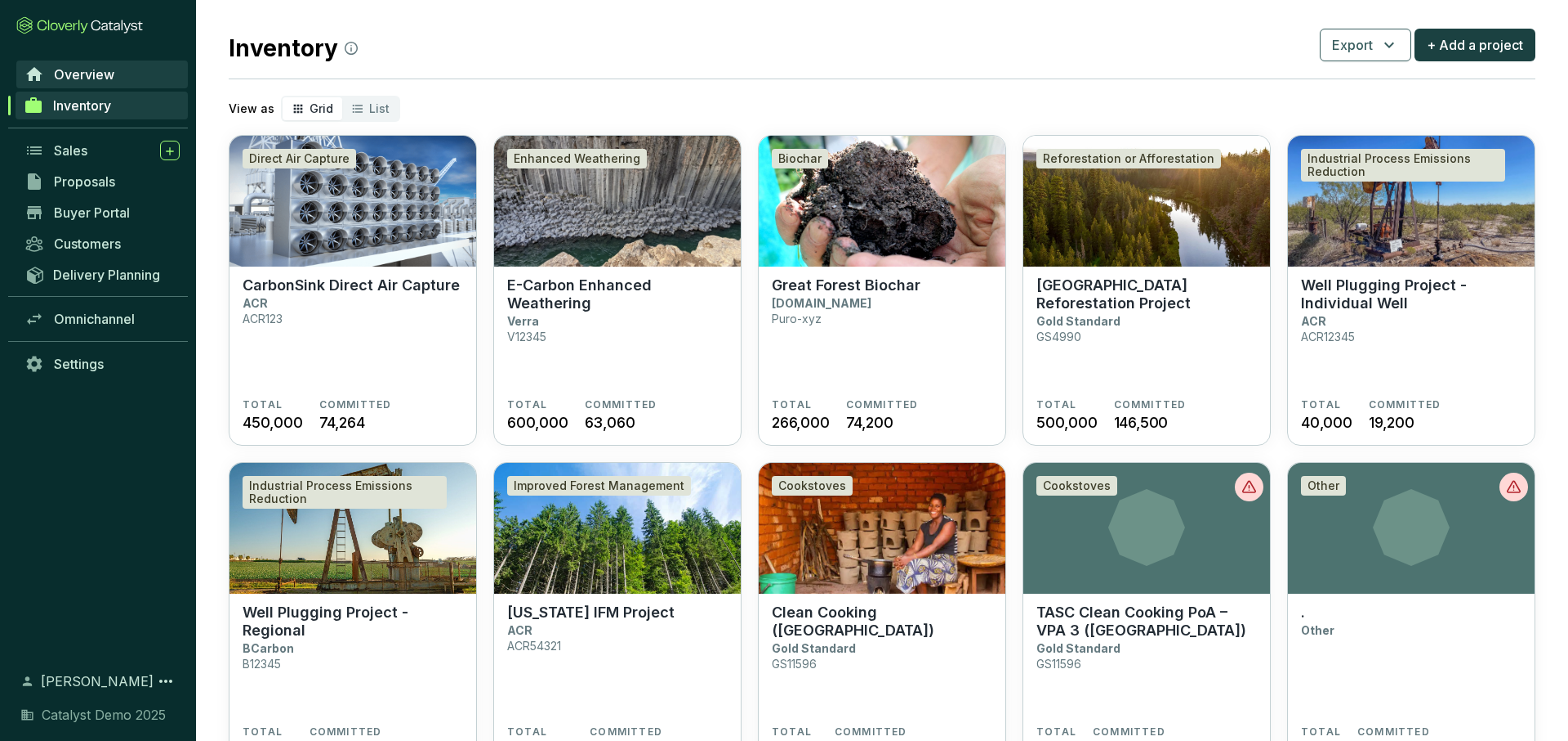
click at [105, 70] on span "Overview" at bounding box center [84, 74] width 61 height 16
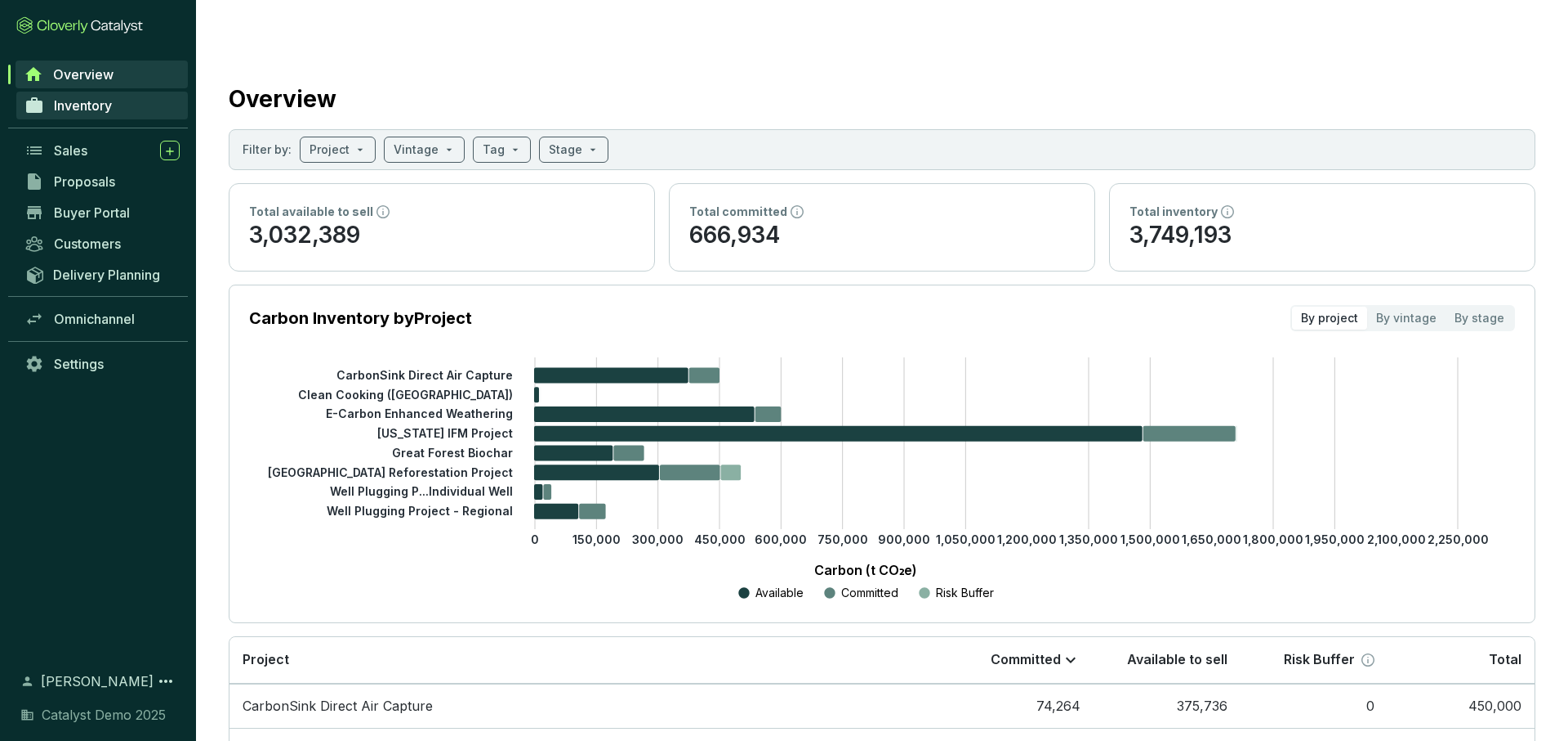
click at [98, 107] on span "Inventory" at bounding box center [83, 105] width 58 height 16
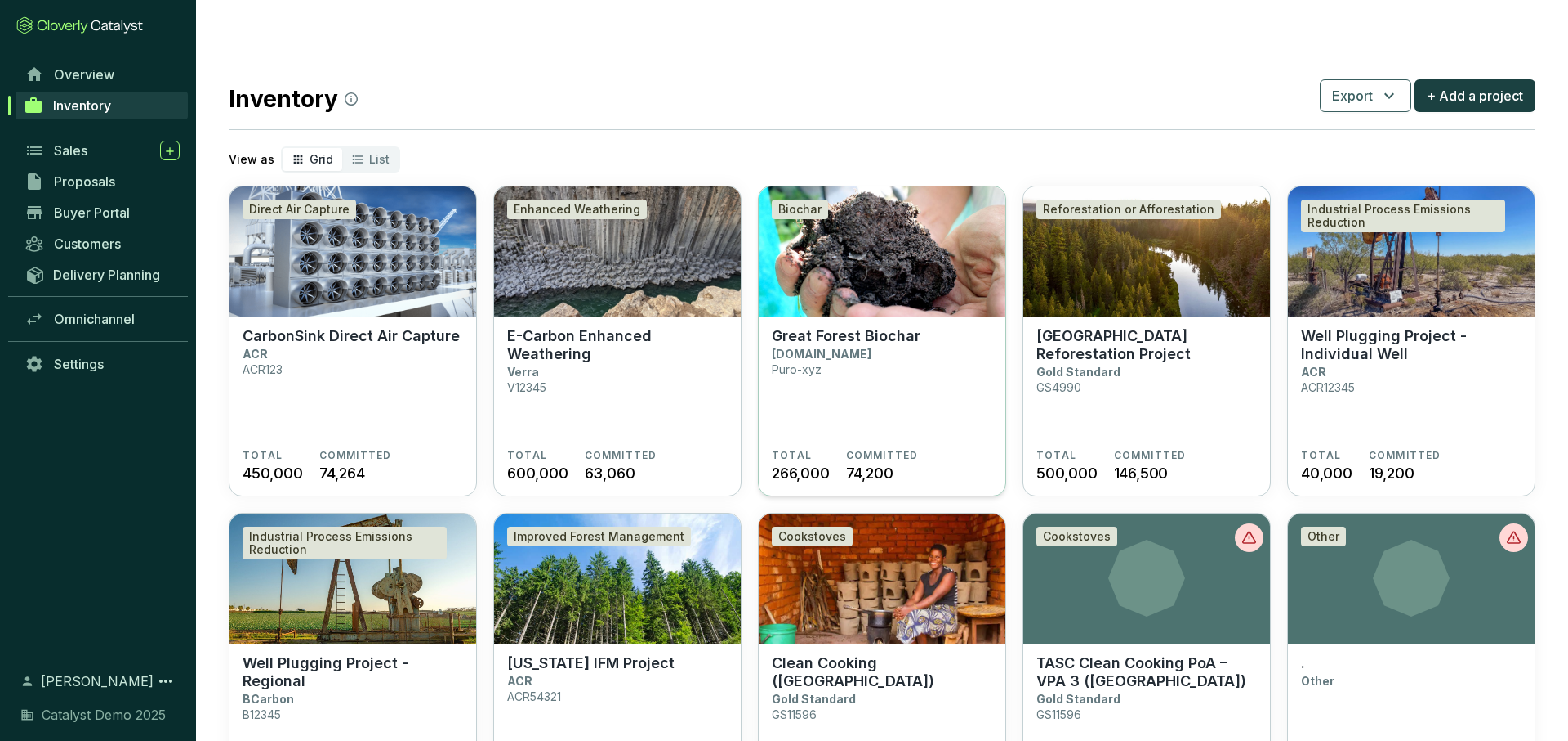
click at [872, 367] on section "Great Forest Biochar Puro.earth Puro-xyz" at bounding box center [883, 387] width 221 height 122
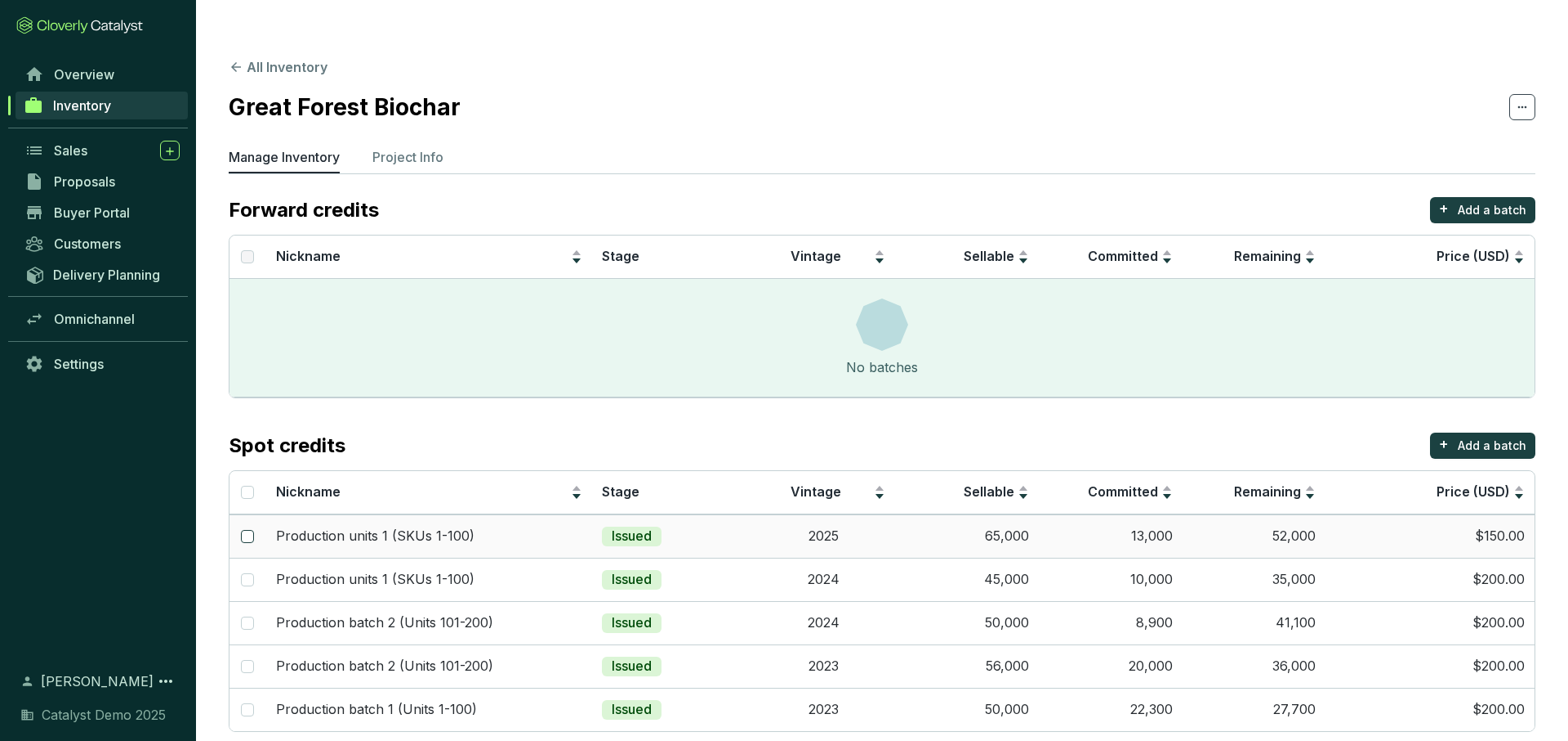
click at [248, 530] on input "checkbox" at bounding box center [248, 536] width 13 height 13
checkbox input "true"
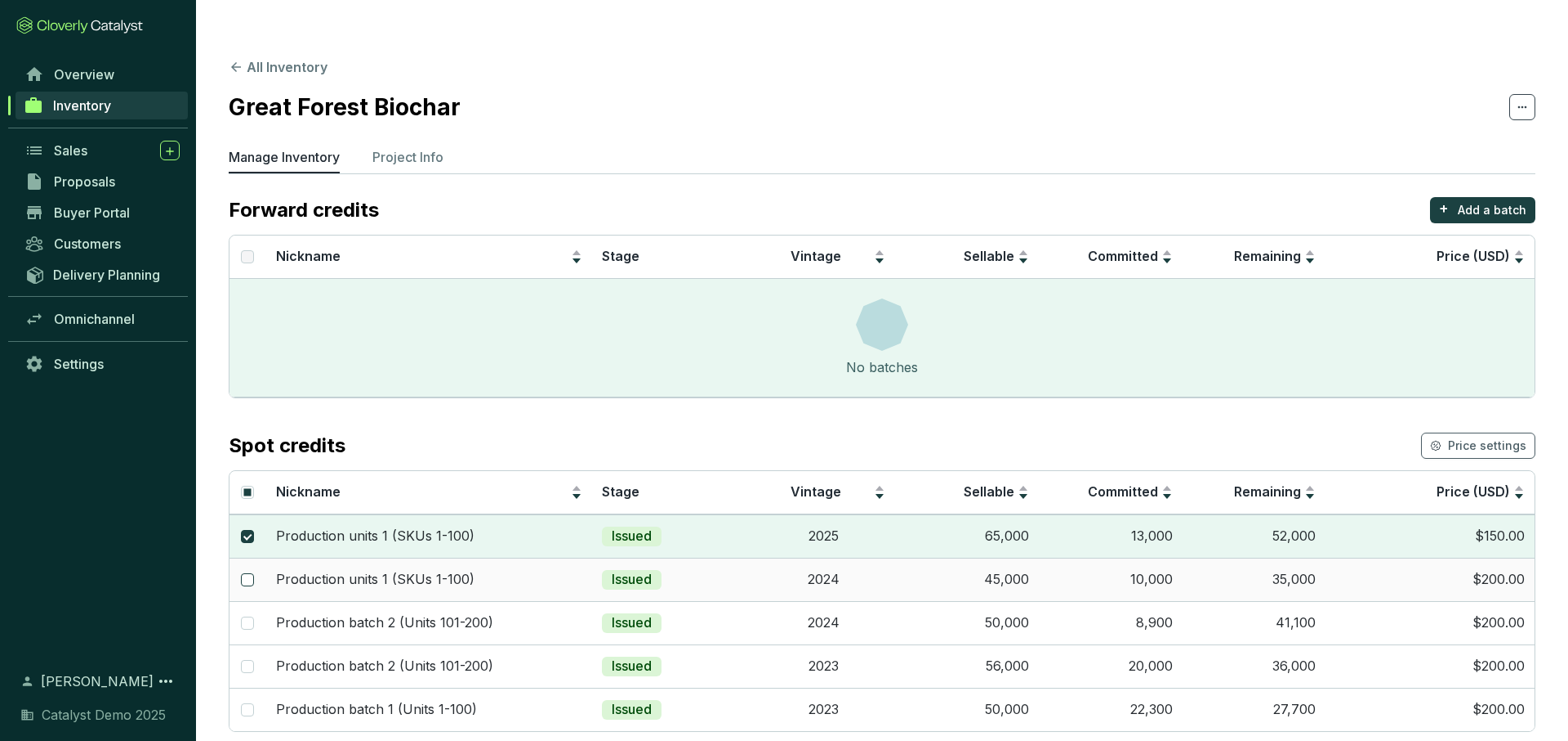
click at [243, 573] on input "checkbox" at bounding box center [248, 579] width 13 height 13
checkbox input "true"
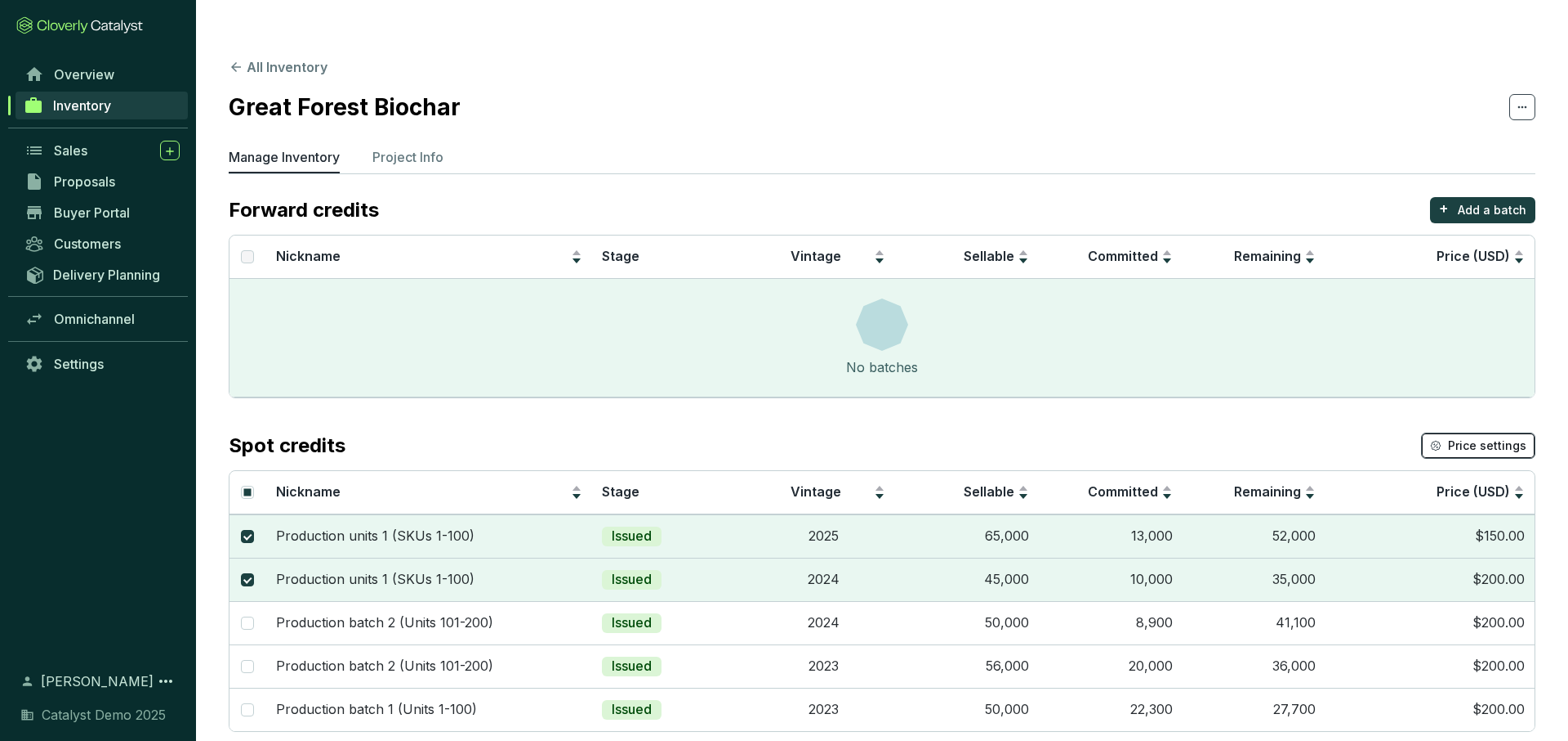
click at [1471, 432] on button "Price settings" at bounding box center [1478, 445] width 114 height 26
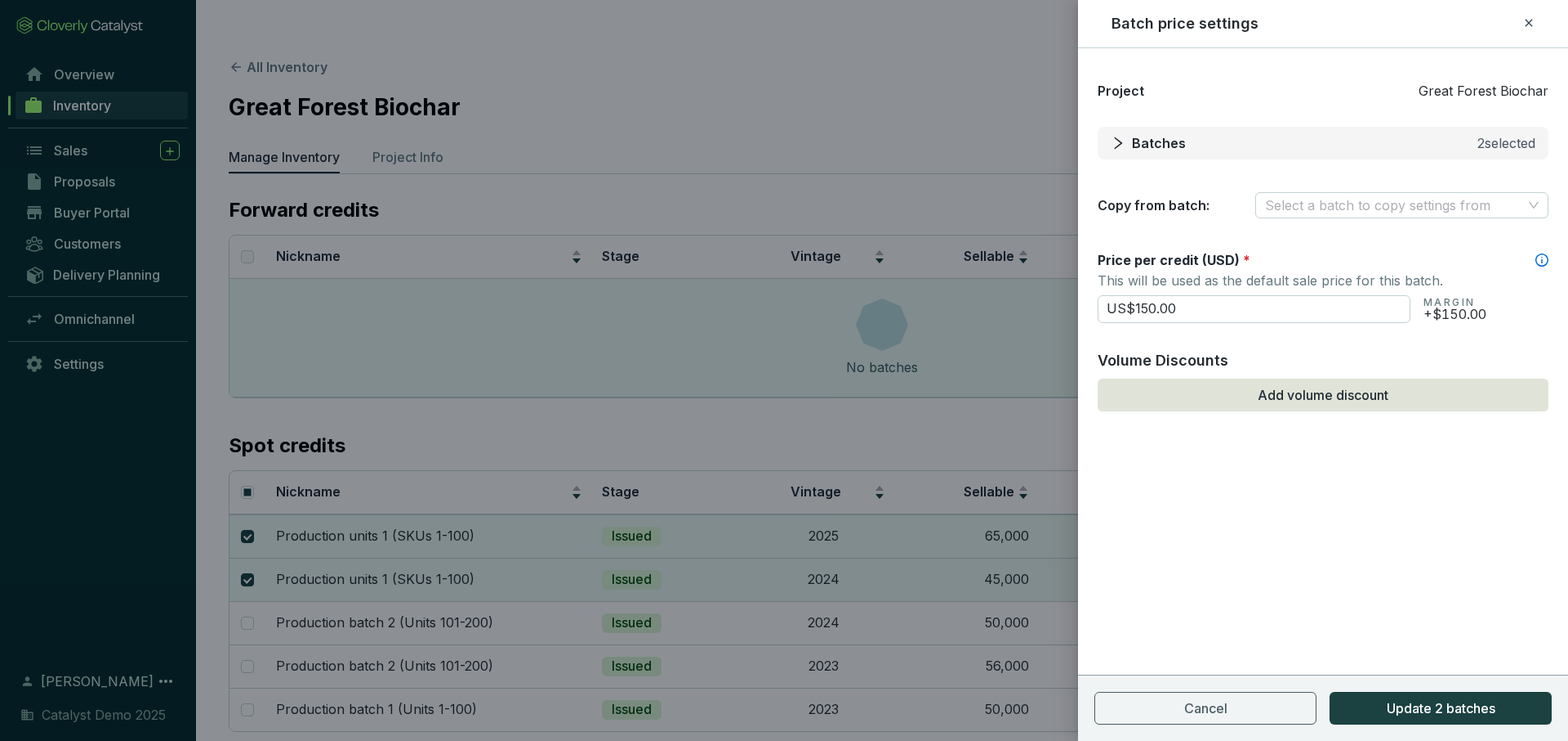
click at [1137, 140] on span "Batches" at bounding box center [1159, 142] width 54 height 20
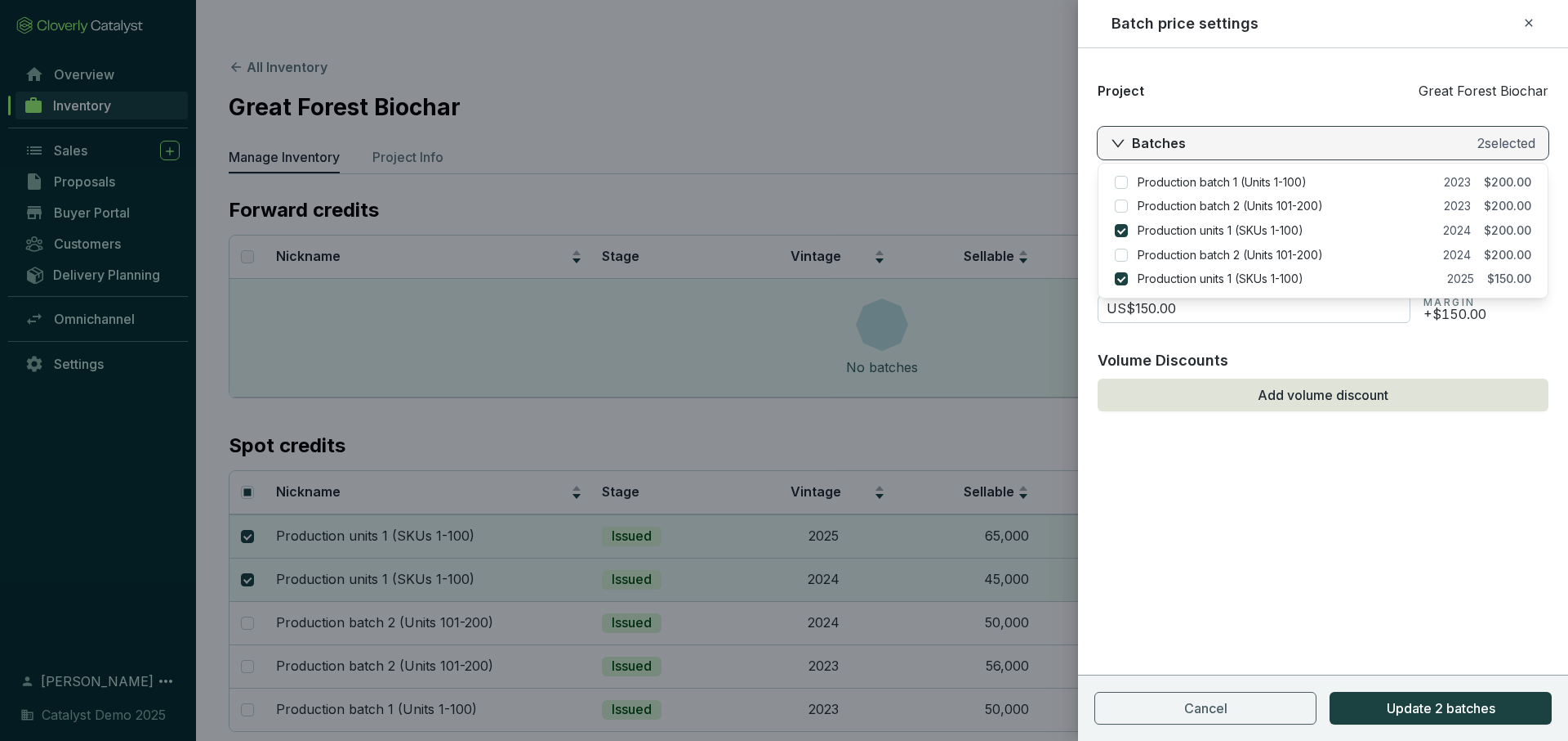
click at [1102, 138] on button "Batches 2 selected" at bounding box center [1323, 142] width 451 height 33
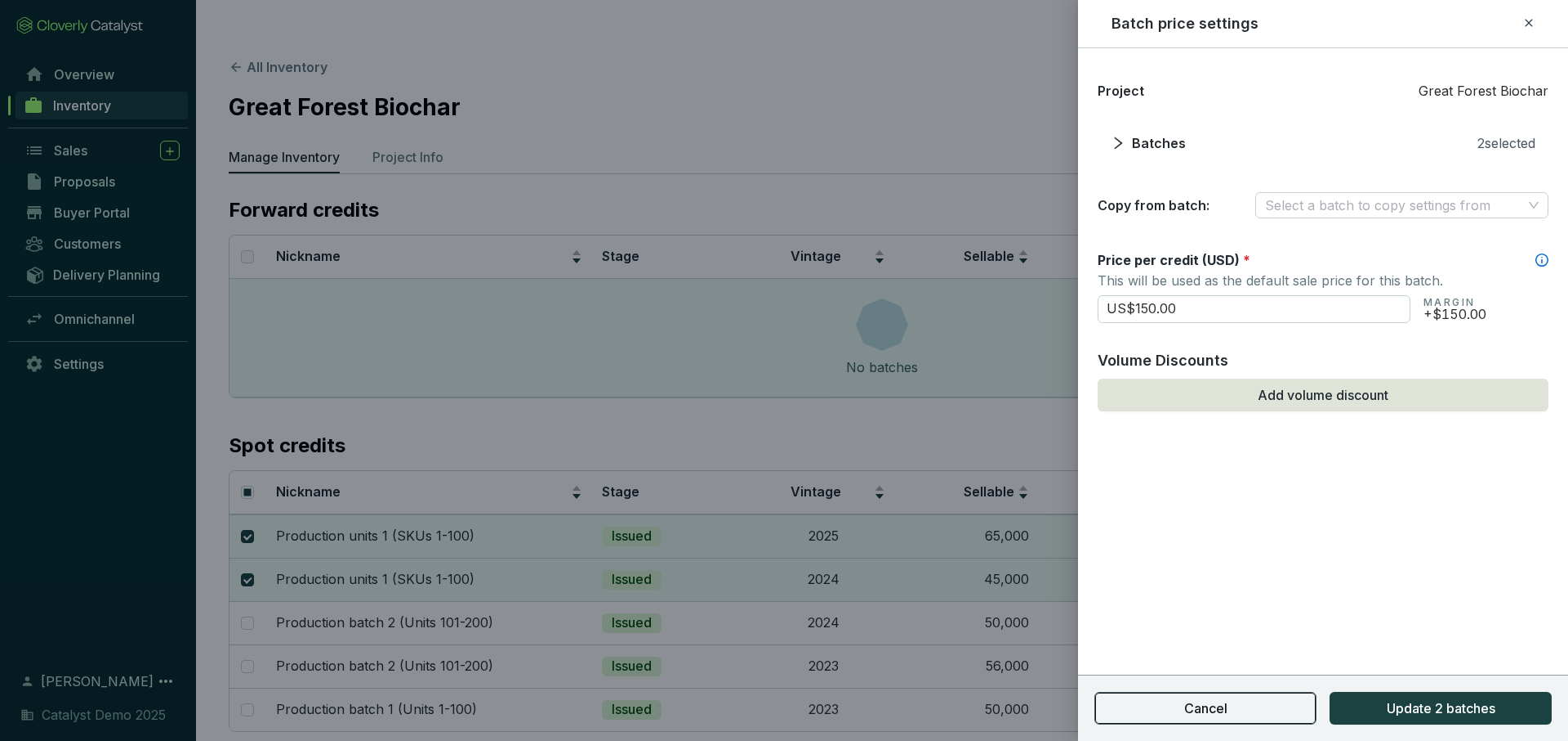
click at [1185, 714] on span "Cancel" at bounding box center [1206, 707] width 43 height 20
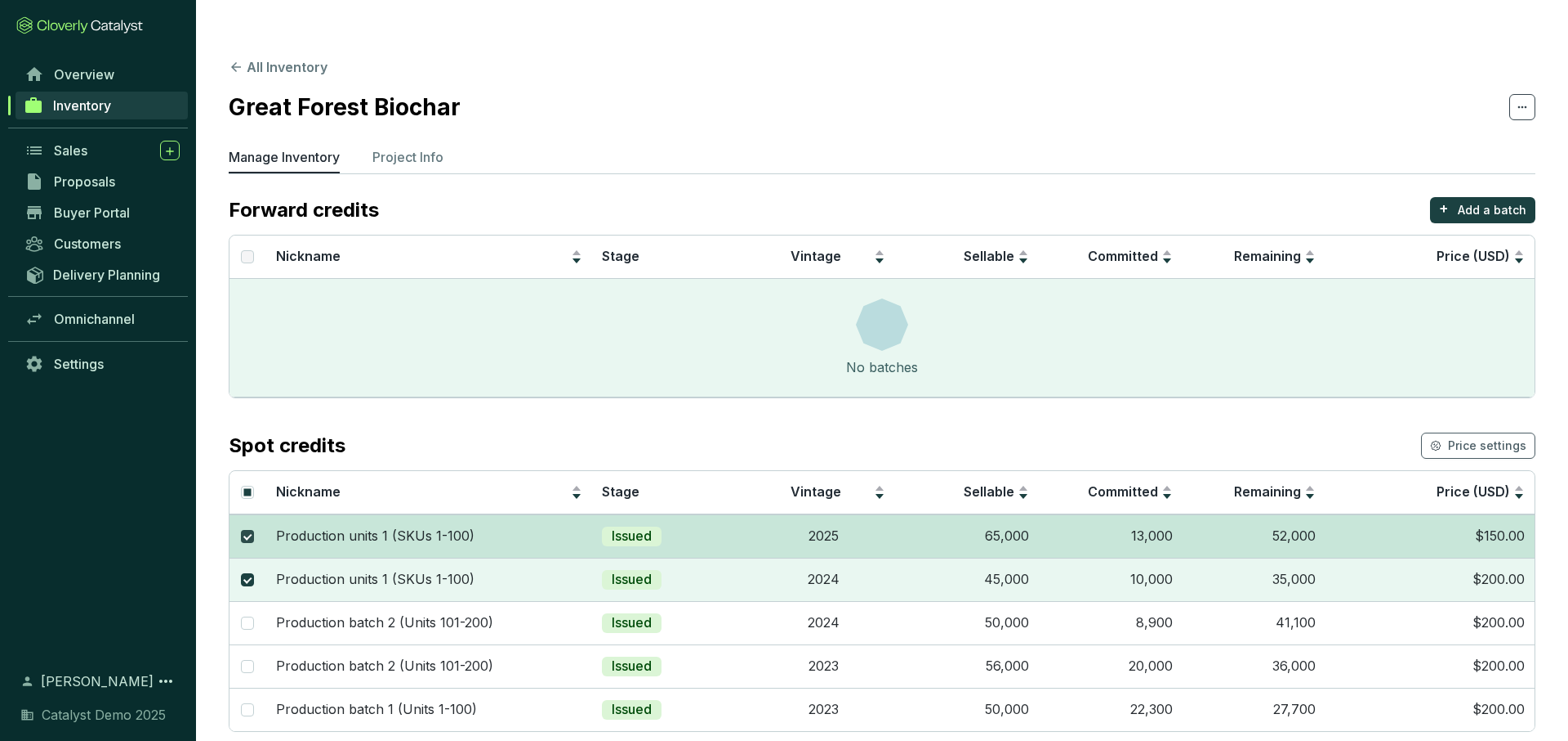
click at [249, 530] on input "checkbox" at bounding box center [248, 536] width 13 height 13
checkbox input "false"
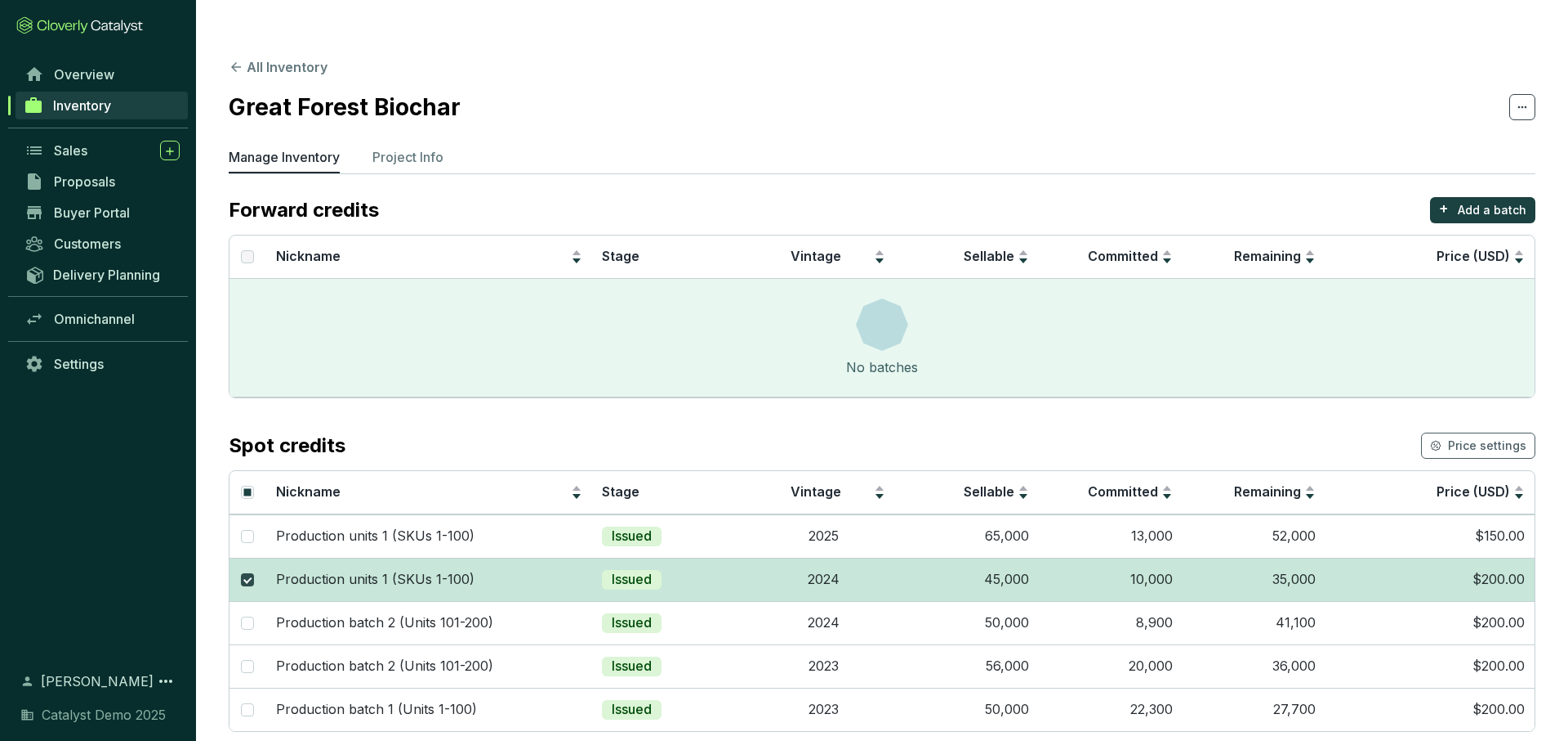
click at [249, 573] on input "checkbox" at bounding box center [248, 579] width 13 height 13
checkbox input "false"
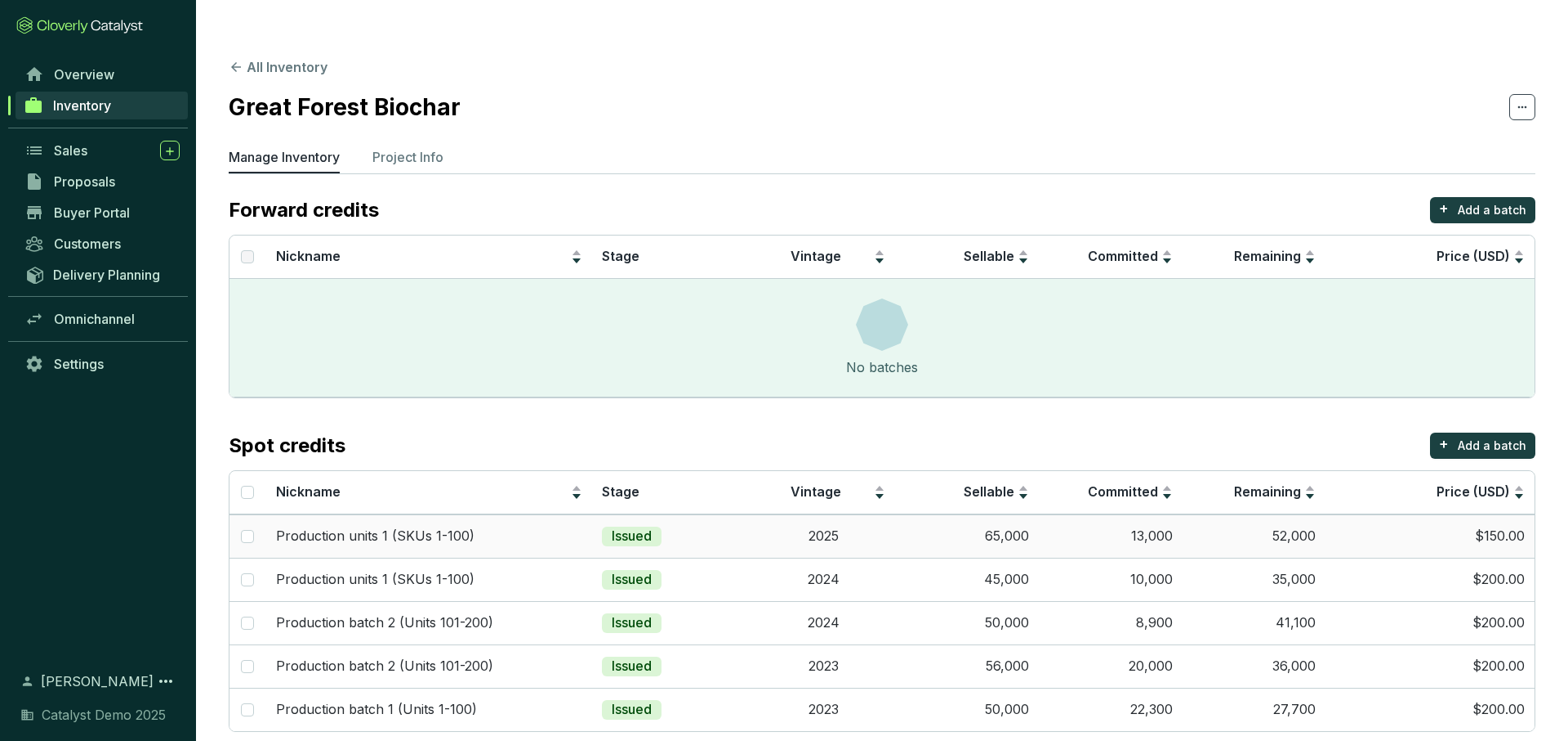
click at [746, 515] on td "Issued" at bounding box center [671, 536] width 159 height 43
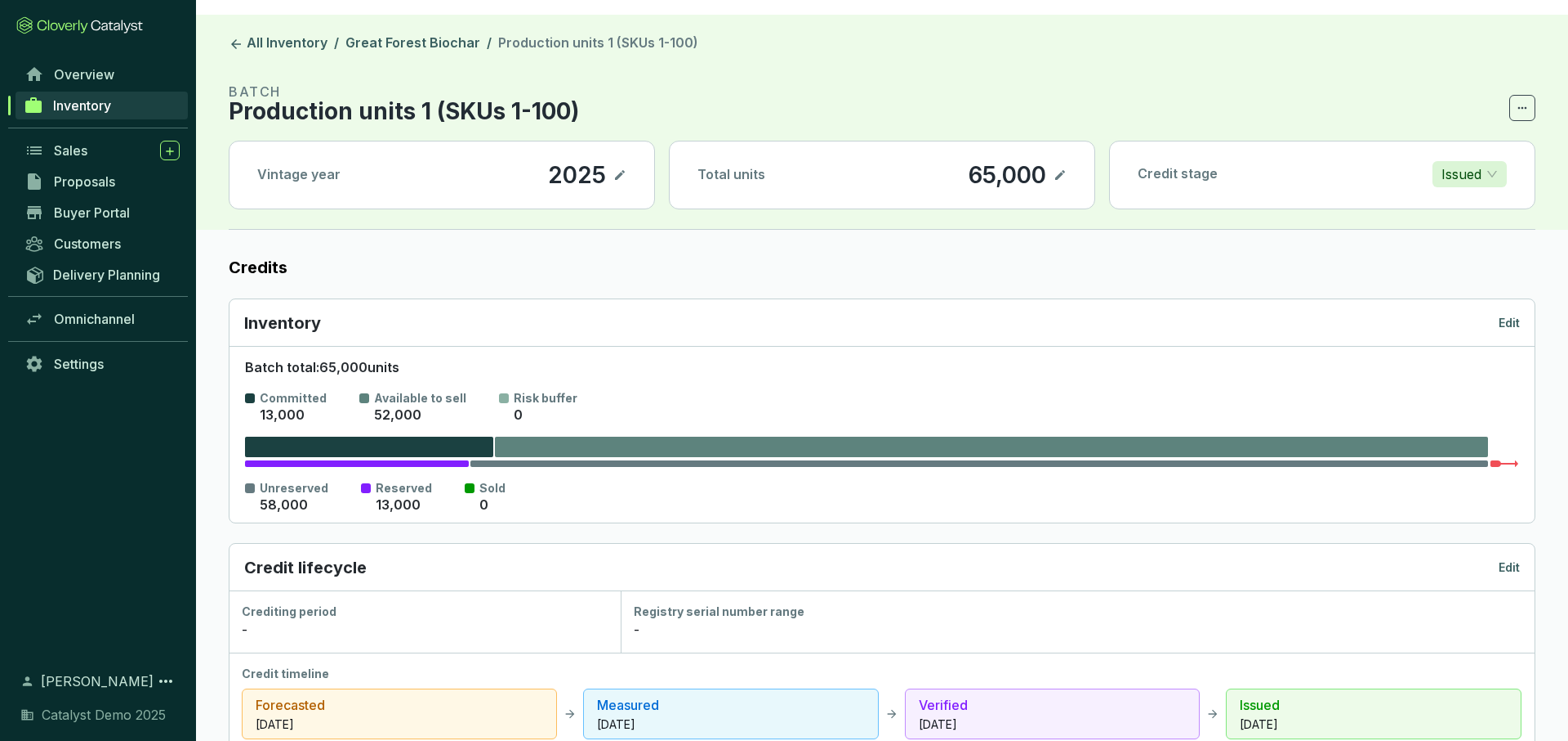
scroll to position [17, 0]
click at [1470, 163] on p "Issued" at bounding box center [1461, 175] width 40 height 24
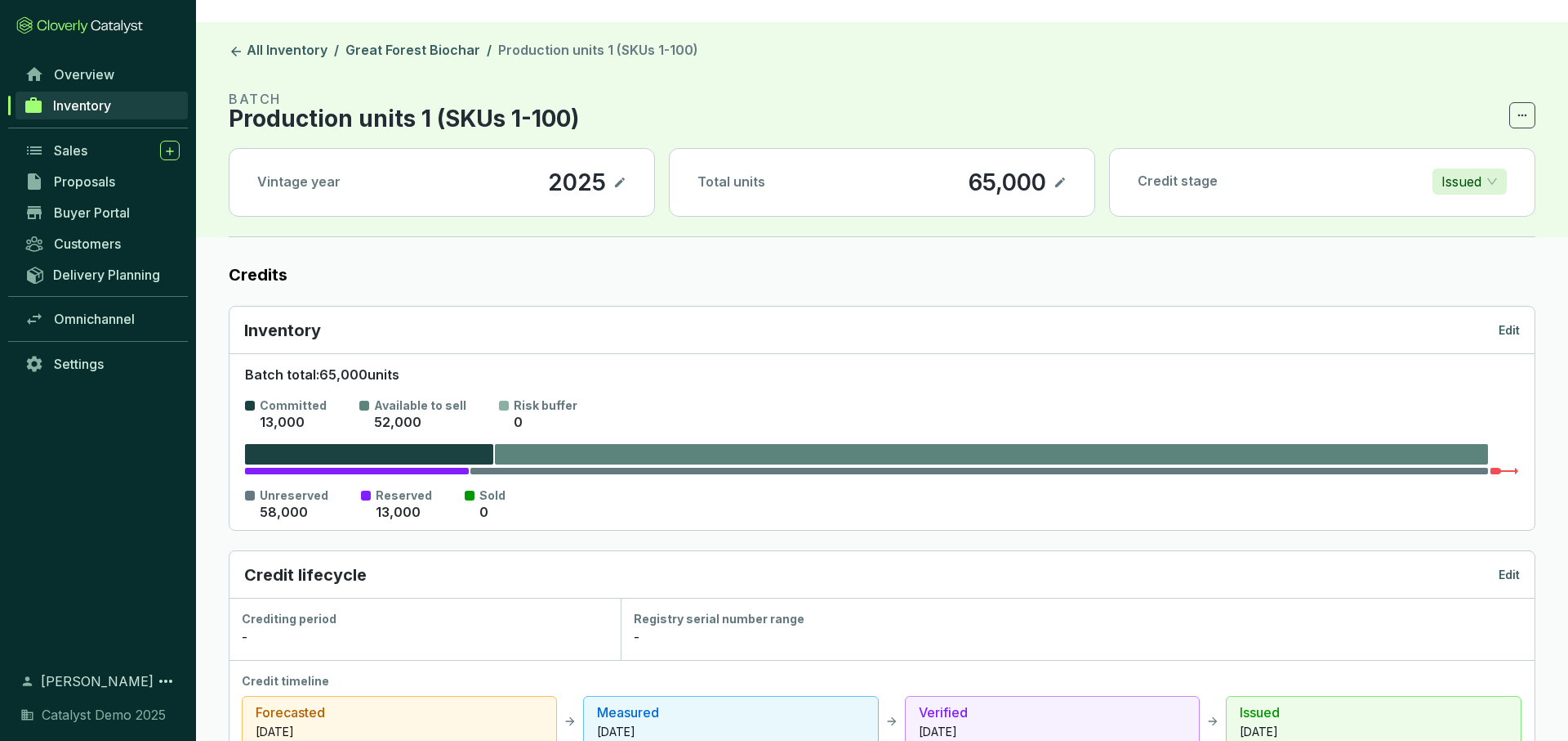
scroll to position [0, 0]
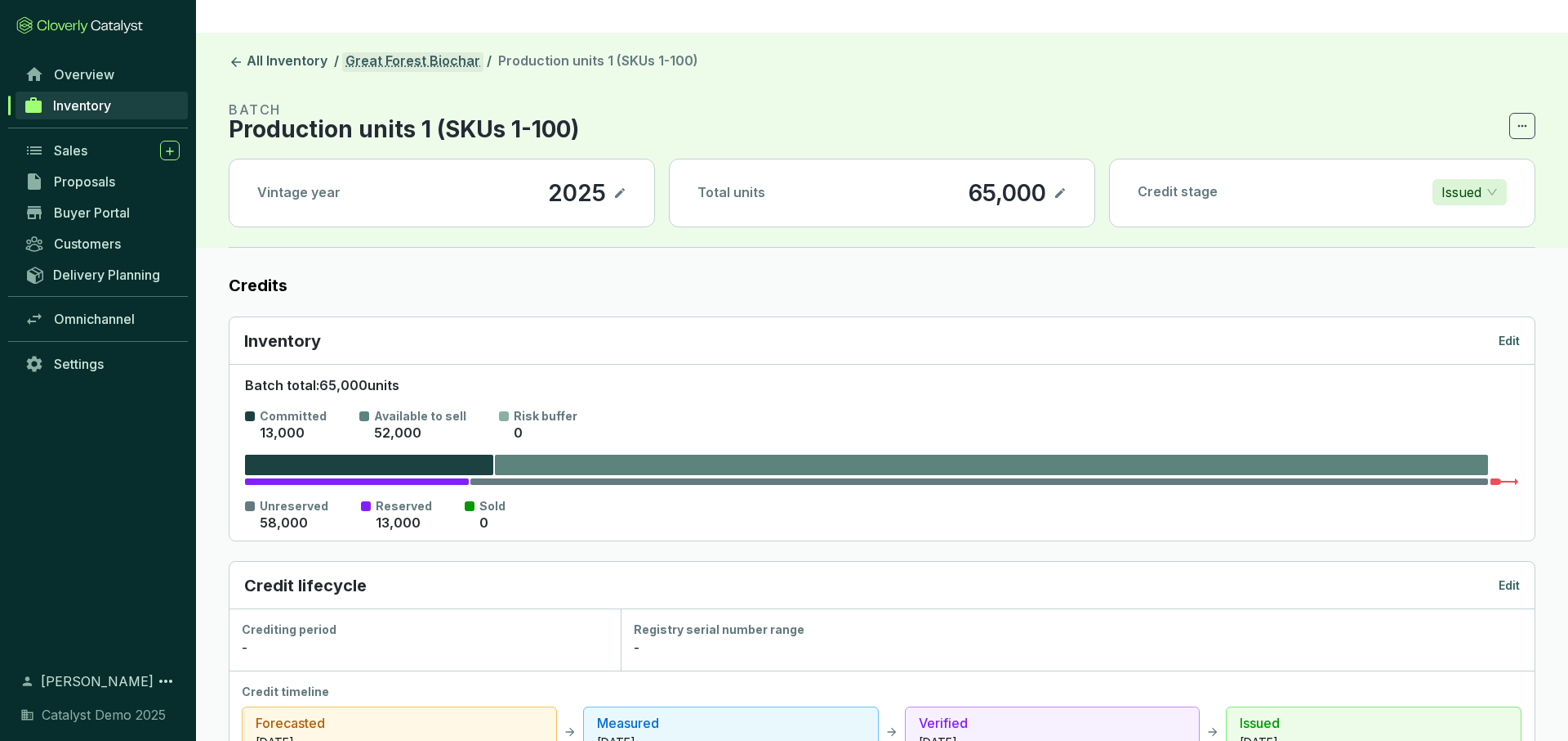
click at [410, 52] on link "Great Forest Biochar" at bounding box center [412, 62] width 141 height 20
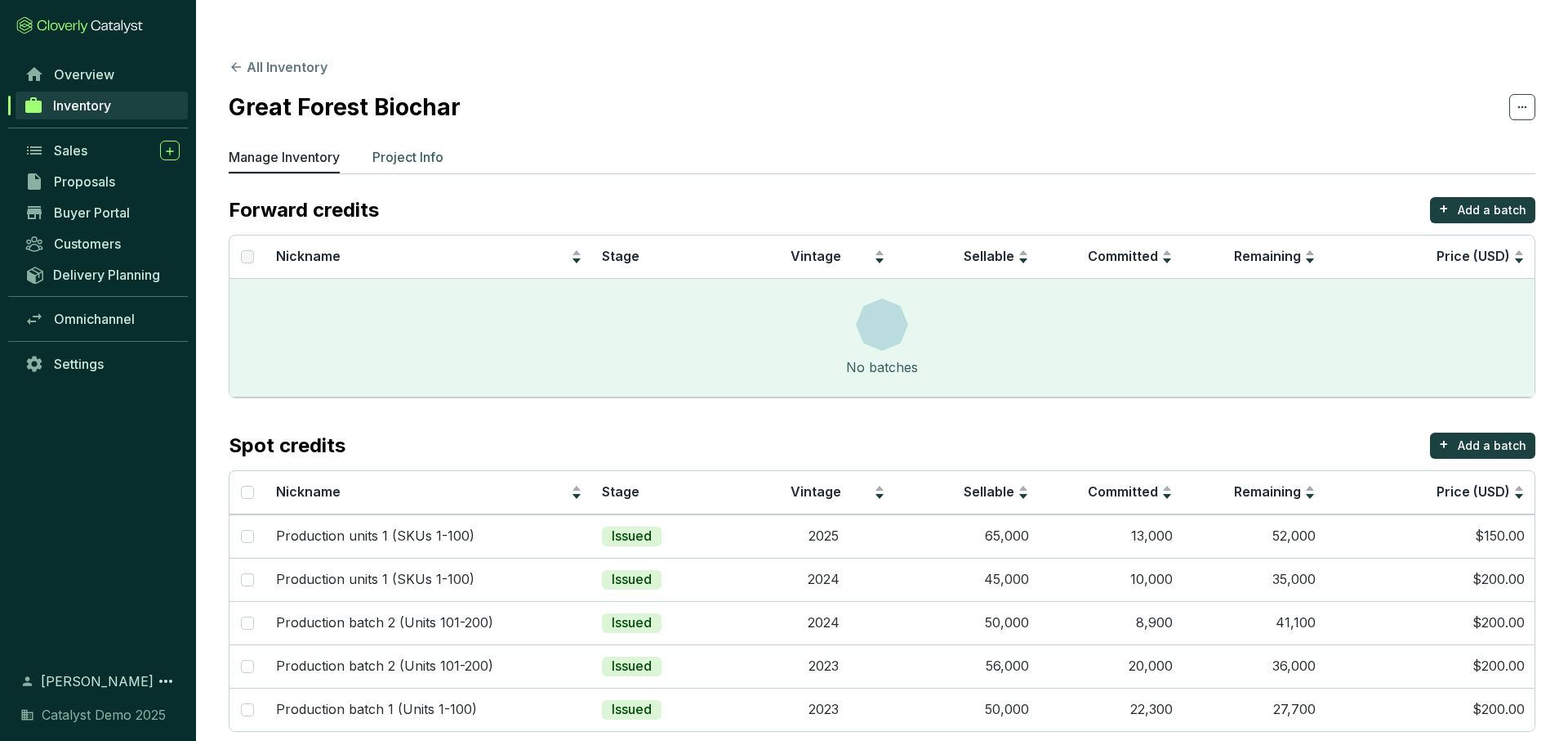
click at [410, 147] on p "Project Info" at bounding box center [408, 156] width 71 height 20
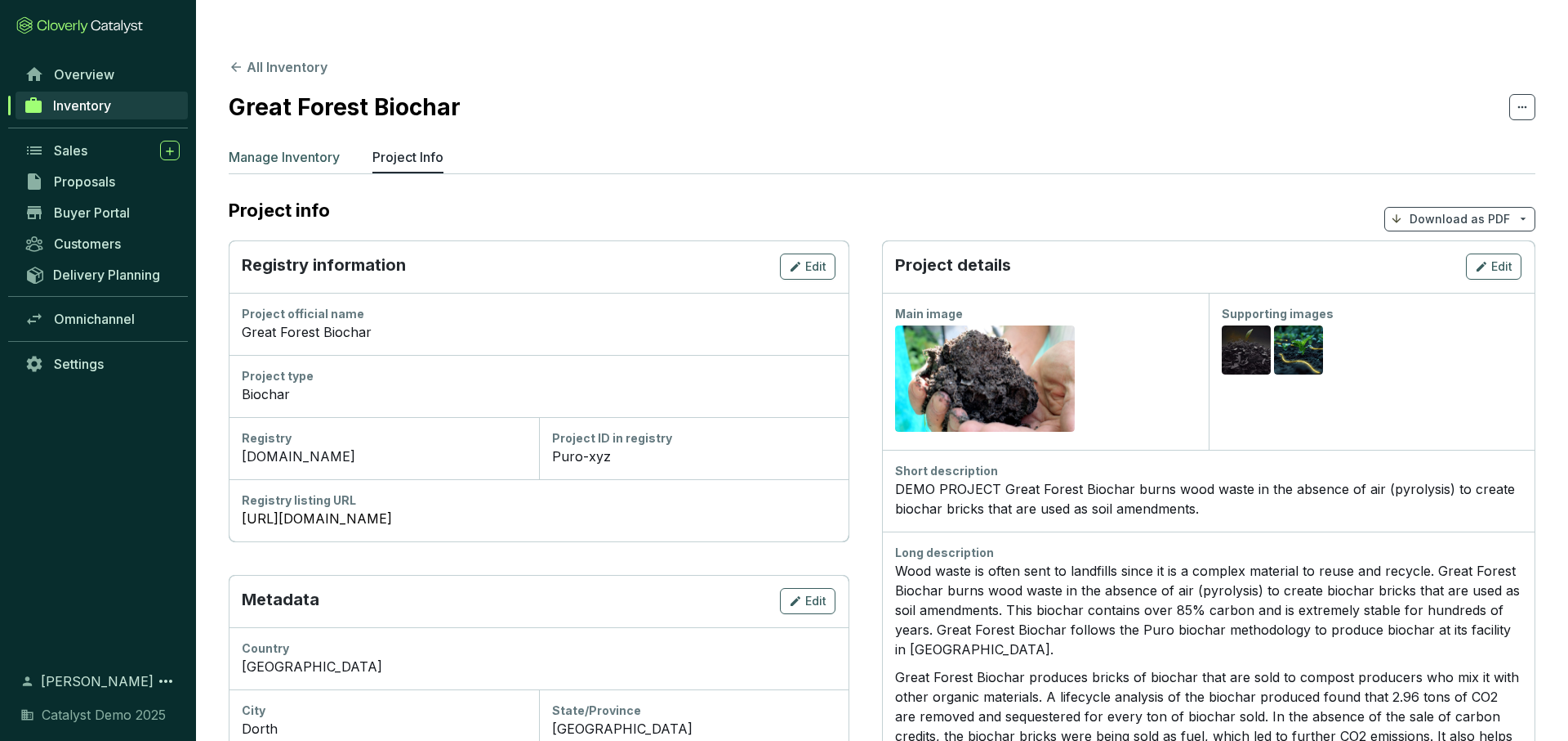
click at [299, 147] on p "Manage Inventory" at bounding box center [284, 156] width 111 height 20
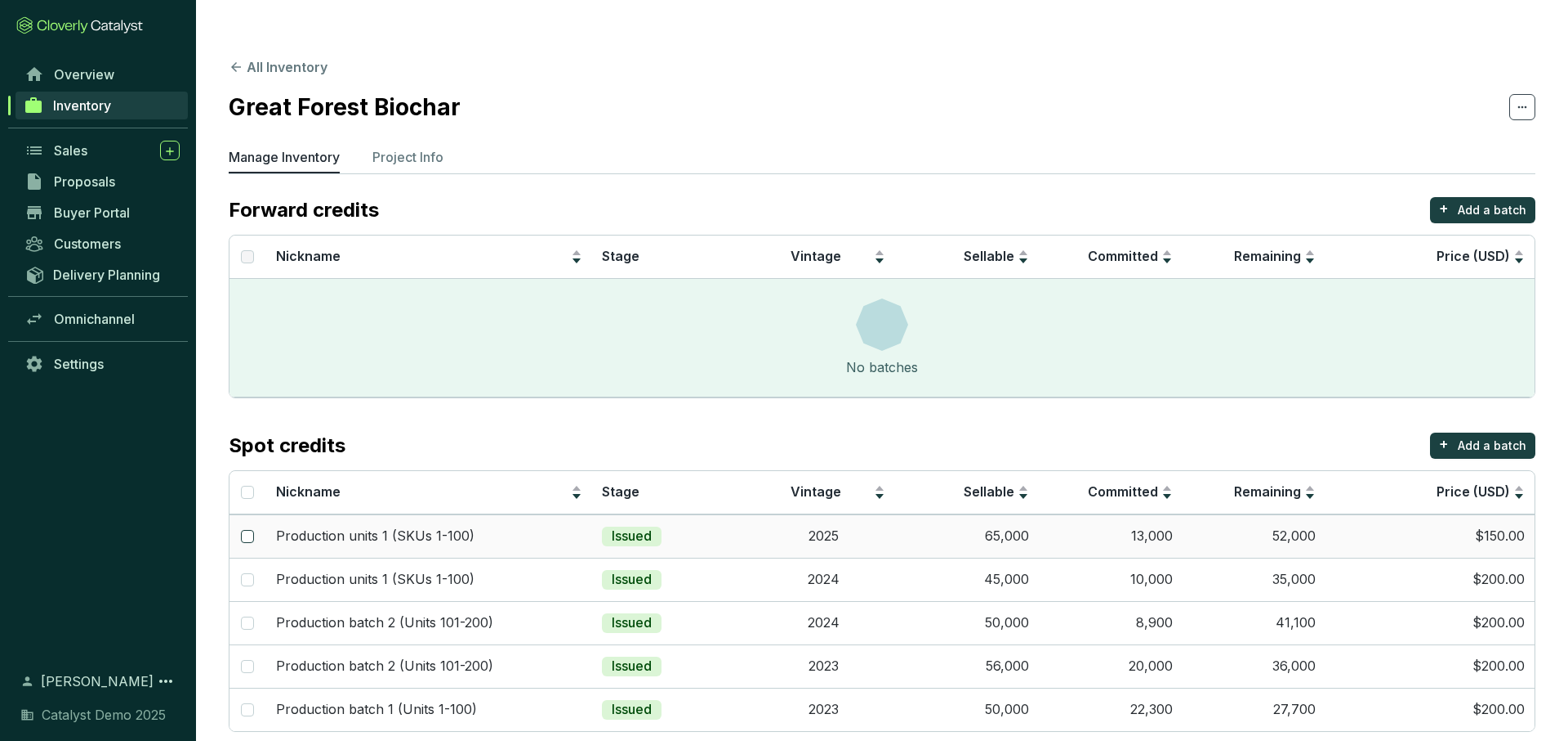
click at [244, 530] on input "checkbox" at bounding box center [248, 536] width 13 height 13
checkbox input "true"
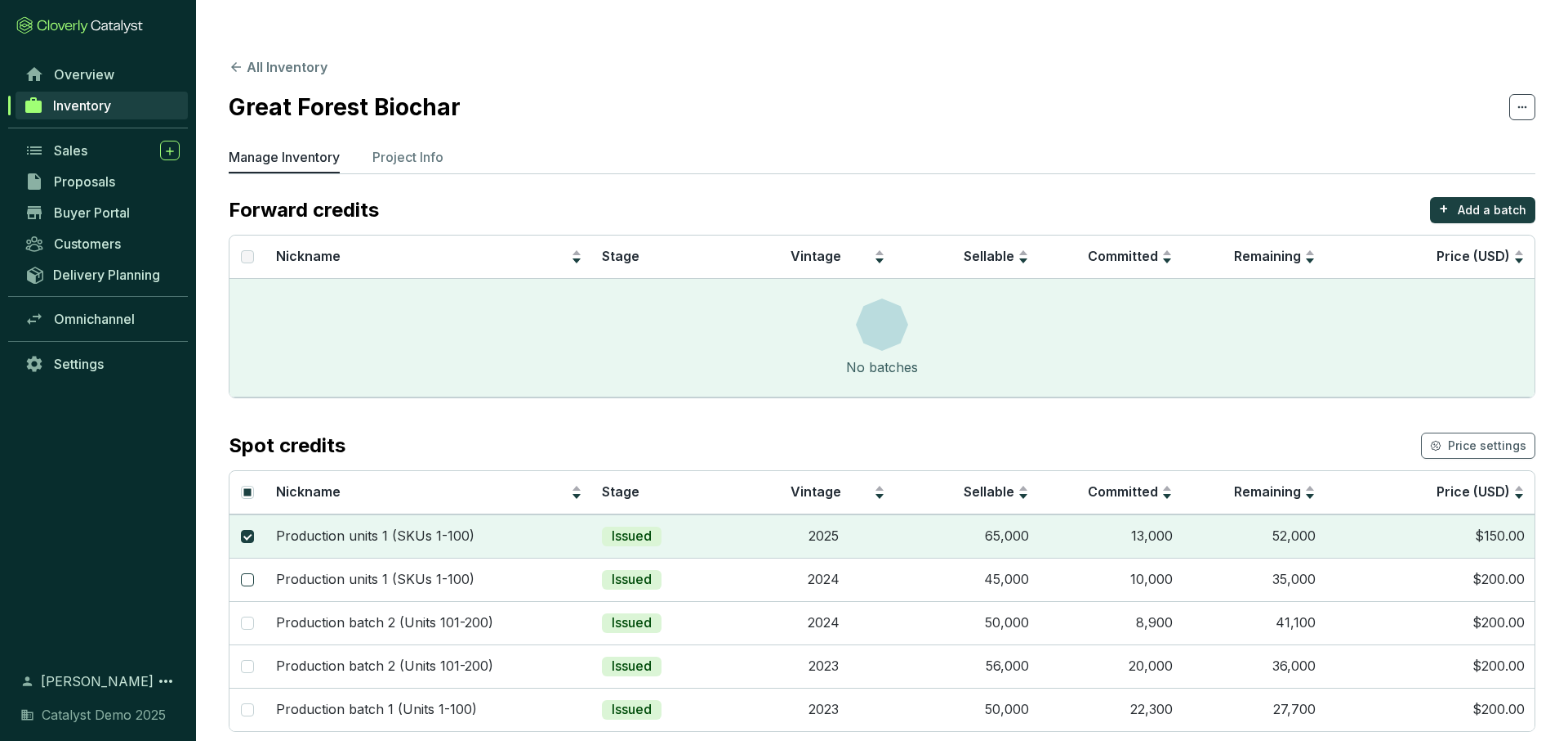
click at [250, 573] on input "checkbox" at bounding box center [248, 579] width 13 height 13
checkbox input "true"
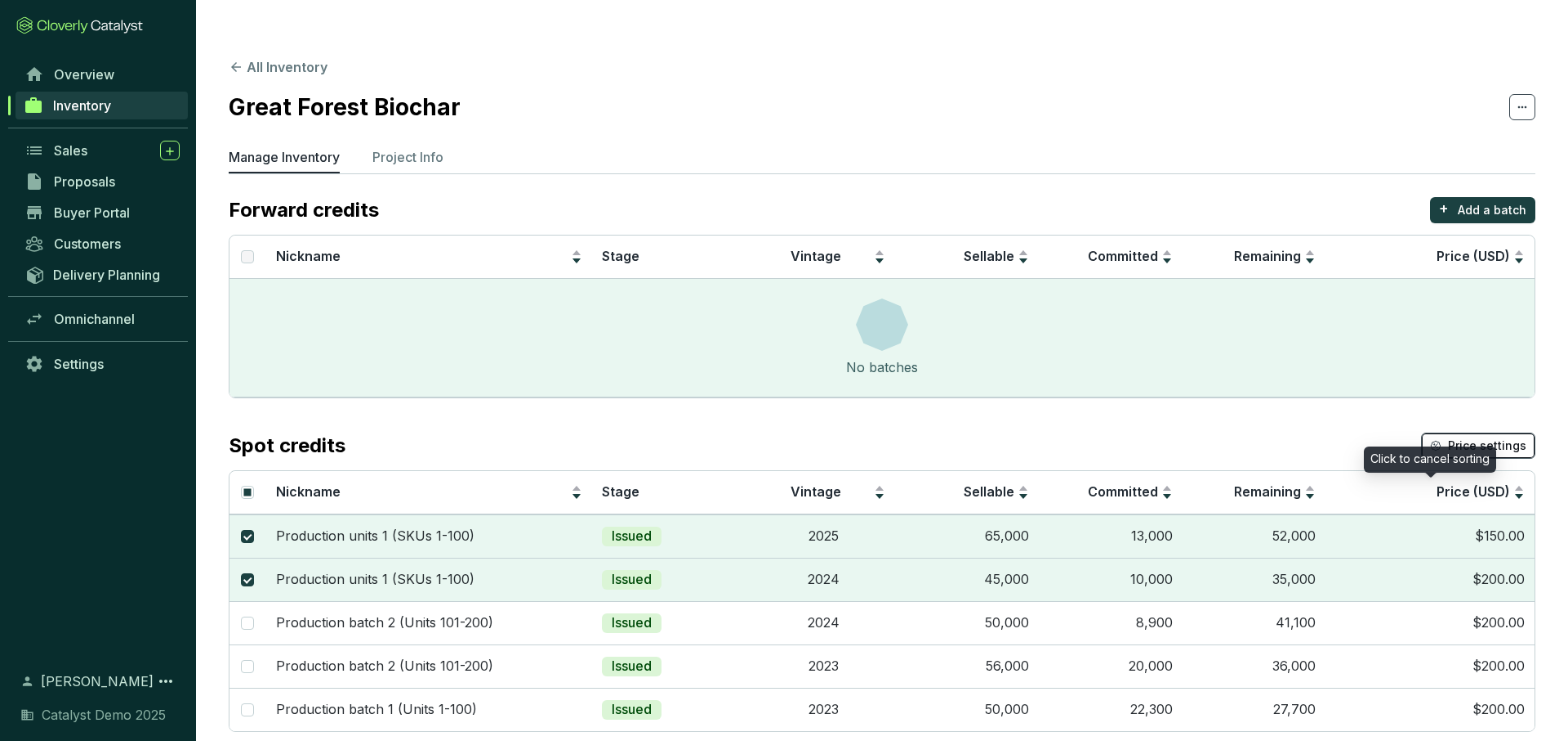
click at [1471, 437] on span "Price settings" at bounding box center [1488, 444] width 79 height 16
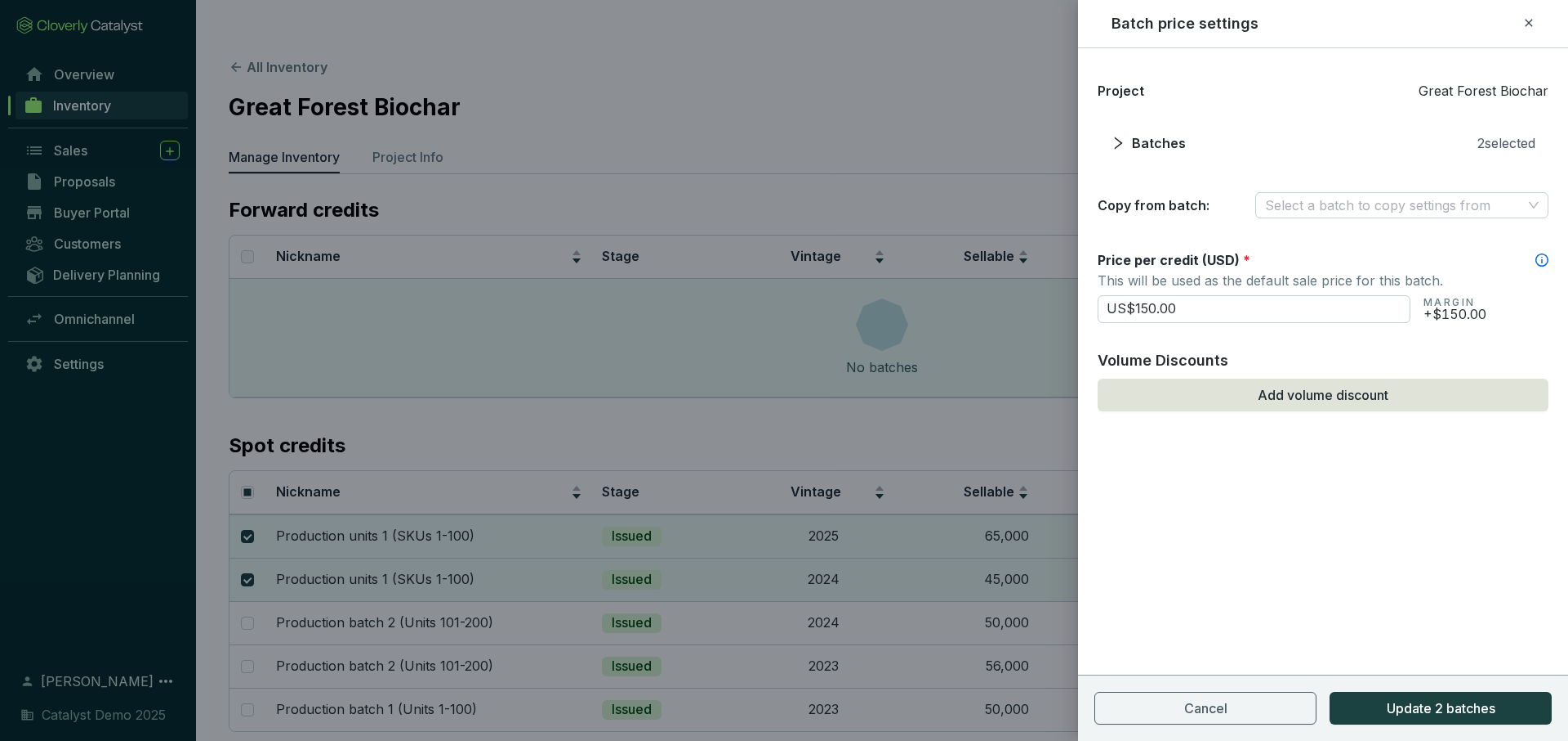
click at [1529, 23] on icon at bounding box center [1529, 22] width 7 height 7
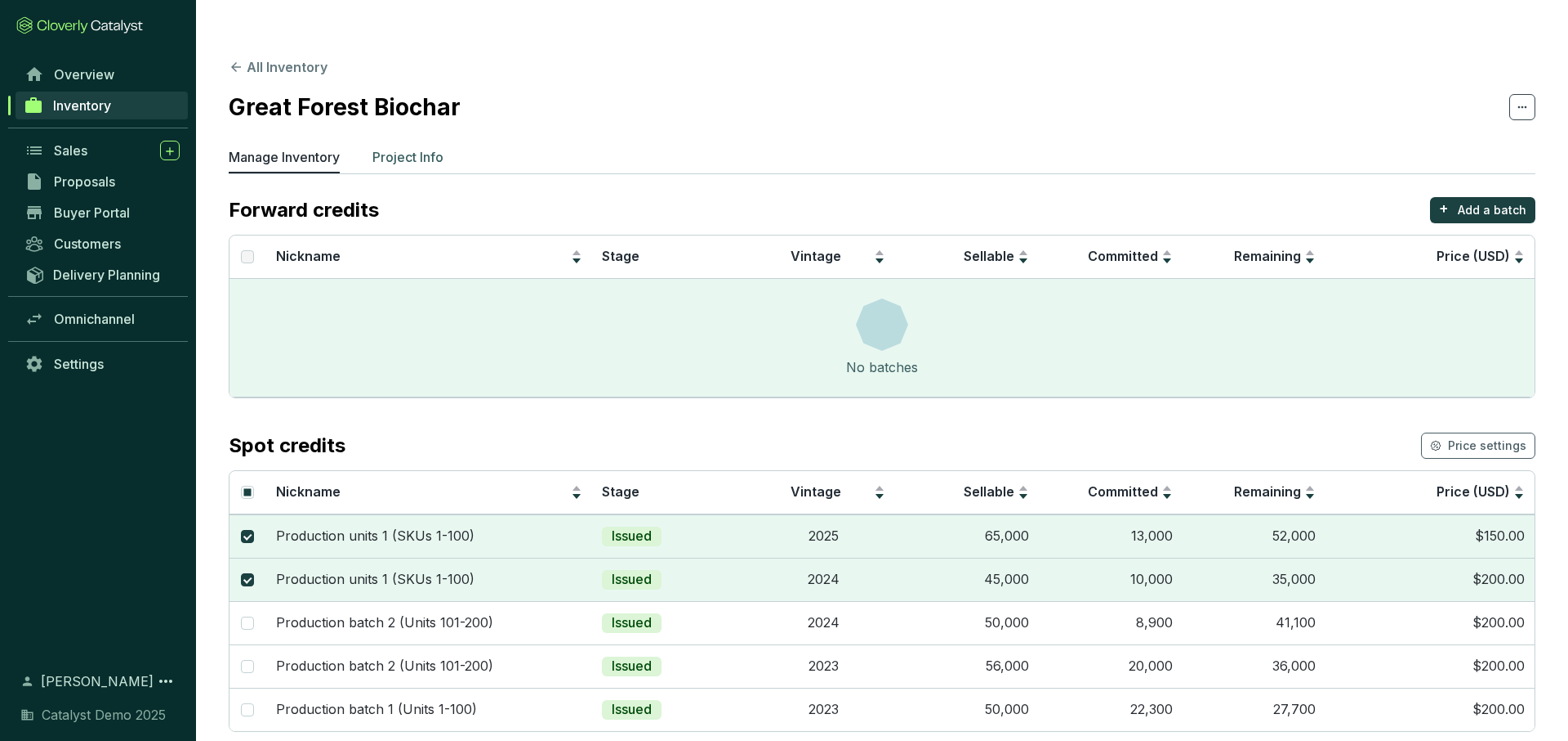
click at [412, 147] on li "Project Info" at bounding box center [408, 160] width 71 height 26
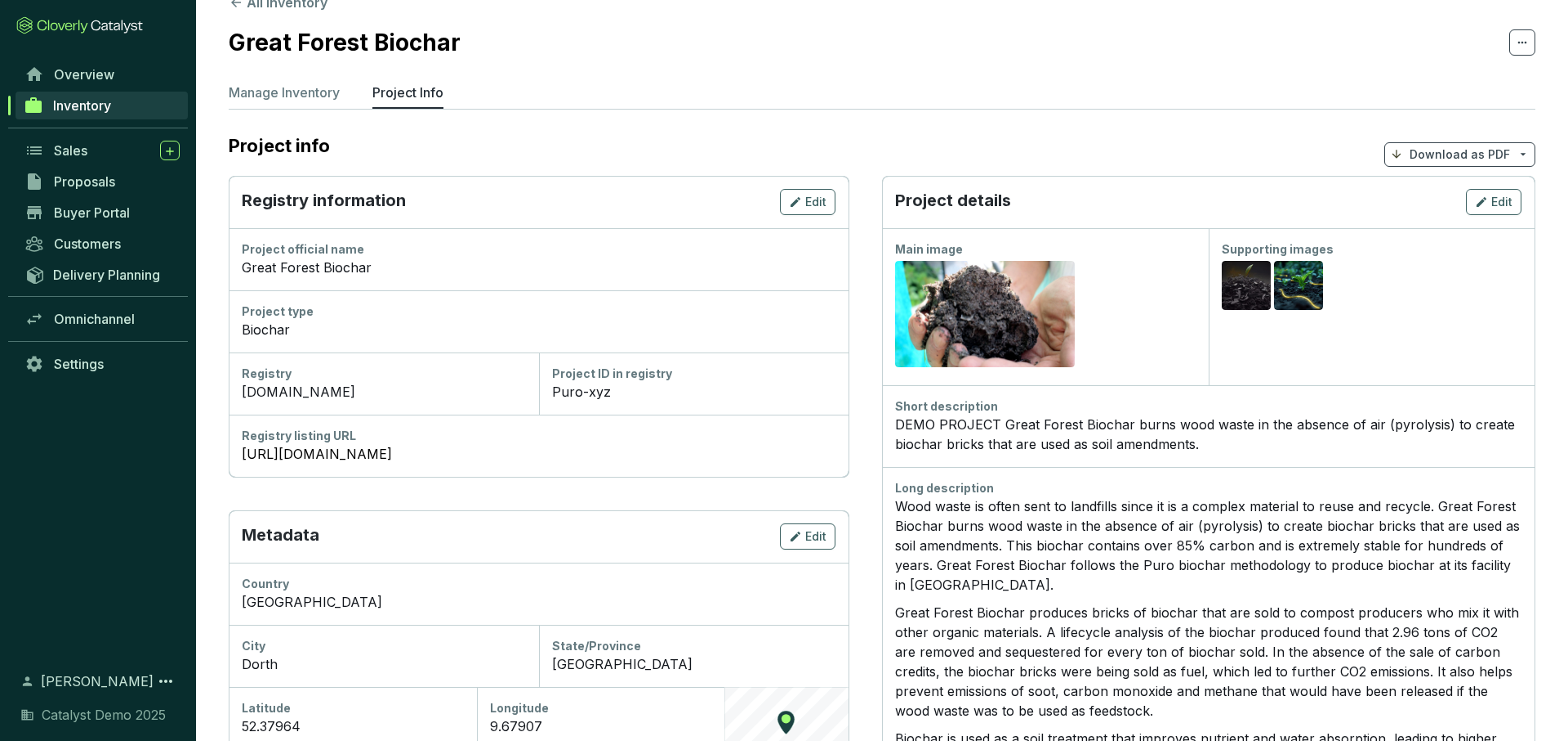
scroll to position [73, 0]
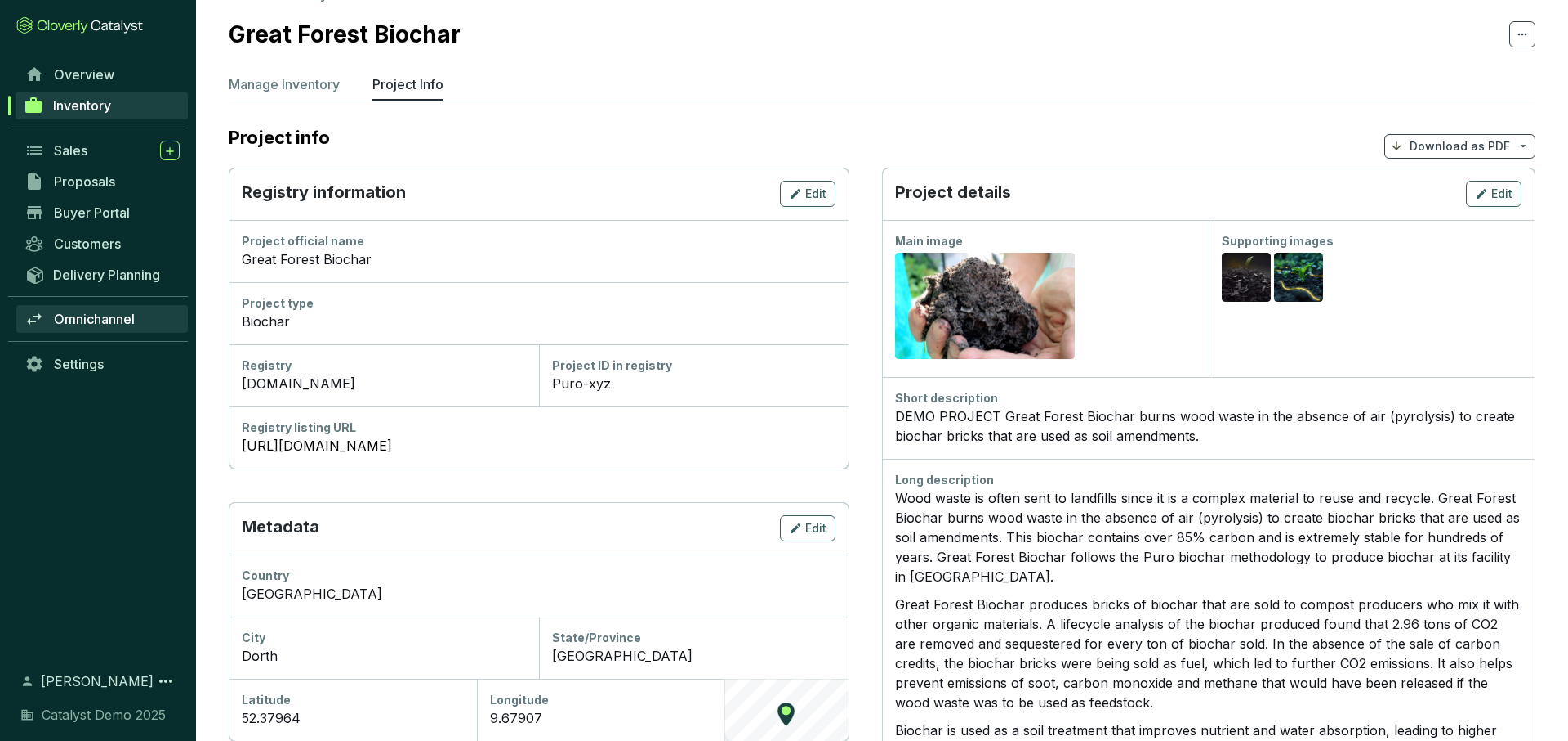
click at [97, 316] on span "Omnichannel" at bounding box center [94, 318] width 80 height 16
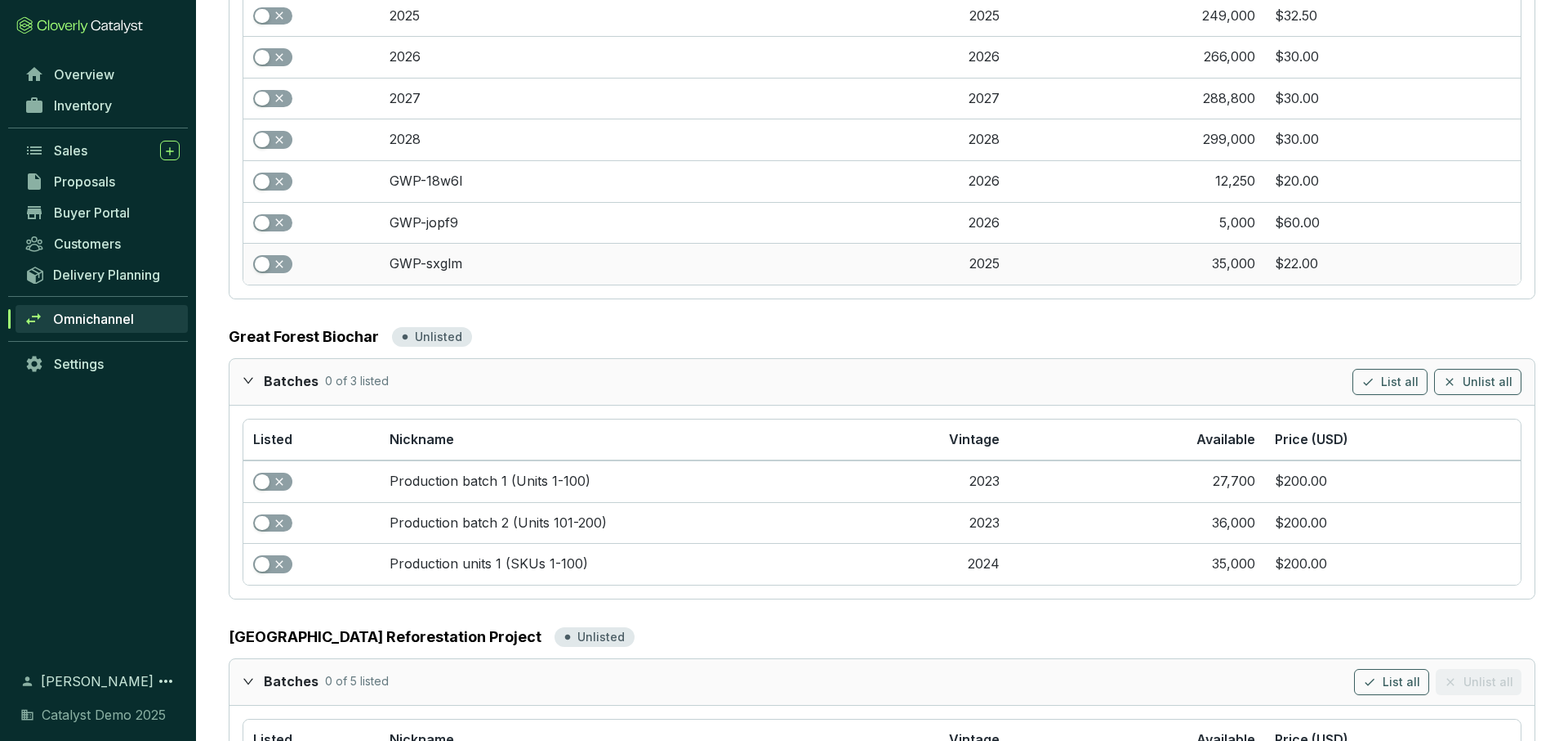
scroll to position [1238, 0]
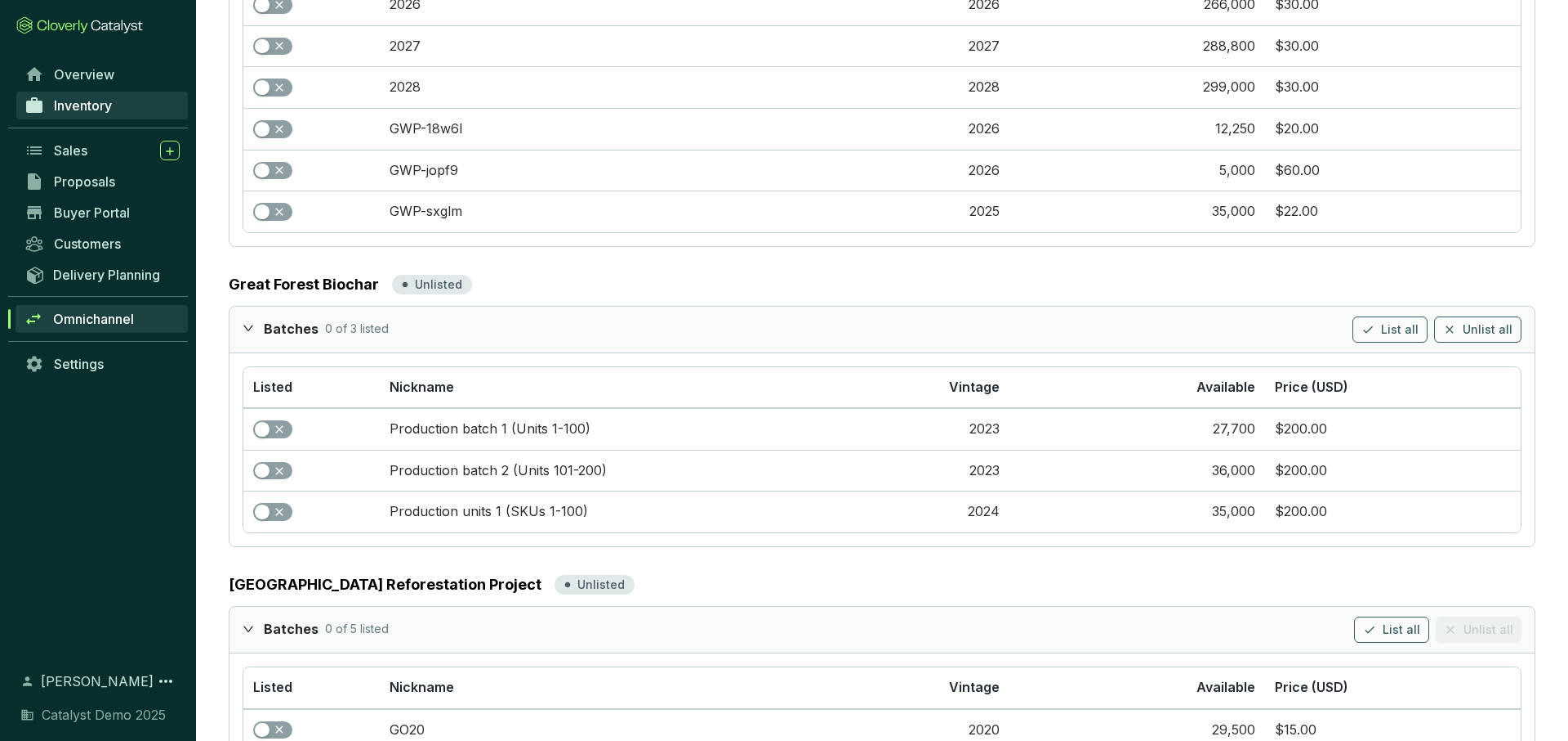
click at [89, 107] on span "Inventory" at bounding box center [83, 105] width 58 height 16
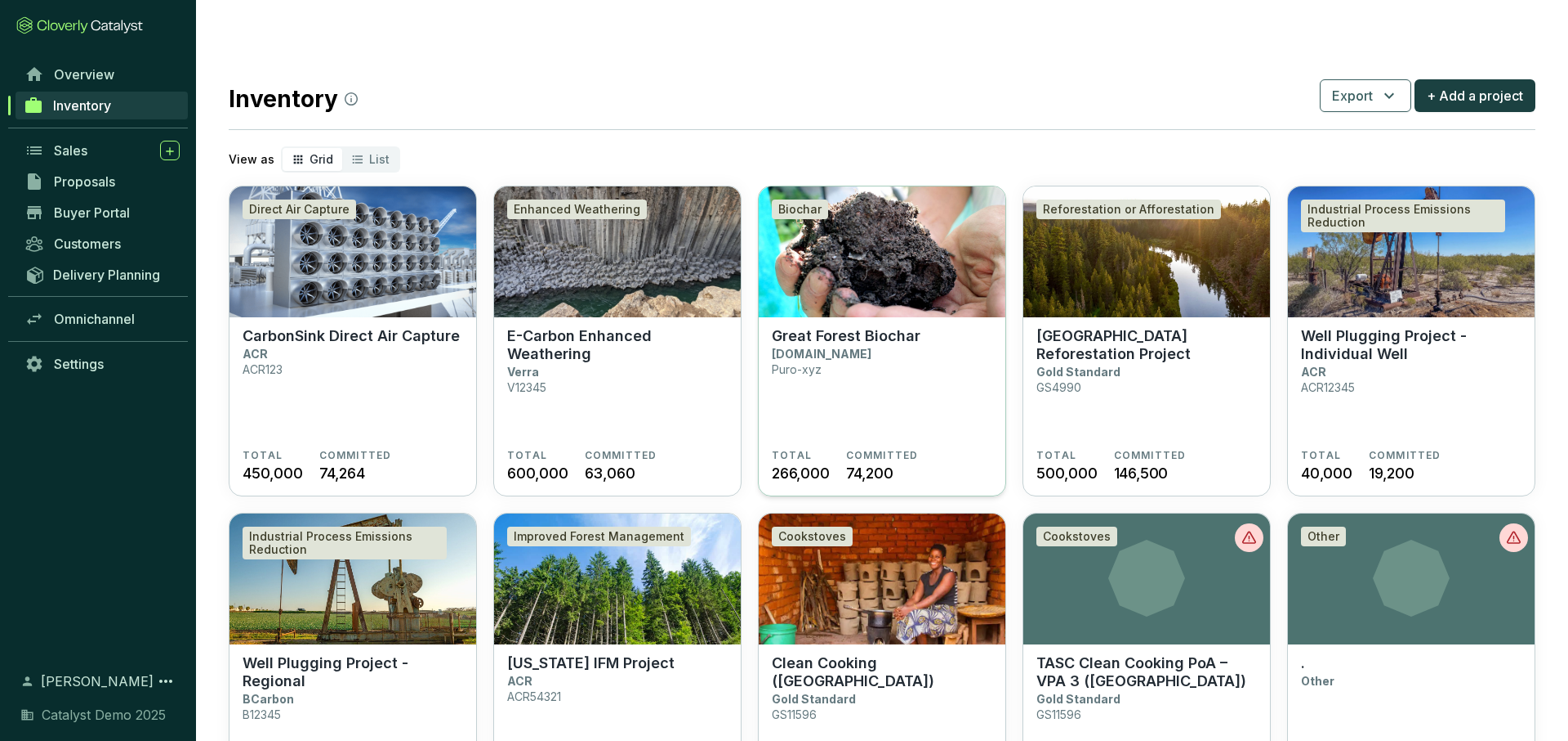
click at [841, 370] on section "Great Forest Biochar Puro.earth Puro-xyz" at bounding box center [883, 387] width 221 height 122
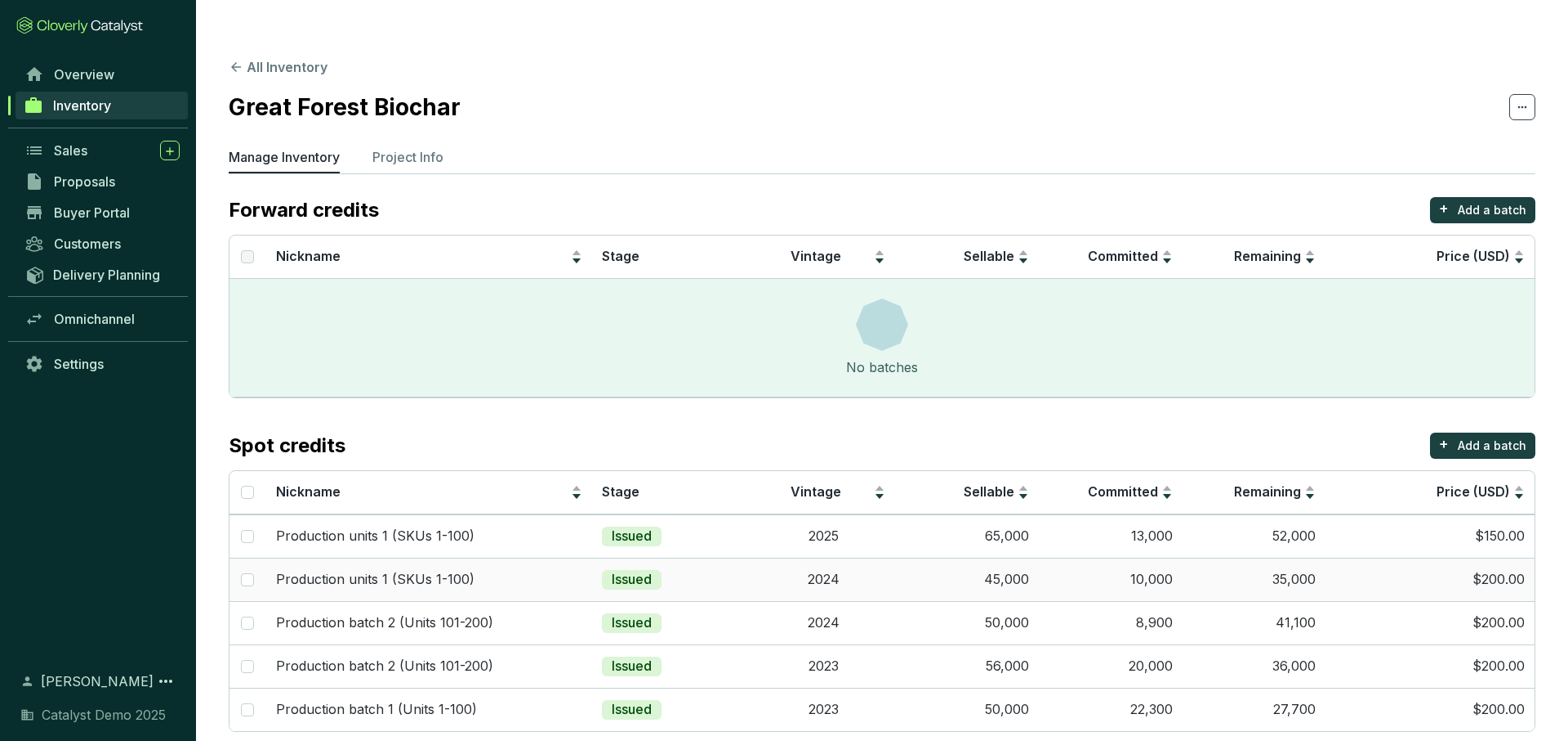
click at [752, 558] on td "2024" at bounding box center [824, 579] width 144 height 43
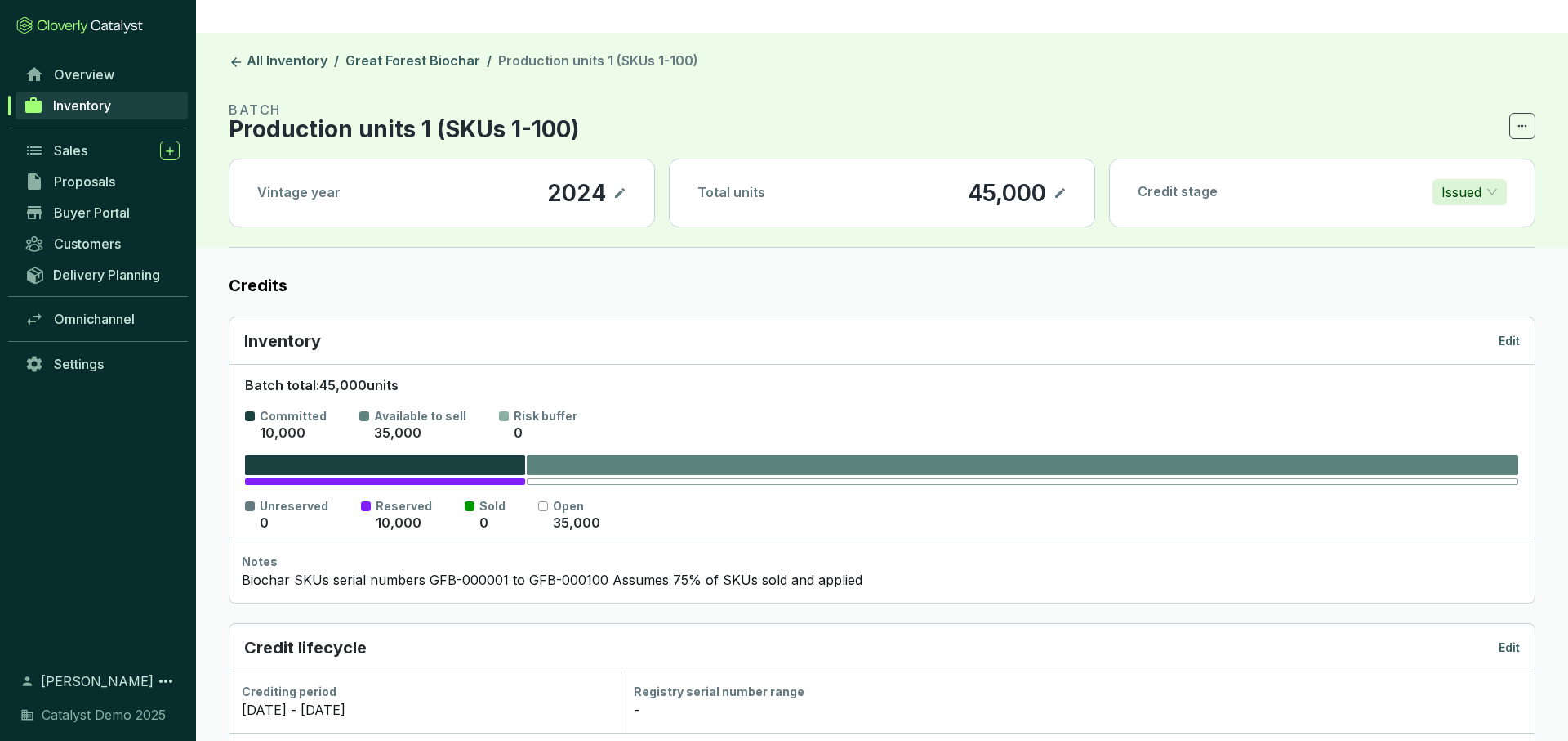
click at [389, 33] on header "All Inventory / Great Forest Biochar / Production units 1 (SKUs 1-100) BATCH Pr…" at bounding box center [883, 140] width 1373 height 215
click at [389, 52] on link "Great Forest Biochar" at bounding box center [412, 62] width 141 height 20
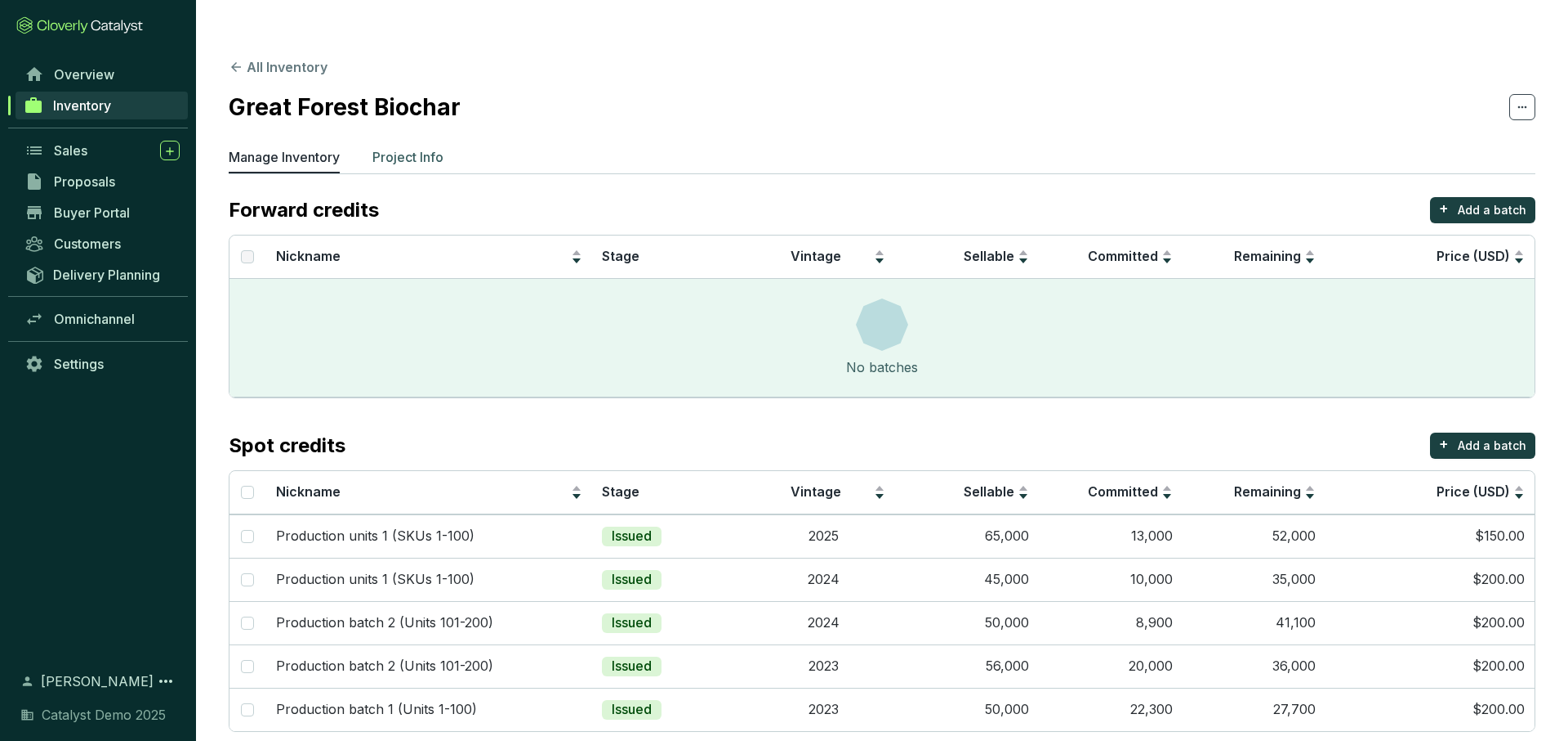
click at [410, 147] on p "Project Info" at bounding box center [408, 156] width 71 height 20
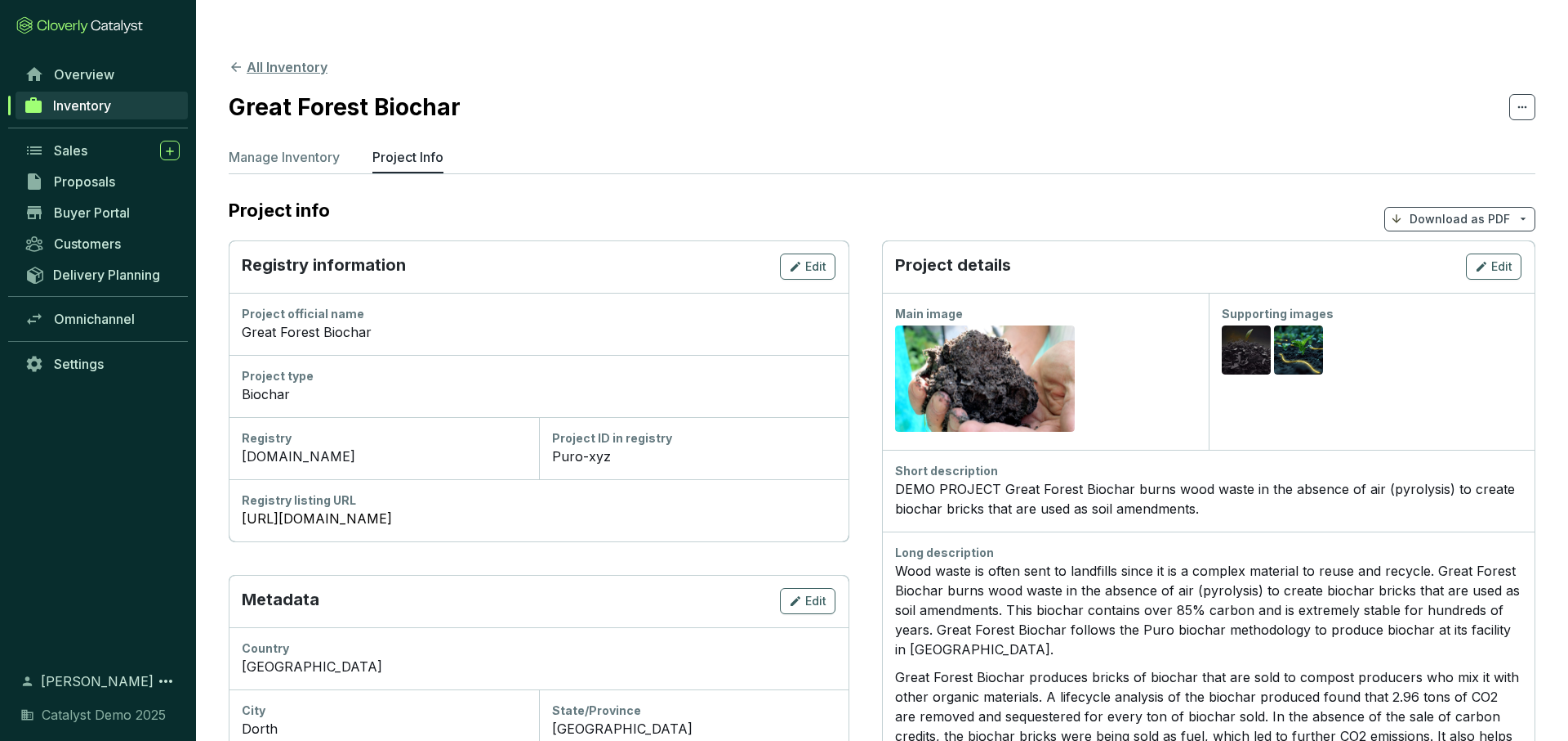
click at [267, 57] on button "All Inventory" at bounding box center [279, 66] width 99 height 20
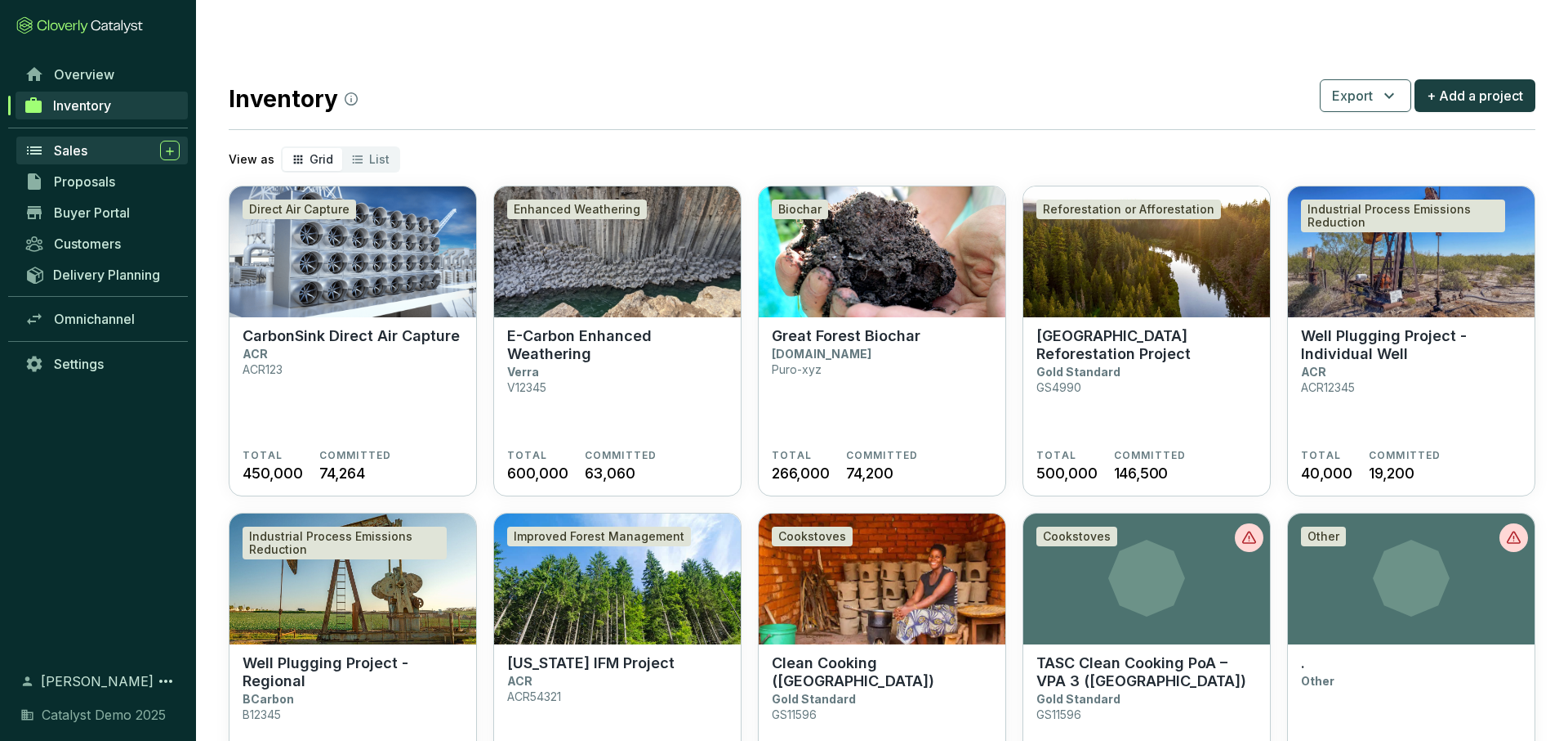
click at [99, 151] on div "Sales" at bounding box center [117, 150] width 126 height 20
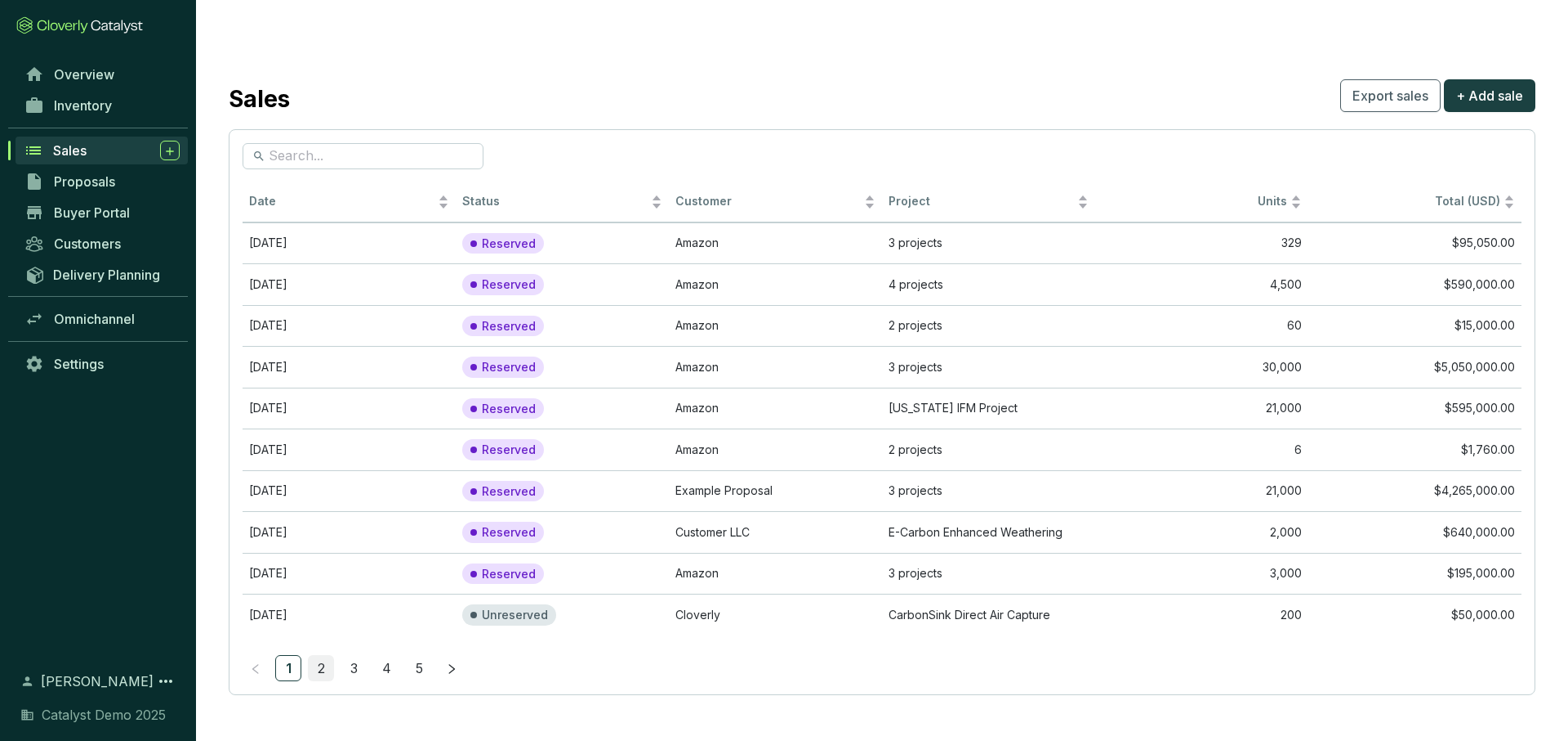
click at [326, 656] on link "2" at bounding box center [321, 668] width 24 height 24
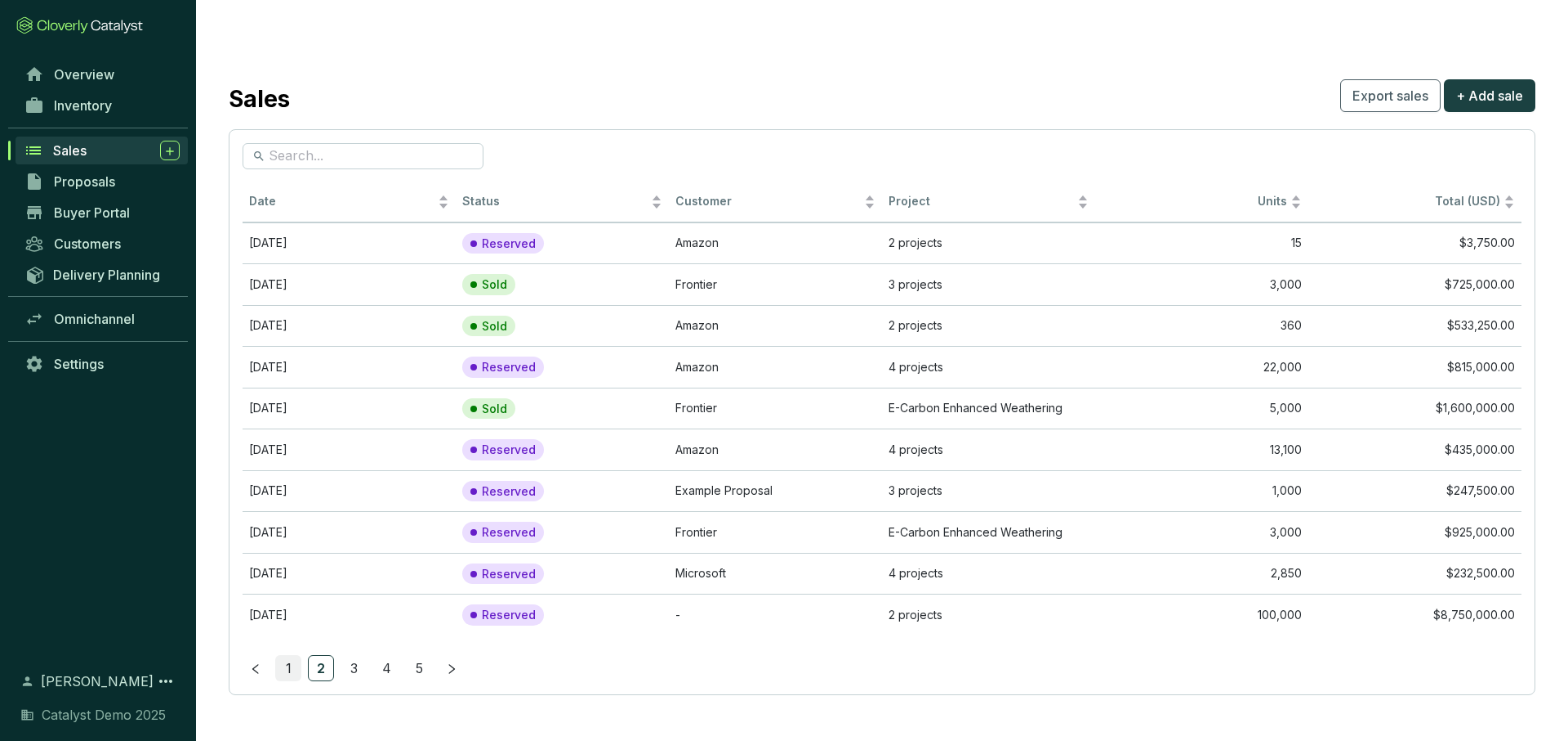
click at [295, 656] on link "1" at bounding box center [288, 668] width 24 height 24
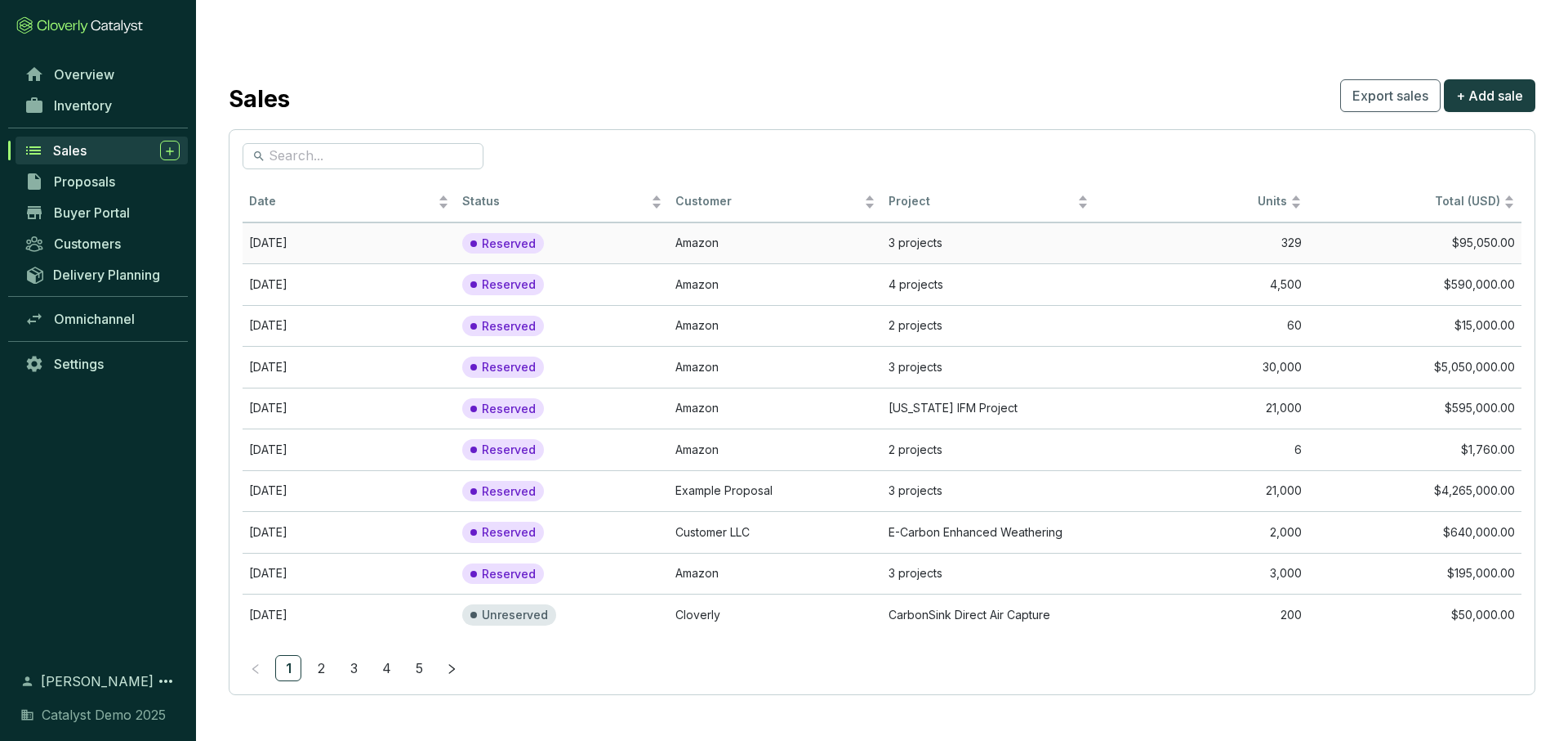
click at [759, 223] on td "Amazon" at bounding box center [776, 243] width 213 height 42
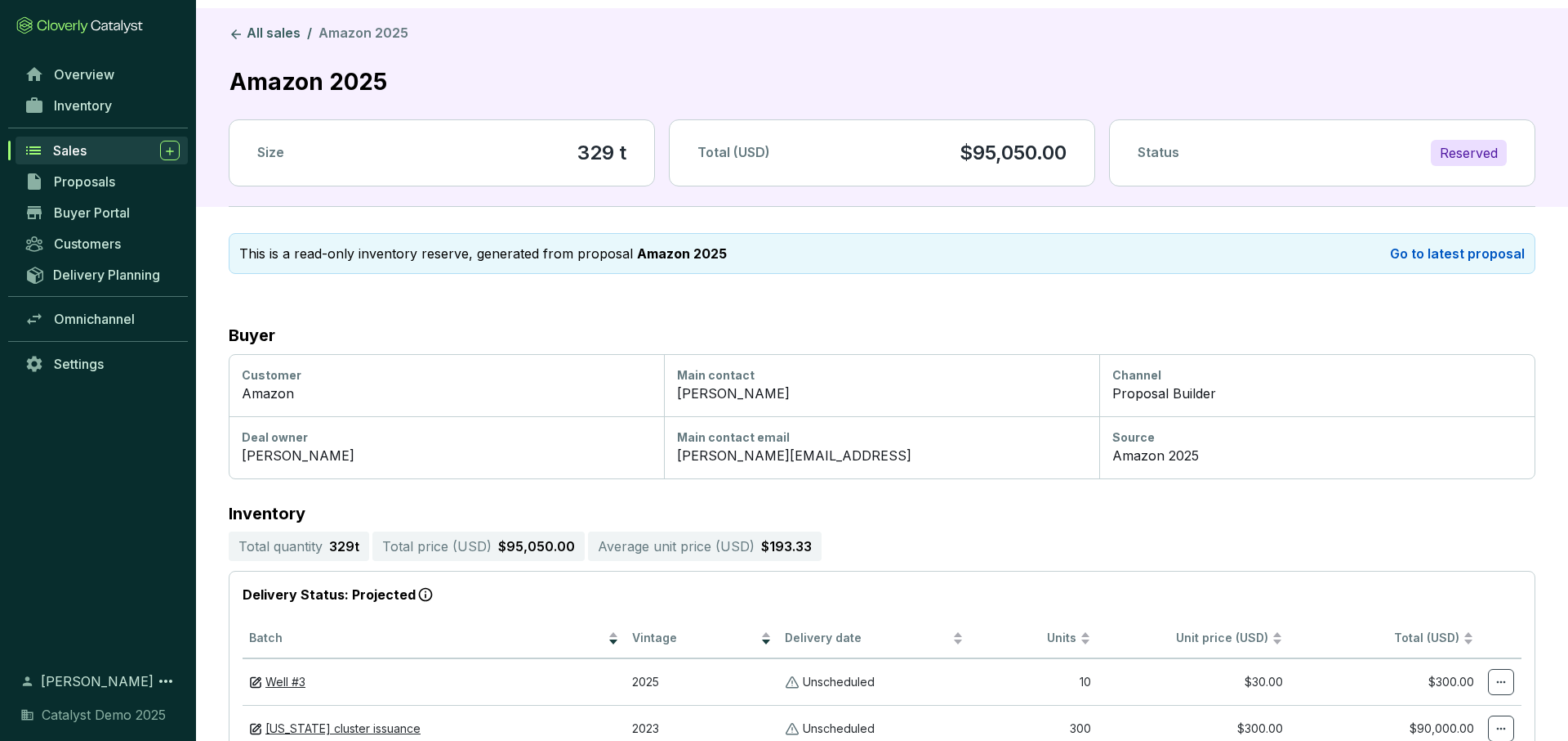
scroll to position [25, 0]
drag, startPoint x: 1222, startPoint y: 360, endPoint x: 1112, endPoint y: 360, distance: 110.0
click at [1113, 383] on div "Proposal Builder" at bounding box center [1317, 392] width 410 height 20
click at [1173, 441] on div "Source Amazon 2025" at bounding box center [1317, 446] width 436 height 62
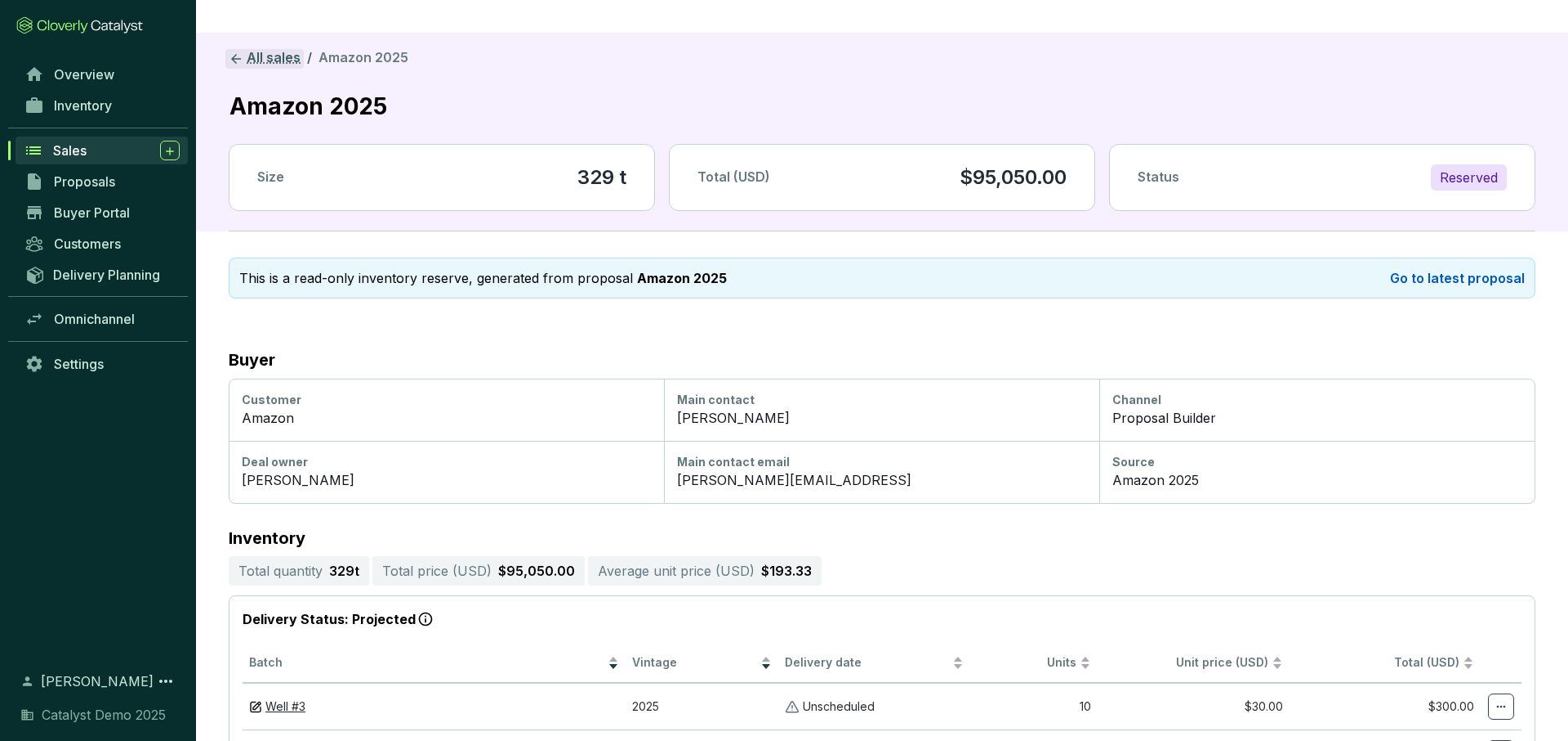
click at [277, 49] on link "All sales" at bounding box center [265, 58] width 79 height 20
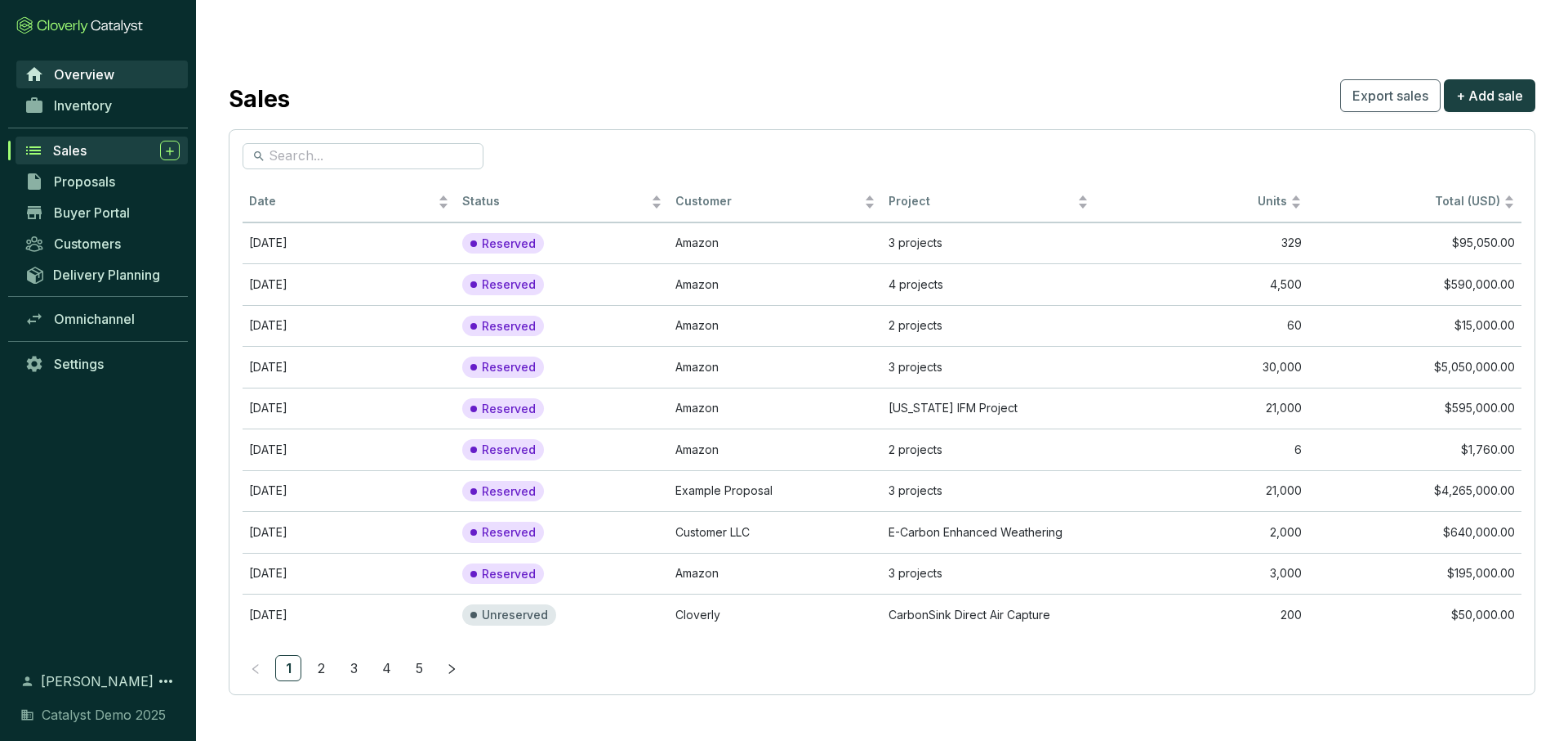
click at [83, 66] on span "Overview" at bounding box center [84, 74] width 61 height 16
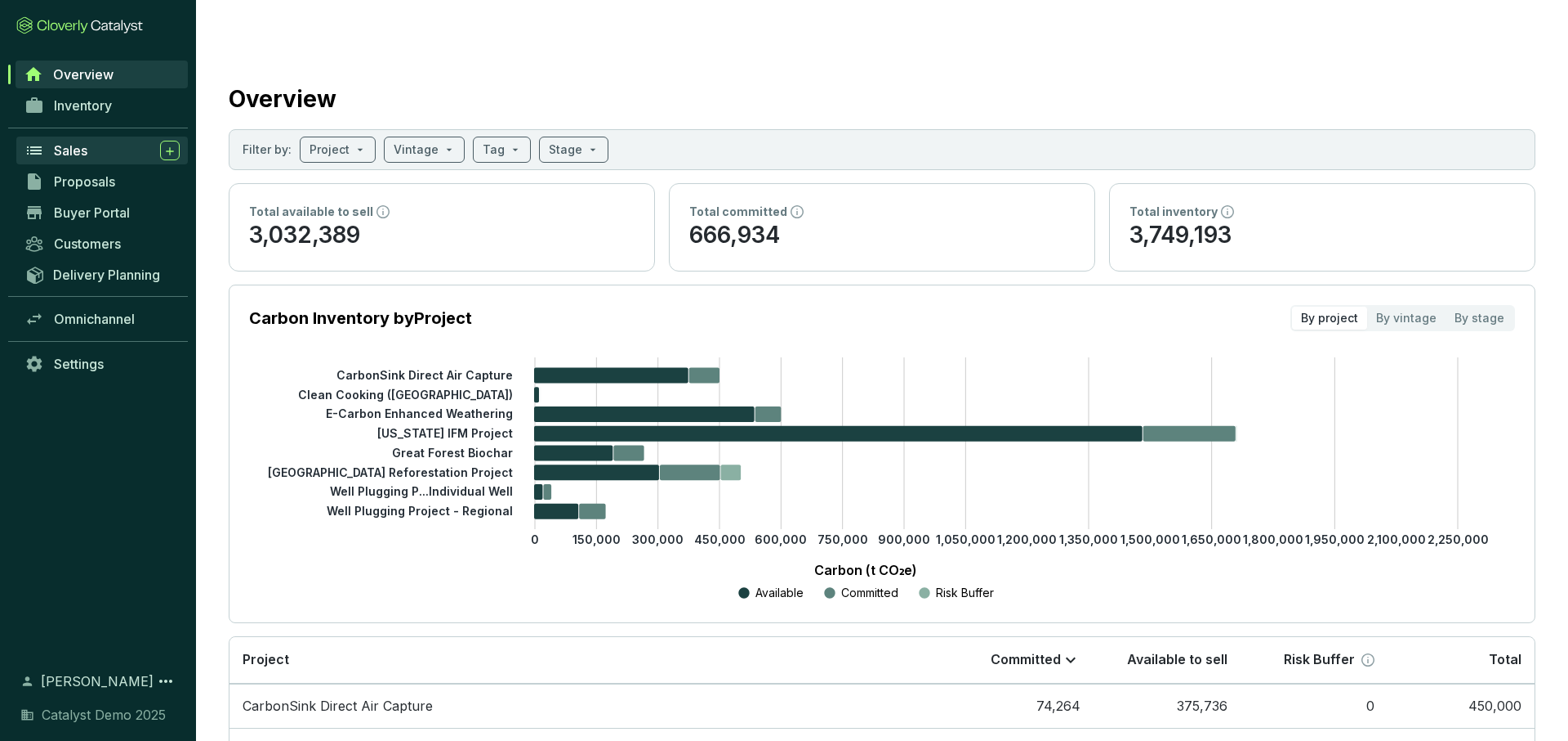
click at [94, 147] on div "Sales" at bounding box center [117, 150] width 126 height 20
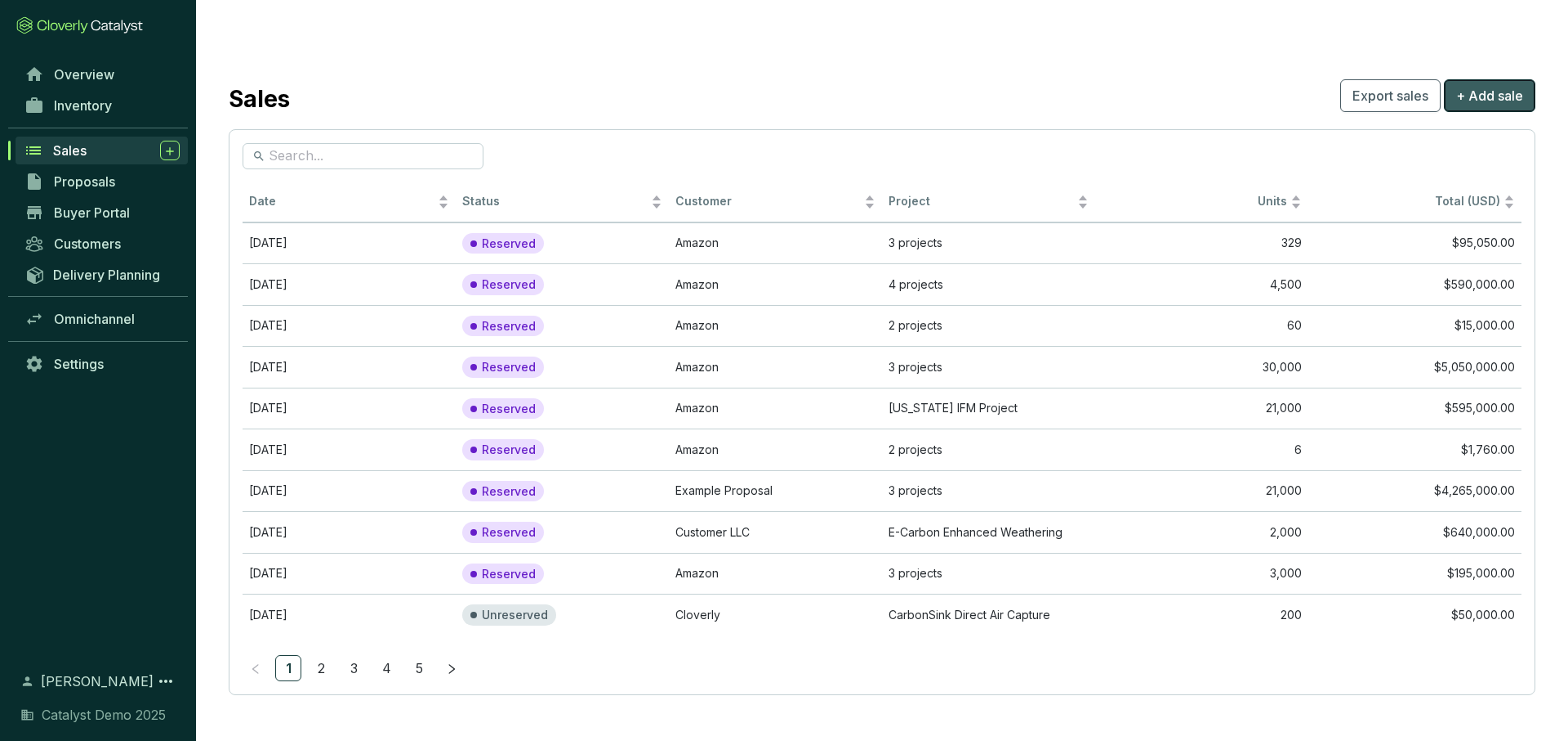
click at [1484, 86] on span "+ Add sale" at bounding box center [1490, 95] width 67 height 20
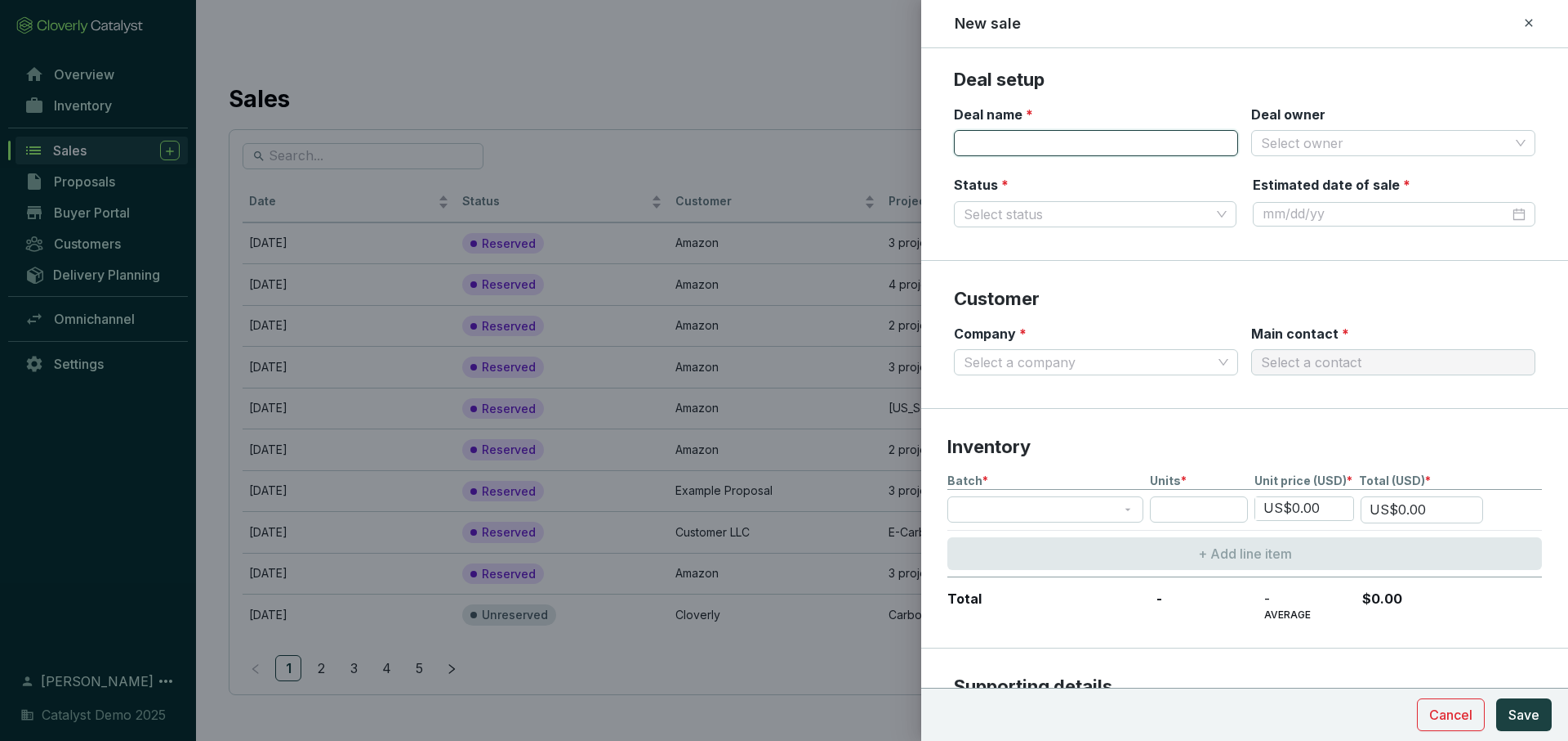
click at [1038, 151] on input "Deal name *" at bounding box center [1096, 143] width 284 height 26
type input "[PERSON_NAME]"
click at [1283, 151] on input "Deal owner" at bounding box center [1386, 143] width 249 height 24
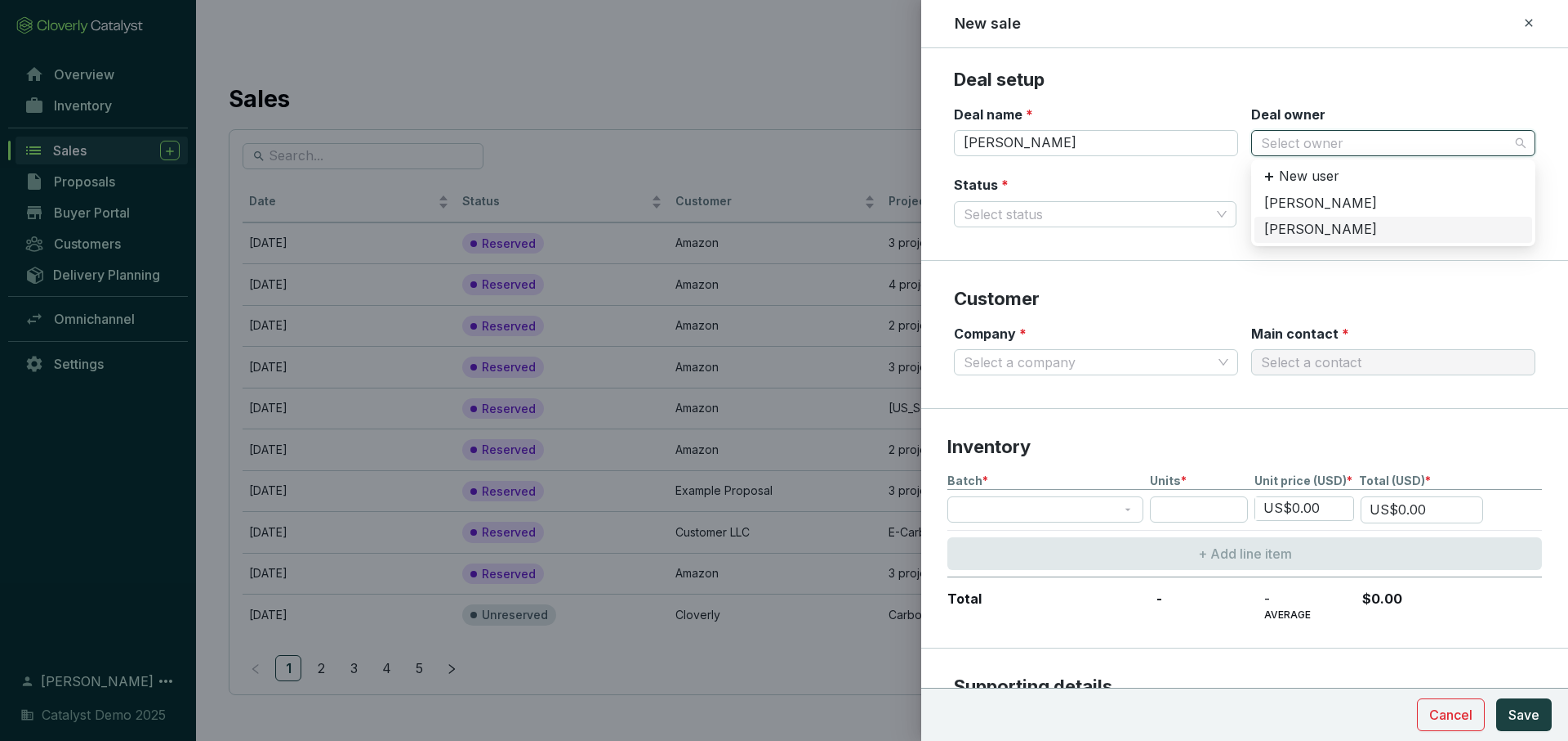
click at [1311, 234] on div "[PERSON_NAME]" at bounding box center [1393, 229] width 258 height 18
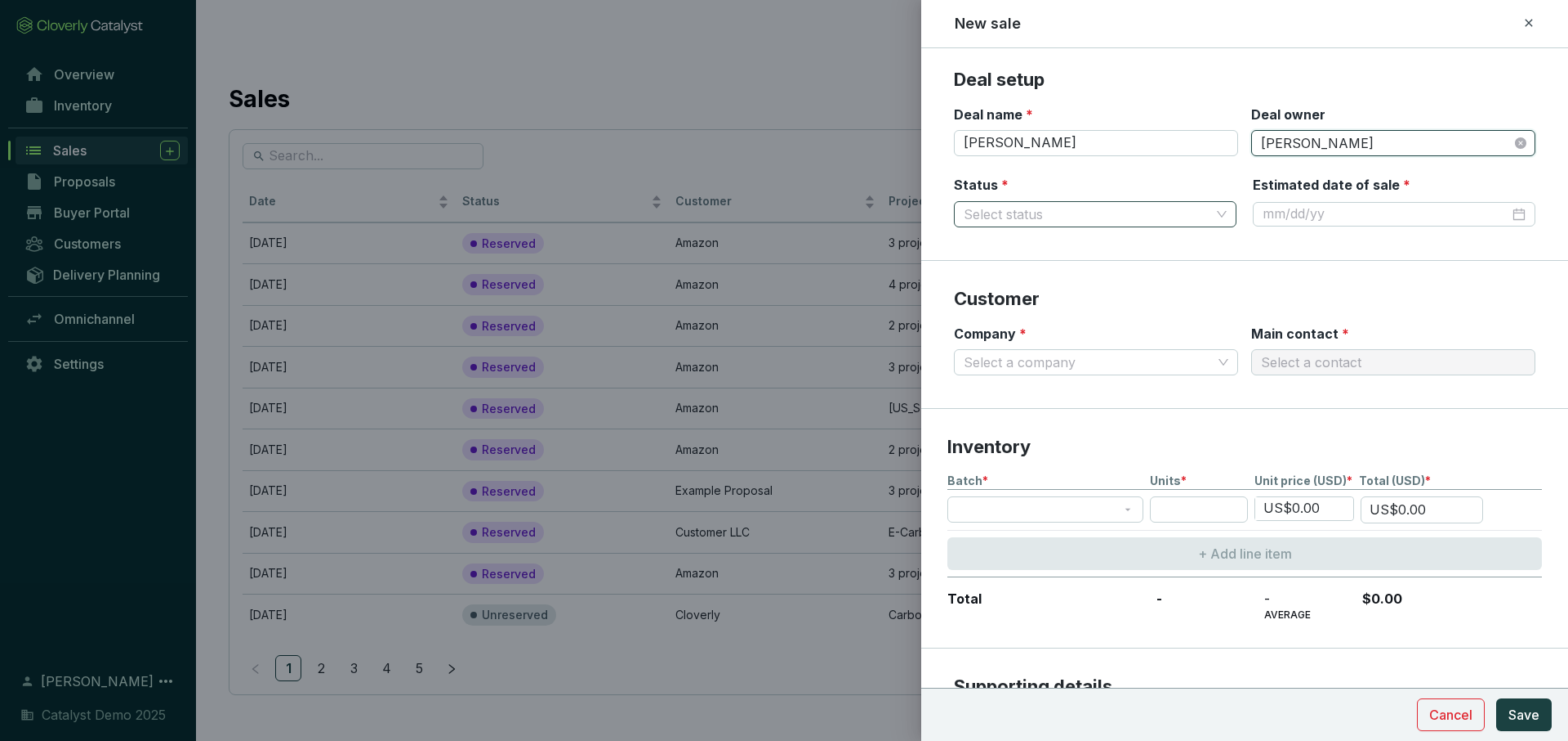
click at [1102, 202] on input "Status *" at bounding box center [1087, 214] width 247 height 24
click at [1031, 243] on div "Reserved" at bounding box center [1095, 246] width 256 height 18
click at [1273, 223] on input "Estimated date of sale *" at bounding box center [1387, 213] width 247 height 18
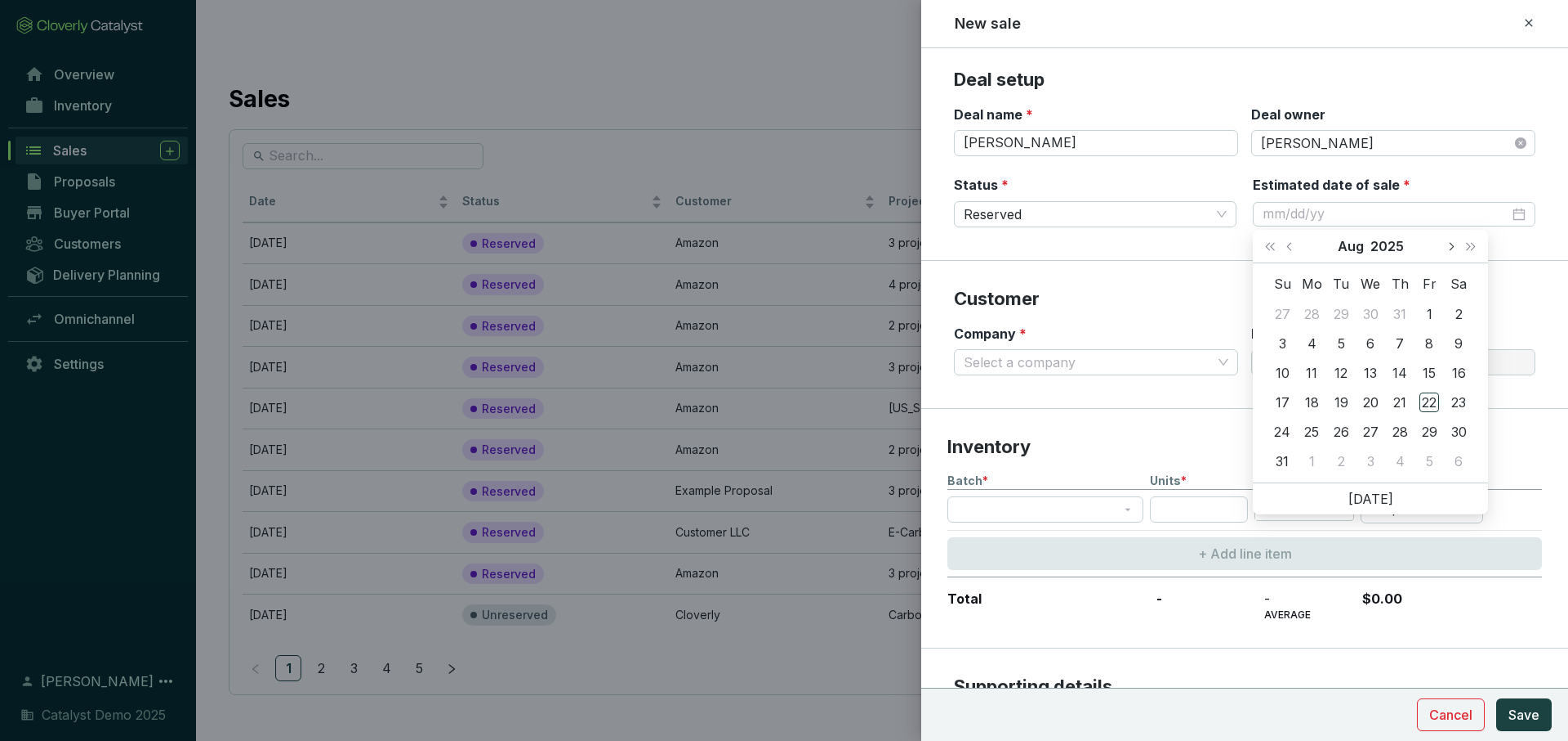
click at [1459, 255] on button "Next month (PageDown)" at bounding box center [1450, 245] width 22 height 33
type input "[DATE]"
click at [1353, 368] on td "16" at bounding box center [1341, 372] width 29 height 29
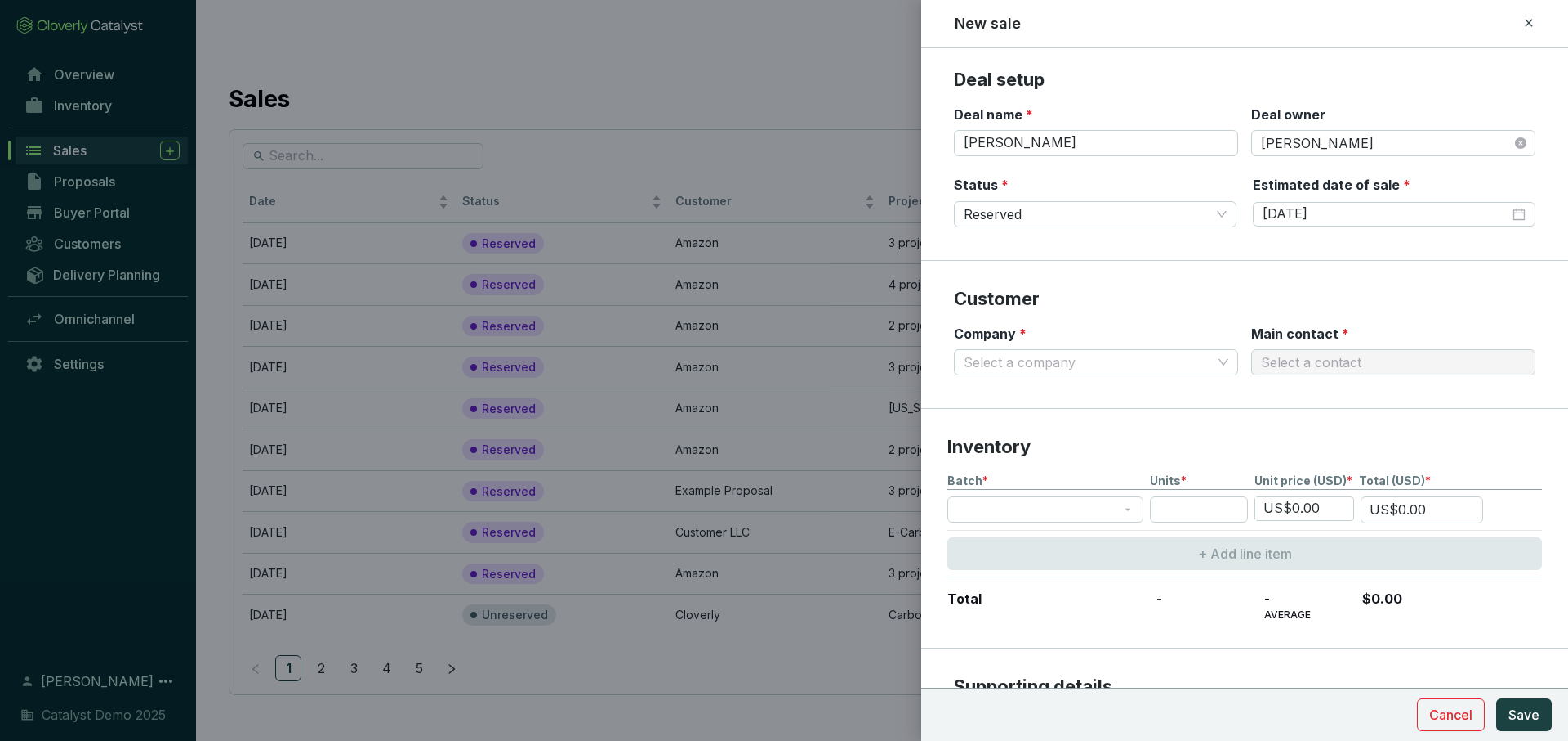
click at [1183, 277] on section "Customer Company * Select a company Main contact * Select a contact" at bounding box center [1244, 335] width 647 height 148
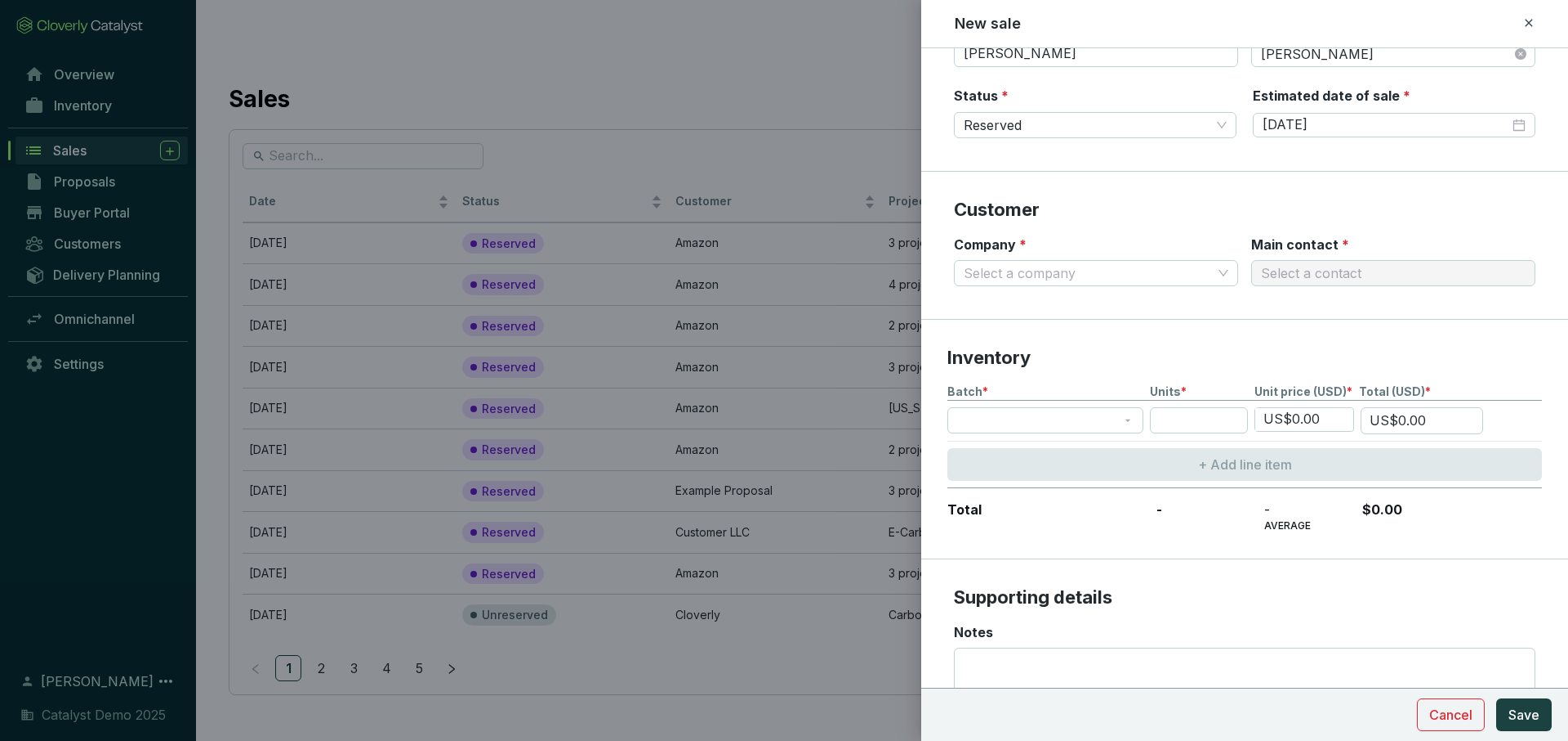
scroll to position [110, 0]
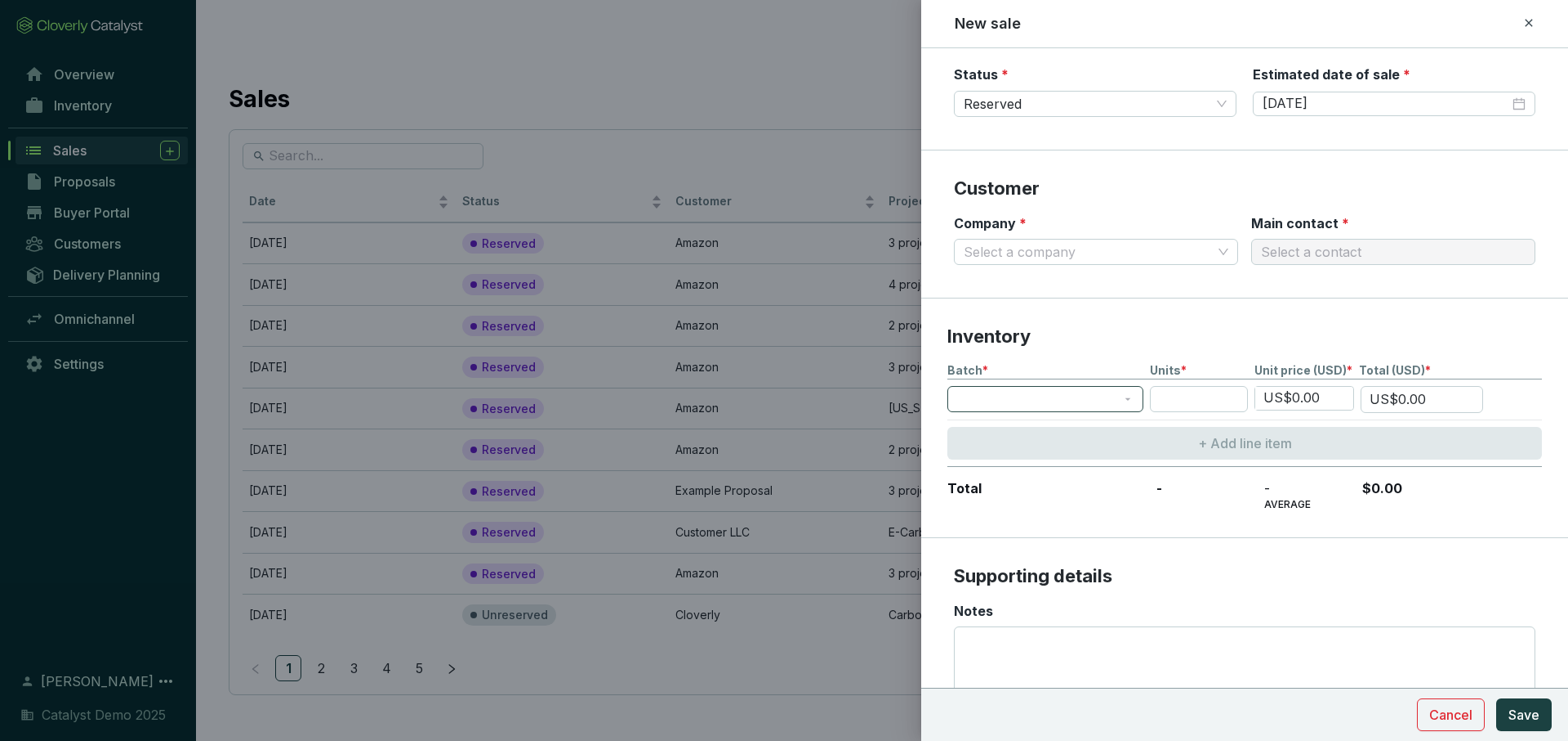
click at [1119, 392] on span at bounding box center [1045, 399] width 177 height 24
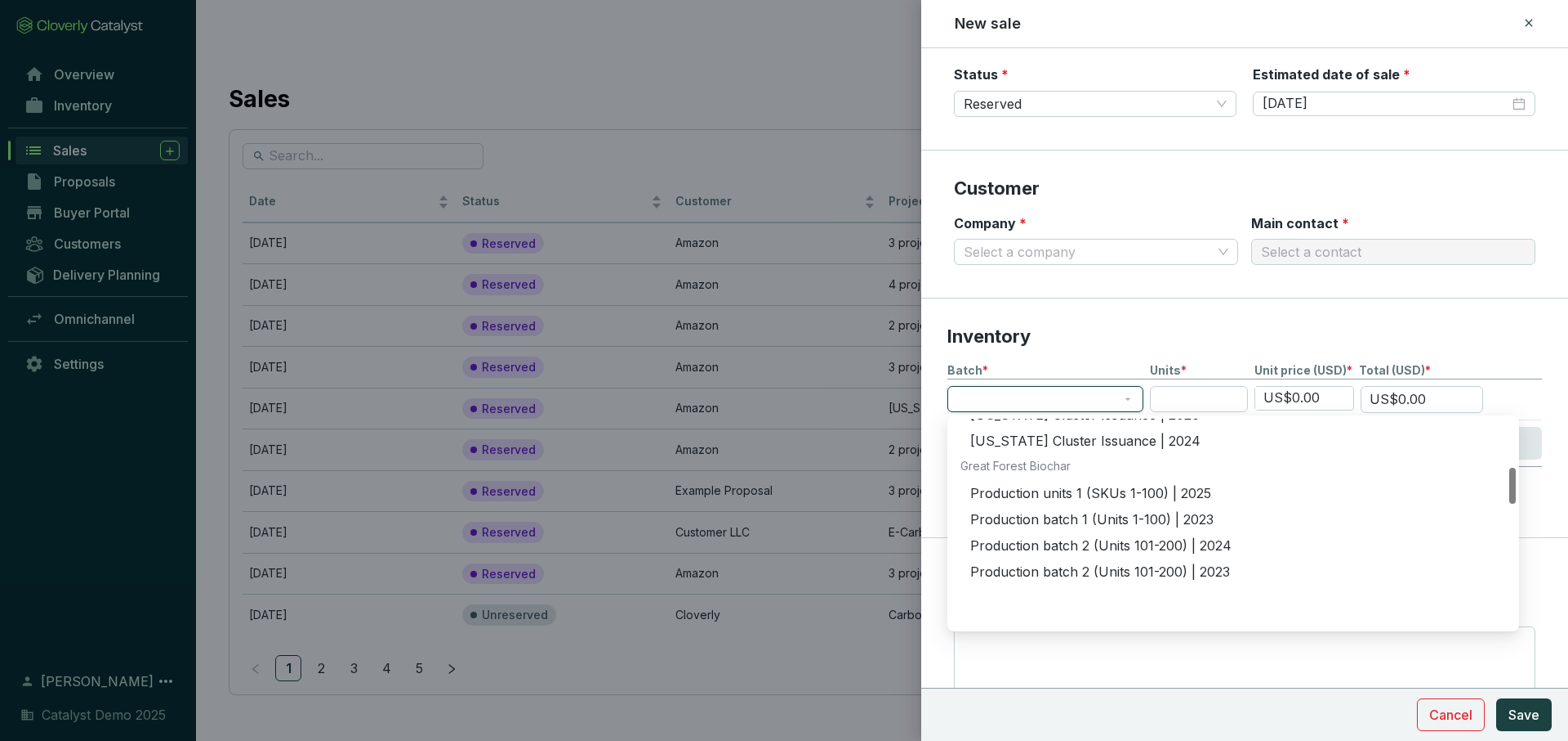
scroll to position [359, 0]
click at [1088, 515] on div "Production batch 1 (Units 1-100) | 2023" at bounding box center [1238, 516] width 536 height 18
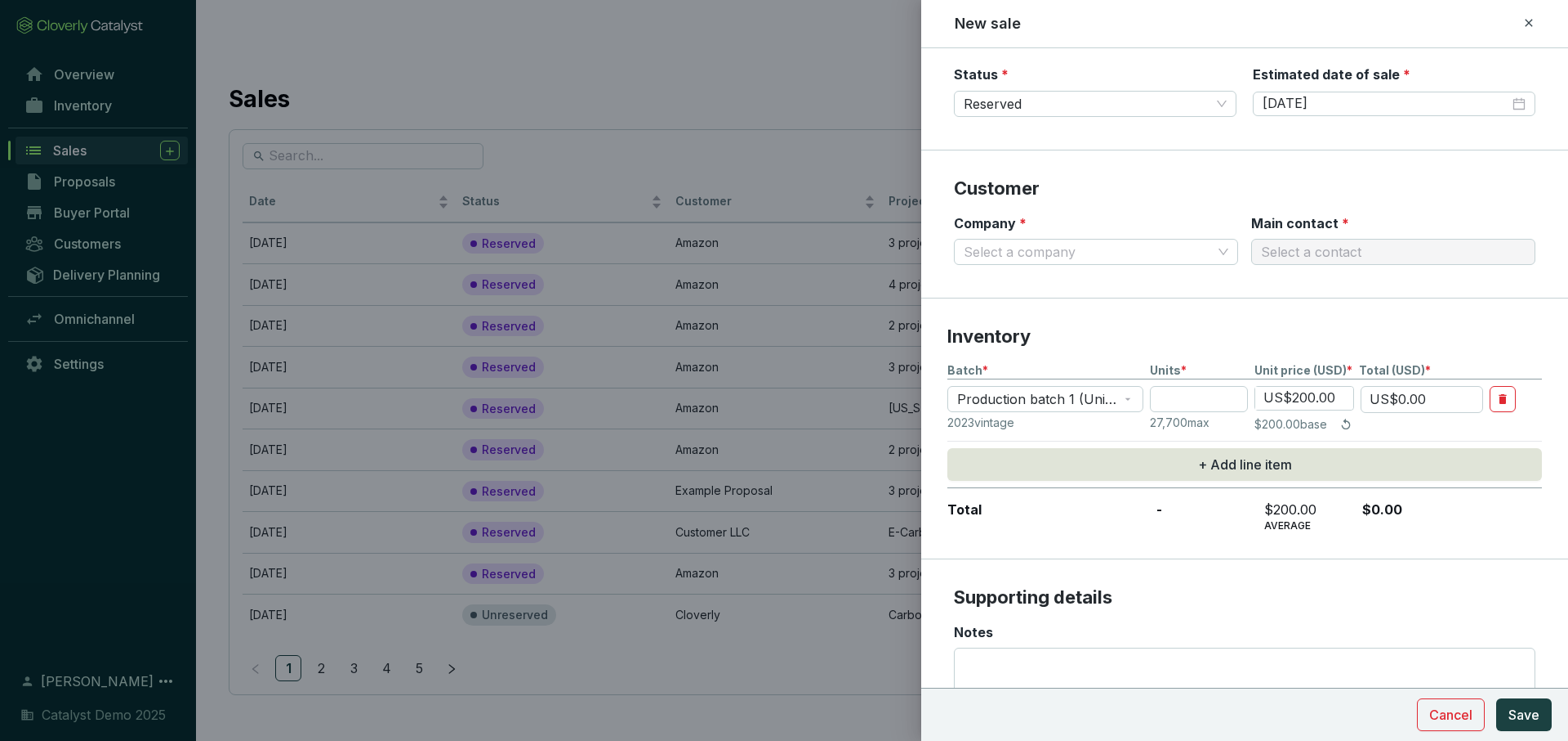
click at [1208, 381] on div "Batch * Units * Unit price (USD) * Total (USD) * Production batch 1 (Units 1-10…" at bounding box center [1244, 447] width 595 height 170
click at [1202, 399] on input "number" at bounding box center [1199, 399] width 98 height 26
type input "6"
type input "US$1,200.00"
type input "60"
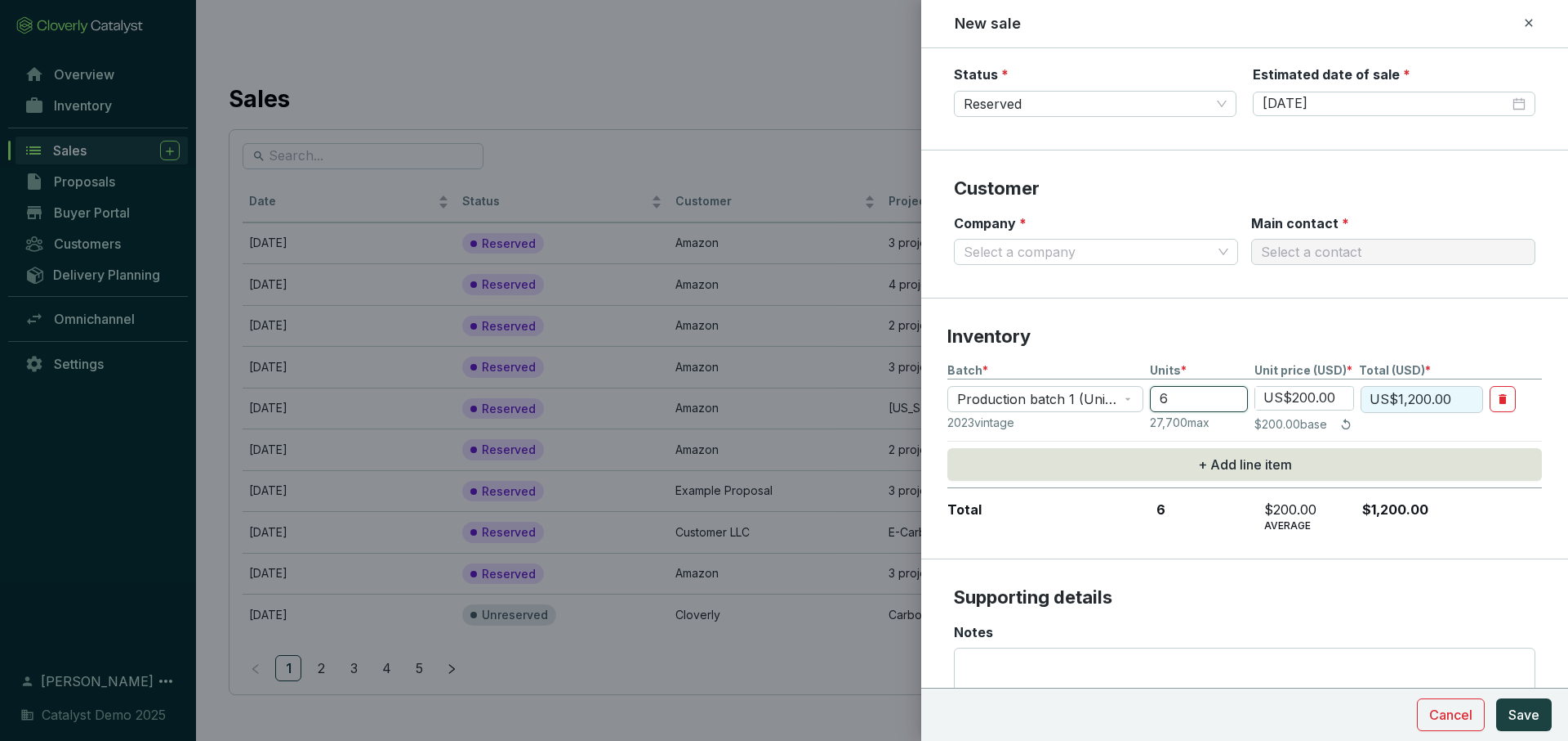
type input "US$12,000.00"
type input "600"
type input "US$120,000.00"
type input "600"
click at [1201, 545] on section "Inventory Batch * Units * Unit price (USD) * Total (USD) * Production batch 1 (…" at bounding box center [1244, 429] width 647 height 261
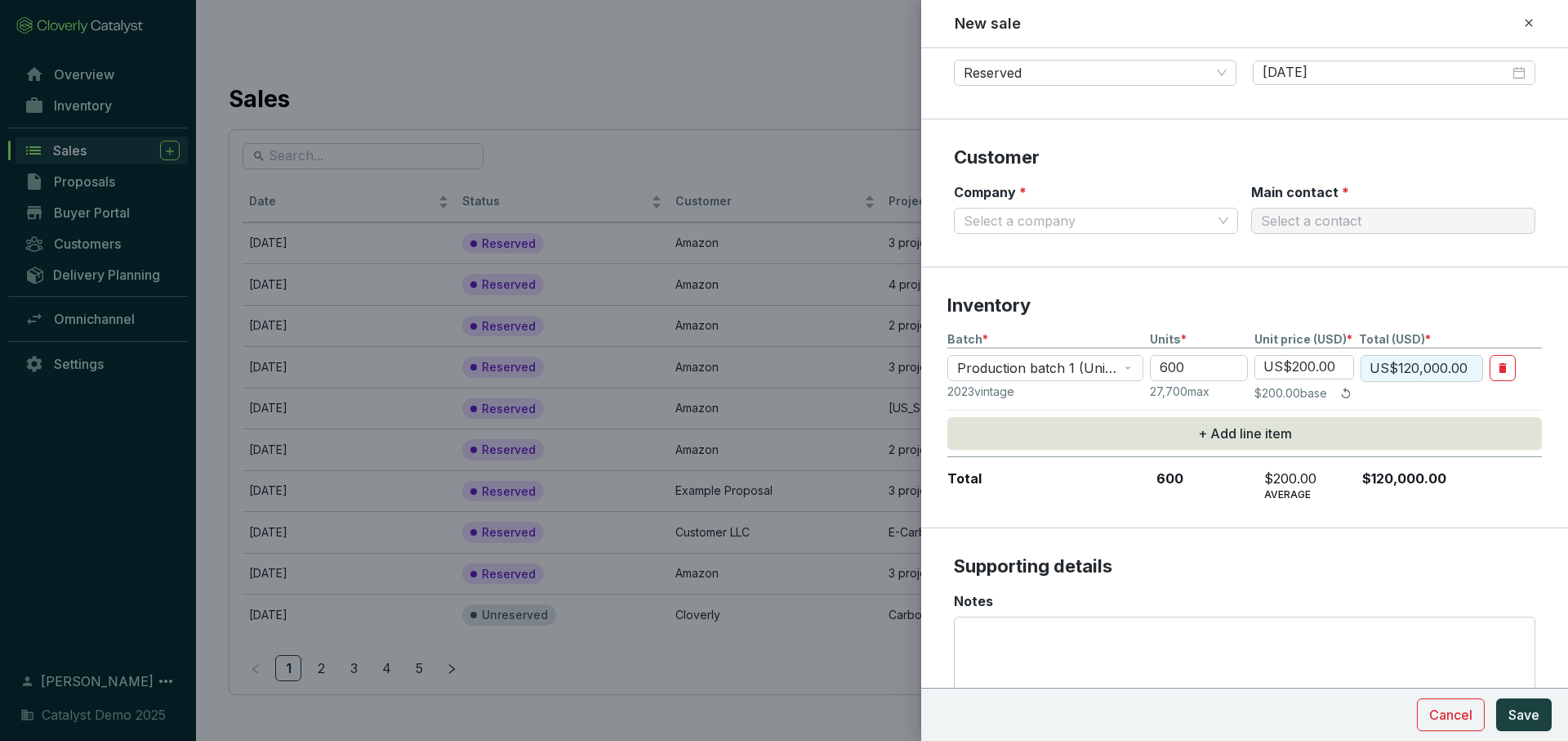
scroll to position [120, 0]
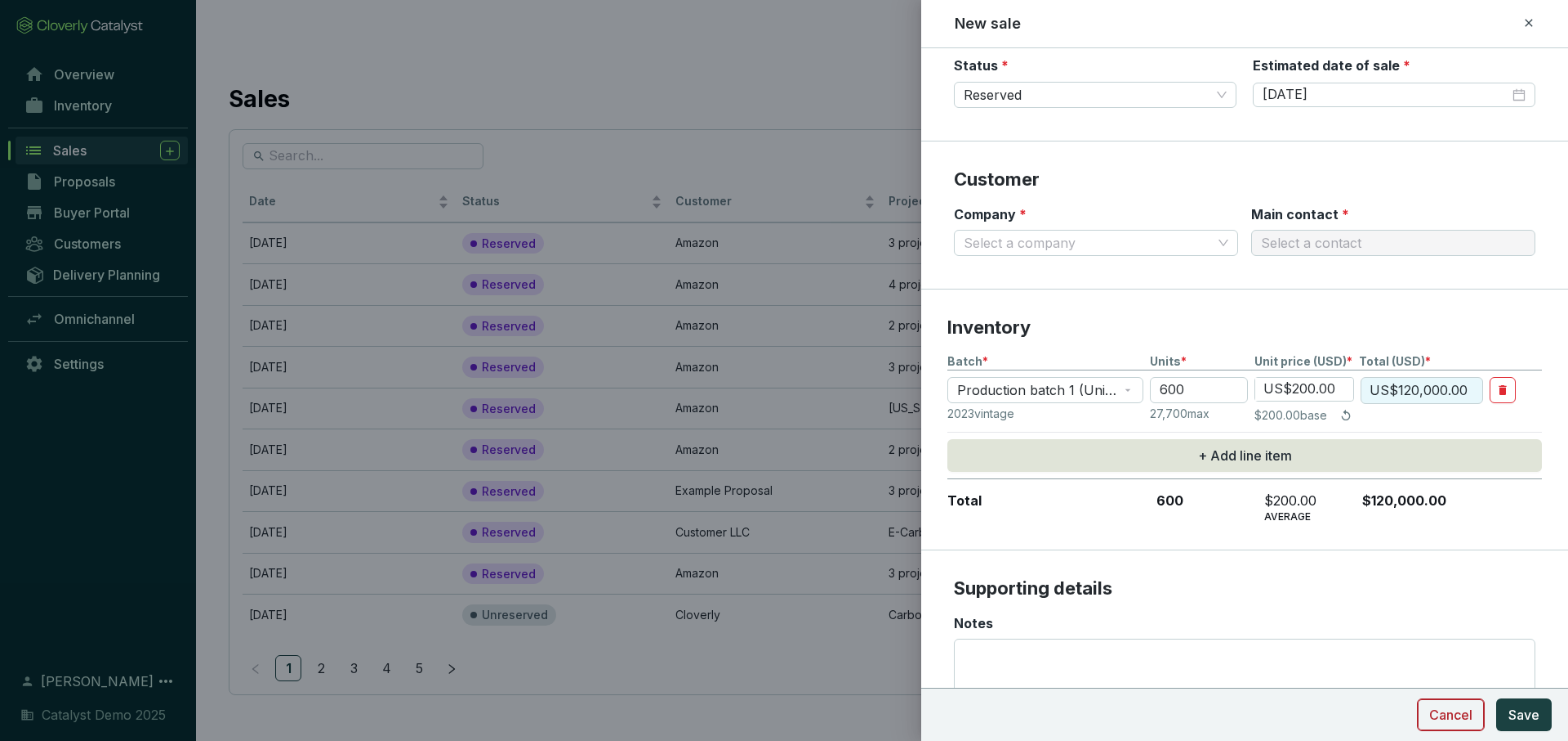
click at [1461, 719] on span "Cancel" at bounding box center [1451, 714] width 43 height 20
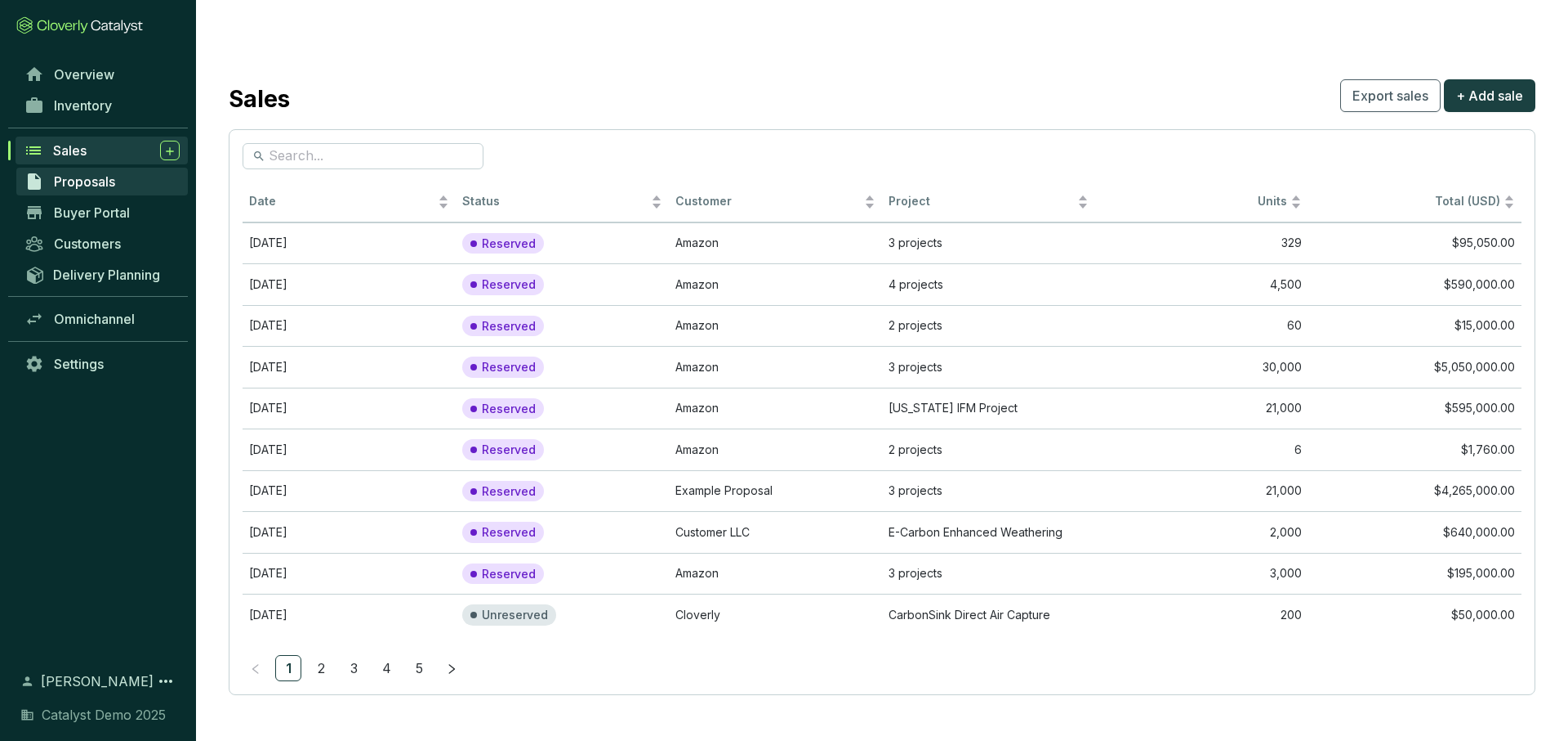
click at [101, 182] on span "Proposals" at bounding box center [85, 181] width 62 height 16
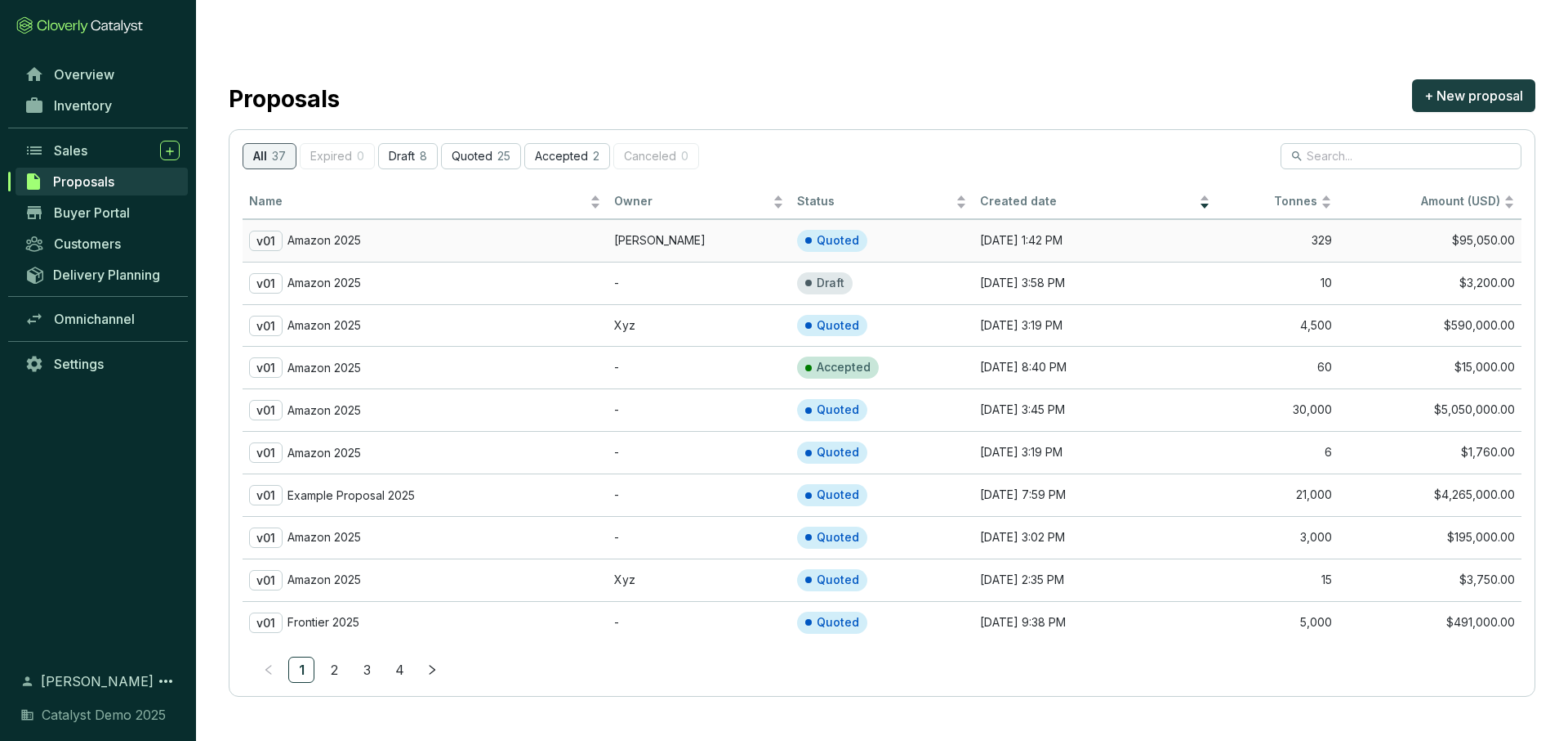
click at [500, 230] on div "v01 Amazon 2025" at bounding box center [424, 240] width 352 height 21
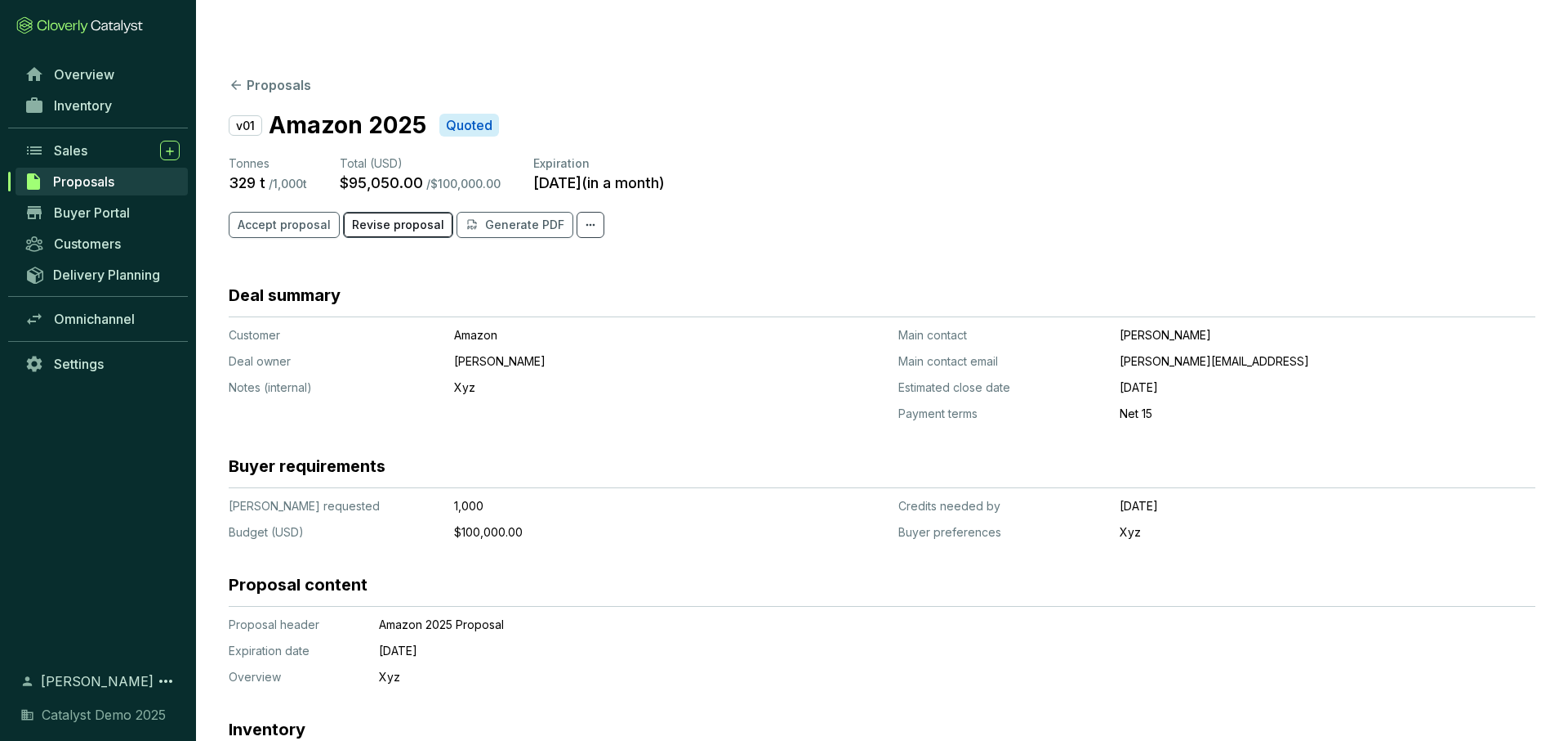
click at [404, 217] on span "Revise proposal" at bounding box center [398, 225] width 93 height 16
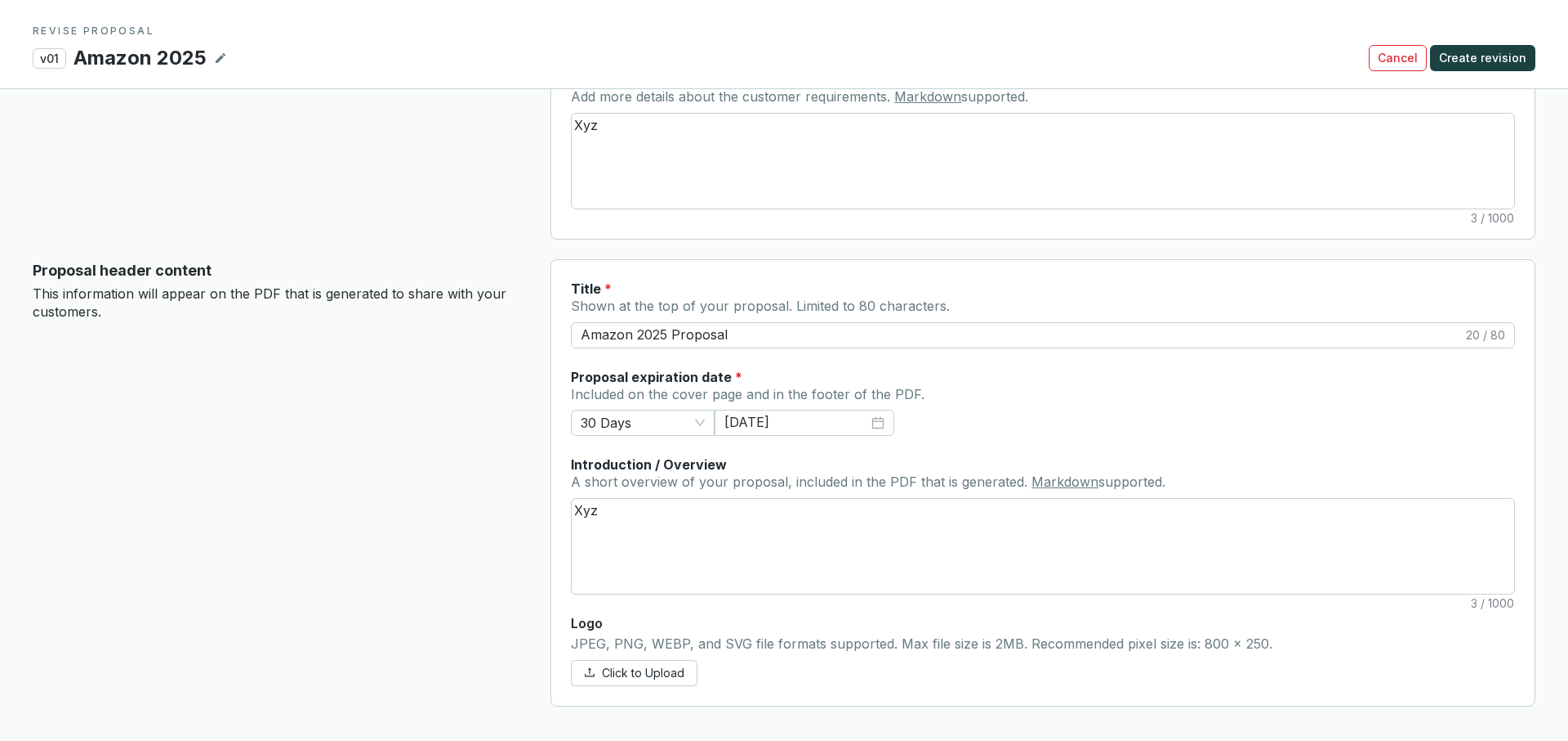
scroll to position [282, 0]
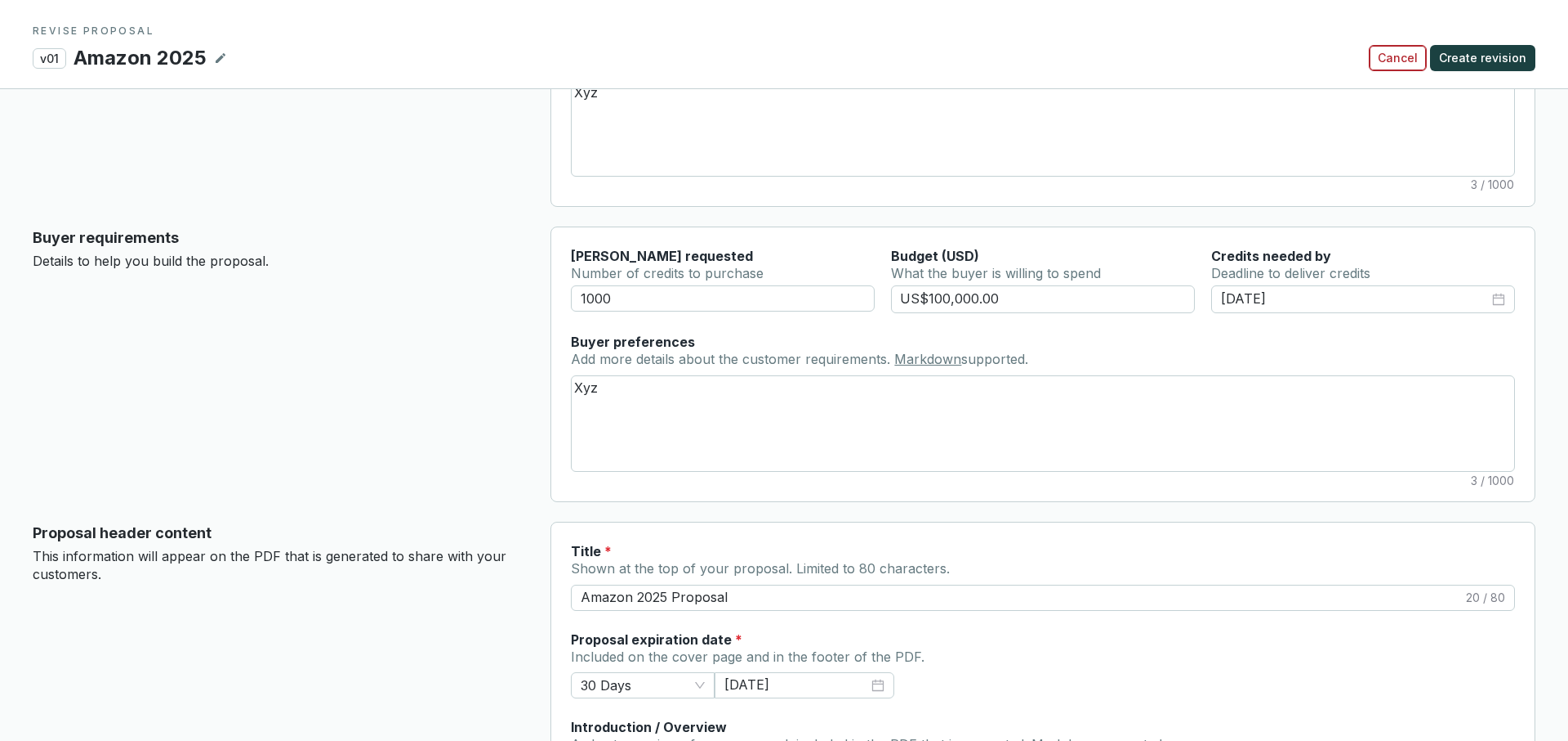
click at [1398, 53] on span "Cancel" at bounding box center [1398, 57] width 40 height 16
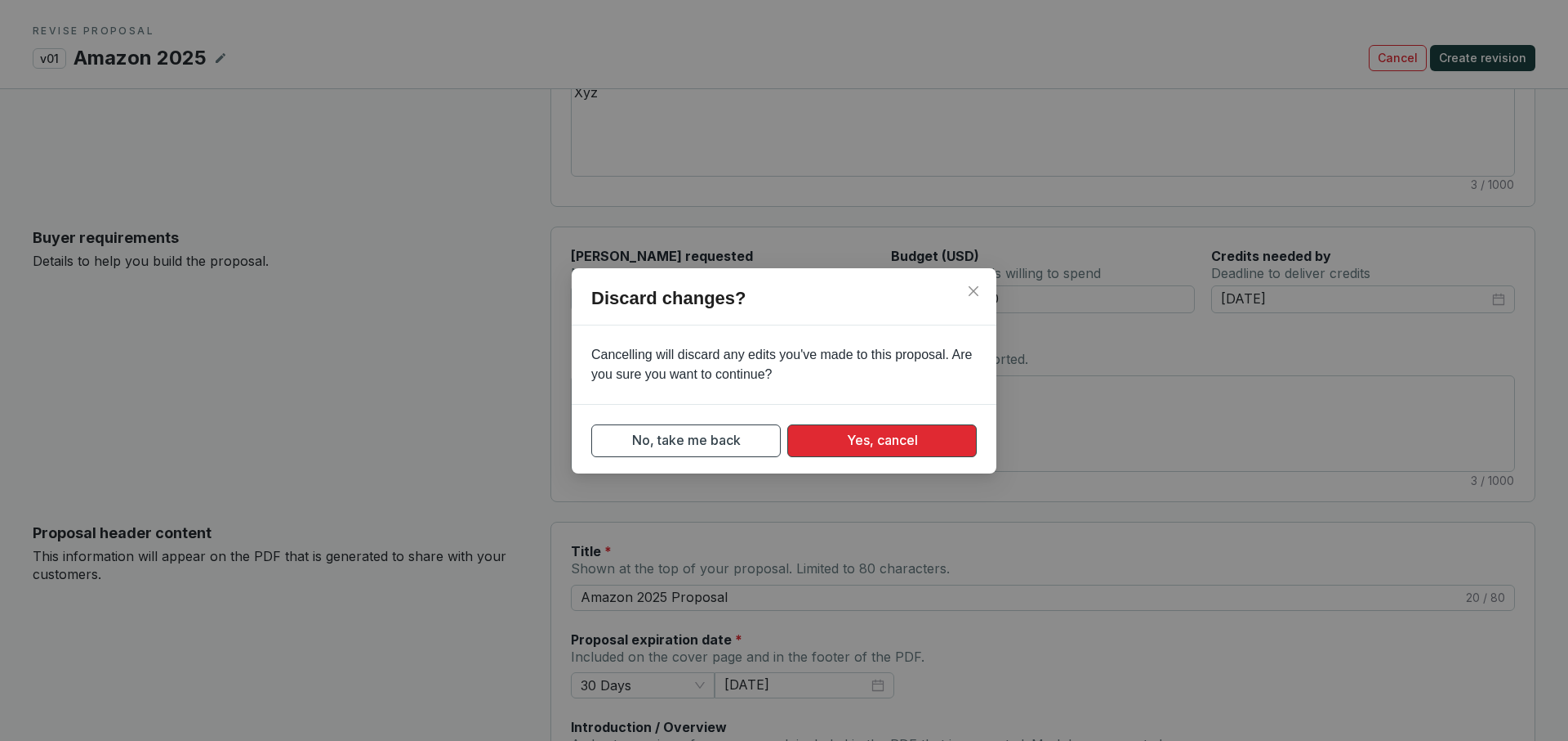
click at [834, 437] on button "Yes, cancel" at bounding box center [882, 440] width 190 height 33
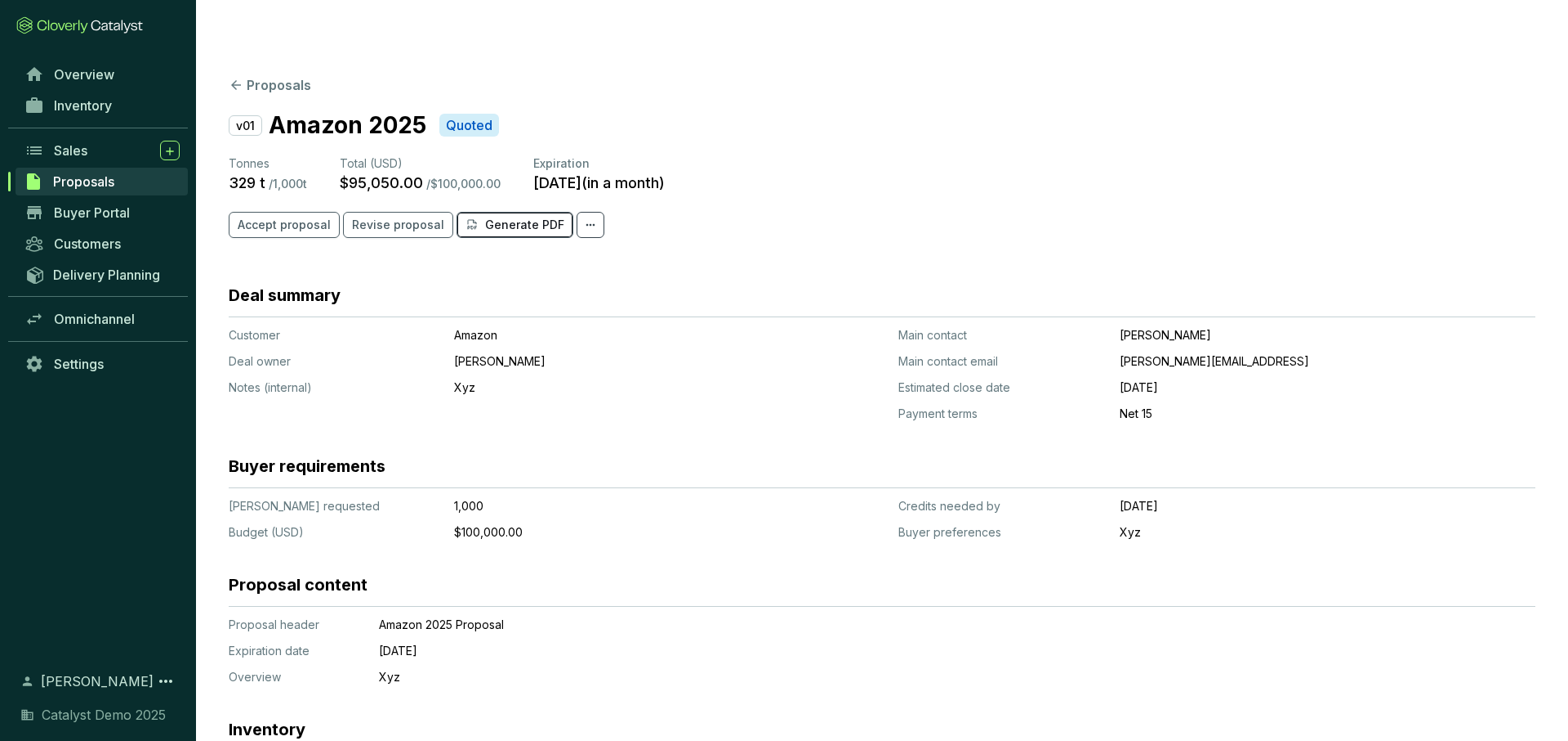
click at [485, 217] on p "Generate PDF" at bounding box center [525, 225] width 79 height 16
click at [77, 213] on span "Buyer Portal" at bounding box center [92, 211] width 76 height 16
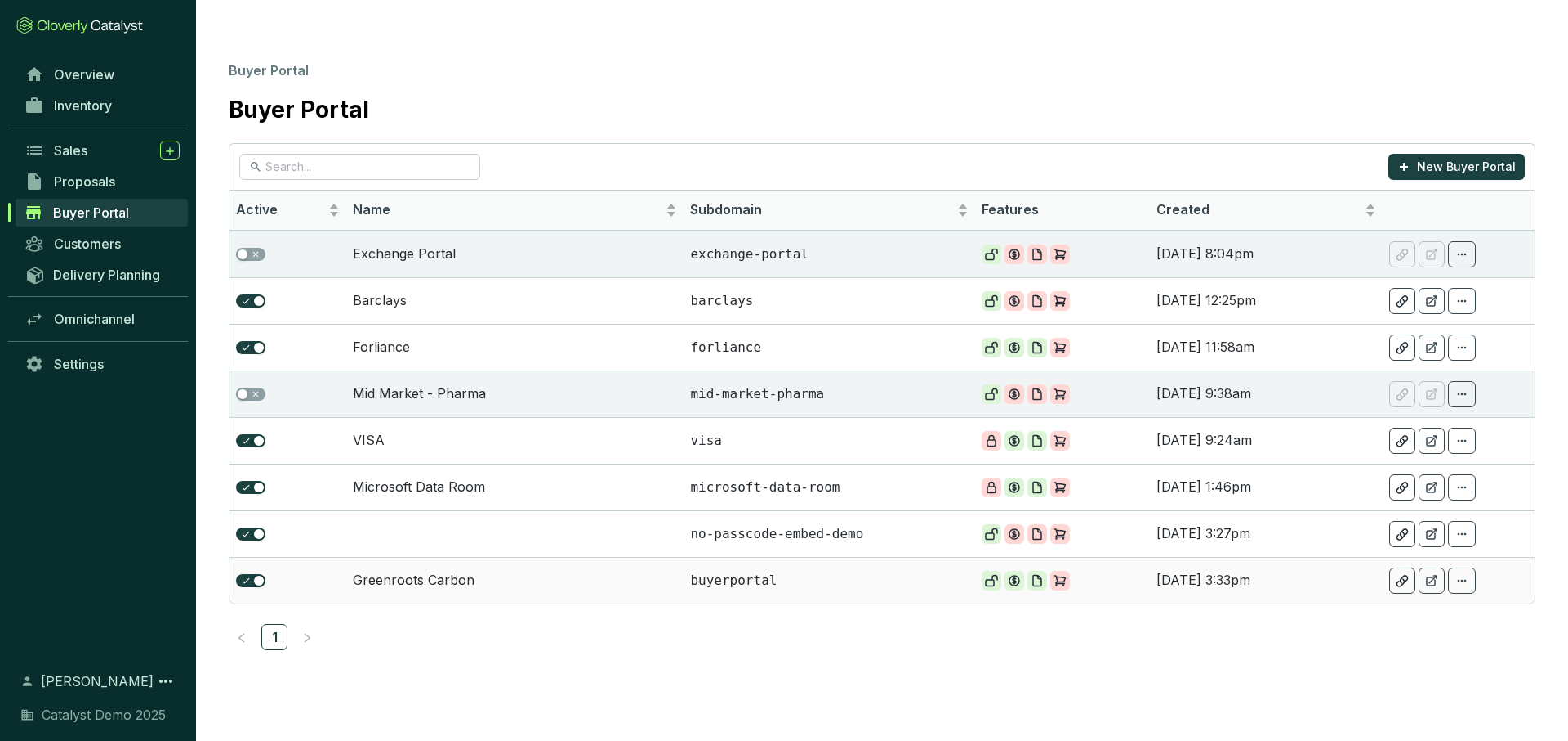
click at [462, 557] on td "Greenroots Carbon" at bounding box center [515, 580] width 338 height 47
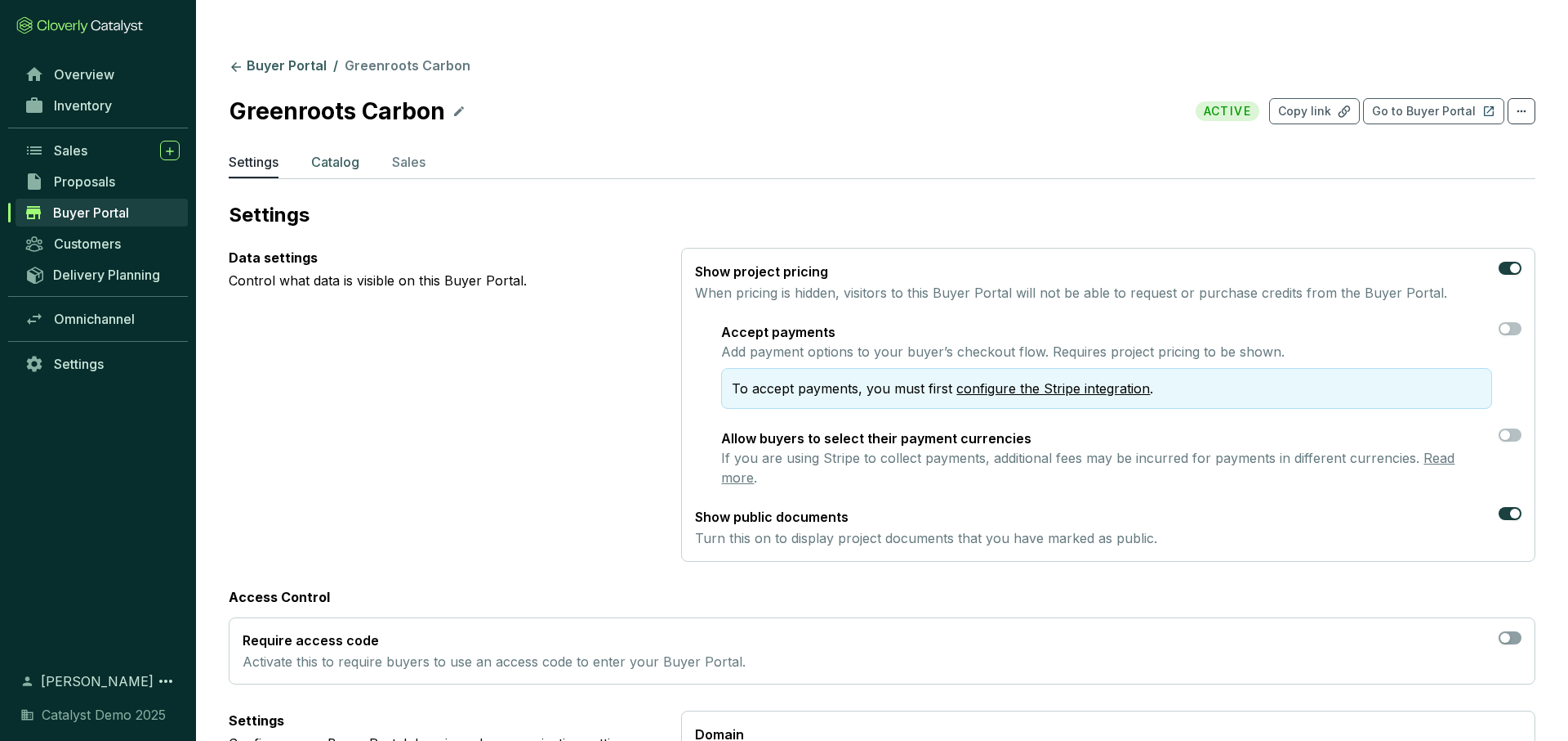
click at [335, 152] on p "Catalog" at bounding box center [336, 161] width 49 height 20
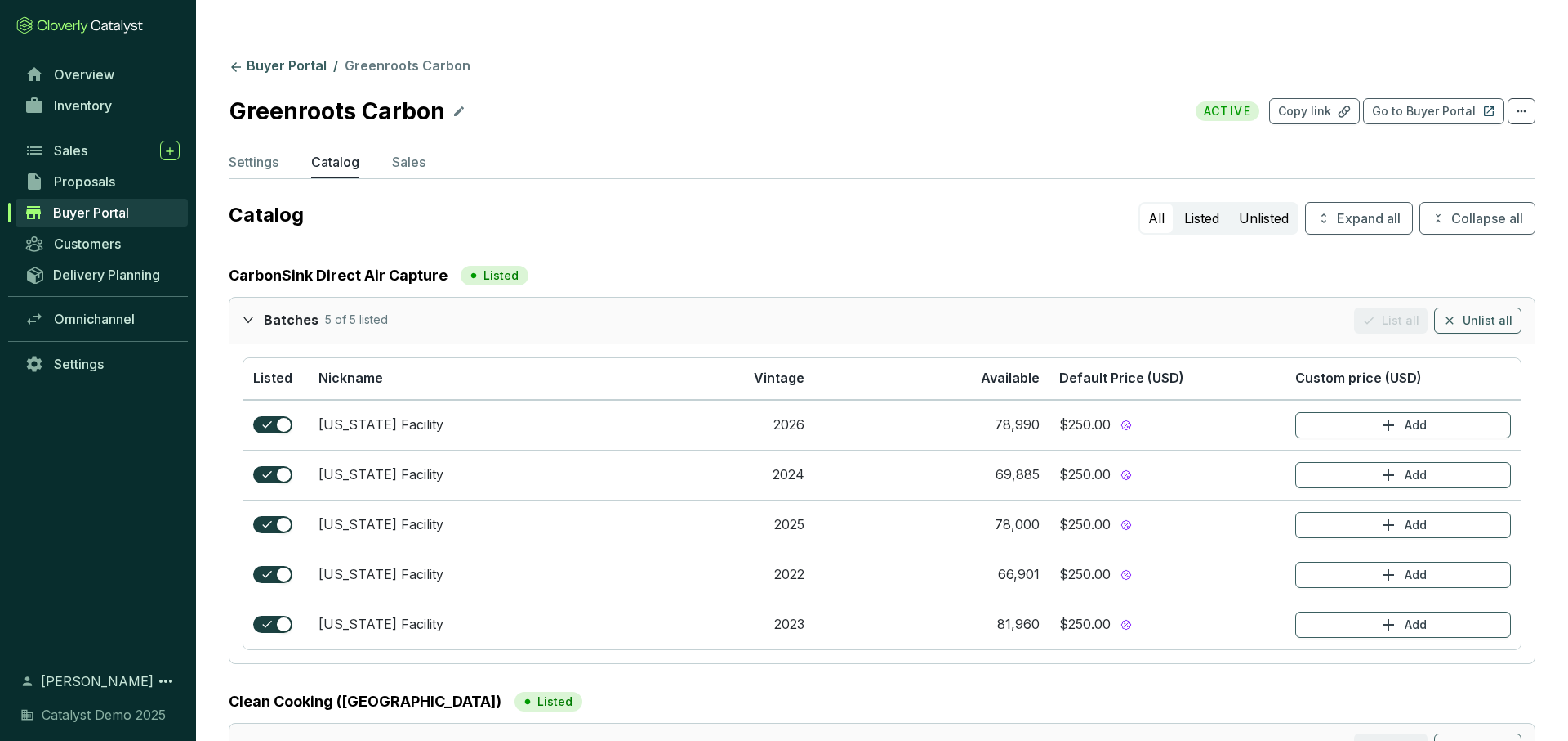
click at [243, 313] on icon "expanded" at bounding box center [248, 319] width 11 height 11
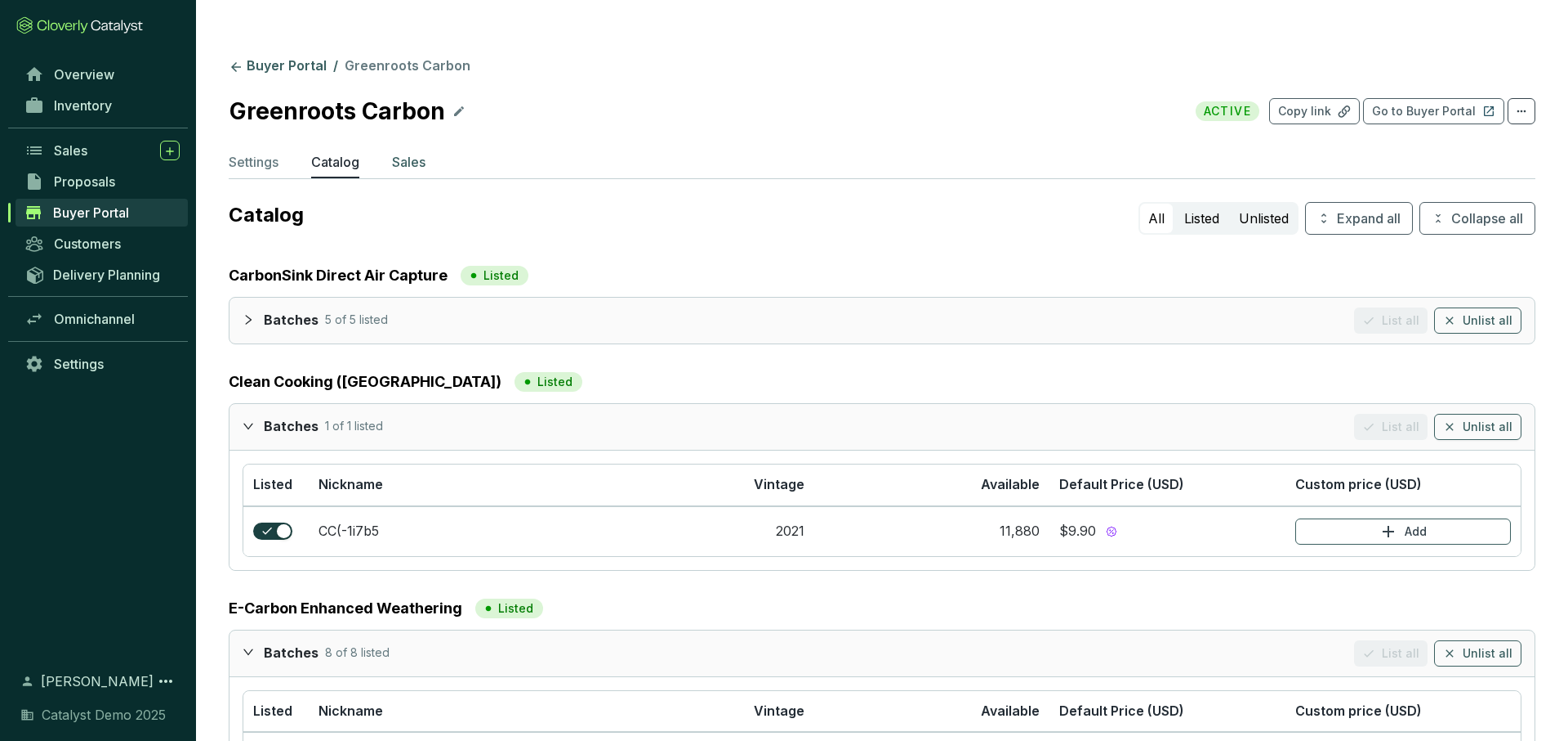
click at [406, 152] on p "Sales" at bounding box center [409, 161] width 34 height 20
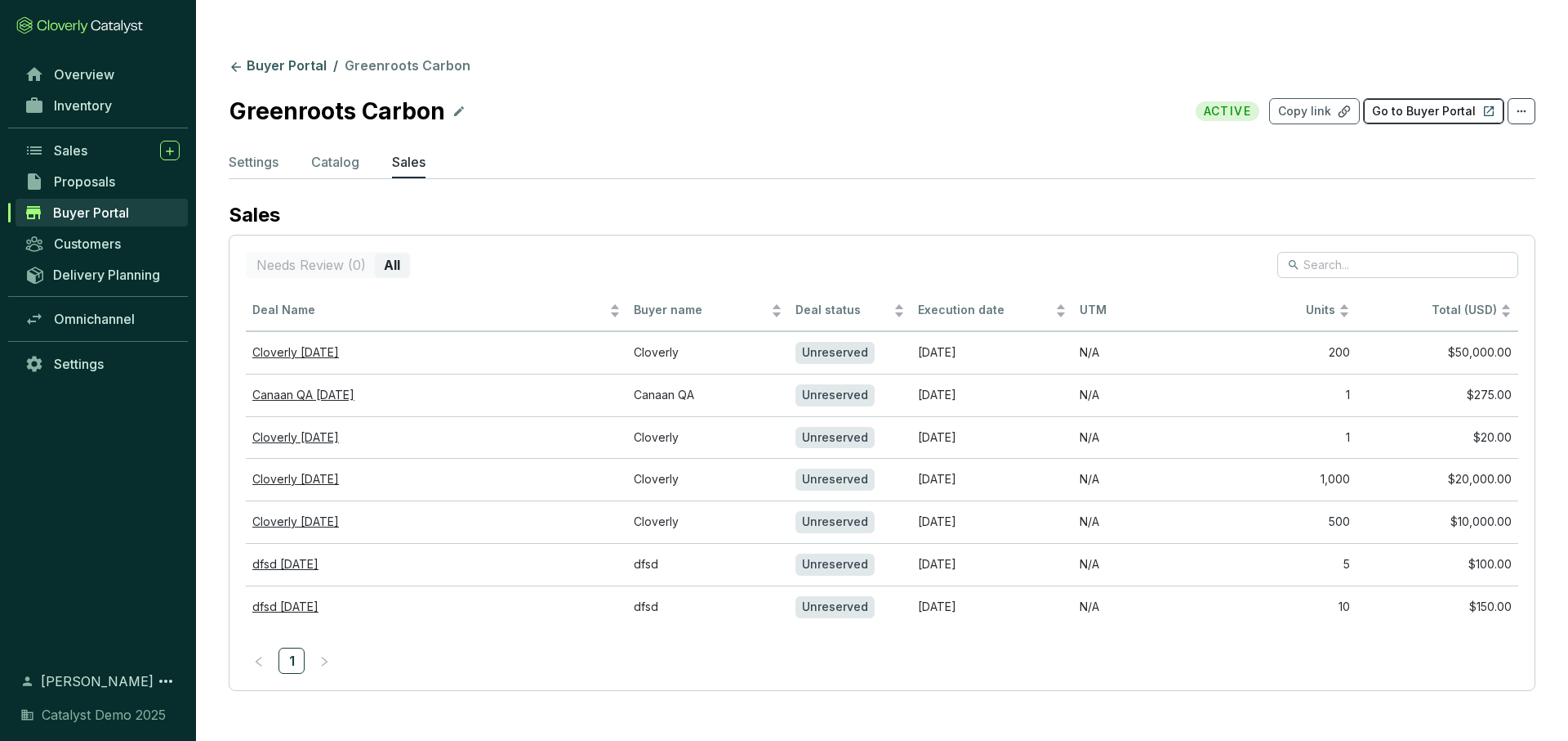
click at [1407, 103] on p "Go to Buyer Portal" at bounding box center [1424, 110] width 104 height 16
click at [113, 146] on div "Sales" at bounding box center [117, 150] width 126 height 20
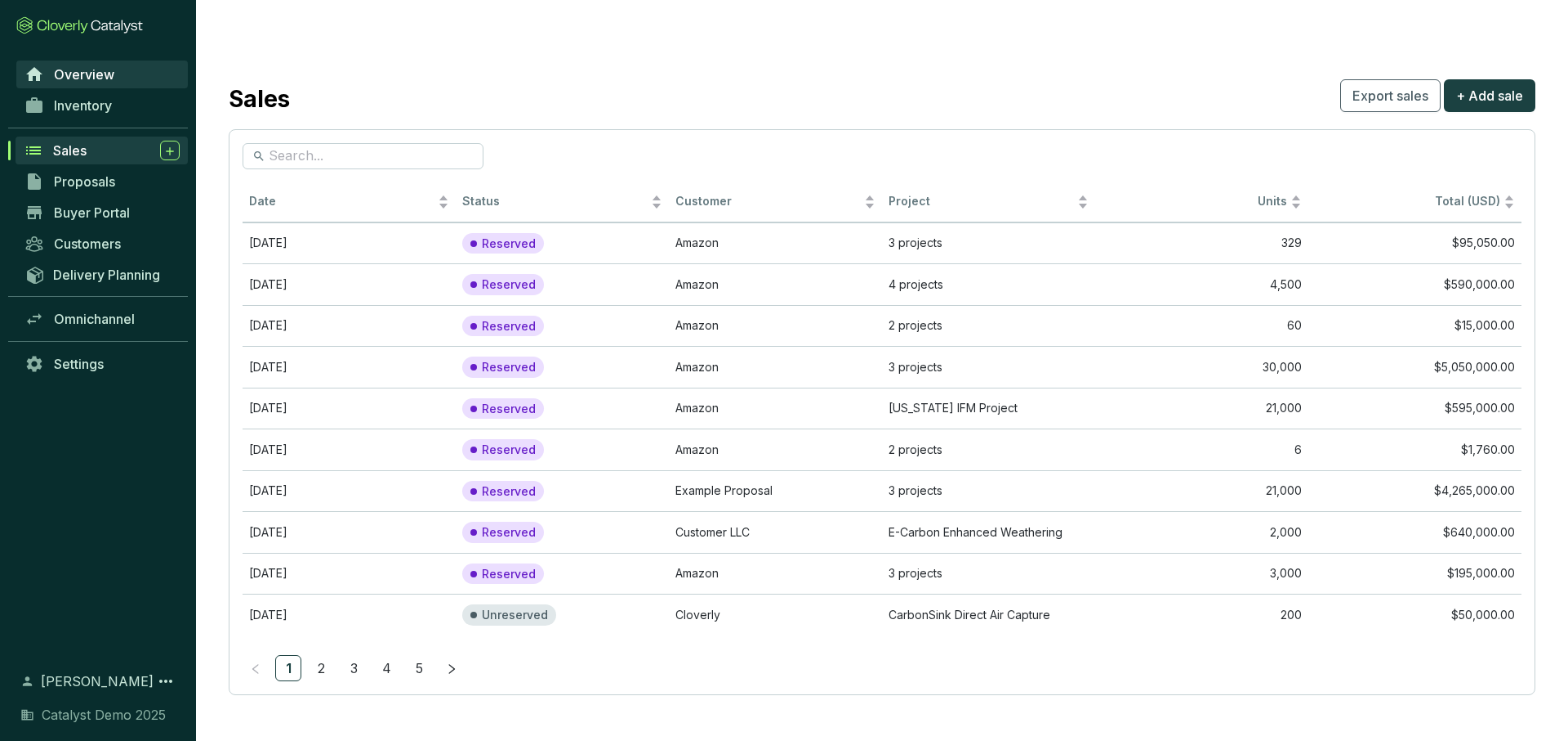
click at [61, 70] on span "Overview" at bounding box center [84, 74] width 61 height 16
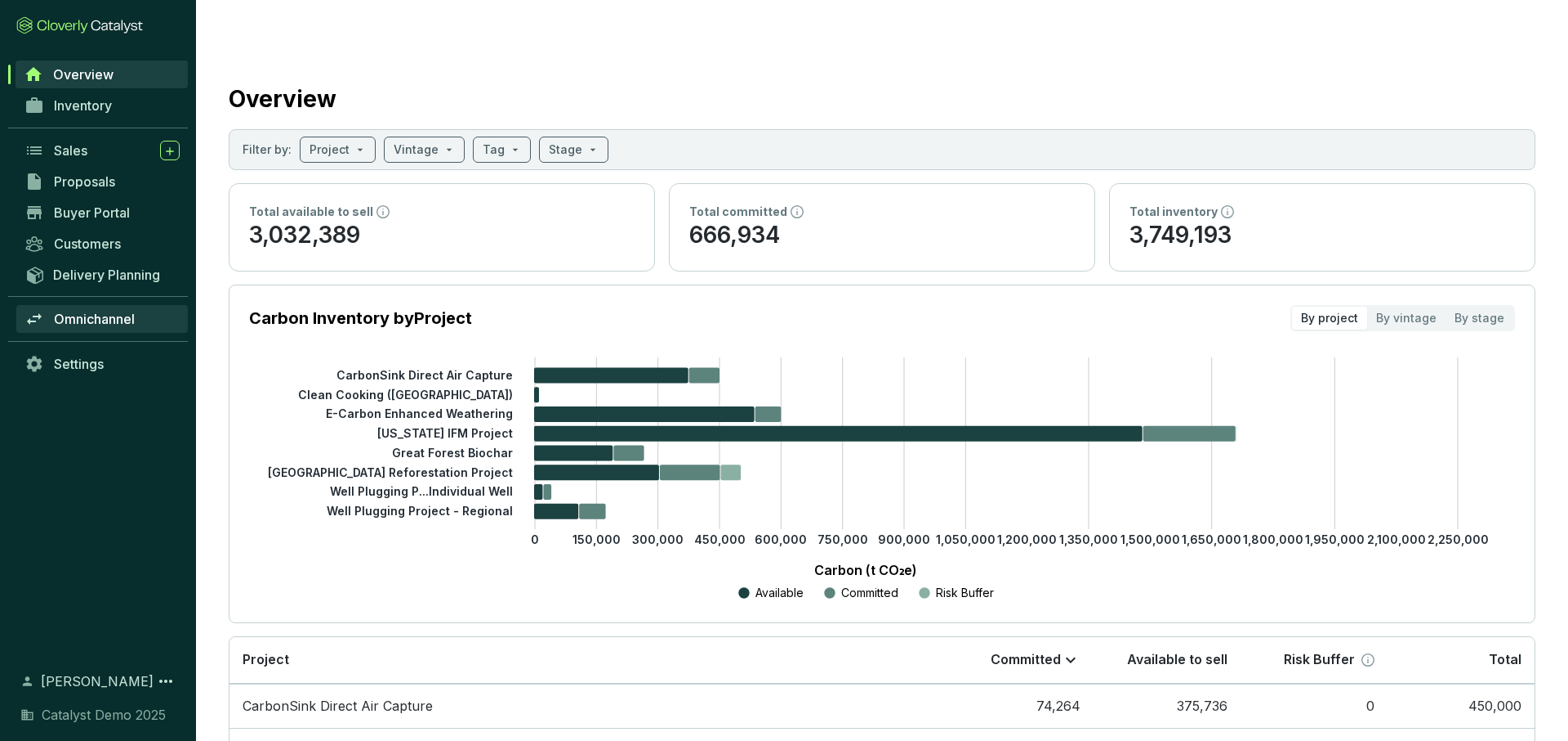
click at [93, 317] on span "Omnichannel" at bounding box center [94, 318] width 80 height 16
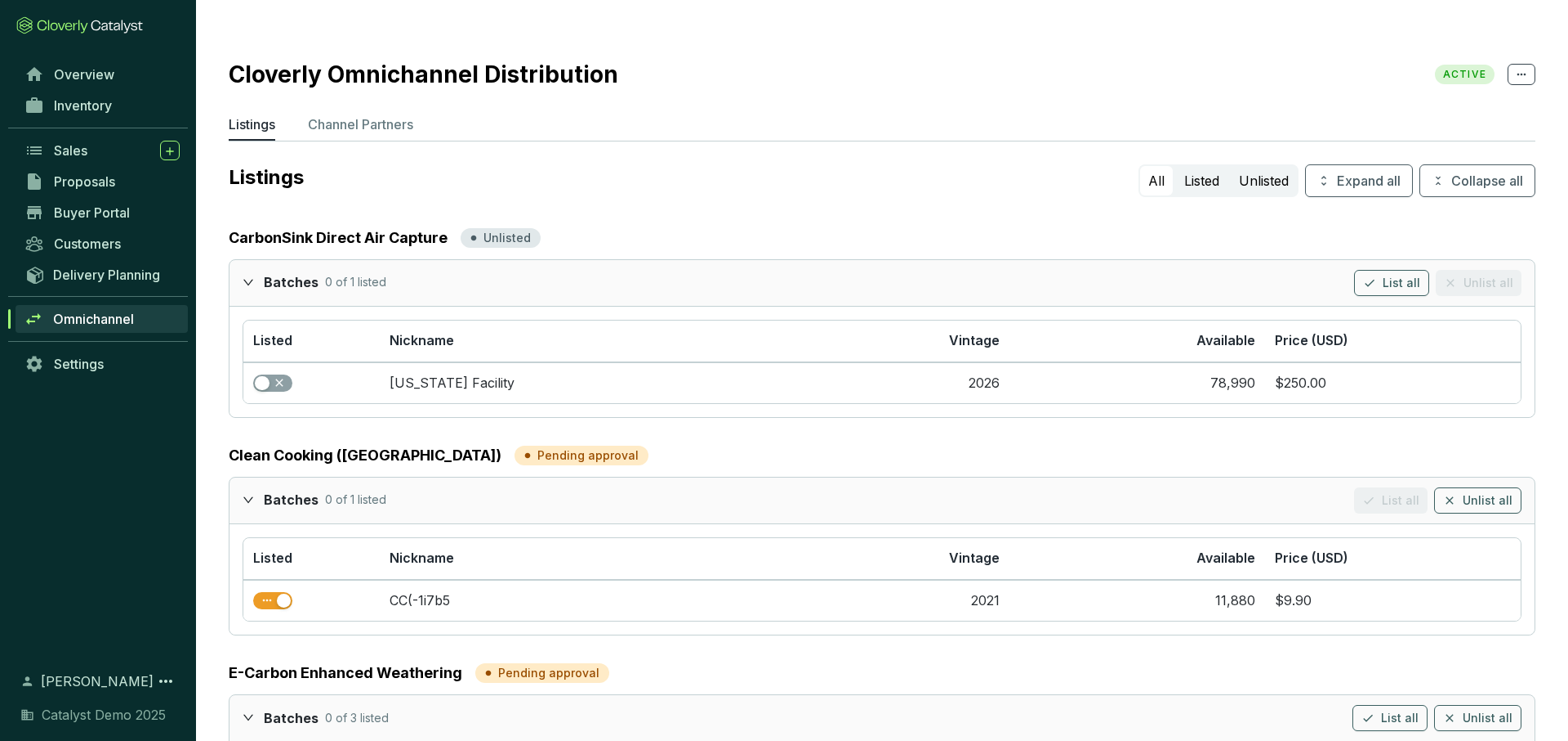
click at [243, 494] on icon "expanded" at bounding box center [248, 500] width 11 height 11
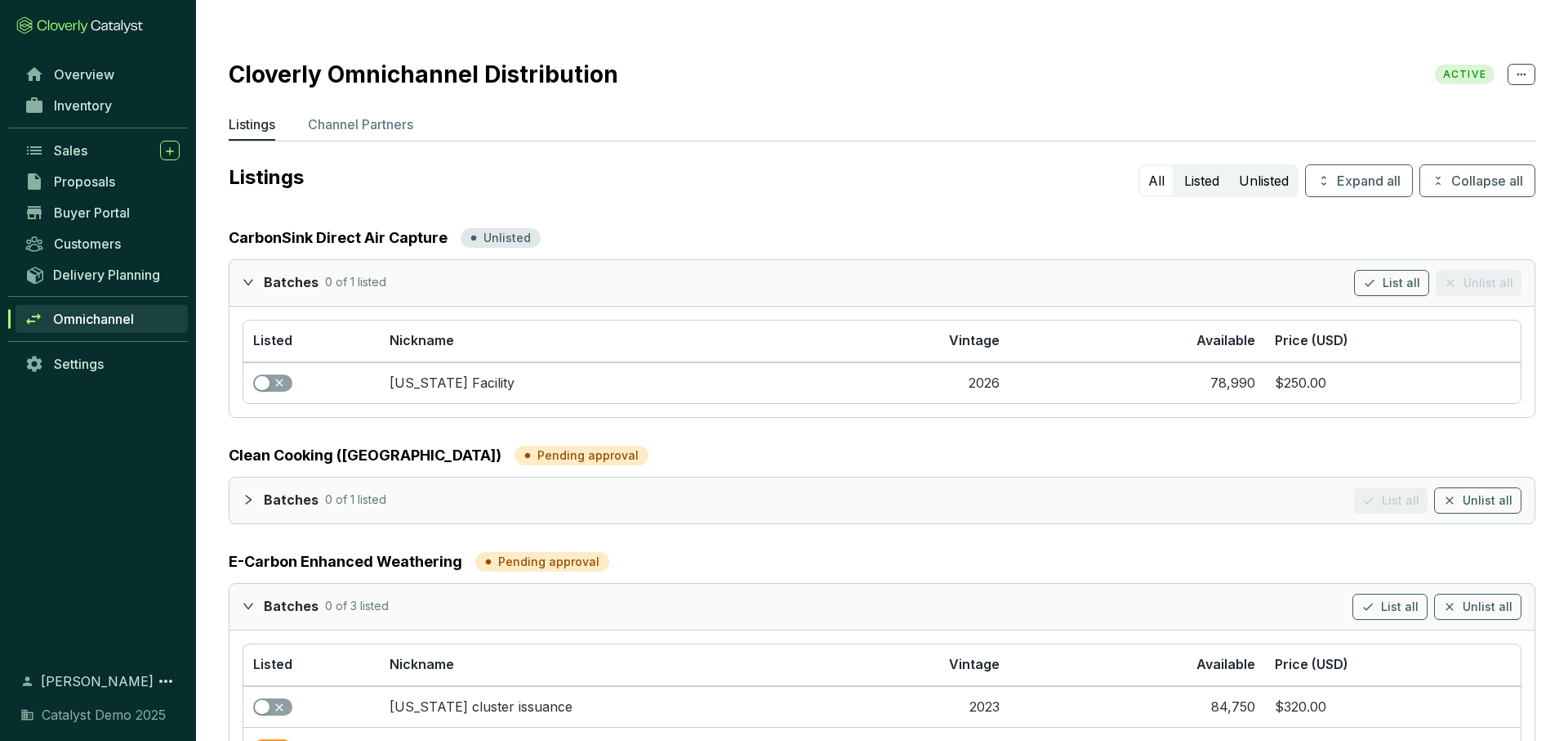
click at [249, 603] on icon "expanded" at bounding box center [248, 605] width 9 height 6
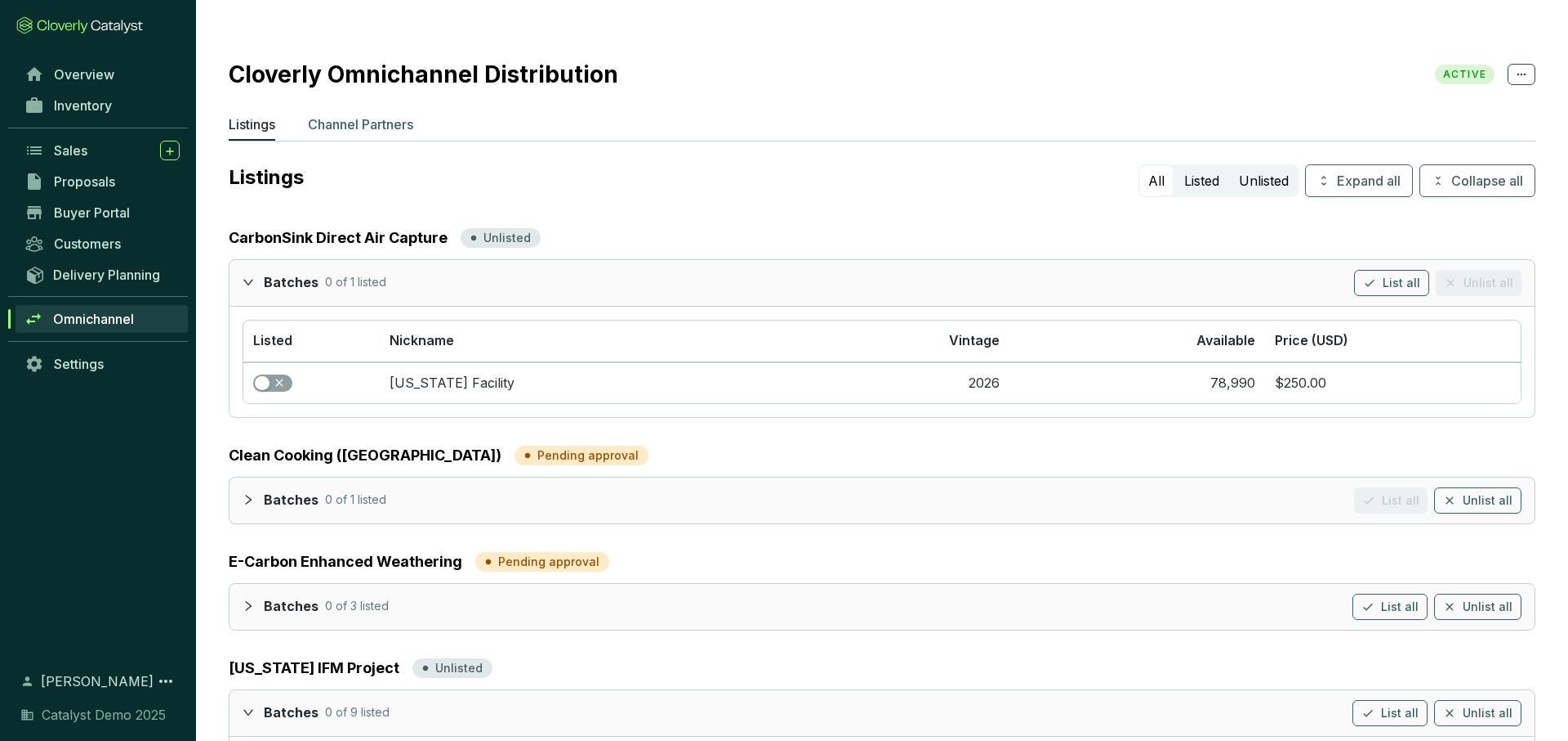
click at [372, 114] on p "Channel Partners" at bounding box center [360, 124] width 106 height 20
